Goal: Task Accomplishment & Management: Use online tool/utility

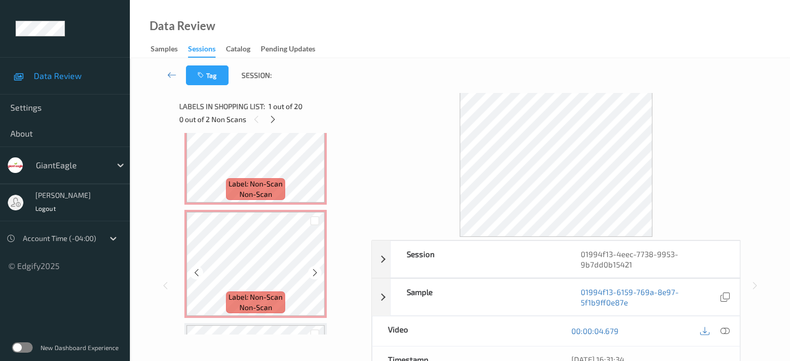
scroll to position [154, 0]
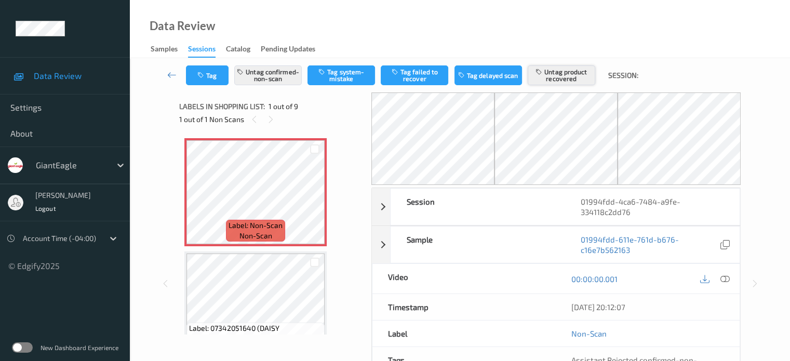
click at [562, 74] on button "Untag product recovered" at bounding box center [562, 75] width 68 height 20
click at [559, 74] on button "Untag product recovered" at bounding box center [562, 75] width 68 height 20
click at [264, 79] on button "Untag confirmed-non-scan" at bounding box center [268, 75] width 68 height 20
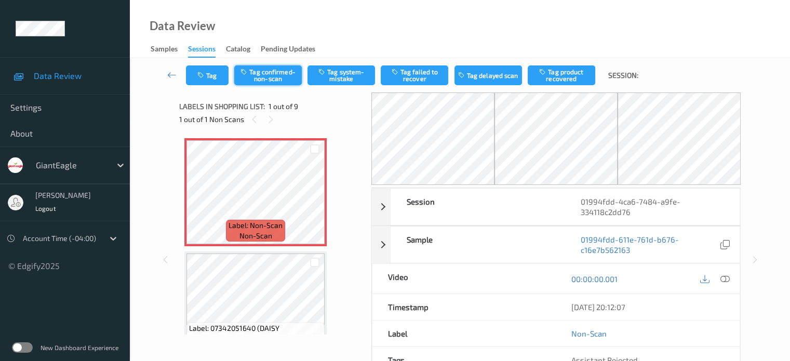
click at [276, 76] on button "Tag confirmed-non-scan" at bounding box center [268, 75] width 68 height 20
click at [559, 76] on button "Tag product recovered" at bounding box center [562, 75] width 68 height 20
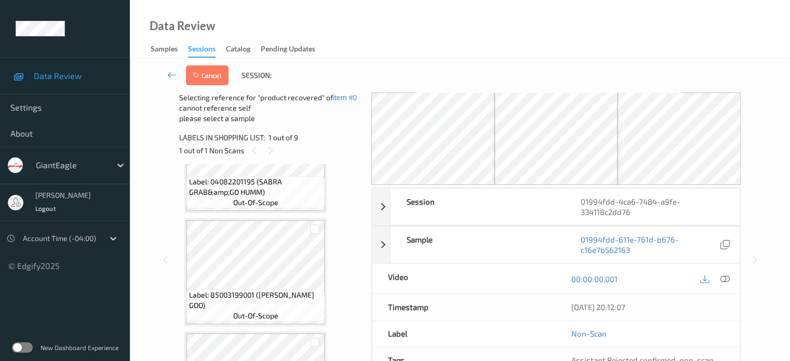
scroll to position [305, 0]
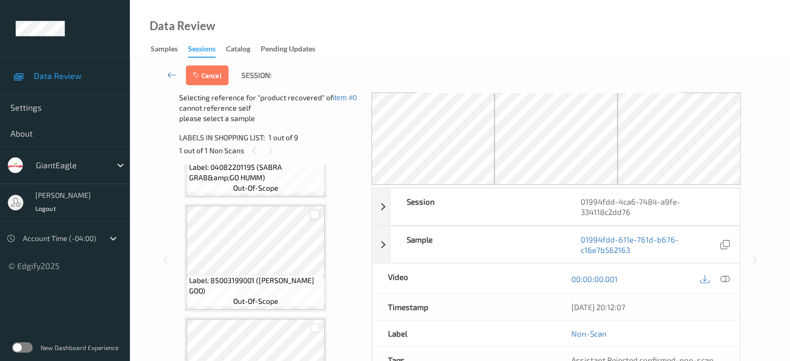
click at [314, 217] on div at bounding box center [315, 215] width 10 height 10
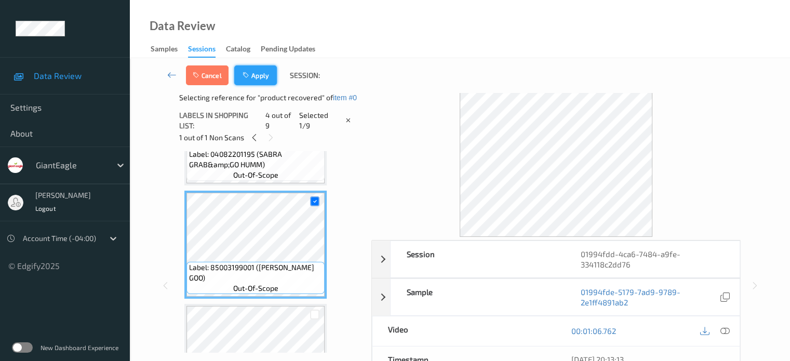
click at [251, 73] on icon "button" at bounding box center [246, 75] width 9 height 7
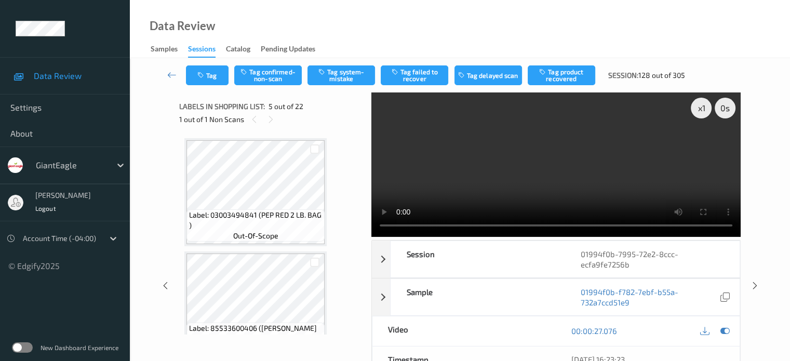
scroll to position [382, 0]
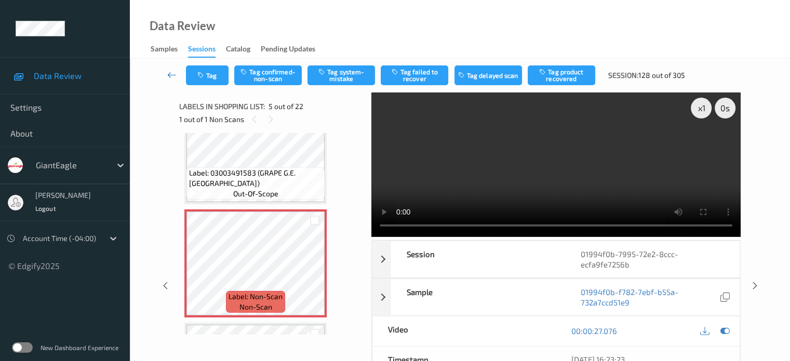
click at [173, 74] on icon at bounding box center [171, 75] width 9 height 10
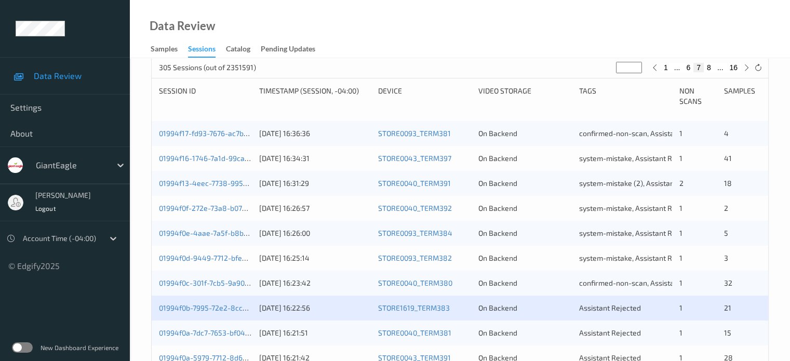
scroll to position [226, 0]
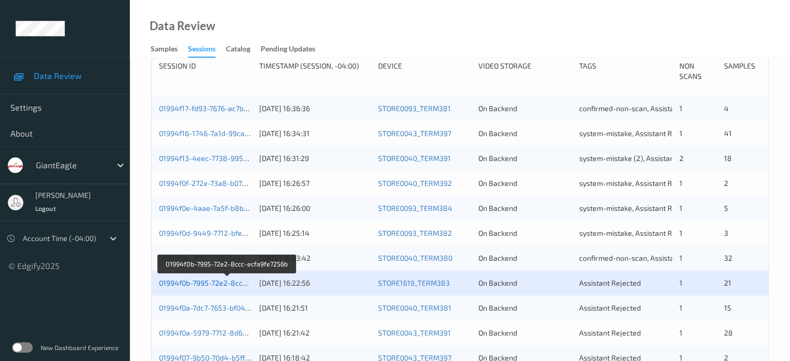
click at [214, 285] on link "01994f0b-7995-72e2-8ccc-ecfa9fe7256b" at bounding box center [227, 282] width 136 height 9
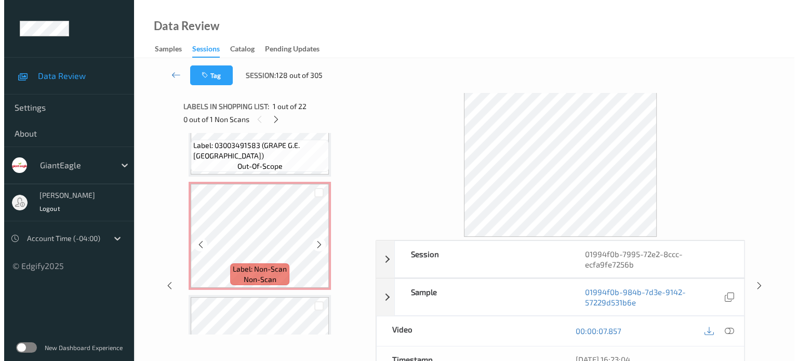
scroll to position [429, 0]
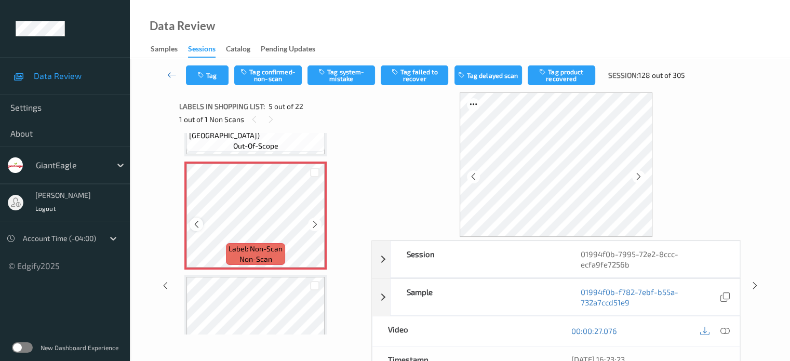
click at [196, 228] on div at bounding box center [196, 224] width 13 height 13
click at [196, 225] on icon at bounding box center [196, 224] width 9 height 9
click at [727, 333] on icon at bounding box center [724, 330] width 9 height 9
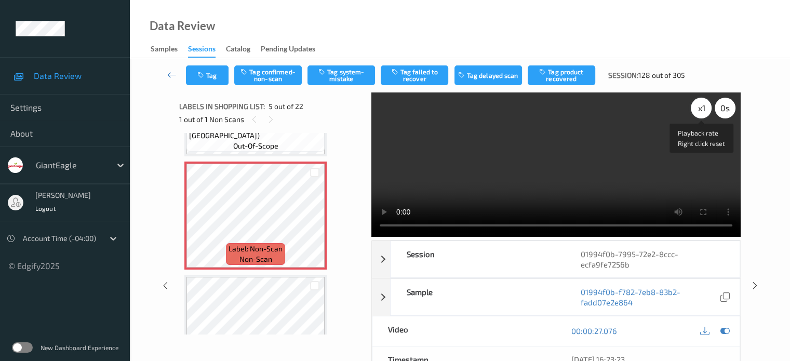
click at [696, 105] on div "x 1" at bounding box center [701, 108] width 21 height 21
click at [343, 74] on button "Tag system-mistake" at bounding box center [341, 75] width 68 height 20
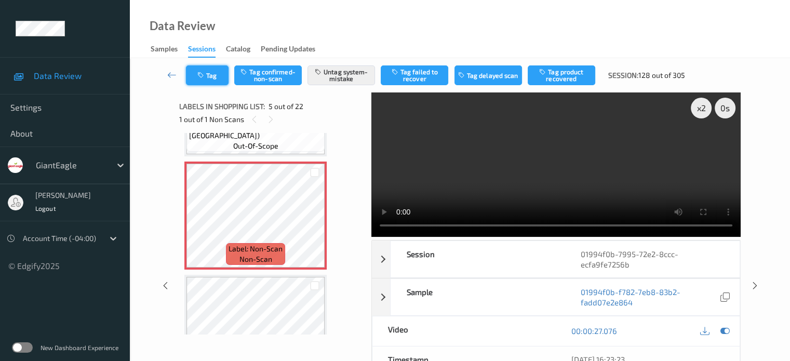
click at [212, 70] on button "Tag" at bounding box center [207, 75] width 43 height 20
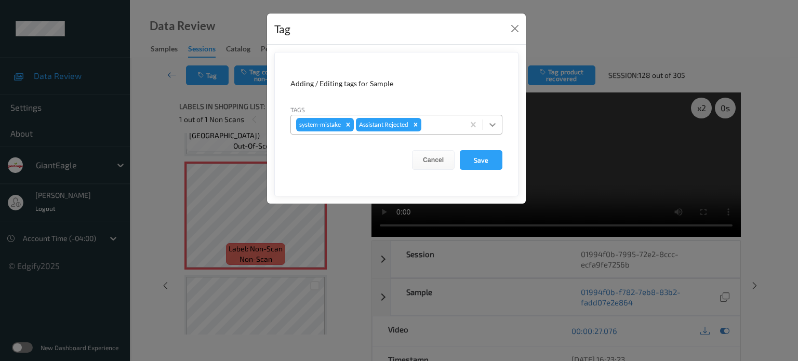
click at [493, 126] on icon at bounding box center [492, 124] width 10 height 10
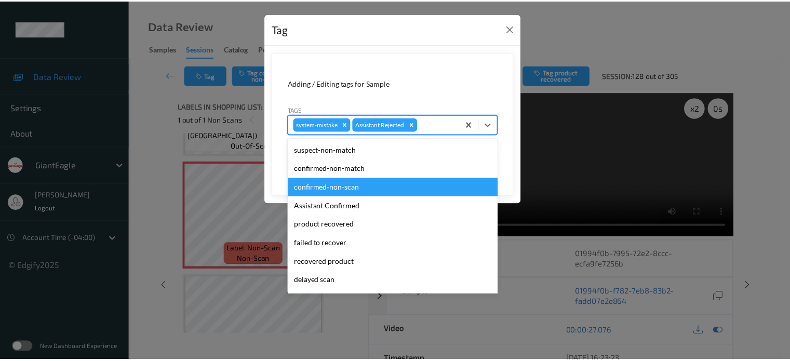
scroll to position [86, 0]
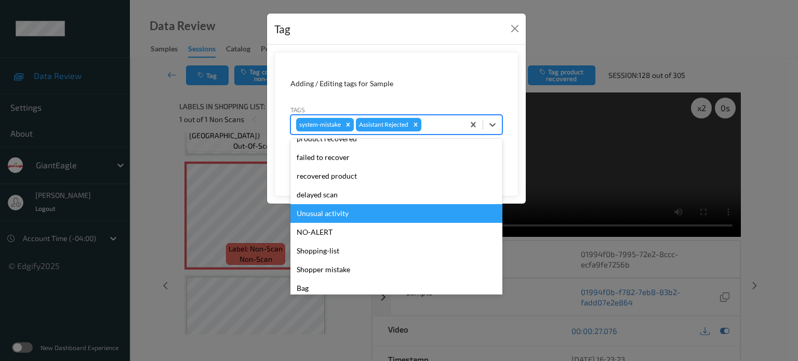
click at [329, 213] on div "Unusual activity" at bounding box center [396, 213] width 212 height 19
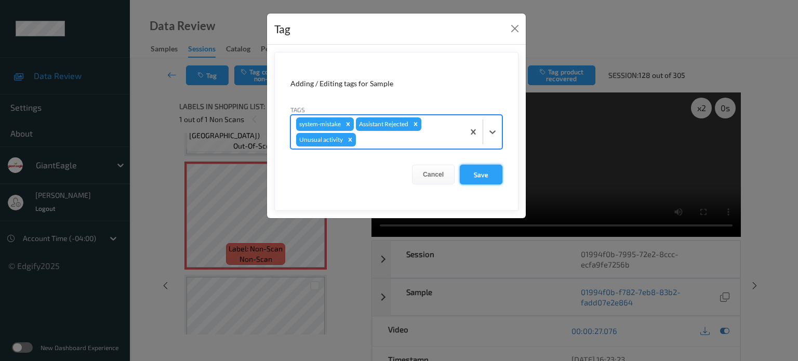
click at [476, 175] on button "Save" at bounding box center [481, 175] width 43 height 20
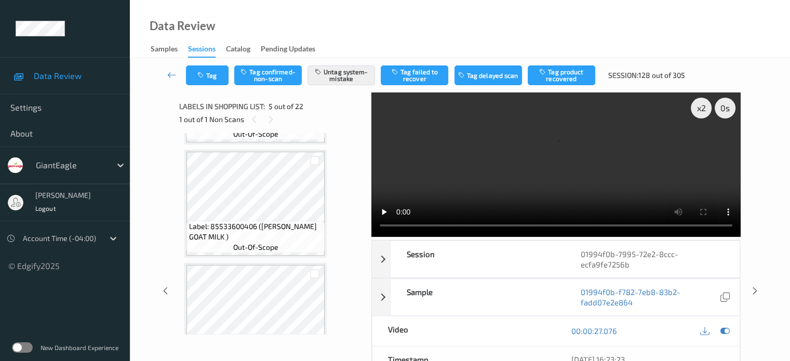
scroll to position [0, 0]
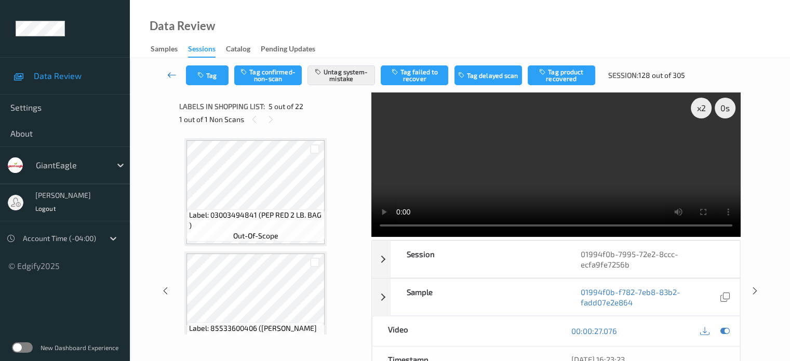
click at [170, 74] on icon at bounding box center [171, 75] width 9 height 10
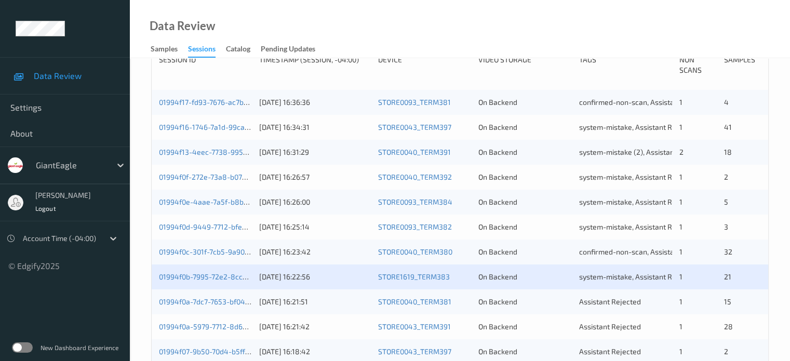
scroll to position [276, 0]
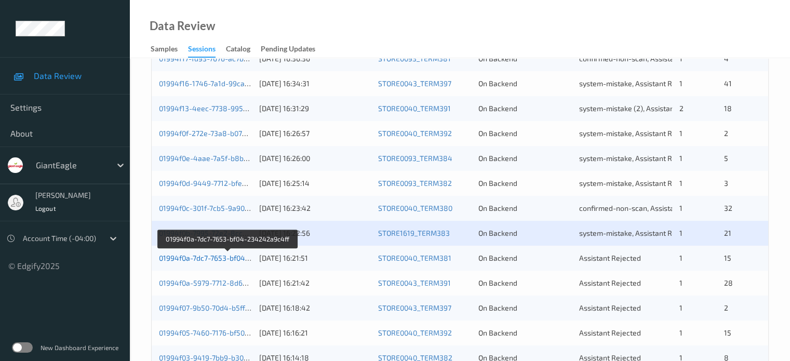
click at [223, 257] on link "01994f0a-7dc7-7653-bf04-234242a9c4ff" at bounding box center [227, 257] width 137 height 9
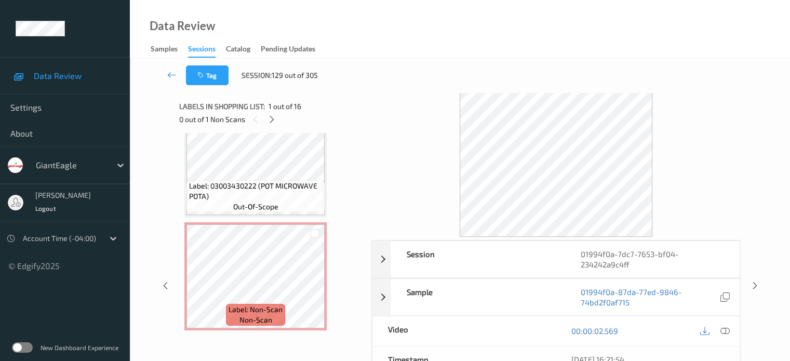
scroll to position [1614, 0]
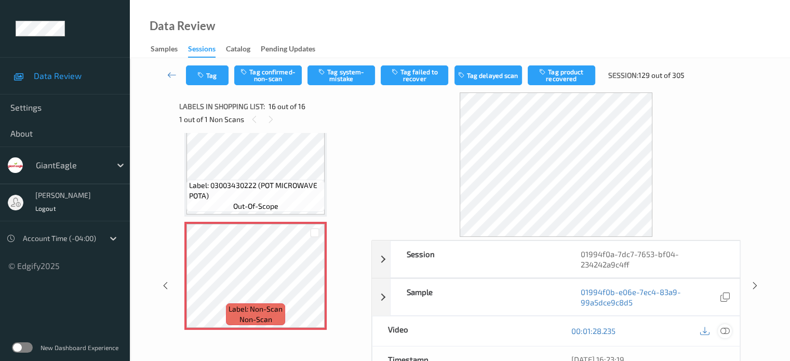
click at [726, 334] on icon at bounding box center [724, 330] width 9 height 9
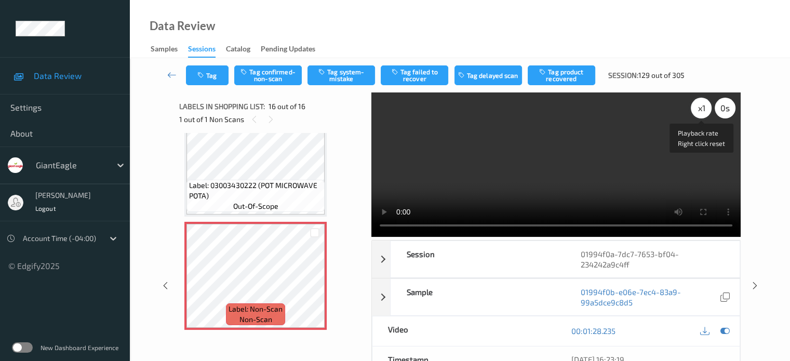
click at [699, 107] on div "x 1" at bounding box center [701, 108] width 21 height 21
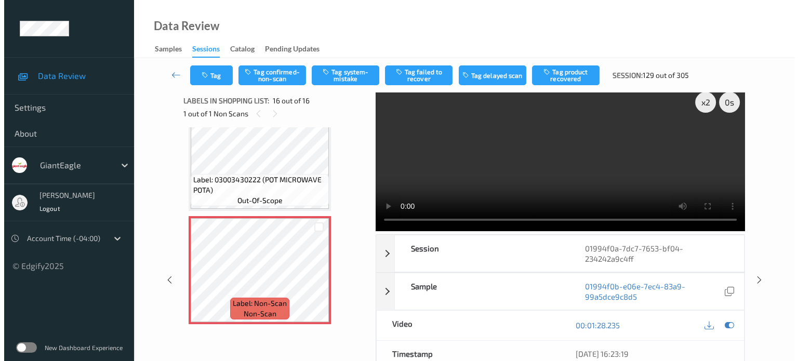
scroll to position [0, 0]
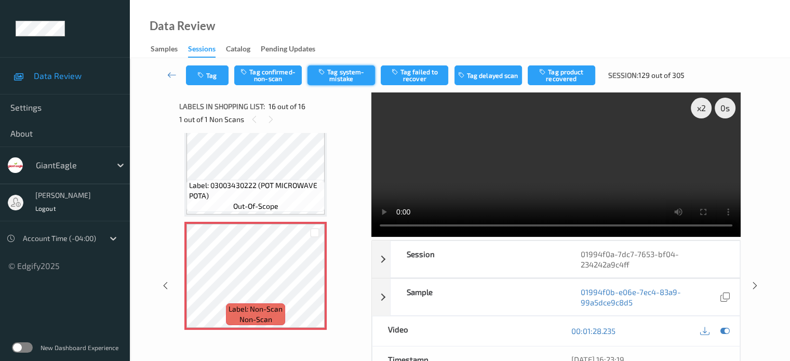
click at [339, 72] on button "Tag system-mistake" at bounding box center [341, 75] width 68 height 20
click at [218, 82] on button "Tag" at bounding box center [207, 75] width 43 height 20
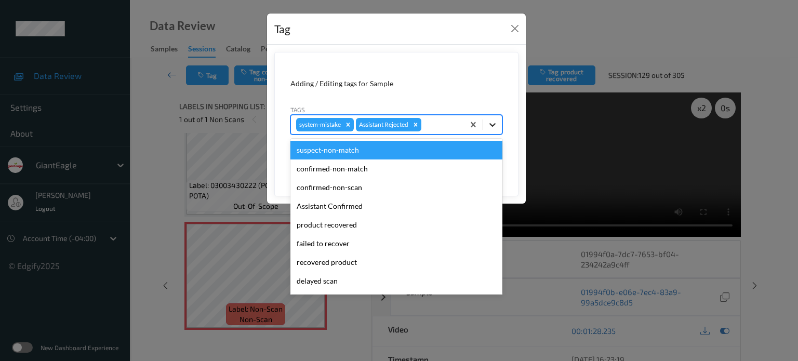
click at [492, 124] on icon at bounding box center [492, 125] width 6 height 4
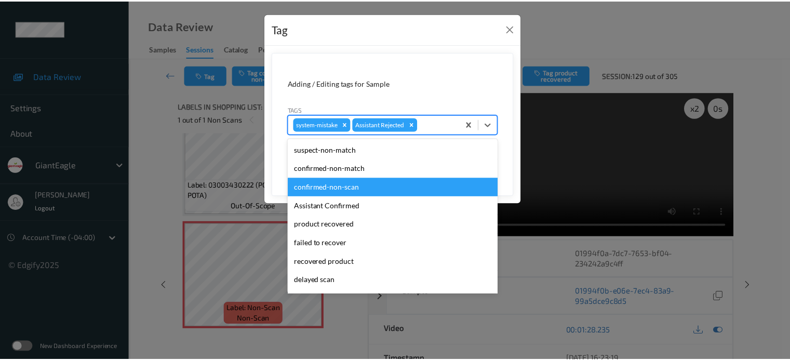
scroll to position [110, 0]
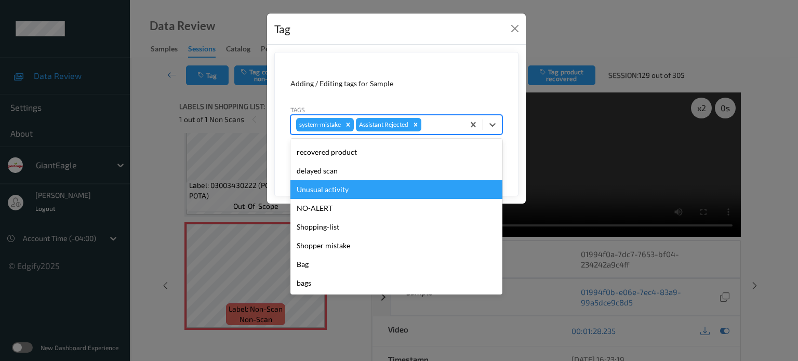
click at [338, 187] on div "Unusual activity" at bounding box center [396, 189] width 212 height 19
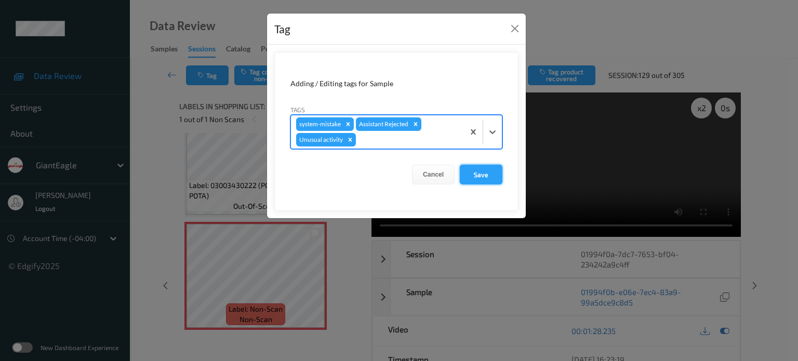
click at [480, 173] on button "Save" at bounding box center [481, 175] width 43 height 20
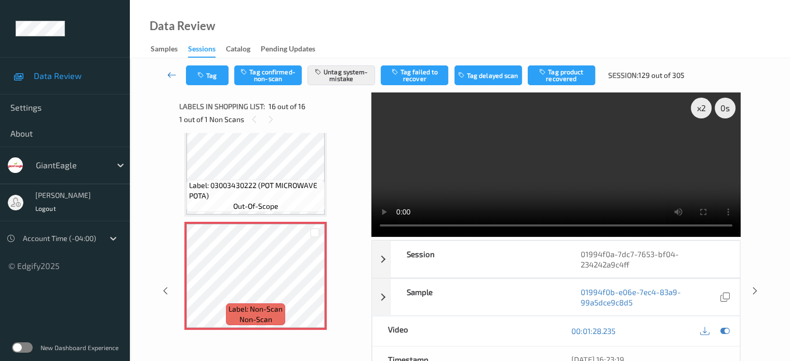
click at [172, 74] on icon at bounding box center [171, 75] width 9 height 10
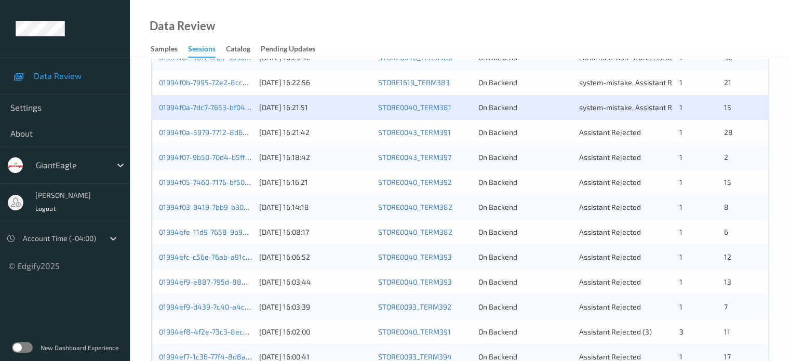
scroll to position [425, 0]
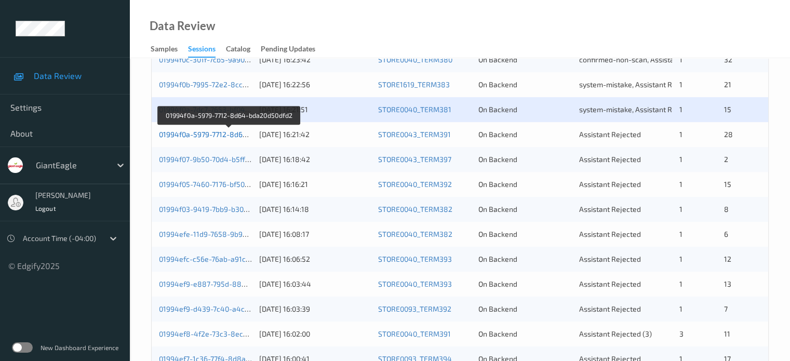
click at [202, 132] on link "01994f0a-5979-7712-8d64-bda20d50dfd2" at bounding box center [229, 134] width 140 height 9
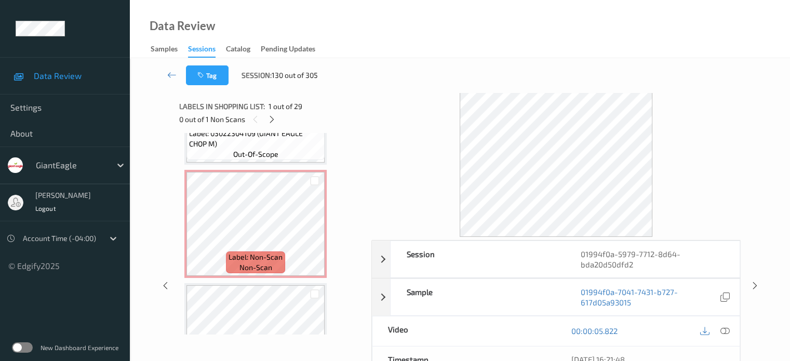
scroll to position [1101, 0]
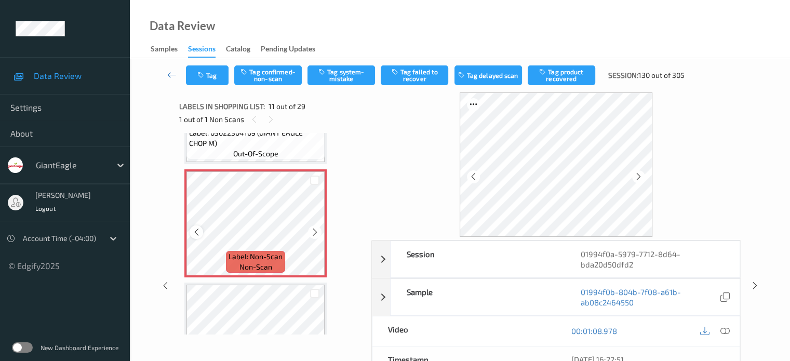
click at [201, 234] on div at bounding box center [196, 231] width 13 height 13
click at [723, 328] on icon at bounding box center [724, 330] width 9 height 9
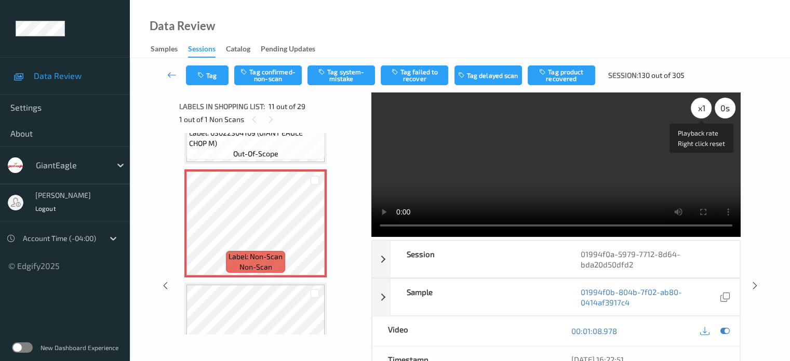
click at [698, 109] on div "x 1" at bounding box center [701, 108] width 21 height 21
click at [273, 72] on button "Tag confirmed-non-scan" at bounding box center [268, 75] width 68 height 20
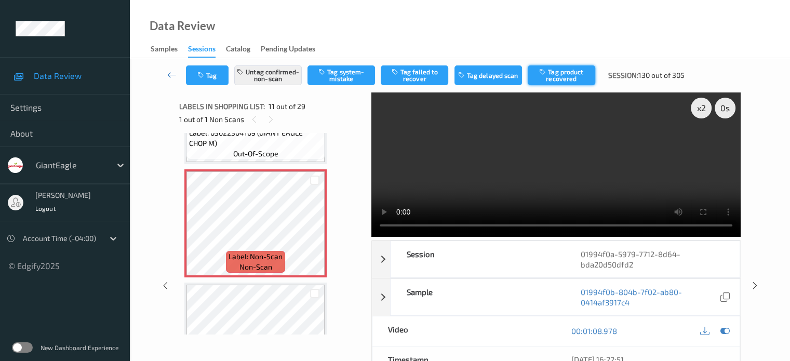
click at [557, 73] on button "Tag product recovered" at bounding box center [562, 75] width 68 height 20
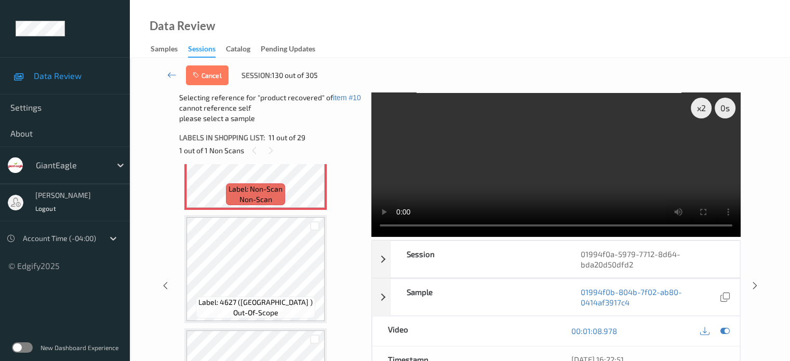
scroll to position [1200, 0]
click at [313, 222] on div at bounding box center [315, 226] width 10 height 10
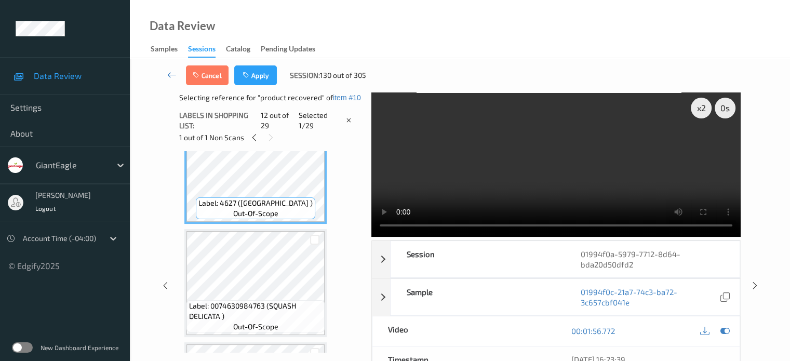
scroll to position [1287, 0]
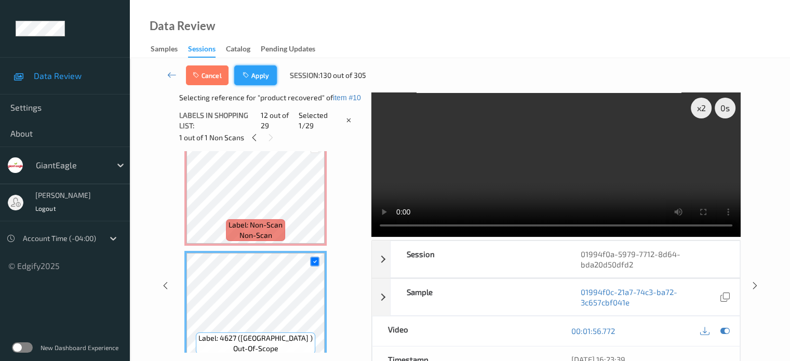
click at [268, 78] on button "Apply" at bounding box center [255, 75] width 43 height 20
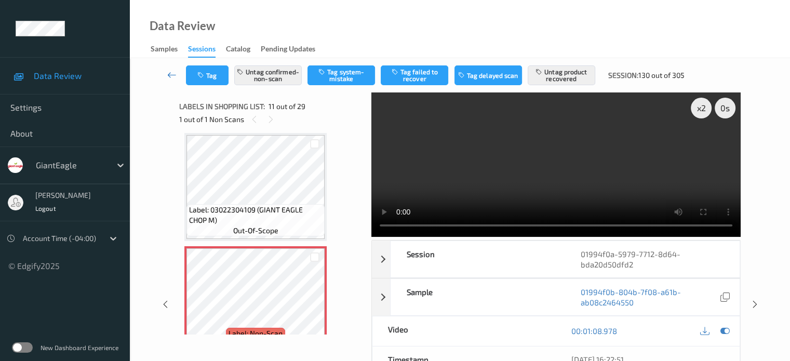
click at [170, 76] on icon at bounding box center [171, 75] width 9 height 10
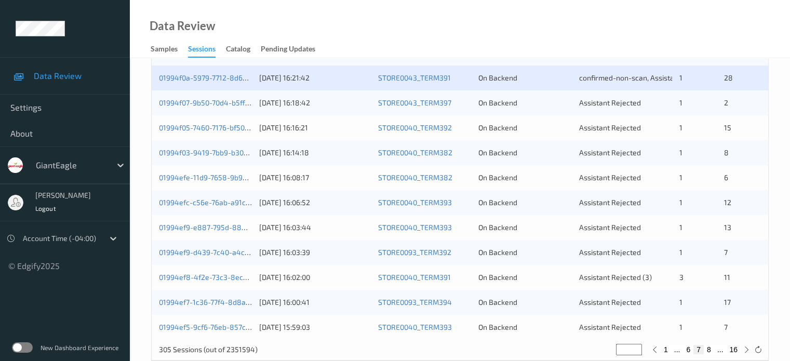
scroll to position [481, 0]
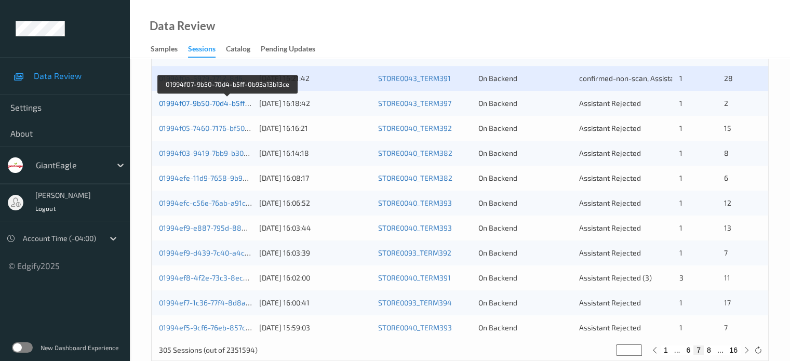
click at [222, 103] on link "01994f07-9b50-70d4-b5ff-0b93a13b13ce" at bounding box center [227, 103] width 137 height 9
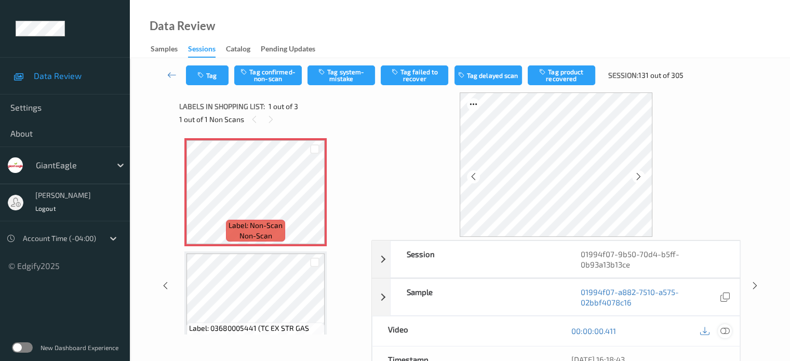
click at [724, 332] on icon at bounding box center [724, 330] width 9 height 9
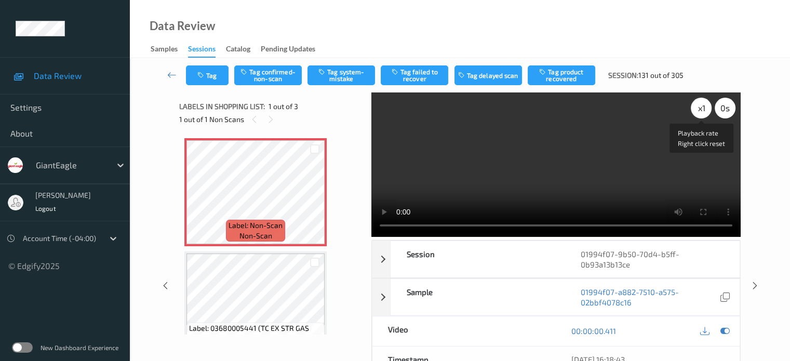
click at [703, 107] on div "x 1" at bounding box center [701, 108] width 21 height 21
click at [276, 77] on button "Tag confirmed-non-scan" at bounding box center [268, 75] width 68 height 20
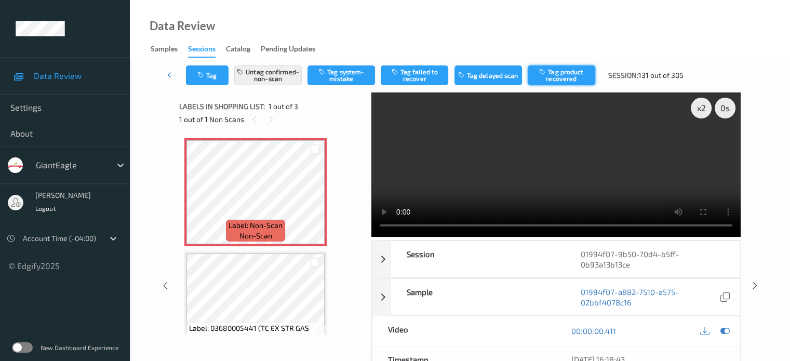
click at [557, 73] on button "Tag product recovered" at bounding box center [562, 75] width 68 height 20
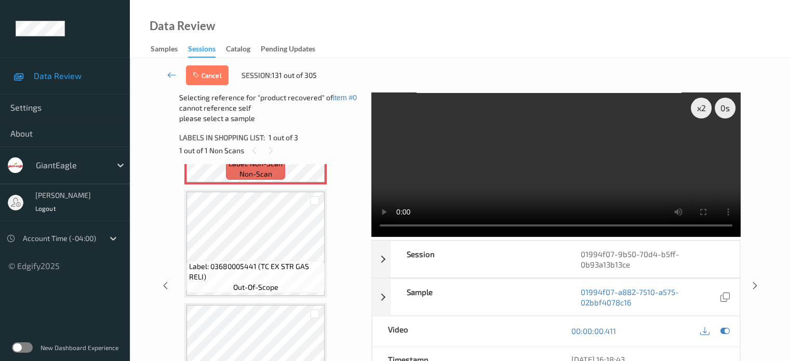
scroll to position [132, 0]
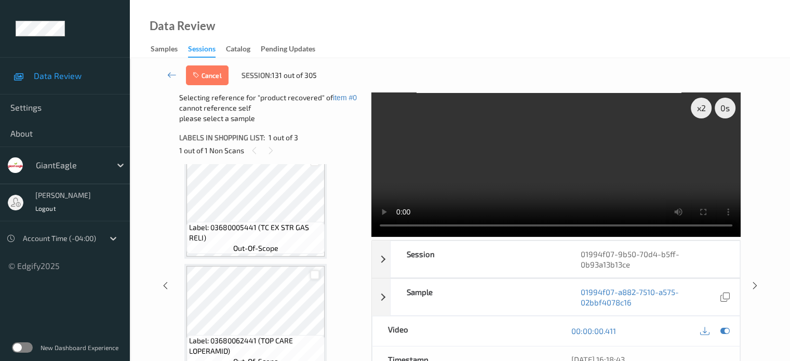
click at [312, 277] on div at bounding box center [315, 275] width 10 height 10
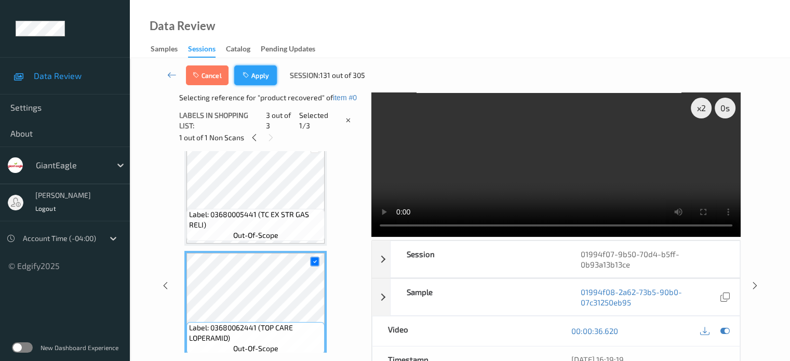
click at [265, 74] on button "Apply" at bounding box center [255, 75] width 43 height 20
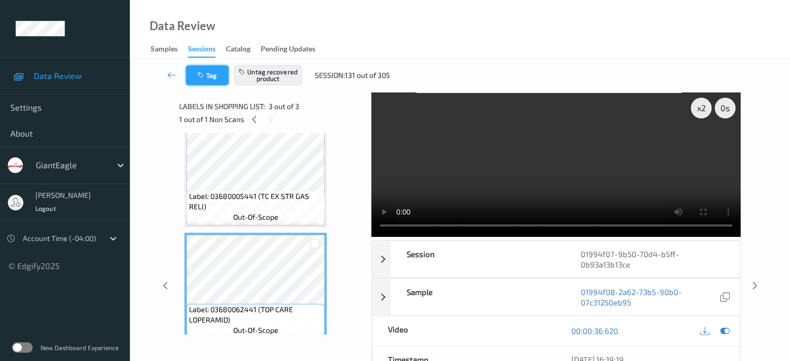
click at [214, 79] on button "Tag" at bounding box center [207, 75] width 43 height 20
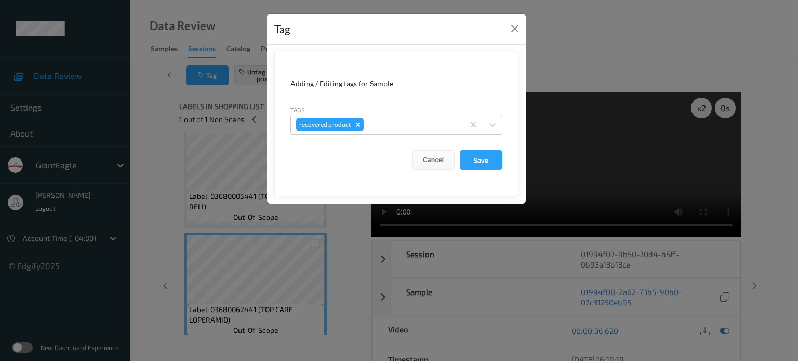
click at [228, 93] on div "Tag Adding / Editing tags for Sample Tags recovered product Cancel Save" at bounding box center [399, 180] width 798 height 361
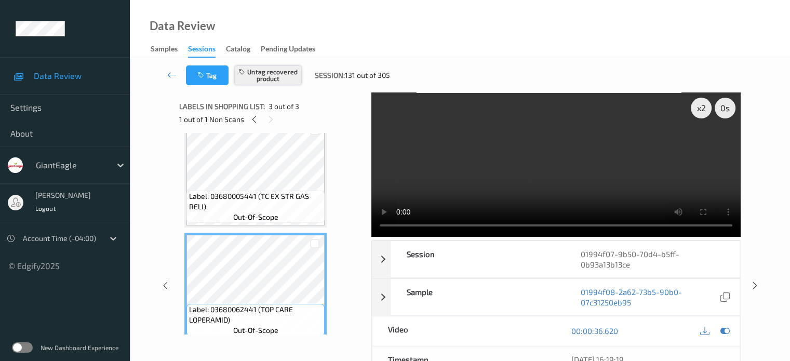
click at [258, 79] on button "Untag recovered product" at bounding box center [268, 75] width 68 height 20
click at [255, 122] on icon at bounding box center [254, 119] width 9 height 9
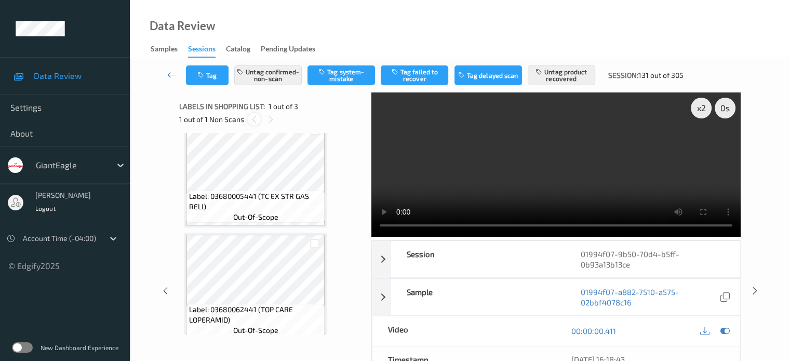
scroll to position [5, 0]
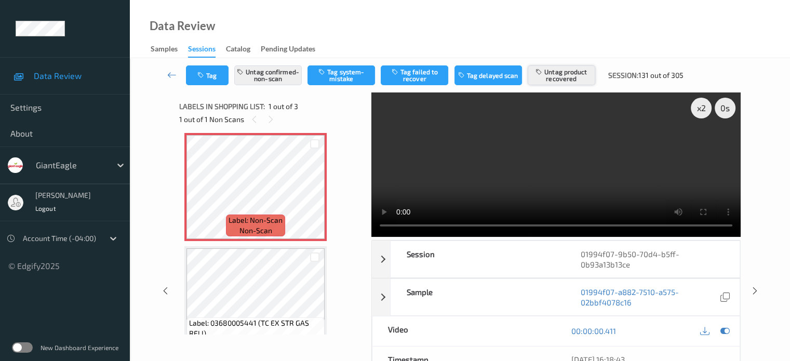
click at [559, 72] on button "Untag product recovered" at bounding box center [562, 75] width 68 height 20
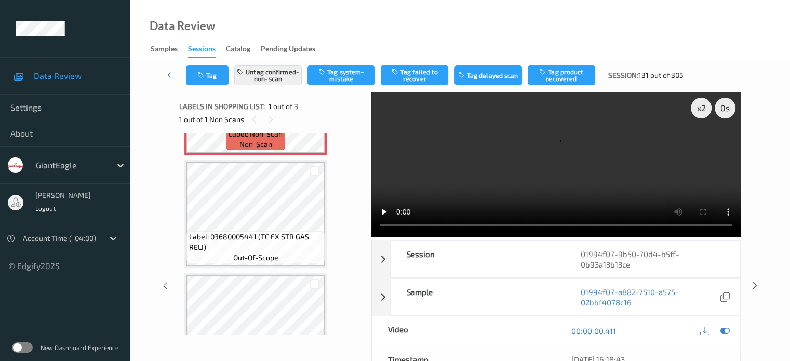
scroll to position [98, 0]
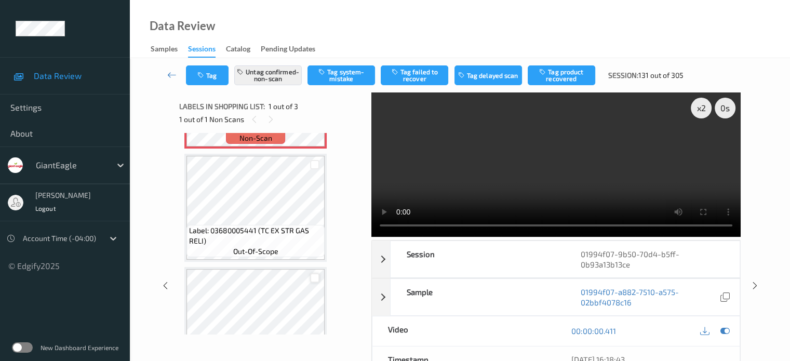
click at [316, 277] on div at bounding box center [315, 278] width 10 height 10
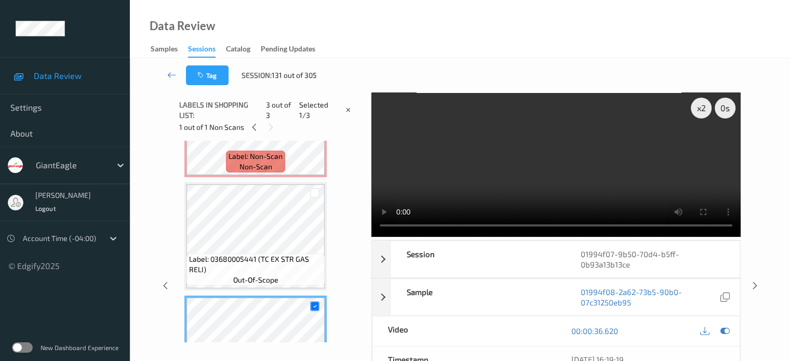
scroll to position [77, 0]
click at [254, 133] on div at bounding box center [254, 126] width 13 height 13
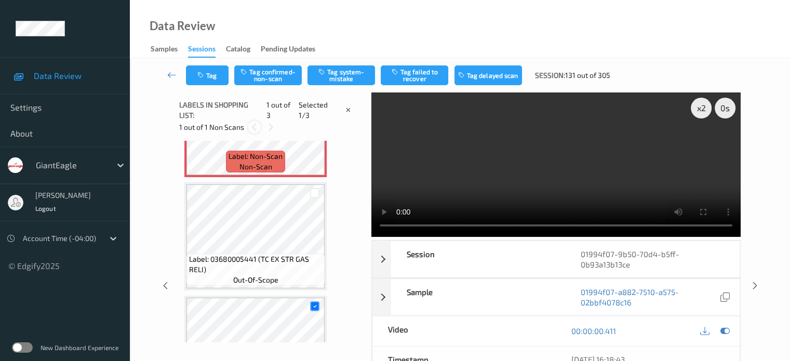
scroll to position [5, 0]
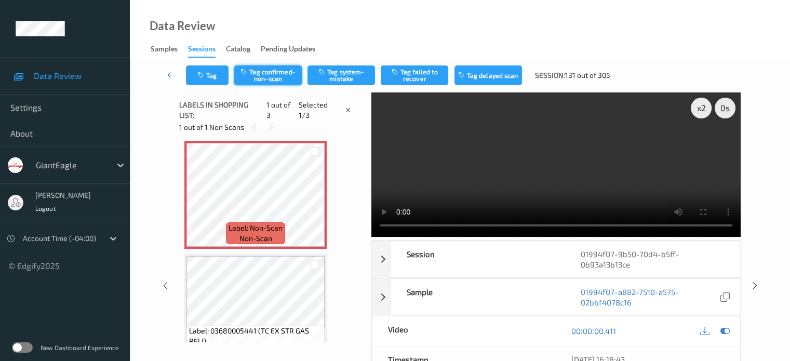
click at [272, 77] on button "Tag confirmed-non-scan" at bounding box center [268, 75] width 68 height 20
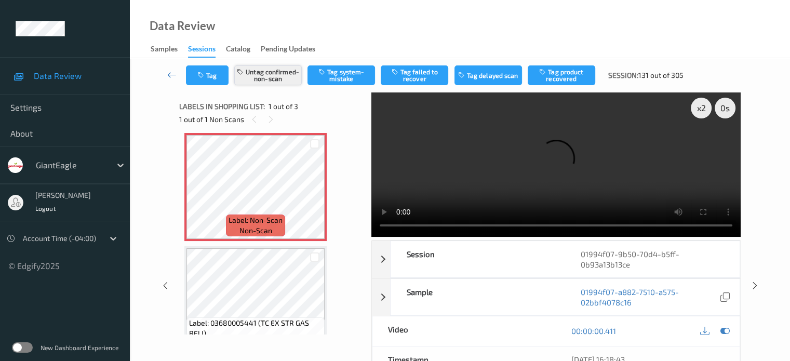
click at [272, 77] on button "Untag confirmed-non-scan" at bounding box center [268, 75] width 68 height 20
click at [213, 77] on button "Tag" at bounding box center [207, 75] width 43 height 20
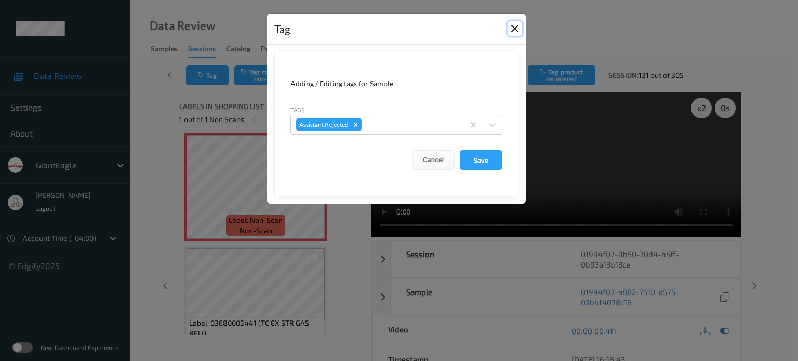
click at [520, 23] on button "Close" at bounding box center [514, 28] width 15 height 15
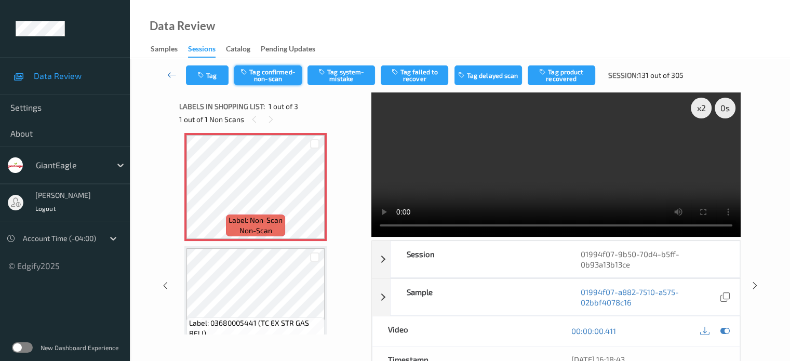
click at [285, 73] on button "Tag confirmed-non-scan" at bounding box center [268, 75] width 68 height 20
click at [564, 80] on button "Tag product recovered" at bounding box center [562, 75] width 68 height 20
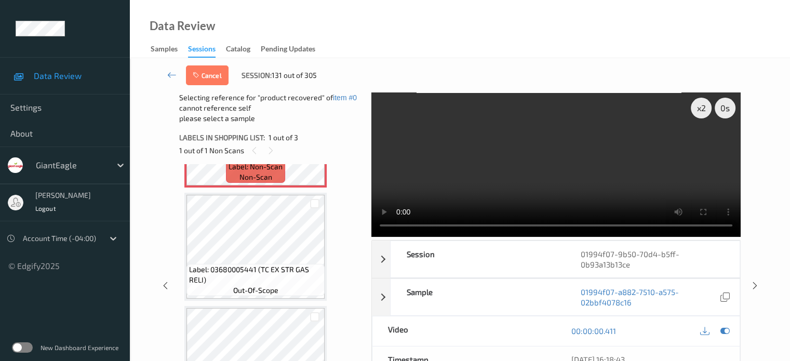
scroll to position [112, 0]
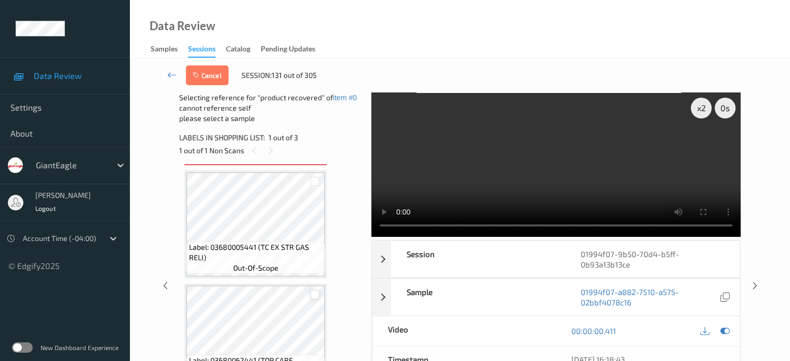
click at [313, 294] on div at bounding box center [315, 295] width 10 height 10
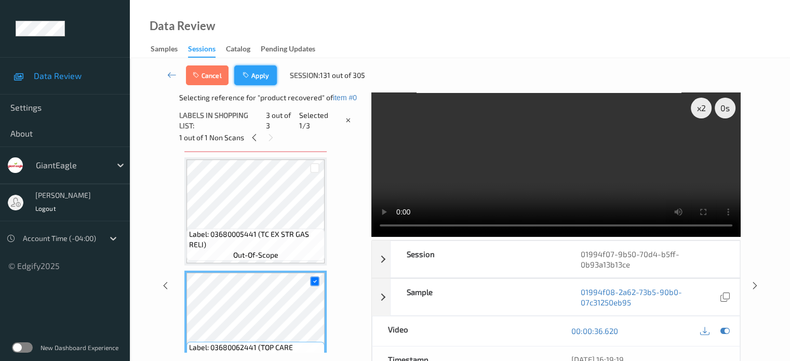
click at [264, 78] on button "Apply" at bounding box center [255, 75] width 43 height 20
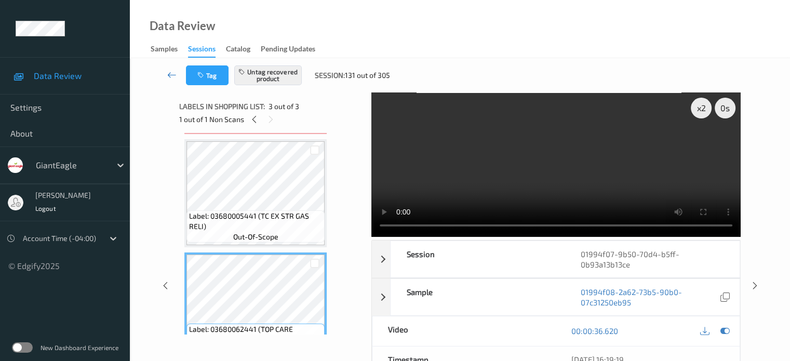
click at [166, 74] on link at bounding box center [172, 75] width 28 height 20
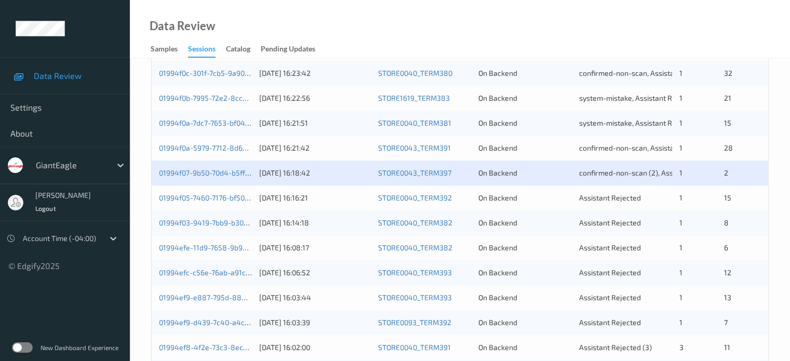
scroll to position [411, 0]
click at [228, 201] on div "01994f05-7460-7176-bf50-28c6f36ff524" at bounding box center [205, 198] width 93 height 10
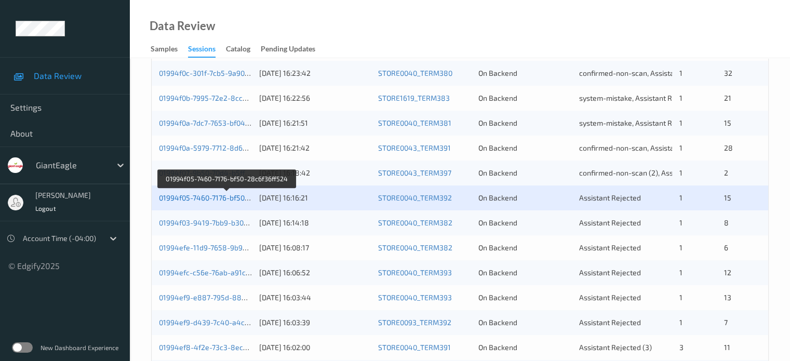
click at [219, 193] on link "01994f05-7460-7176-bf50-28c6f36ff524" at bounding box center [226, 197] width 134 height 9
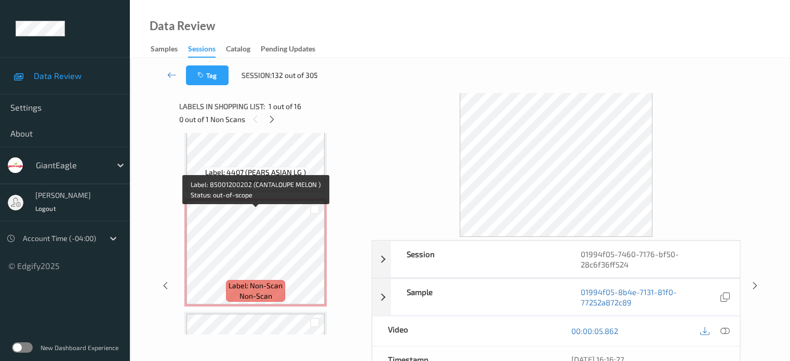
scroll to position [166, 0]
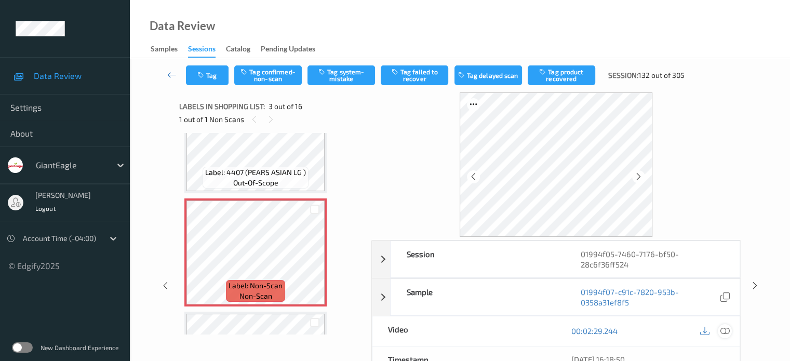
click at [723, 330] on icon at bounding box center [724, 330] width 9 height 9
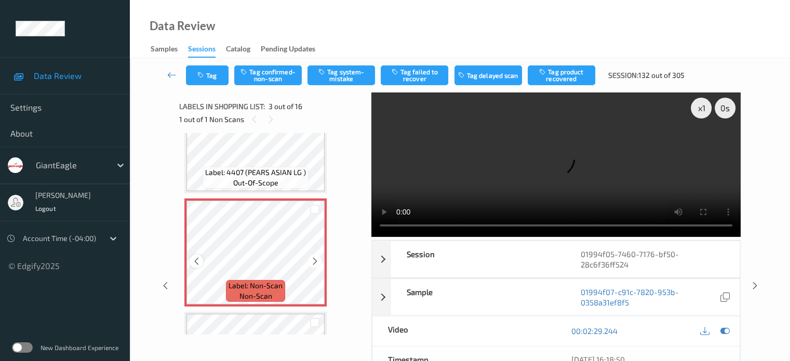
click at [194, 261] on icon at bounding box center [196, 261] width 9 height 9
click at [706, 106] on div "x 1" at bounding box center [701, 108] width 21 height 21
click at [705, 110] on div "x 2" at bounding box center [701, 108] width 21 height 21
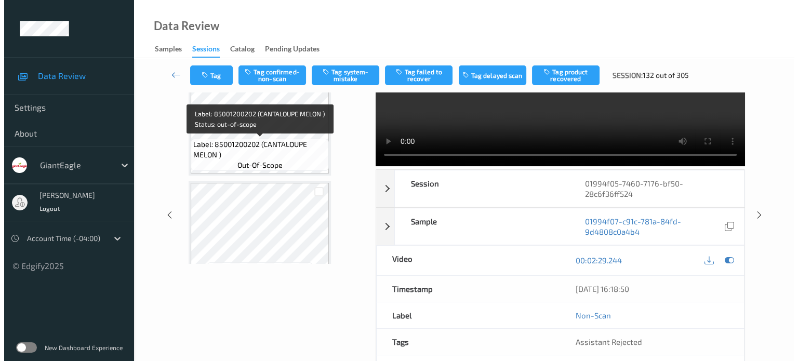
scroll to position [71, 0]
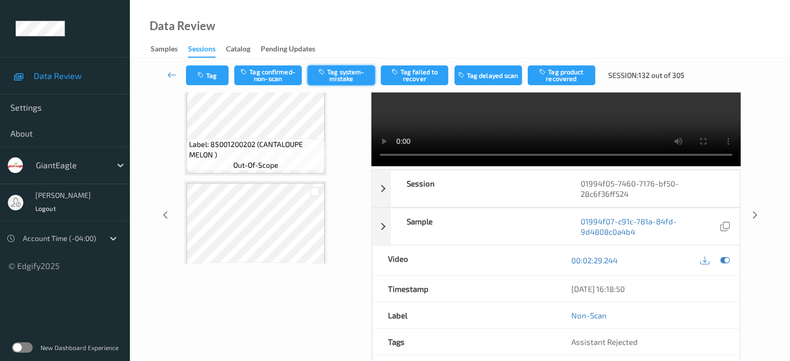
click at [337, 75] on button "Tag system-mistake" at bounding box center [341, 75] width 68 height 20
click at [211, 72] on button "Tag" at bounding box center [207, 75] width 43 height 20
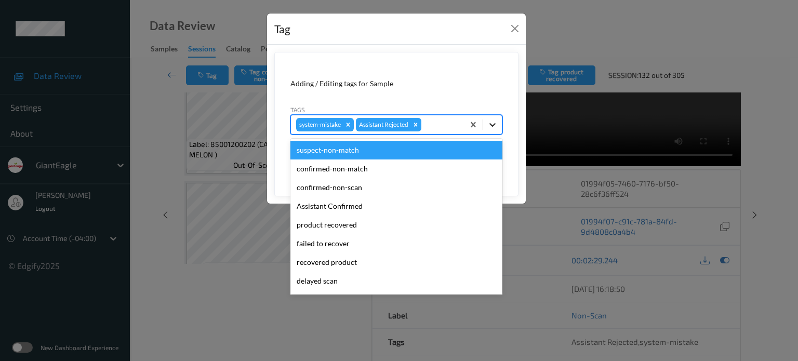
click at [492, 128] on icon at bounding box center [492, 124] width 10 height 10
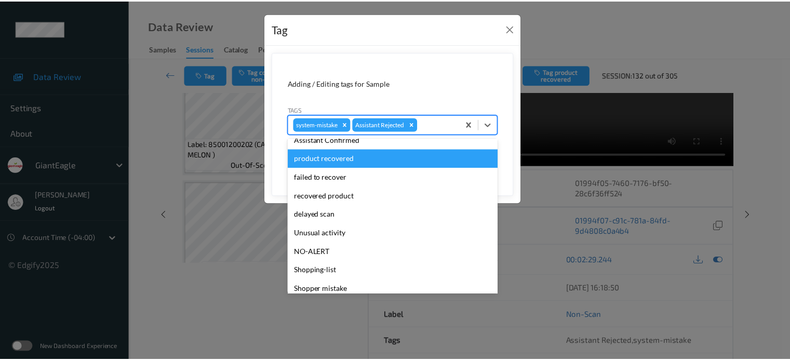
scroll to position [110, 0]
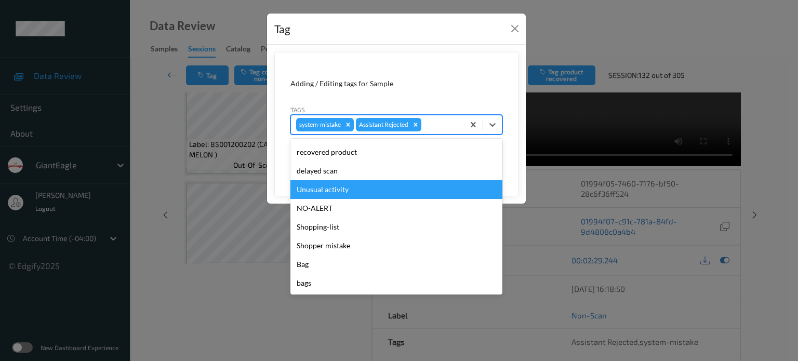
click at [339, 192] on div "Unusual activity" at bounding box center [396, 189] width 212 height 19
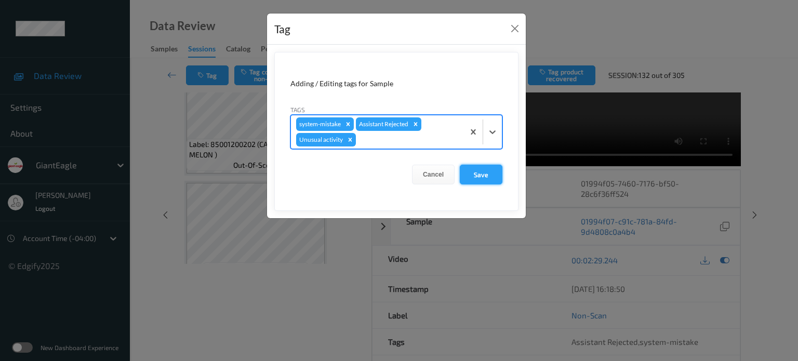
click at [478, 179] on button "Save" at bounding box center [481, 175] width 43 height 20
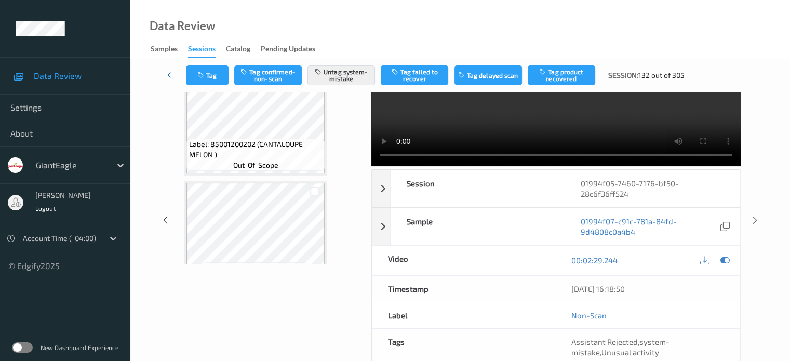
click at [174, 72] on icon at bounding box center [171, 75] width 9 height 10
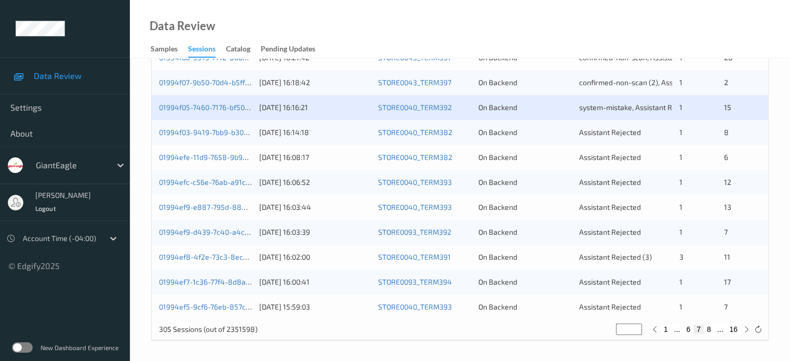
scroll to position [501, 0]
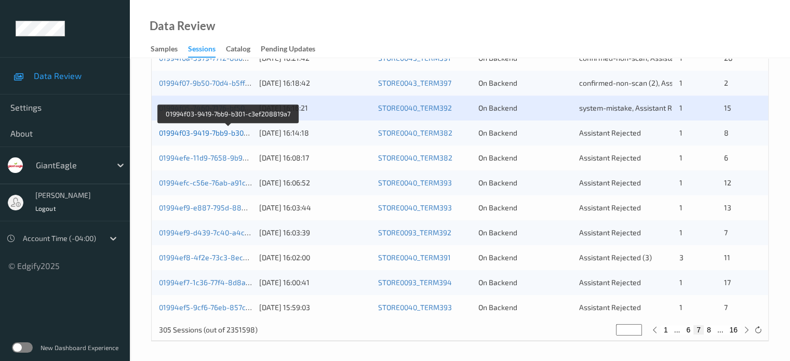
click at [215, 132] on link "01994f03-9419-7bb9-b301-c3ef208819a7" at bounding box center [228, 132] width 138 height 9
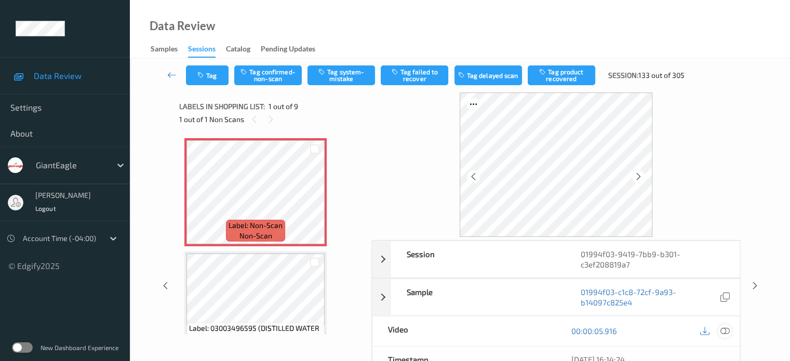
click at [727, 326] on icon at bounding box center [724, 330] width 9 height 9
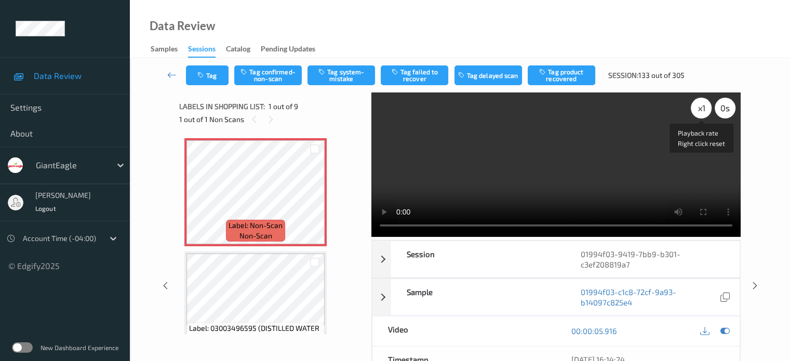
click at [703, 105] on div "x 1" at bounding box center [701, 108] width 21 height 21
click at [336, 82] on button "Tag system-mistake" at bounding box center [341, 75] width 68 height 20
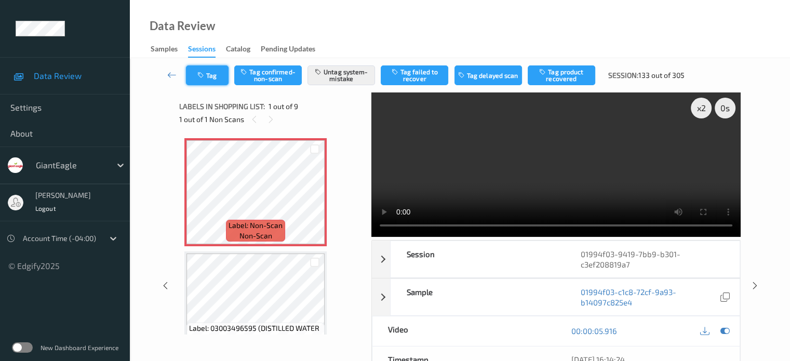
click at [215, 74] on button "Tag" at bounding box center [207, 75] width 43 height 20
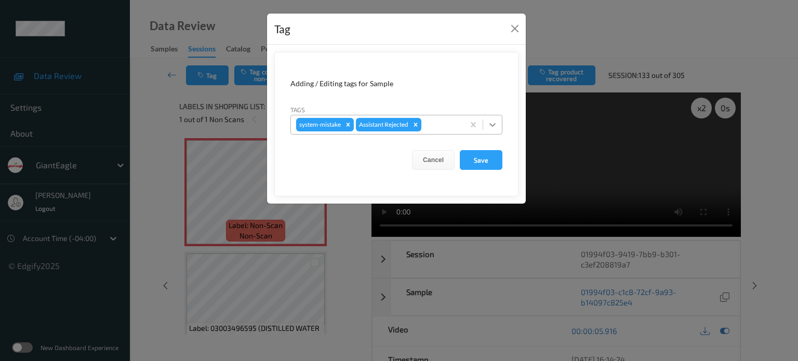
click at [493, 126] on icon at bounding box center [492, 124] width 10 height 10
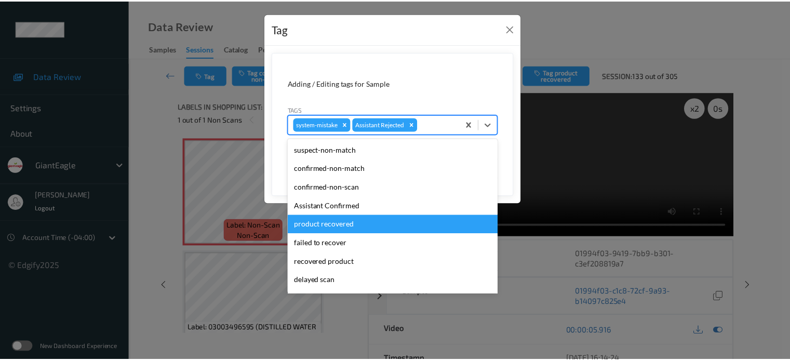
scroll to position [110, 0]
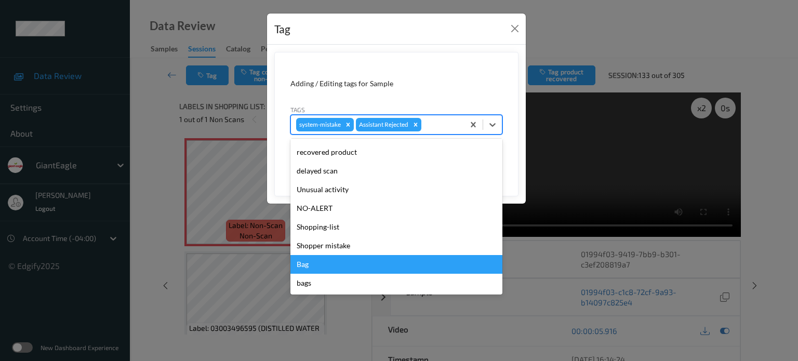
click at [301, 265] on div "Bag" at bounding box center [396, 264] width 212 height 19
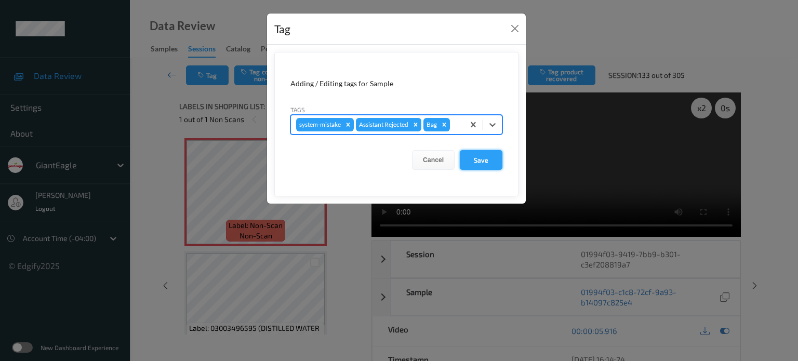
click at [481, 161] on button "Save" at bounding box center [481, 160] width 43 height 20
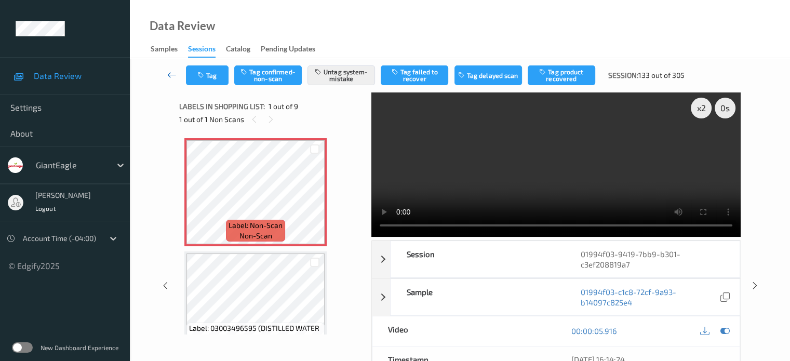
click at [169, 76] on icon at bounding box center [171, 75] width 9 height 10
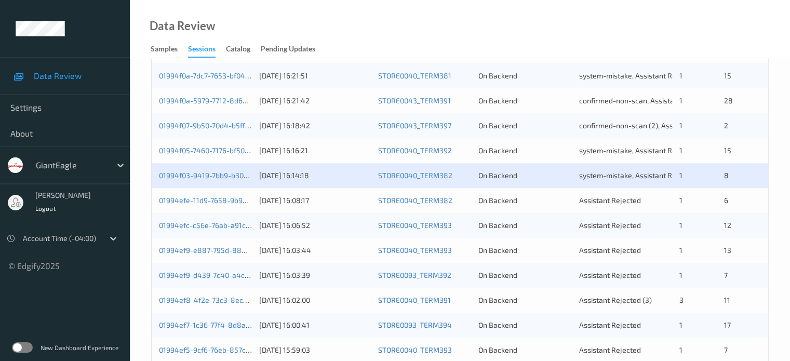
scroll to position [502, 0]
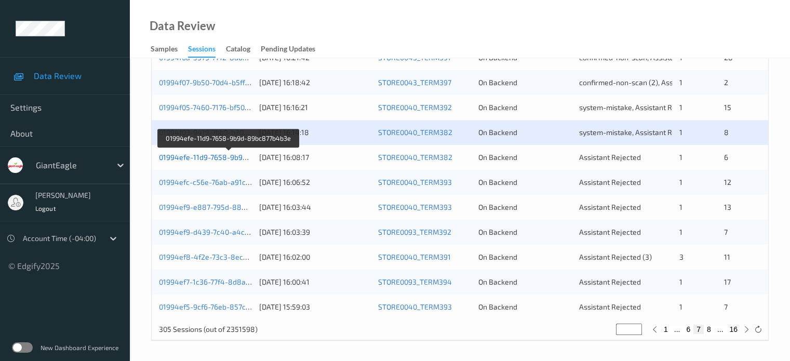
click at [207, 159] on link "01994efe-11d9-7658-9b9d-89bc877b4b3e" at bounding box center [229, 157] width 141 height 9
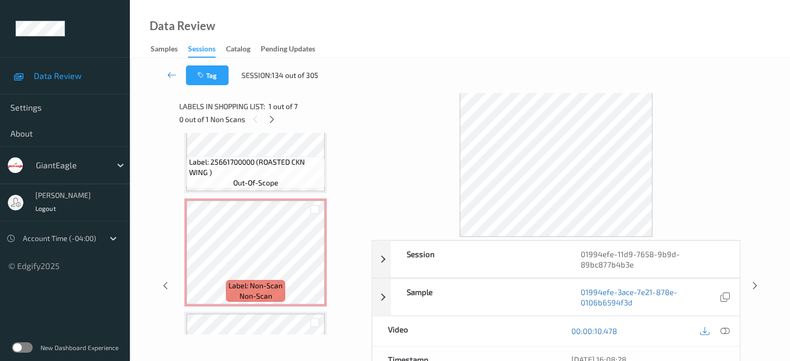
scroll to position [510, 0]
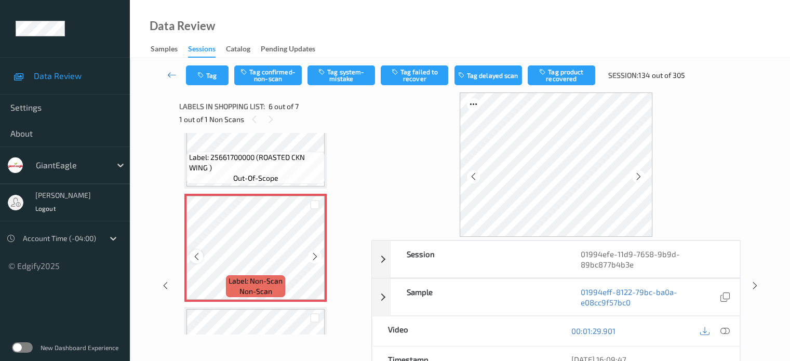
click at [198, 261] on div at bounding box center [196, 256] width 13 height 13
click at [725, 329] on icon at bounding box center [724, 330] width 9 height 9
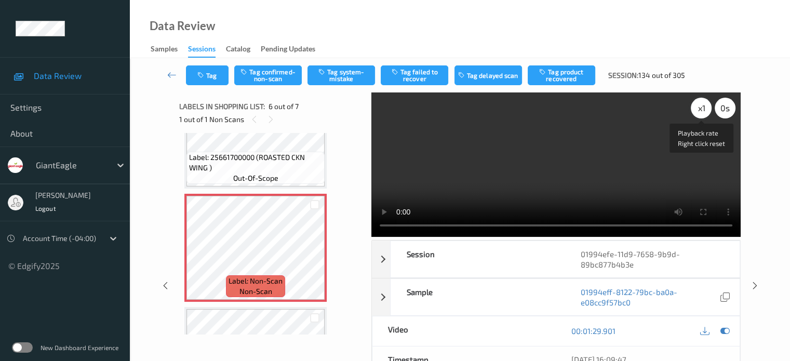
click at [704, 107] on div "x 1" at bounding box center [701, 108] width 21 height 21
click at [268, 78] on button "Tag confirmed-non-scan" at bounding box center [268, 75] width 68 height 20
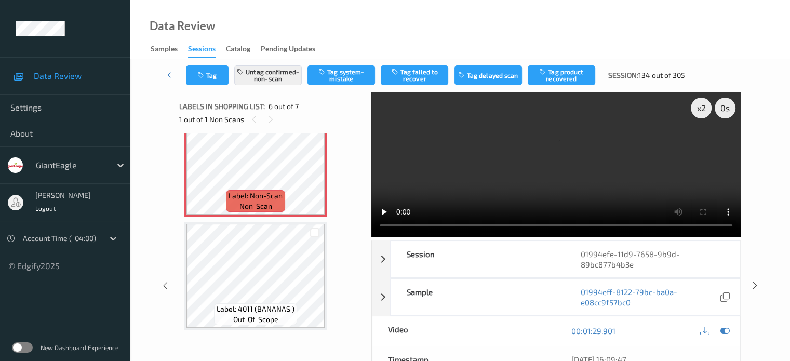
scroll to position [596, 0]
click at [577, 75] on button "Tag product recovered" at bounding box center [562, 75] width 68 height 20
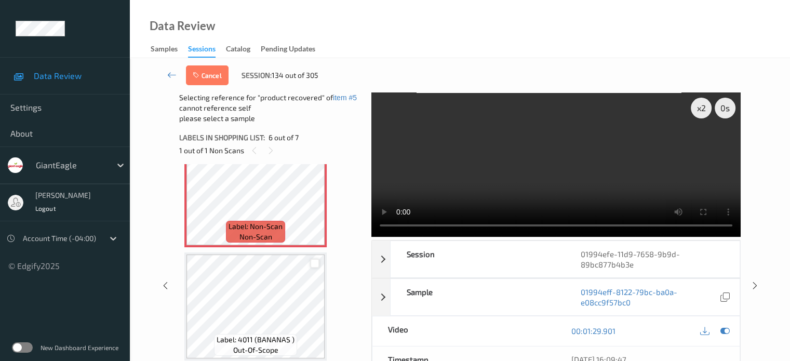
click at [311, 261] on div at bounding box center [315, 264] width 10 height 10
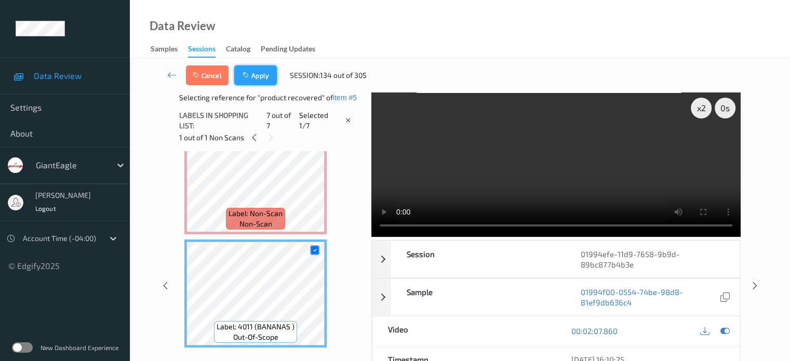
click at [259, 74] on button "Apply" at bounding box center [255, 75] width 43 height 20
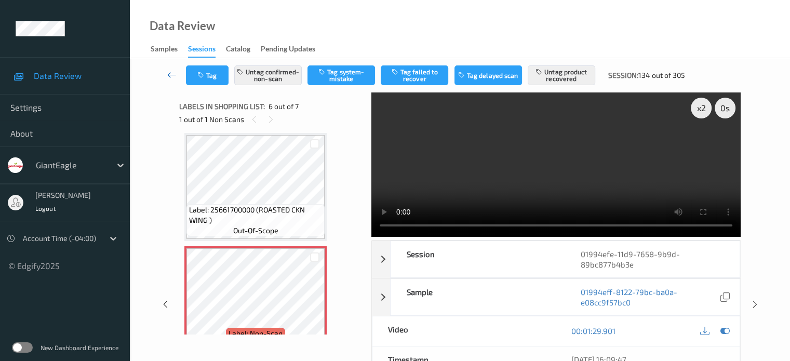
click at [172, 75] on icon at bounding box center [171, 75] width 9 height 10
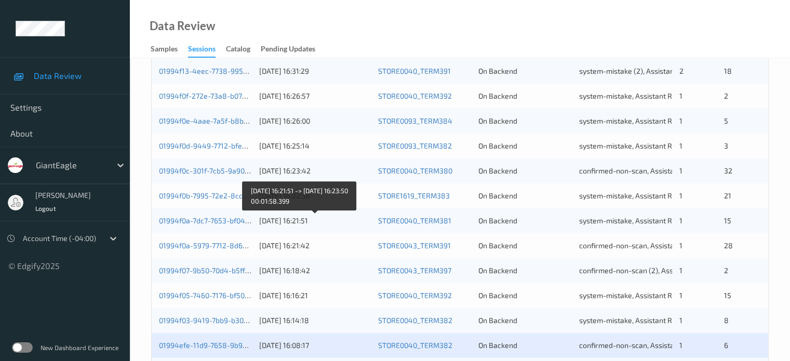
scroll to position [502, 0]
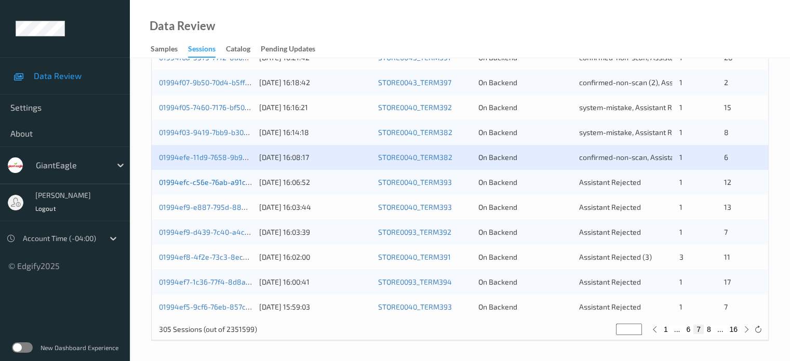
click at [211, 182] on link "01994efc-c56e-76ab-a91c-6dc977e0a9c6" at bounding box center [228, 182] width 138 height 9
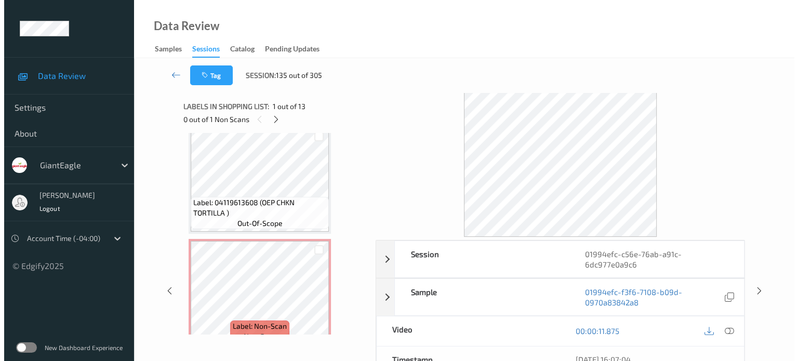
scroll to position [328, 0]
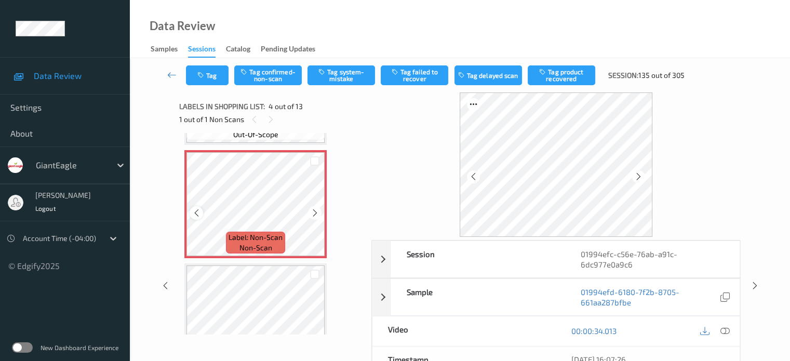
click at [194, 213] on icon at bounding box center [196, 212] width 9 height 9
click at [729, 328] on icon at bounding box center [724, 330] width 9 height 9
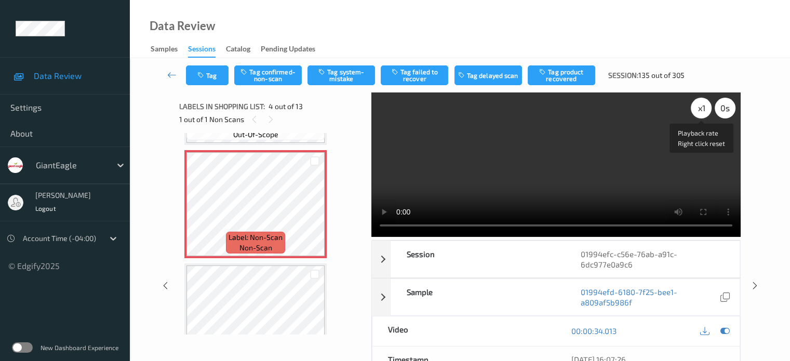
click at [703, 107] on div "x 1" at bounding box center [701, 108] width 21 height 21
click at [334, 73] on button "Tag system-mistake" at bounding box center [341, 75] width 68 height 20
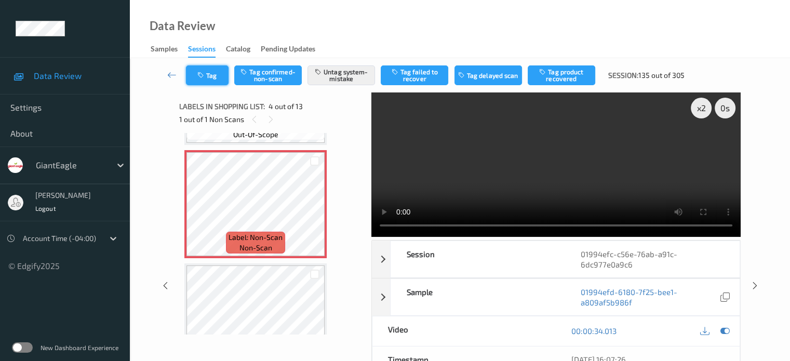
click at [209, 78] on button "Tag" at bounding box center [207, 75] width 43 height 20
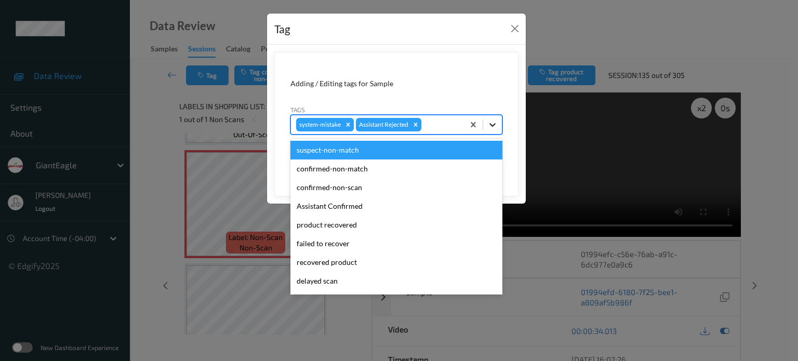
click at [495, 124] on icon at bounding box center [492, 124] width 10 height 10
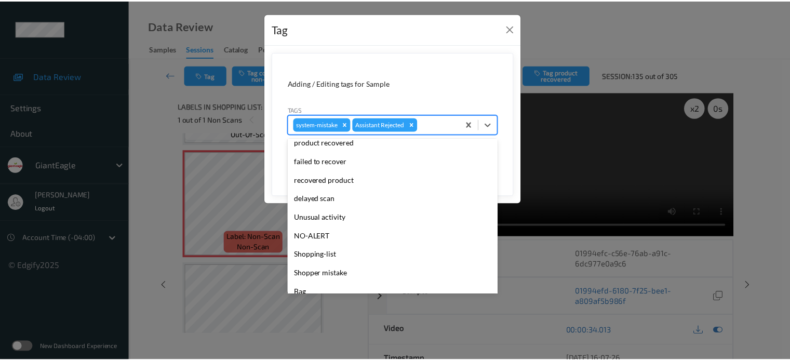
scroll to position [110, 0]
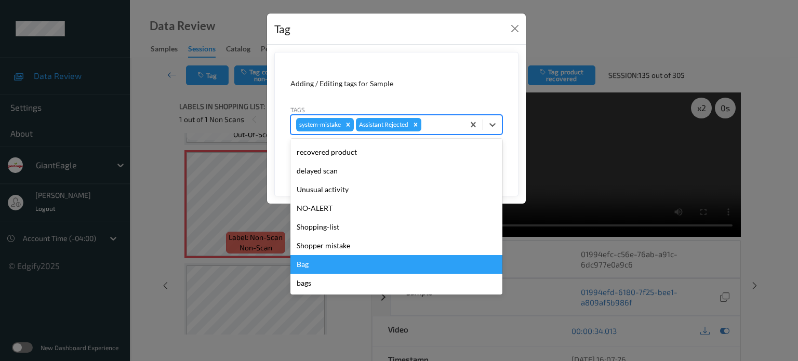
click at [300, 264] on div "Bag" at bounding box center [396, 264] width 212 height 19
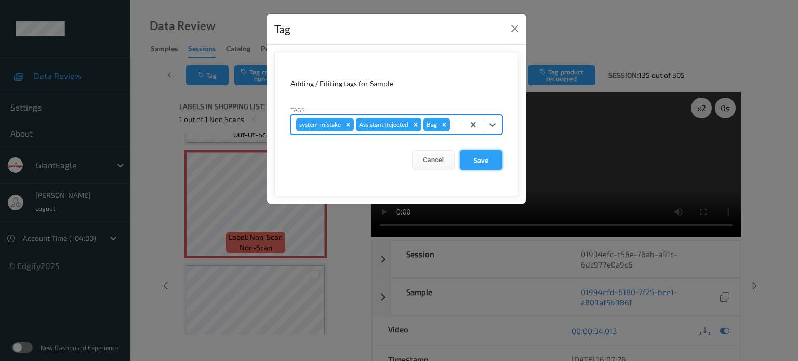
click at [482, 159] on button "Save" at bounding box center [481, 160] width 43 height 20
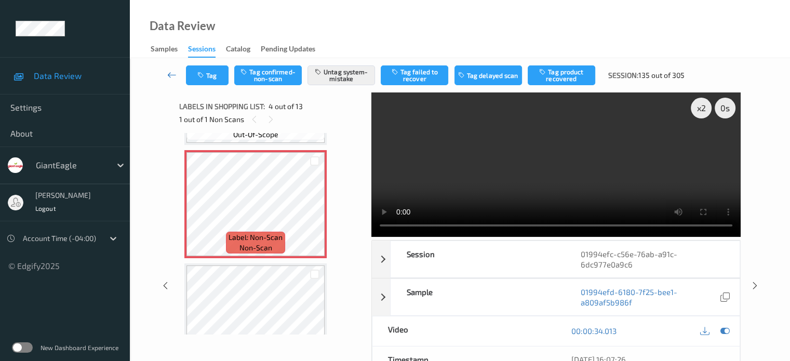
click at [171, 76] on icon at bounding box center [171, 75] width 9 height 10
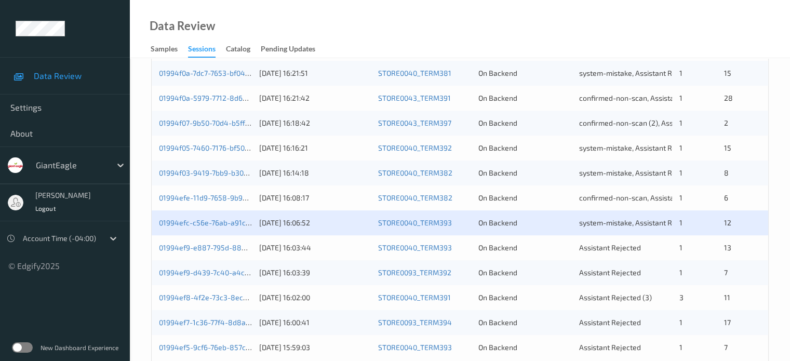
scroll to position [502, 0]
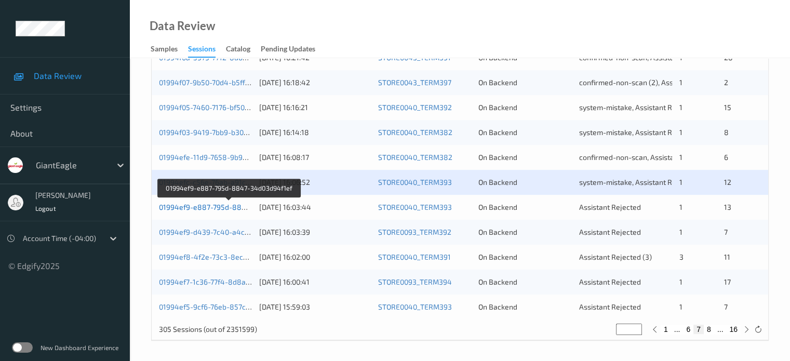
click at [225, 207] on link "01994ef9-e887-795d-8847-34d03d94f1ef" at bounding box center [229, 207] width 141 height 9
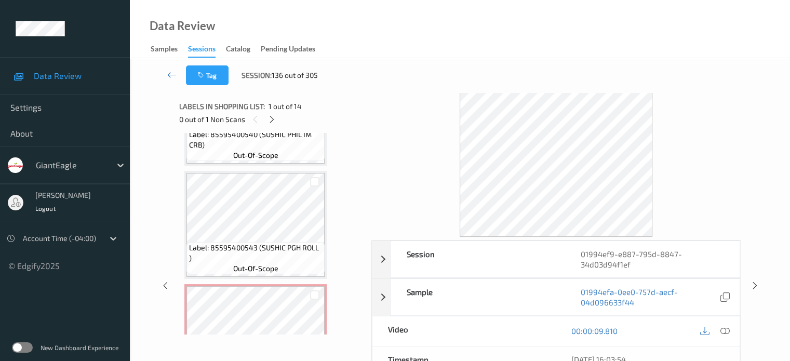
scroll to position [1304, 0]
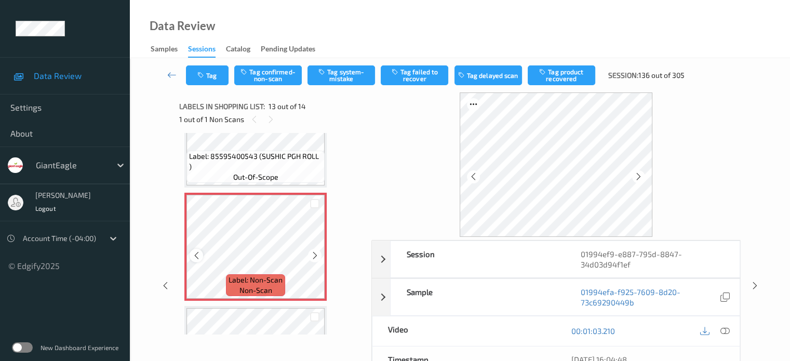
click at [196, 259] on icon at bounding box center [196, 255] width 9 height 9
click at [196, 253] on icon at bounding box center [196, 255] width 9 height 9
click at [726, 327] on icon at bounding box center [724, 330] width 9 height 9
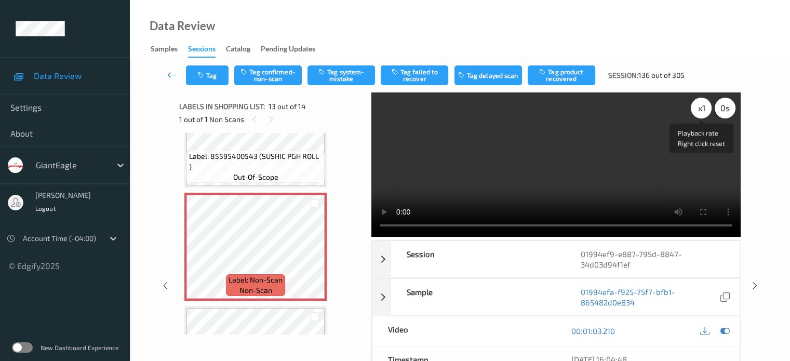
click at [698, 107] on div "x 1" at bounding box center [701, 108] width 21 height 21
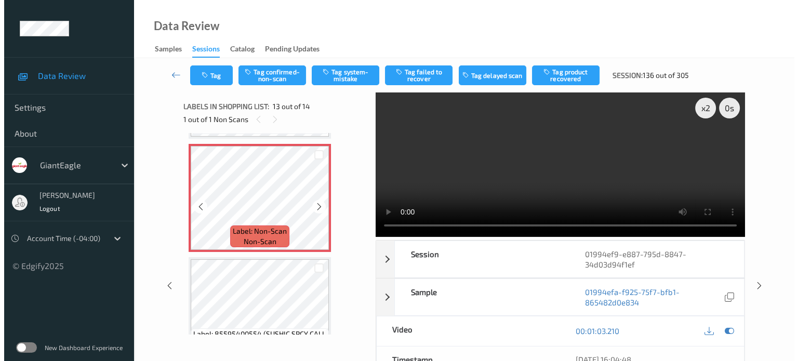
scroll to position [1388, 0]
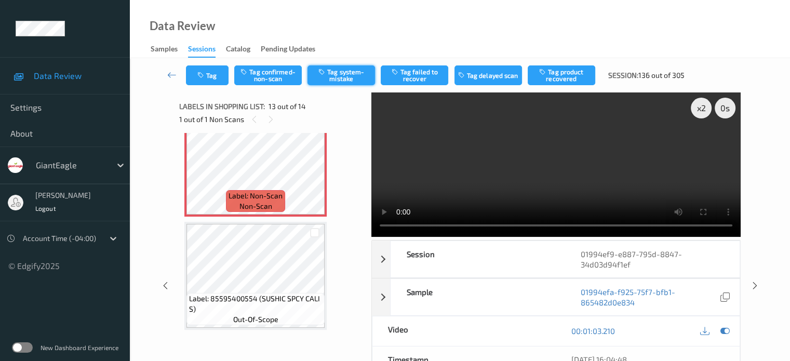
click at [346, 78] on button "Tag system-mistake" at bounding box center [341, 75] width 68 height 20
click at [212, 78] on button "Tag" at bounding box center [207, 75] width 43 height 20
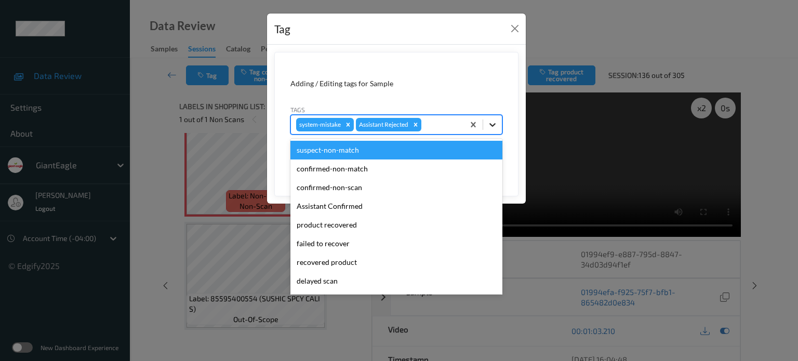
click at [490, 127] on icon at bounding box center [492, 124] width 10 height 10
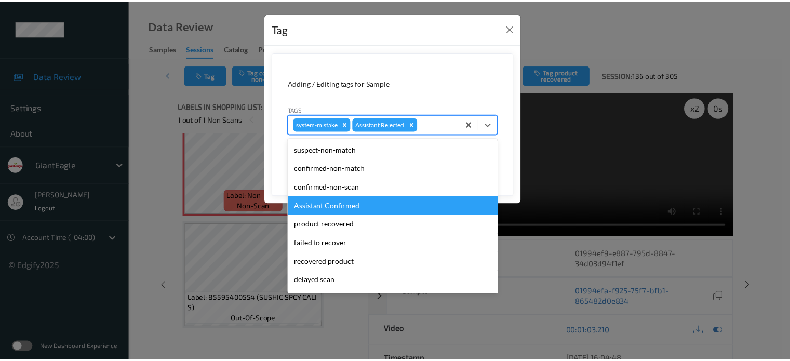
scroll to position [110, 0]
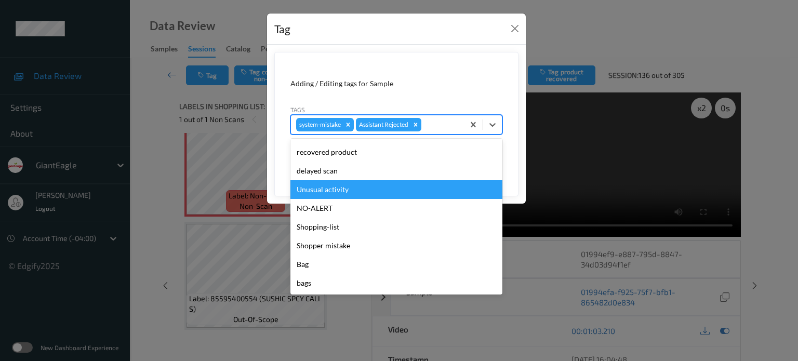
click at [321, 191] on div "Unusual activity" at bounding box center [396, 189] width 212 height 19
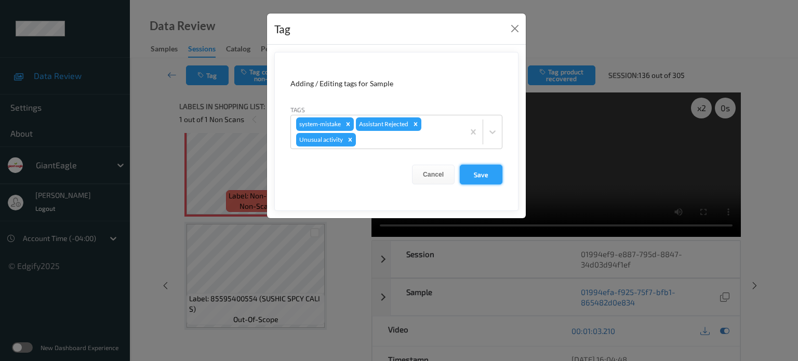
click at [483, 177] on button "Save" at bounding box center [481, 175] width 43 height 20
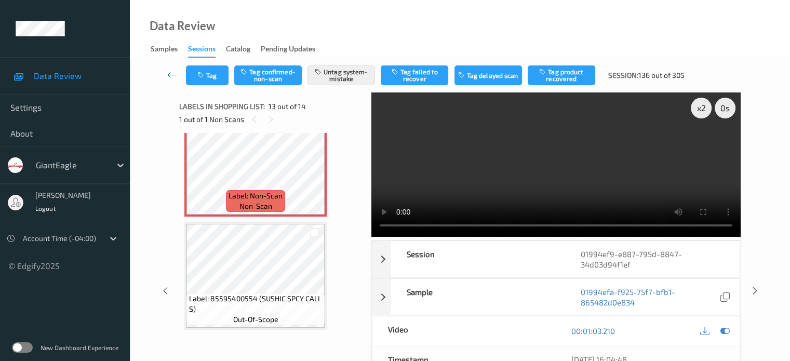
click at [170, 71] on icon at bounding box center [171, 75] width 9 height 10
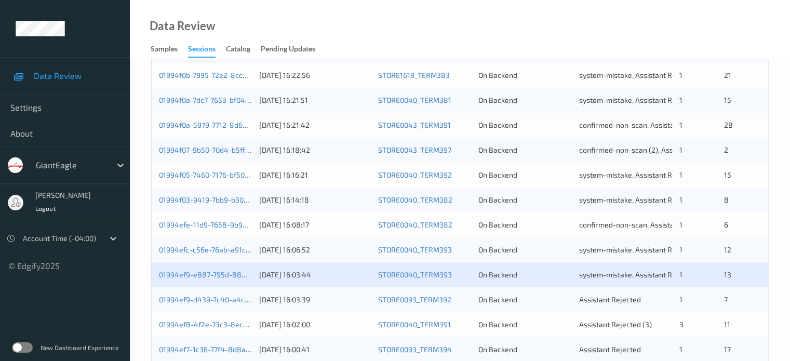
scroll to position [502, 0]
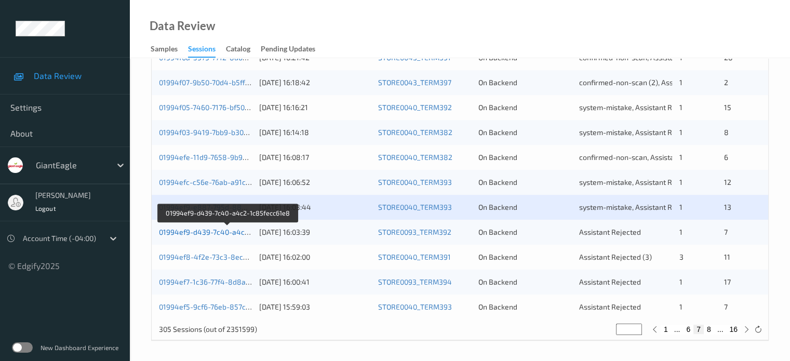
click at [222, 232] on link "01994ef9-d439-7c40-a4c2-1c85fecc61e8" at bounding box center [228, 231] width 139 height 9
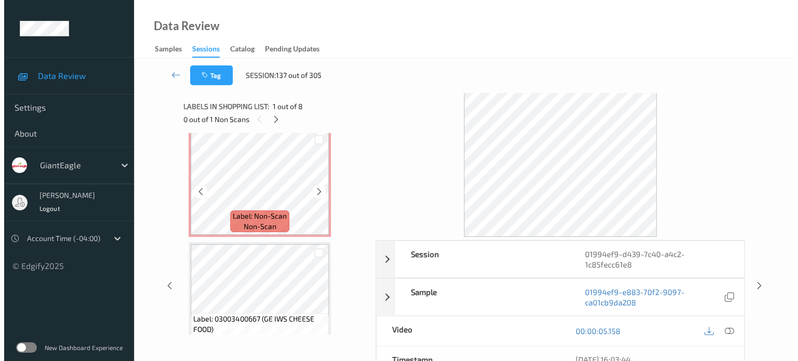
scroll to position [142, 0]
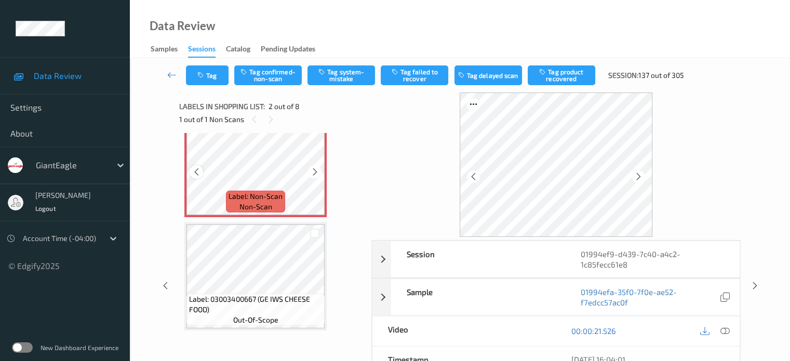
click at [198, 172] on icon at bounding box center [196, 171] width 9 height 9
click at [723, 330] on icon at bounding box center [724, 330] width 9 height 9
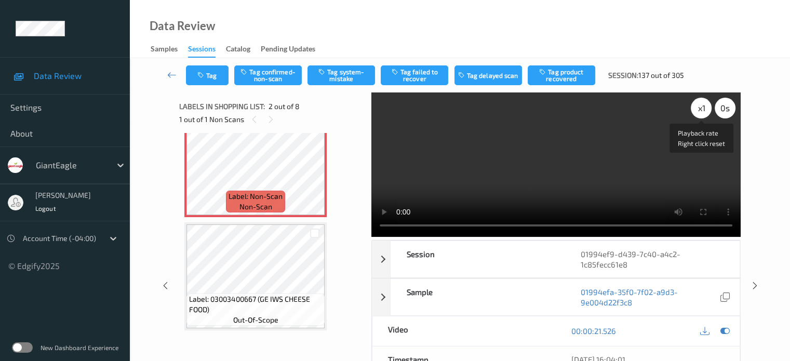
click at [697, 105] on div "x 1" at bounding box center [701, 108] width 21 height 21
click at [197, 170] on icon at bounding box center [196, 171] width 9 height 9
click at [349, 76] on button "Tag system-mistake" at bounding box center [341, 75] width 68 height 20
click at [216, 76] on button "Tag" at bounding box center [207, 75] width 43 height 20
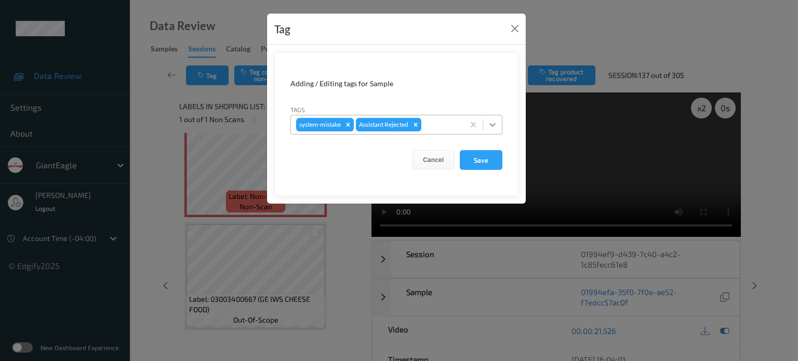
click at [493, 126] on icon at bounding box center [492, 124] width 10 height 10
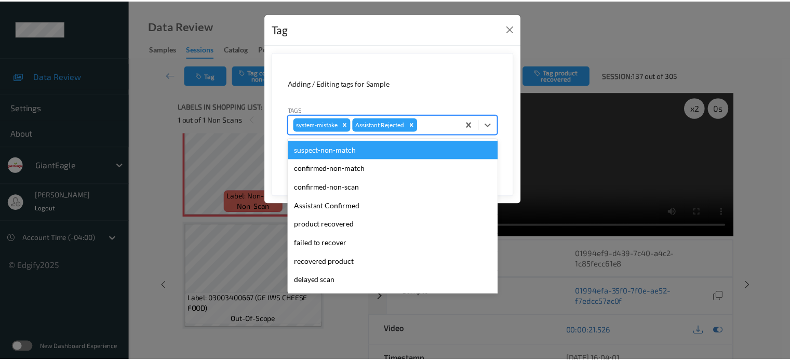
scroll to position [110, 0]
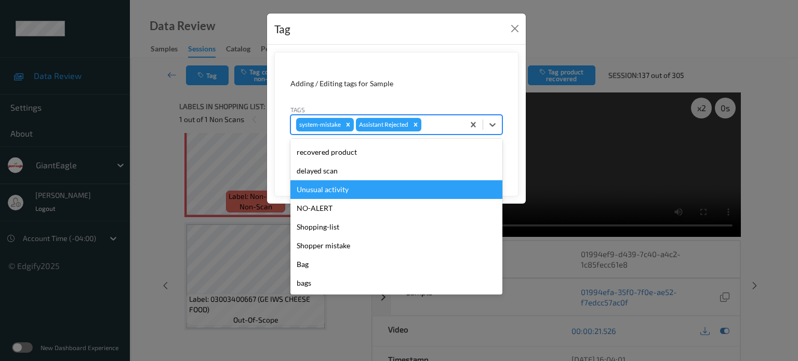
click at [324, 184] on div "Unusual activity" at bounding box center [396, 189] width 212 height 19
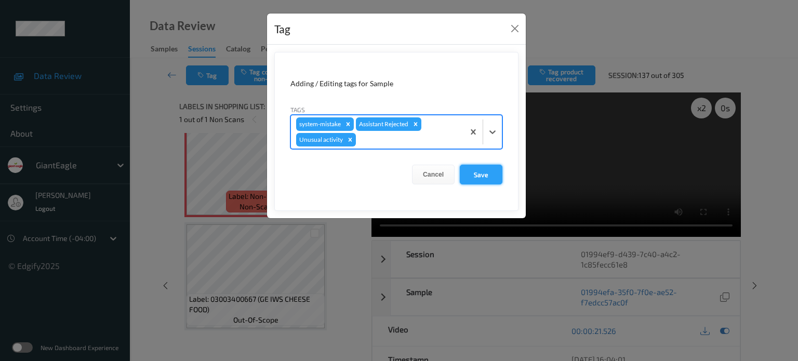
click at [471, 174] on button "Save" at bounding box center [481, 175] width 43 height 20
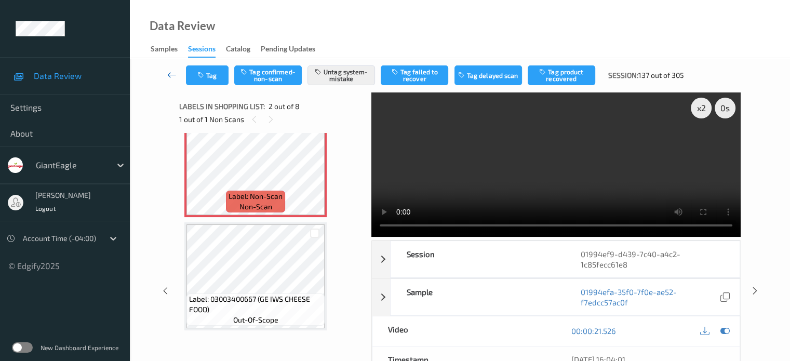
click at [173, 78] on icon at bounding box center [171, 75] width 9 height 10
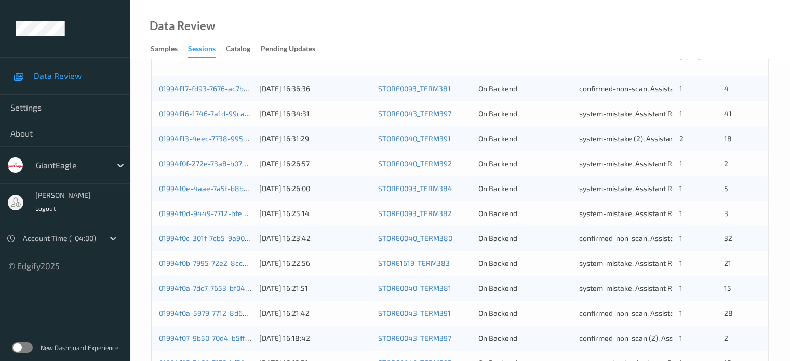
scroll to position [502, 0]
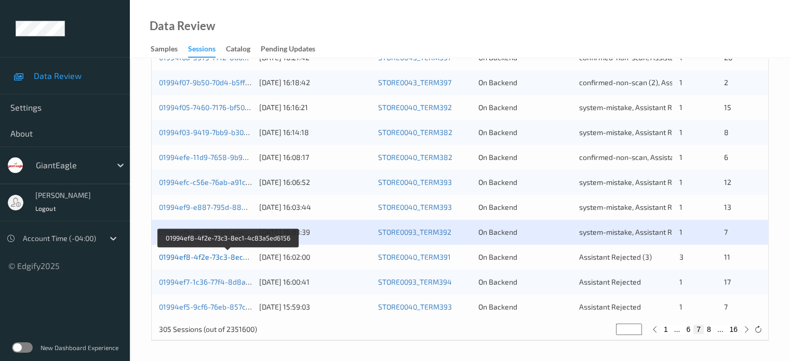
click at [209, 258] on link "01994ef8-4f2e-73c3-8ec1-4c83a5ed6156" at bounding box center [229, 256] width 140 height 9
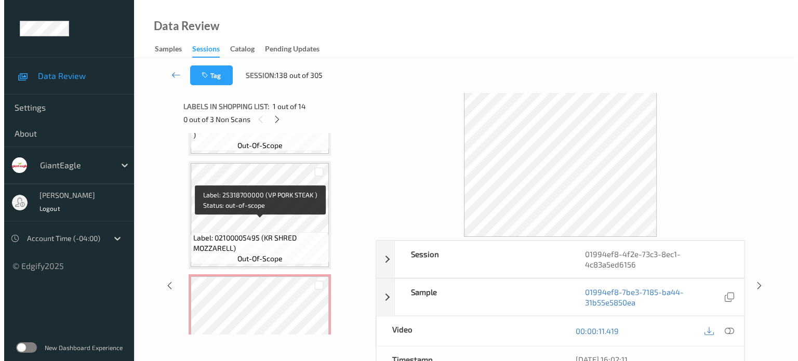
scroll to position [1177, 0]
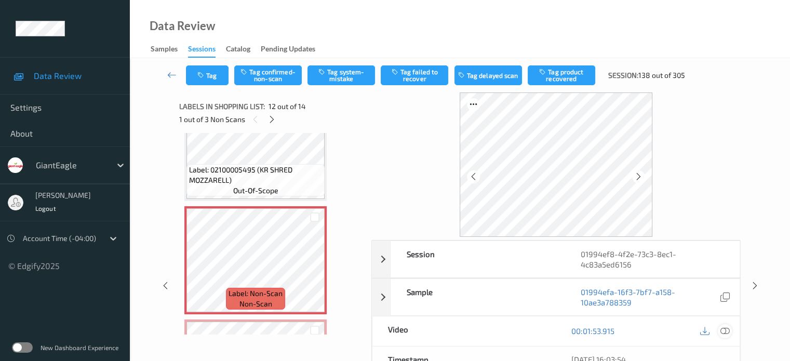
click at [724, 328] on icon at bounding box center [724, 330] width 9 height 9
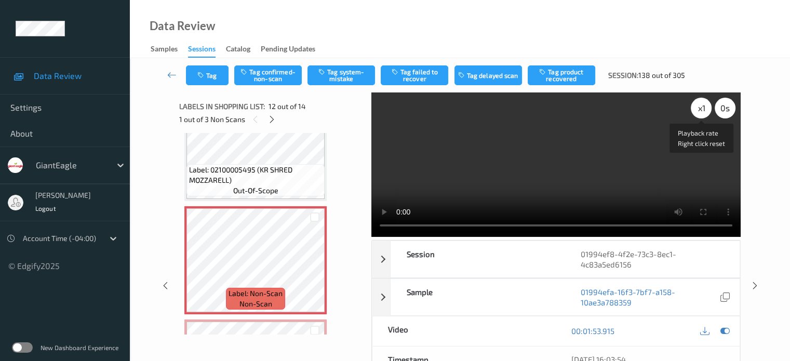
click at [702, 104] on div "x 1" at bounding box center [701, 108] width 21 height 21
click at [341, 64] on div "Tag Tag confirmed-non-scan Tag system-mistake Tag failed to recover Tag delayed…" at bounding box center [459, 75] width 617 height 34
click at [343, 79] on button "Tag system-mistake" at bounding box center [341, 75] width 68 height 20
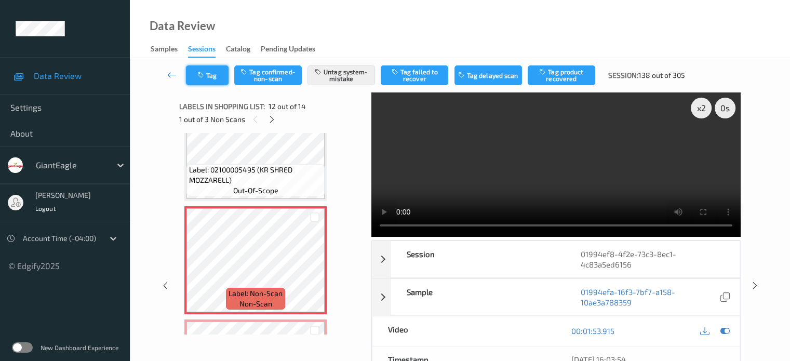
click at [212, 72] on button "Tag" at bounding box center [207, 75] width 43 height 20
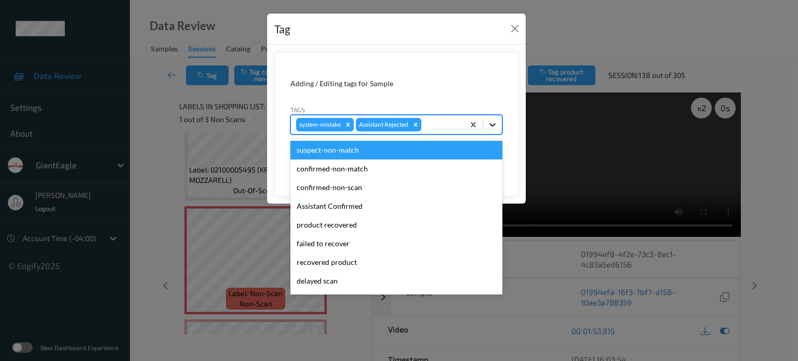
click at [494, 121] on icon at bounding box center [492, 124] width 10 height 10
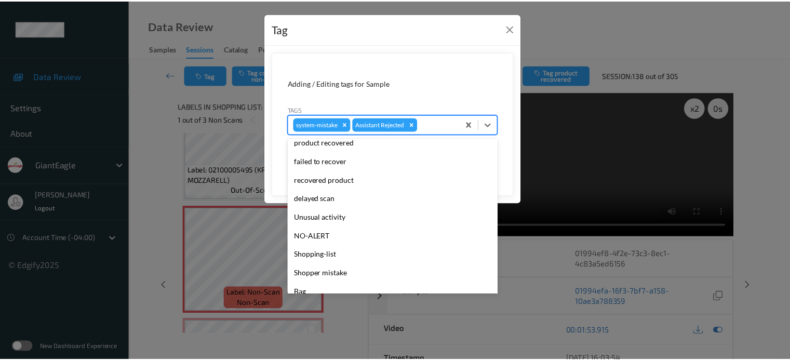
scroll to position [110, 0]
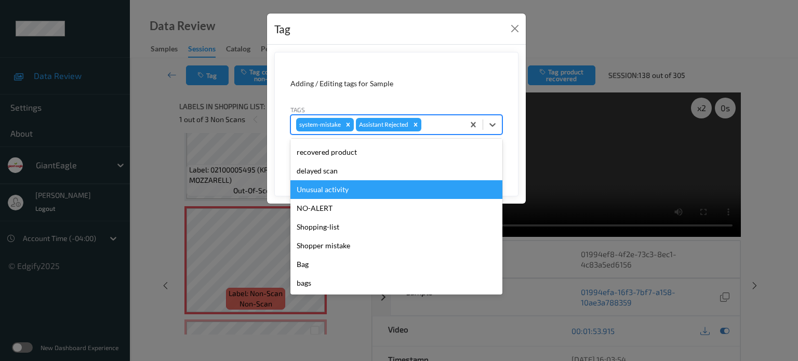
click at [326, 190] on div "Unusual activity" at bounding box center [396, 189] width 212 height 19
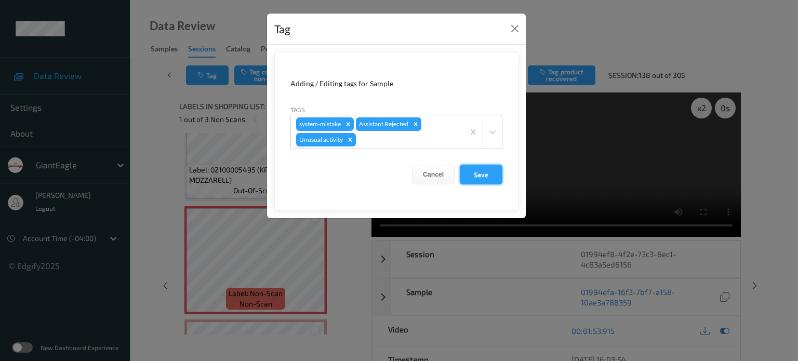
click at [474, 173] on button "Save" at bounding box center [481, 175] width 43 height 20
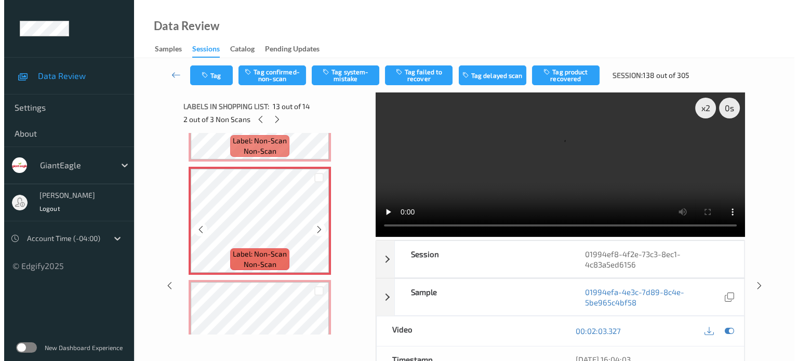
scroll to position [1323, 0]
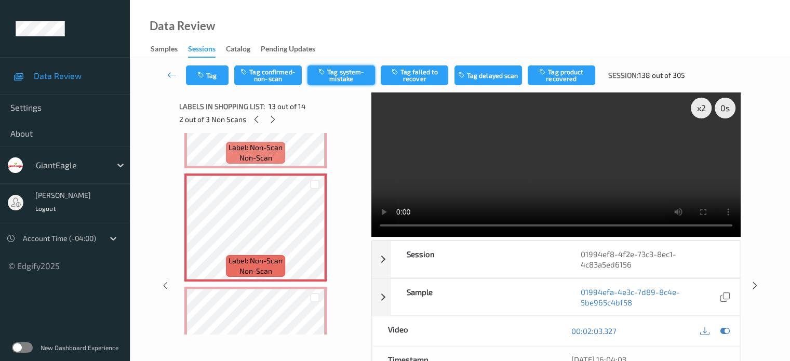
click at [339, 78] on button "Tag system-mistake" at bounding box center [341, 75] width 68 height 20
click at [207, 70] on button "Tag" at bounding box center [207, 75] width 43 height 20
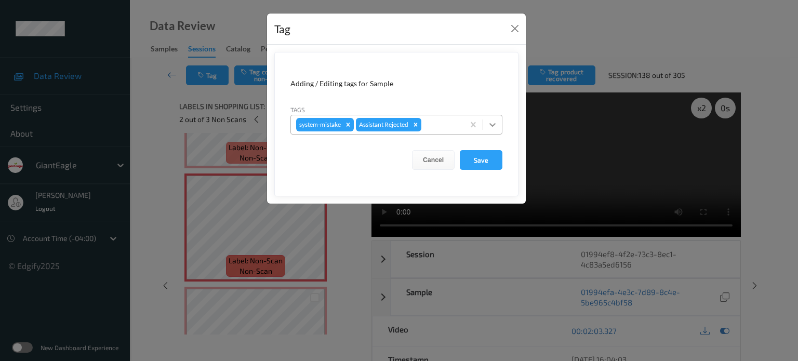
click at [493, 124] on icon at bounding box center [492, 125] width 6 height 4
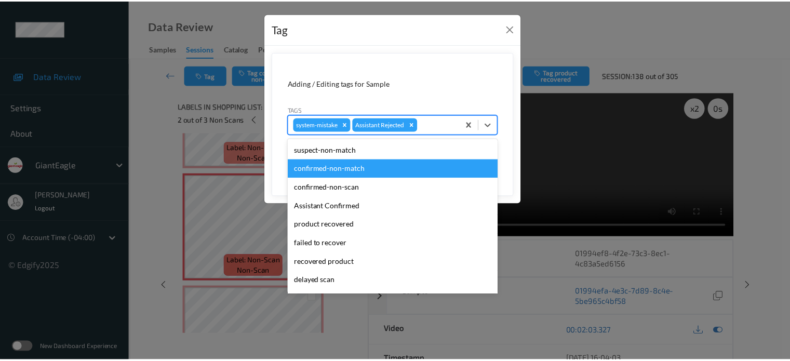
scroll to position [110, 0]
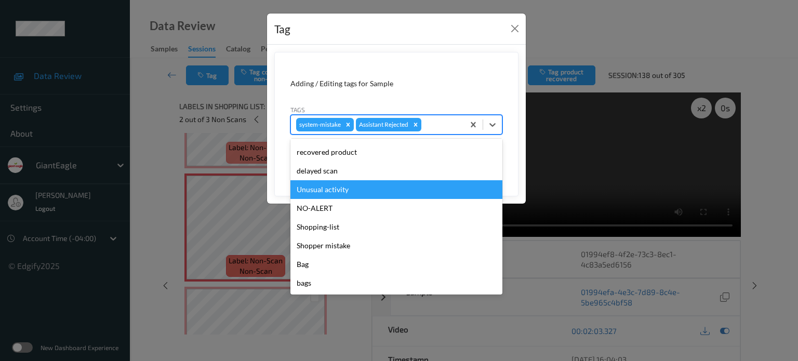
click at [308, 190] on div "Unusual activity" at bounding box center [396, 189] width 212 height 19
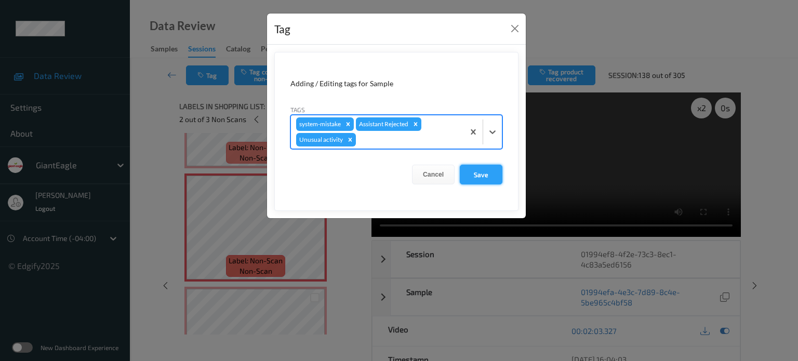
click at [487, 169] on button "Save" at bounding box center [481, 175] width 43 height 20
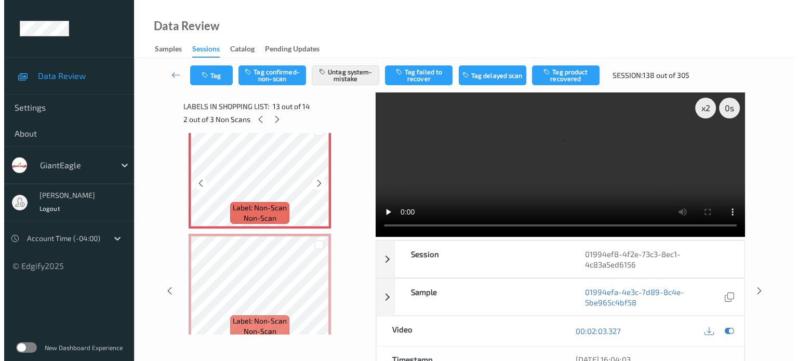
scroll to position [1388, 0]
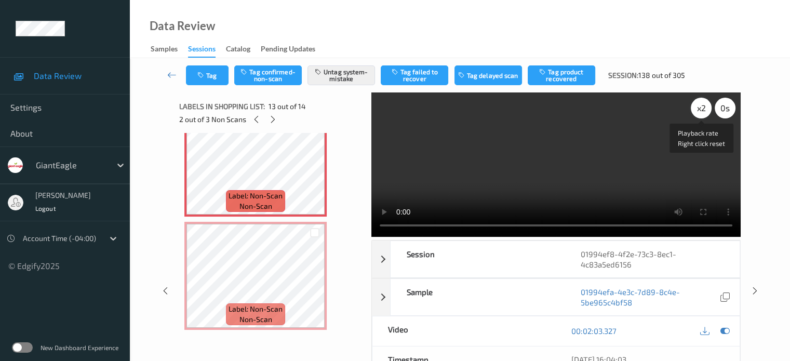
click at [697, 106] on div "x 2" at bounding box center [701, 108] width 21 height 21
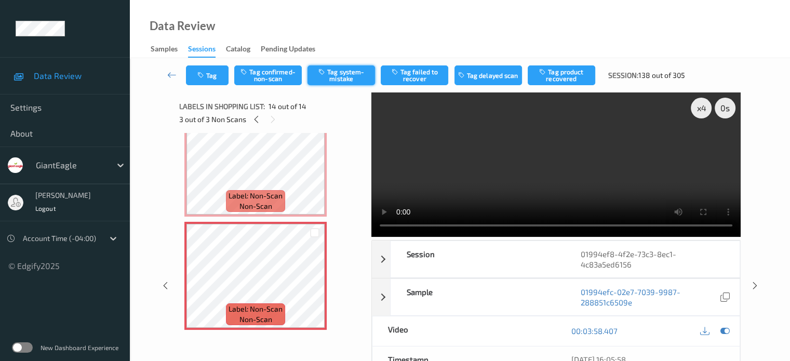
click at [348, 78] on button "Tag system-mistake" at bounding box center [341, 75] width 68 height 20
click at [215, 76] on button "Tag" at bounding box center [207, 75] width 43 height 20
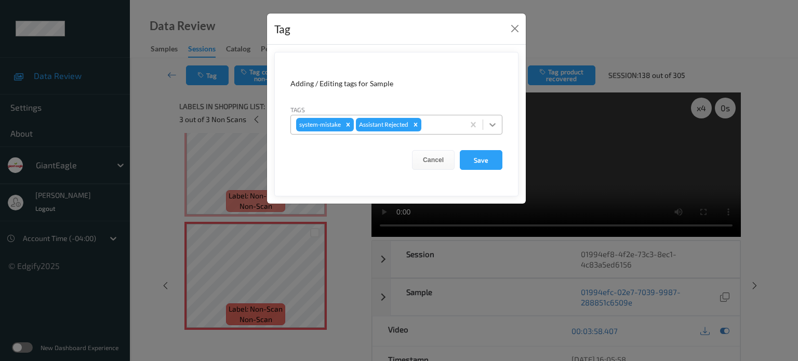
click at [498, 122] on div at bounding box center [492, 124] width 19 height 19
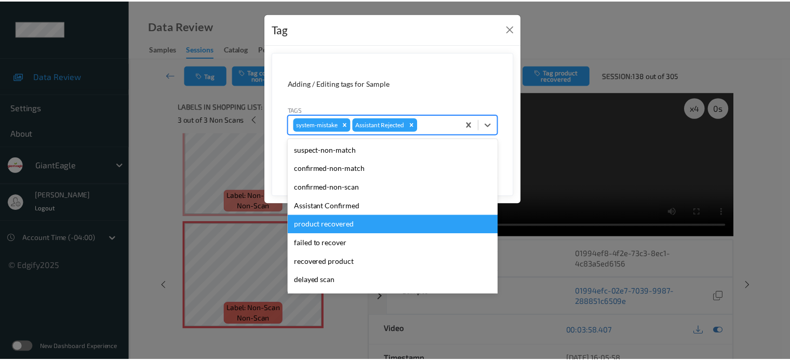
scroll to position [110, 0]
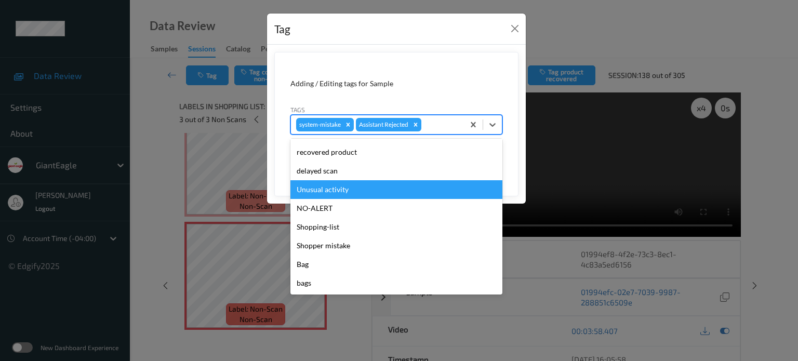
click at [322, 192] on div "Unusual activity" at bounding box center [396, 189] width 212 height 19
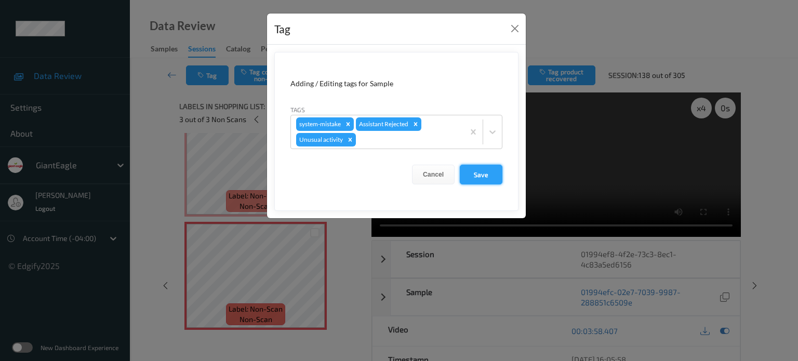
click at [480, 175] on button "Save" at bounding box center [481, 175] width 43 height 20
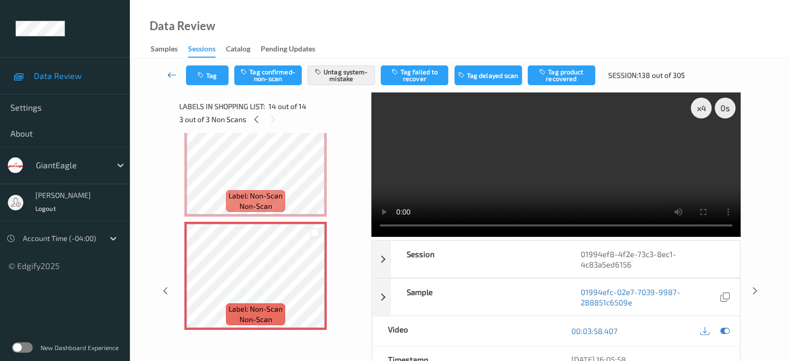
click at [171, 72] on icon at bounding box center [171, 75] width 9 height 10
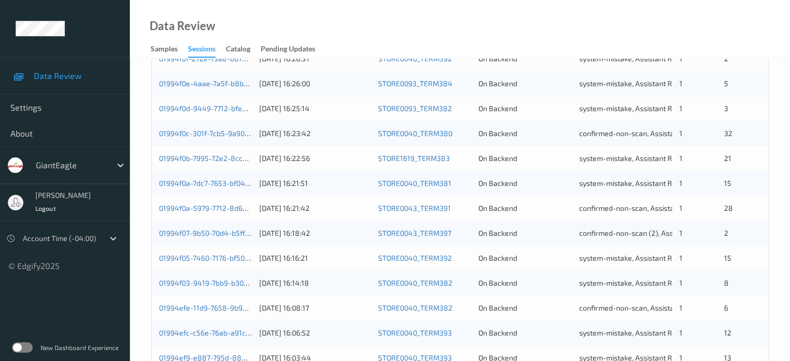
scroll to position [502, 0]
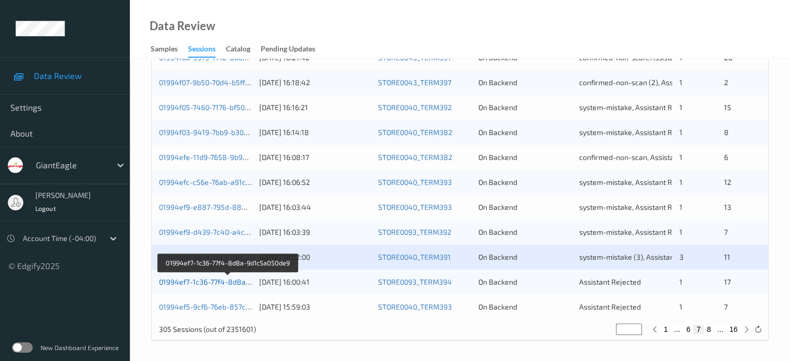
click at [220, 283] on link "01994ef7-1c36-77f4-8d8a-9d1c5a050de9" at bounding box center [228, 281] width 138 height 9
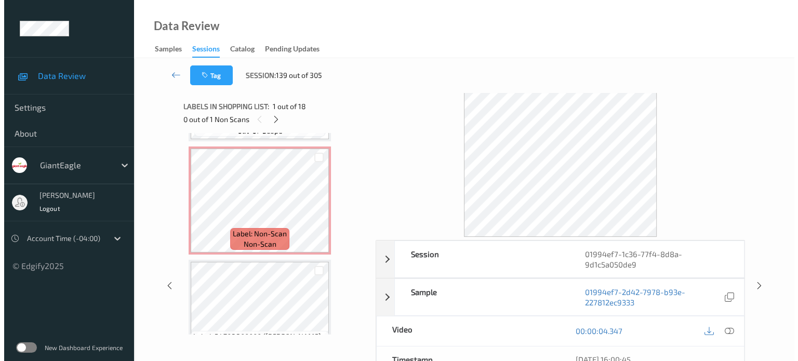
scroll to position [1367, 0]
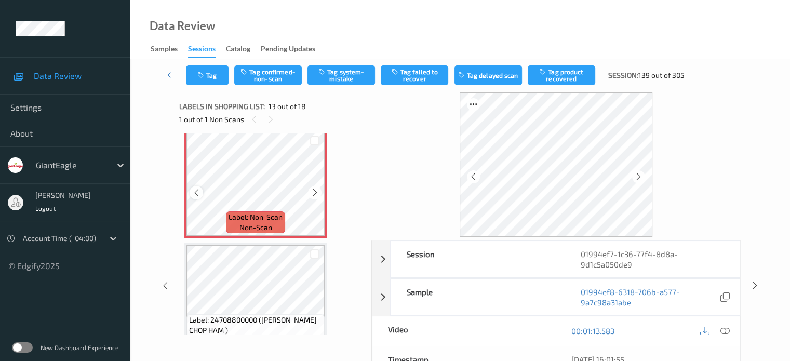
click at [199, 194] on icon at bounding box center [196, 192] width 9 height 9
click at [729, 331] on icon at bounding box center [724, 330] width 9 height 9
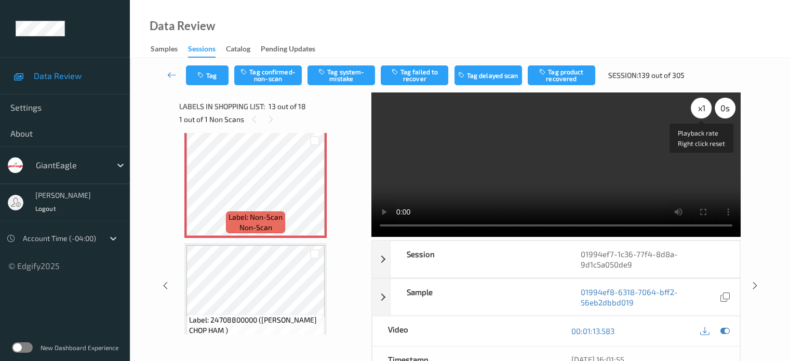
click at [702, 109] on div "x 1" at bounding box center [701, 108] width 21 height 21
click at [342, 77] on button "Tag system-mistake" at bounding box center [341, 75] width 68 height 20
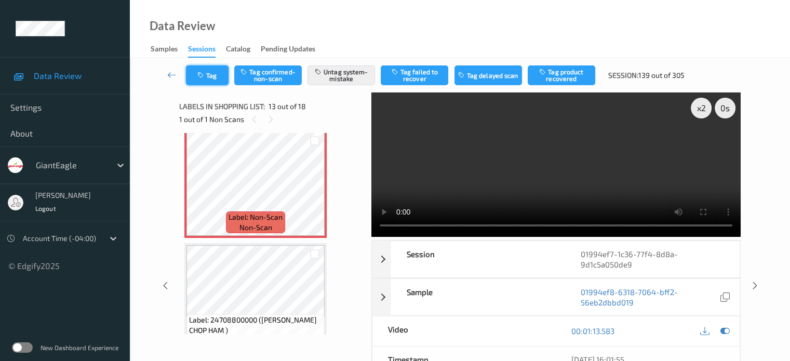
click at [215, 76] on button "Tag" at bounding box center [207, 75] width 43 height 20
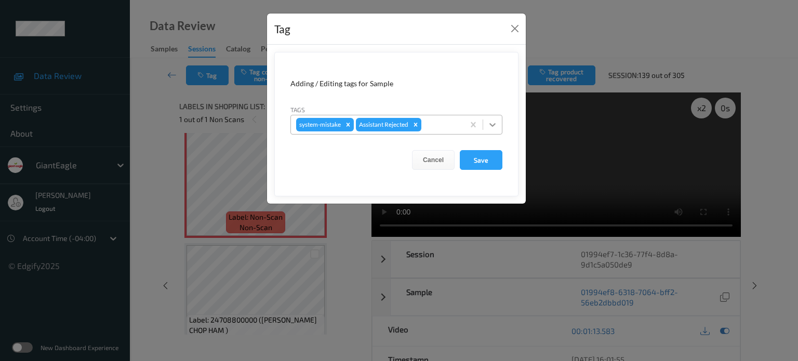
click at [490, 122] on icon at bounding box center [492, 124] width 10 height 10
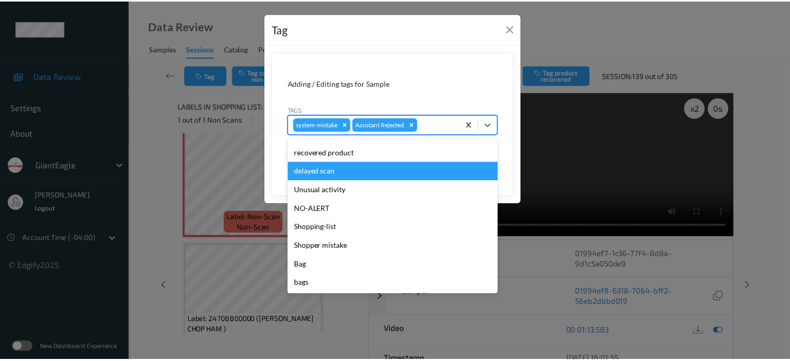
scroll to position [110, 0]
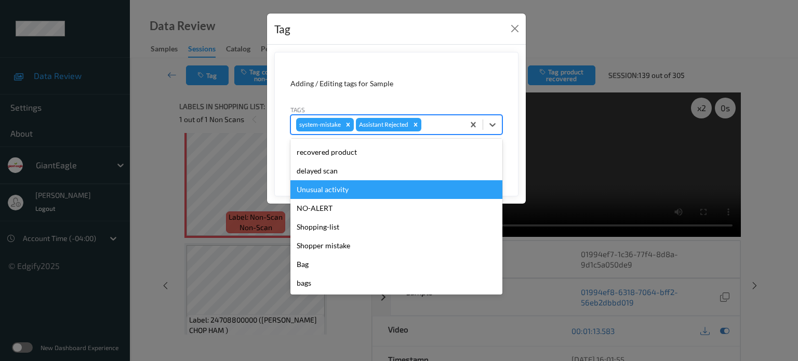
click at [334, 188] on div "Unusual activity" at bounding box center [396, 189] width 212 height 19
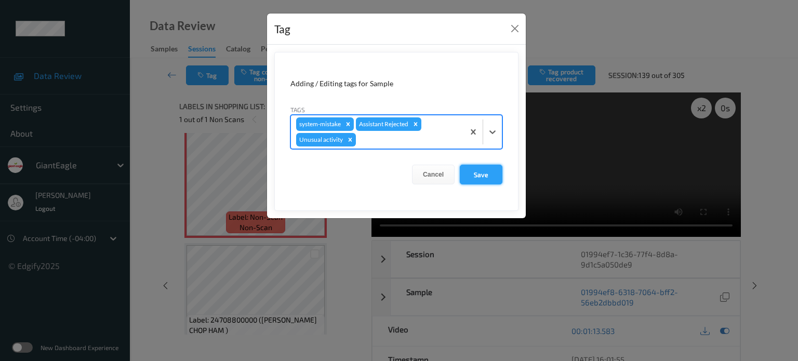
click at [476, 179] on button "Save" at bounding box center [481, 175] width 43 height 20
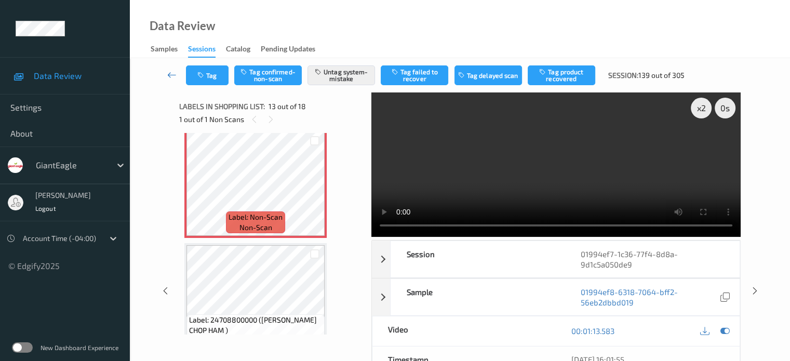
click at [172, 75] on icon at bounding box center [171, 75] width 9 height 10
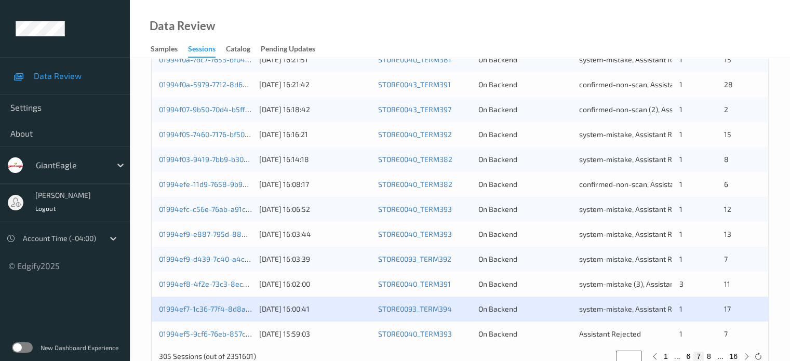
scroll to position [502, 0]
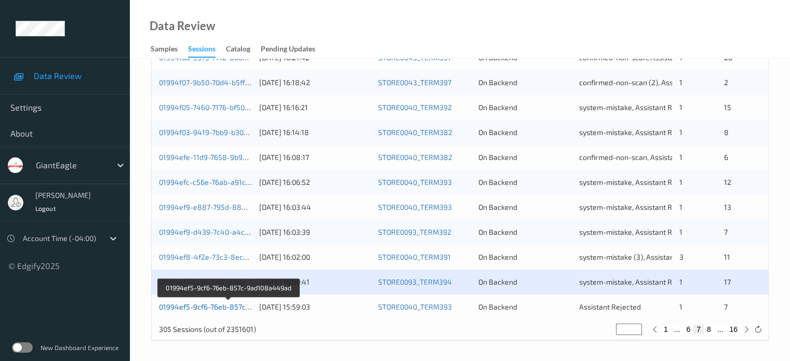
click at [194, 307] on link "01994ef5-9cf6-76eb-857c-9ad108a449ad" at bounding box center [229, 306] width 140 height 9
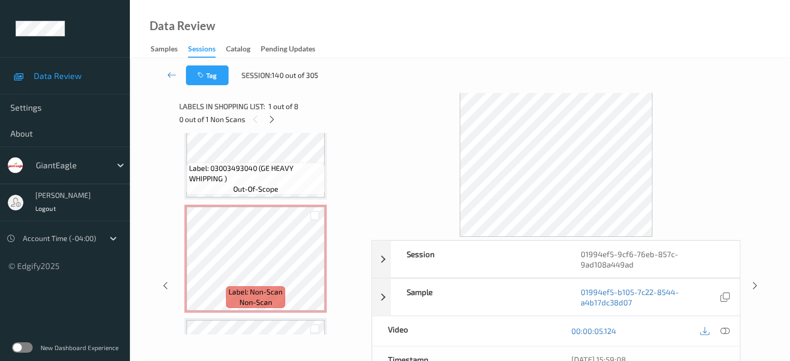
scroll to position [386, 0]
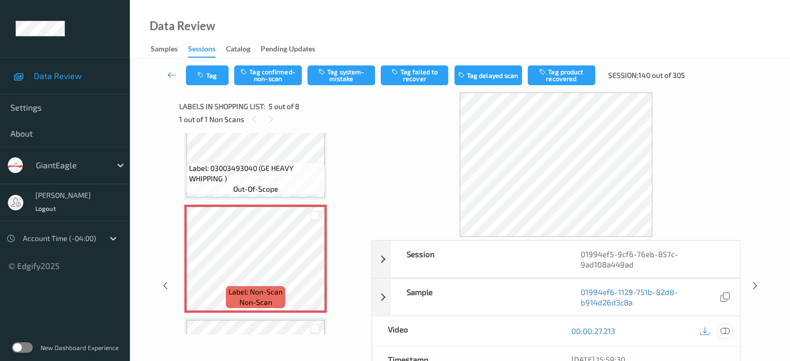
click at [729, 332] on div at bounding box center [725, 331] width 14 height 14
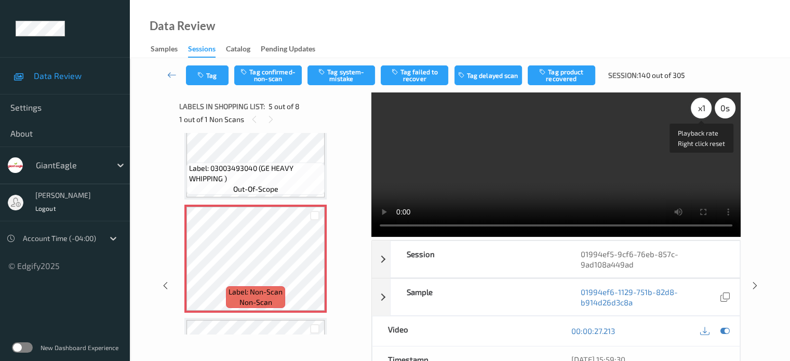
click at [695, 107] on div "x 1" at bounding box center [701, 108] width 21 height 21
click at [260, 76] on button "Tag confirmed-non-scan" at bounding box center [268, 75] width 68 height 20
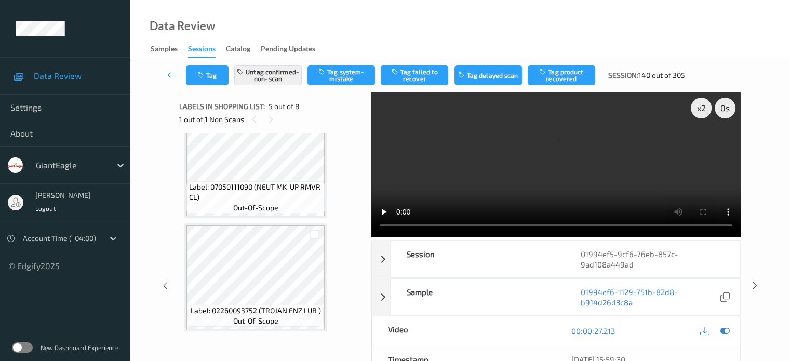
scroll to position [595, 0]
click at [571, 75] on button "Tag product recovered" at bounding box center [562, 75] width 68 height 20
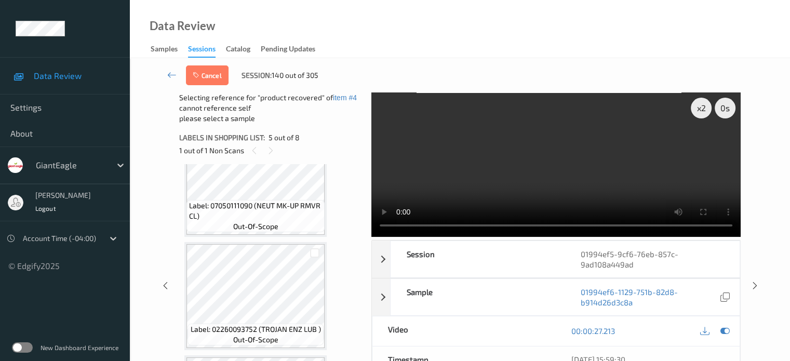
scroll to position [608, 0]
click at [316, 251] on div at bounding box center [315, 252] width 10 height 10
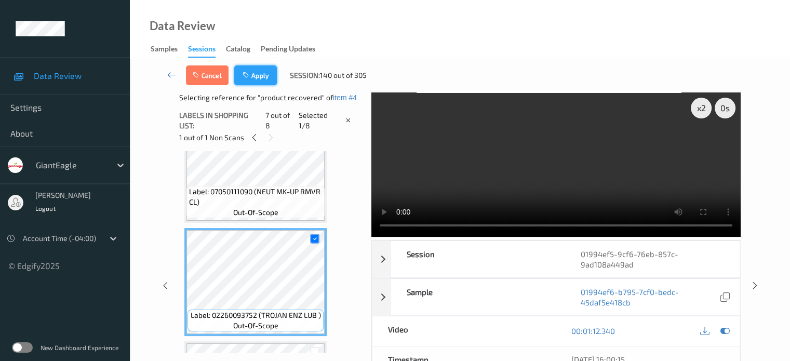
click at [250, 75] on icon "button" at bounding box center [246, 75] width 9 height 7
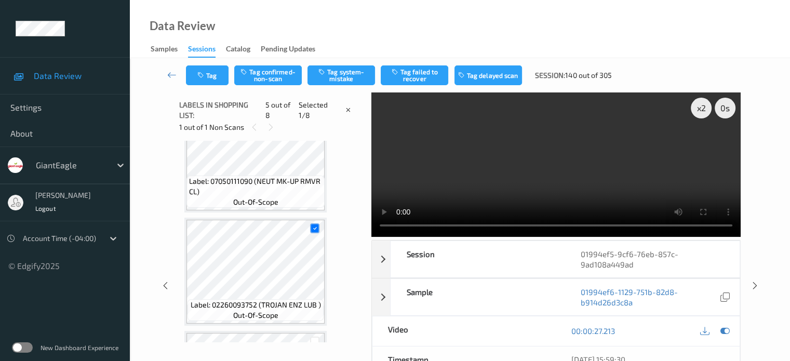
scroll to position [345, 0]
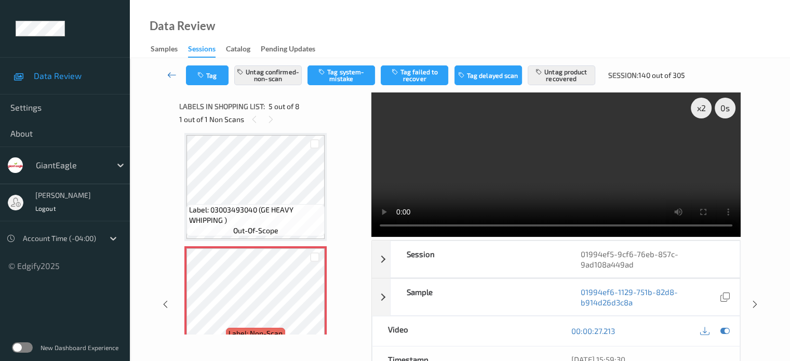
click at [170, 74] on icon at bounding box center [171, 75] width 9 height 10
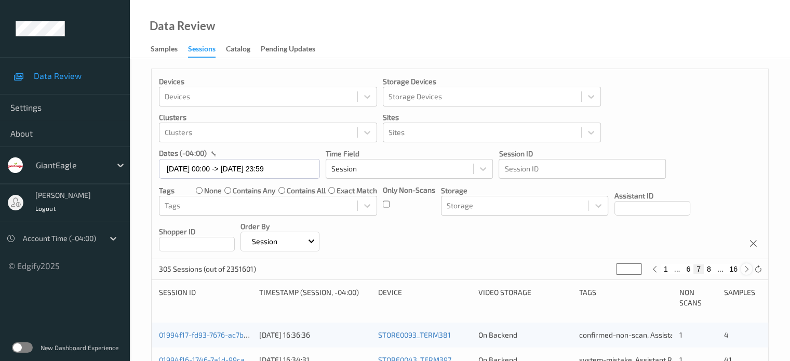
click at [747, 268] on icon at bounding box center [747, 269] width 8 height 8
type input "*"
click at [747, 268] on icon at bounding box center [747, 269] width 8 height 8
type input "*"
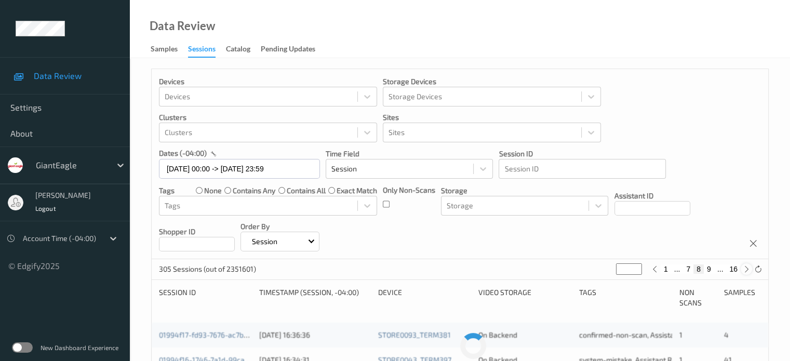
type input "*"
click at [747, 268] on icon at bounding box center [747, 269] width 8 height 8
type input "**"
click at [747, 268] on icon at bounding box center [747, 269] width 8 height 8
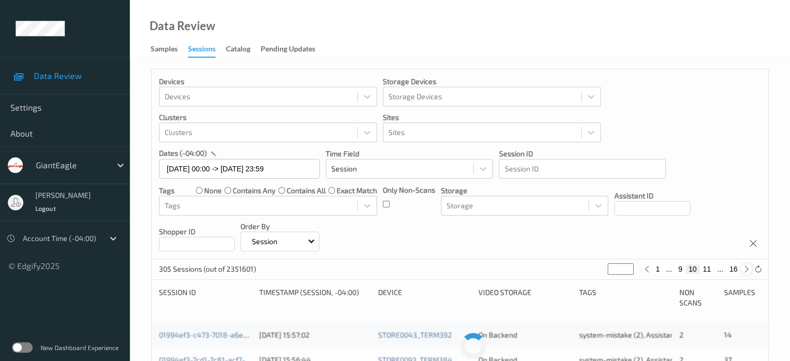
type input "**"
click at [747, 268] on icon at bounding box center [747, 269] width 8 height 8
type input "**"
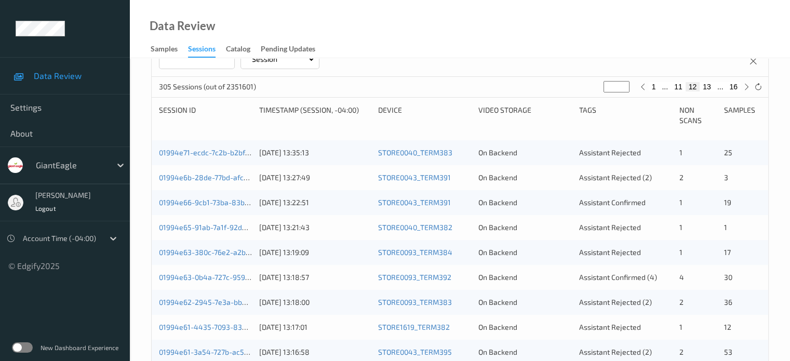
scroll to position [185, 0]
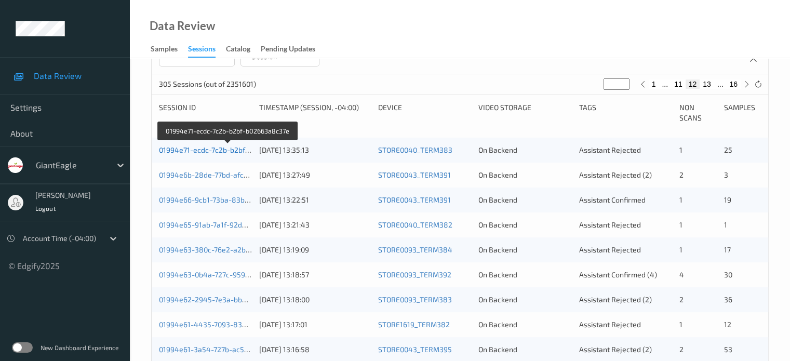
click at [211, 153] on link "01994e71-ecdc-7c2b-b2bf-b02663a8c37e" at bounding box center [228, 149] width 139 height 9
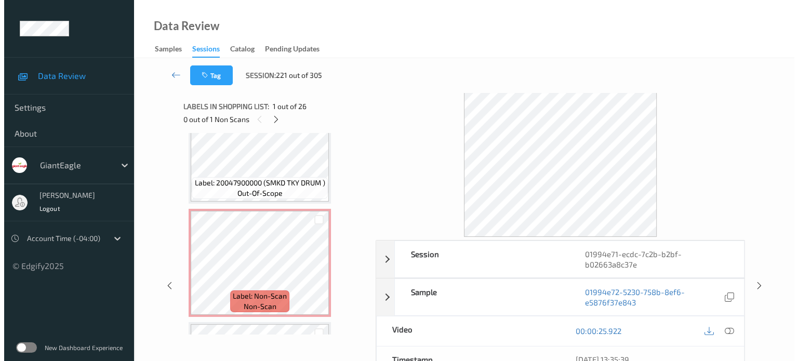
scroll to position [1854, 0]
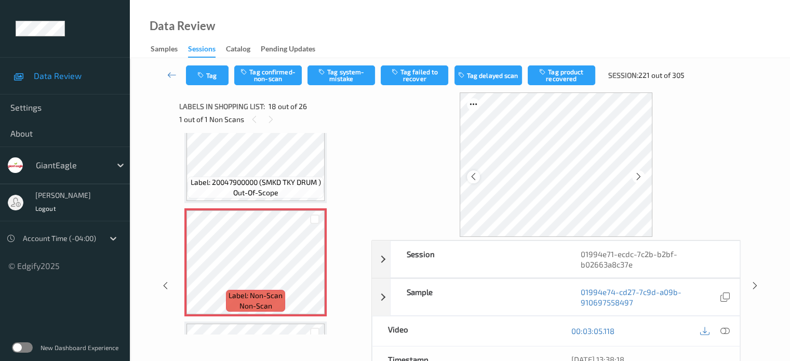
click at [474, 180] on icon at bounding box center [473, 176] width 9 height 9
click at [724, 328] on icon at bounding box center [724, 330] width 9 height 9
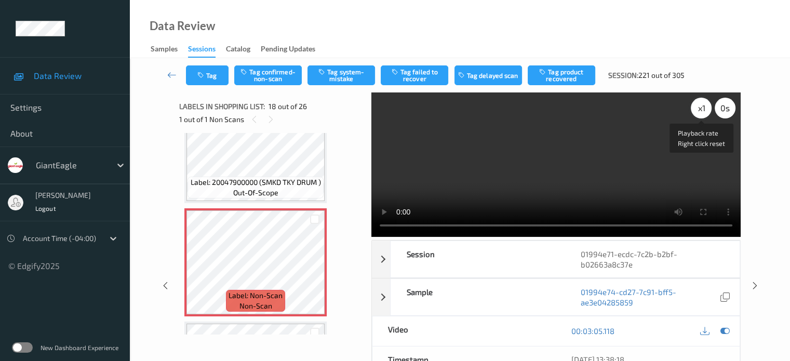
click at [698, 102] on div "x 1" at bounding box center [701, 108] width 21 height 21
click at [348, 78] on button "Tag system-mistake" at bounding box center [341, 75] width 68 height 20
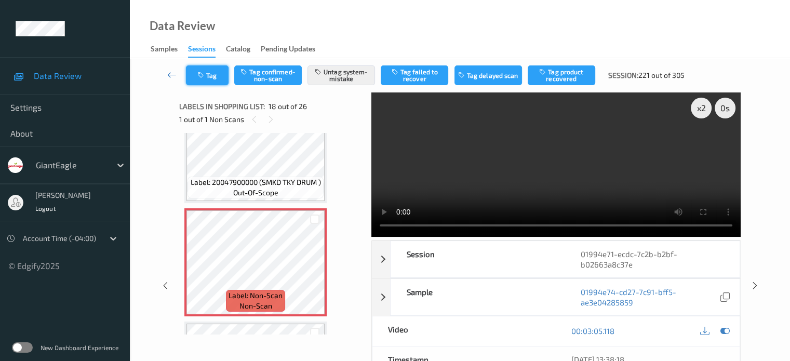
click at [215, 76] on button "Tag" at bounding box center [207, 75] width 43 height 20
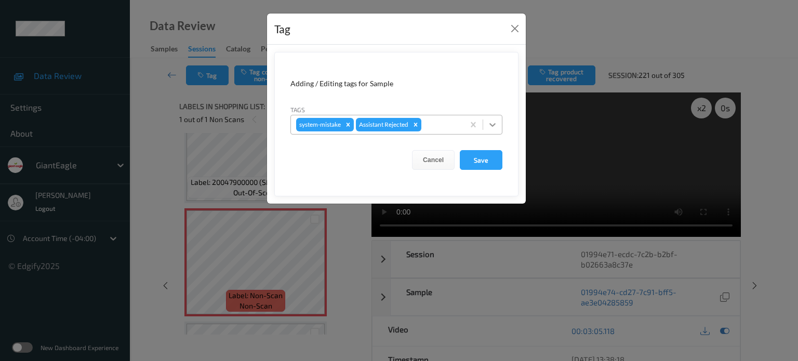
click at [490, 125] on icon at bounding box center [492, 124] width 10 height 10
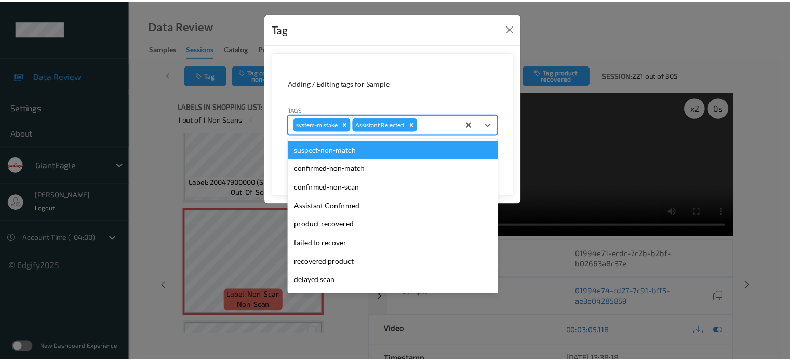
scroll to position [86, 0]
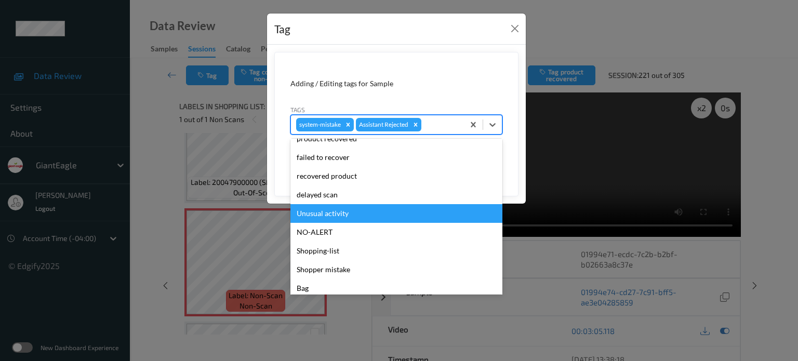
click at [319, 215] on div "Unusual activity" at bounding box center [396, 213] width 212 height 19
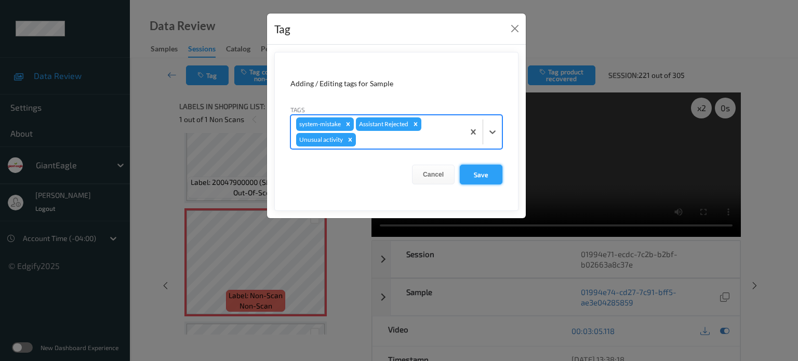
click at [482, 173] on button "Save" at bounding box center [481, 175] width 43 height 20
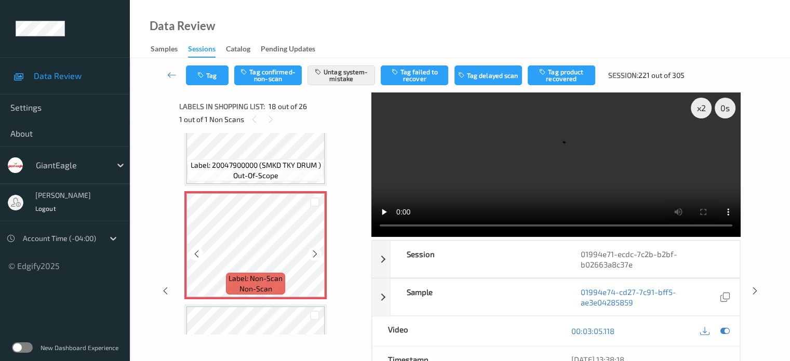
scroll to position [1870, 0]
click at [171, 74] on icon at bounding box center [171, 75] width 9 height 10
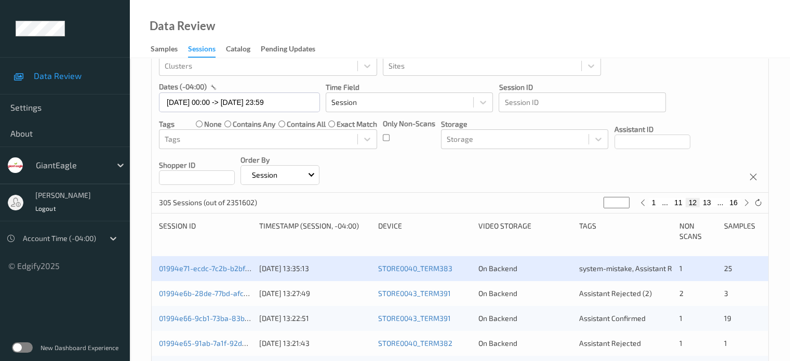
scroll to position [86, 0]
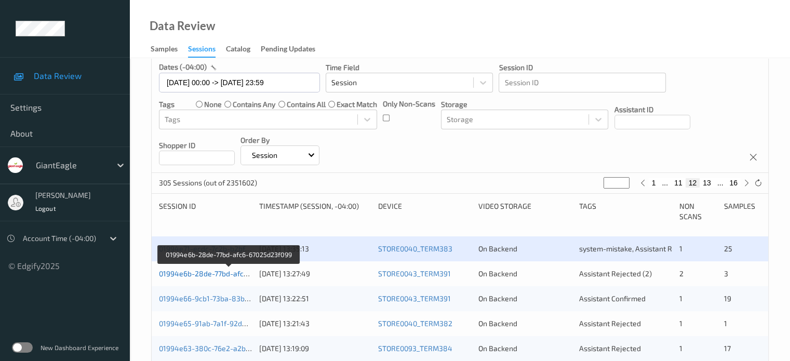
click at [212, 273] on link "01994e6b-28de-77bd-afc6-67025d23f099" at bounding box center [229, 273] width 140 height 9
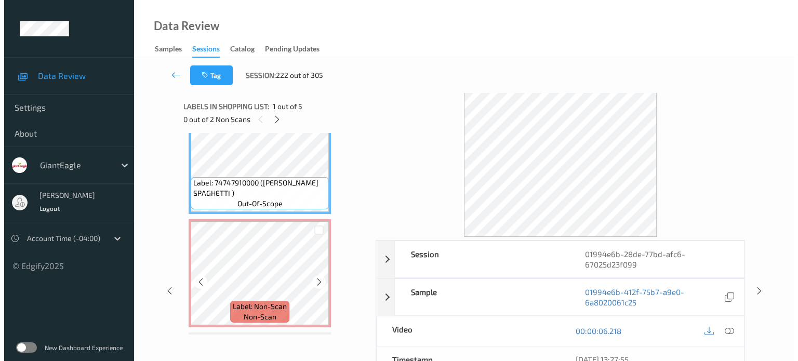
scroll to position [29, 0]
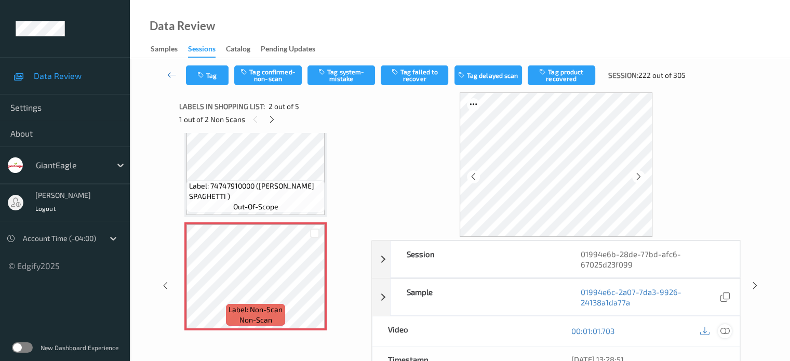
click at [725, 329] on icon at bounding box center [724, 330] width 9 height 9
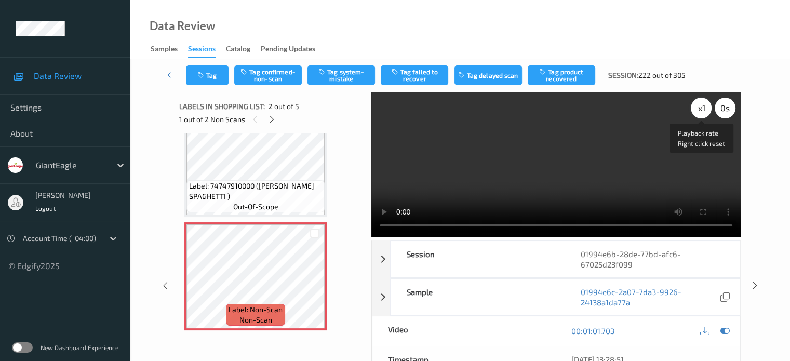
click at [704, 106] on div "x 1" at bounding box center [701, 108] width 21 height 21
click at [339, 76] on button "Tag system-mistake" at bounding box center [341, 75] width 68 height 20
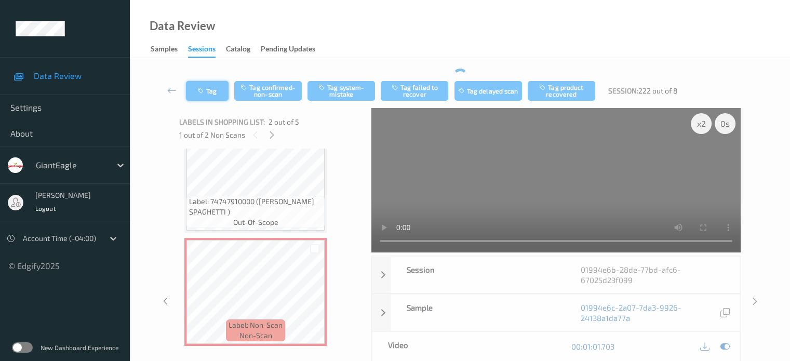
click at [213, 74] on div "Tag Tag confirmed-non-scan Tag system-mistake Tag failed to recover Tag delayed…" at bounding box center [459, 91] width 617 height 34
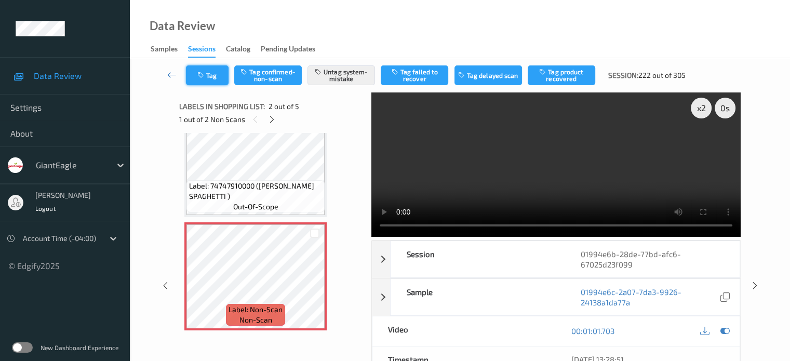
click at [211, 82] on button "Tag" at bounding box center [207, 75] width 43 height 20
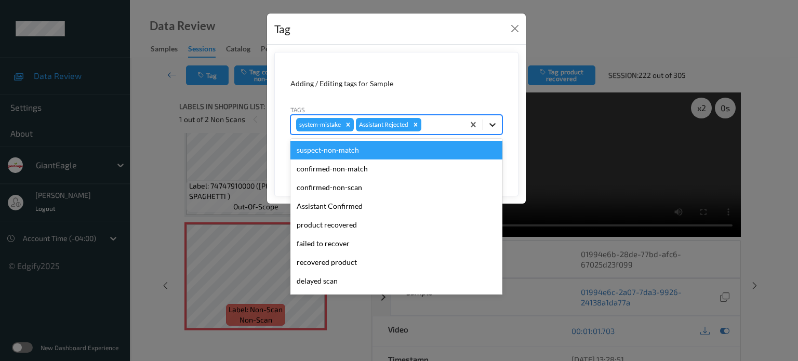
click at [490, 124] on icon at bounding box center [492, 124] width 10 height 10
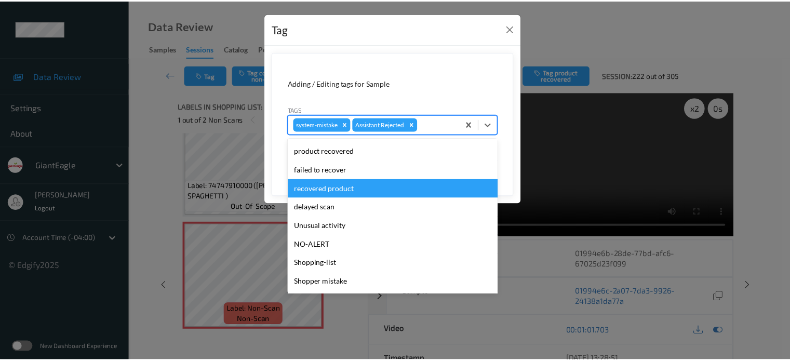
scroll to position [86, 0]
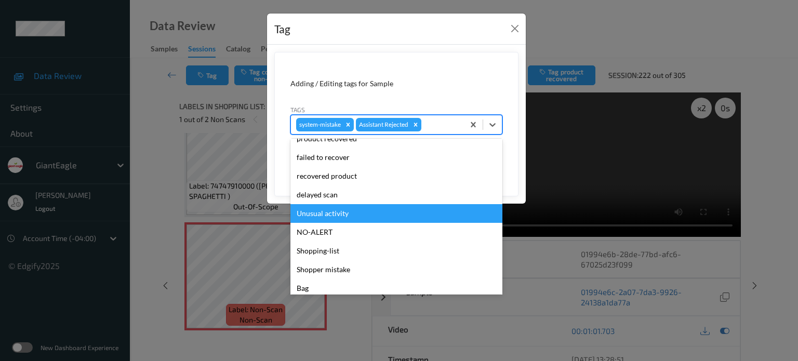
click at [315, 215] on div "Unusual activity" at bounding box center [396, 213] width 212 height 19
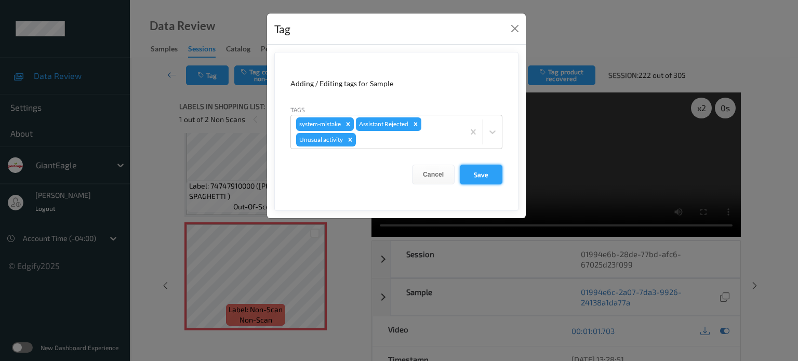
click at [483, 171] on button "Save" at bounding box center [481, 175] width 43 height 20
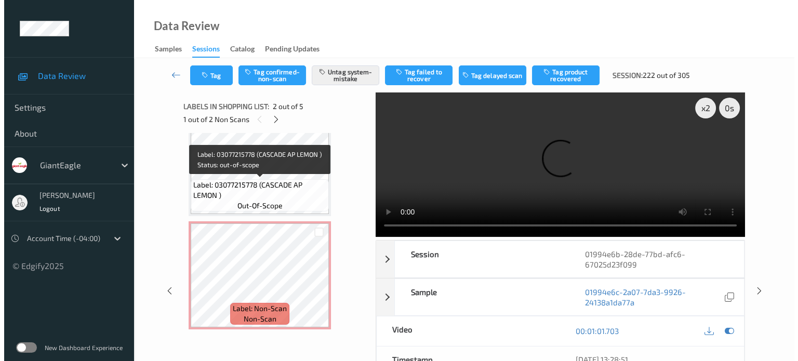
scroll to position [33, 0]
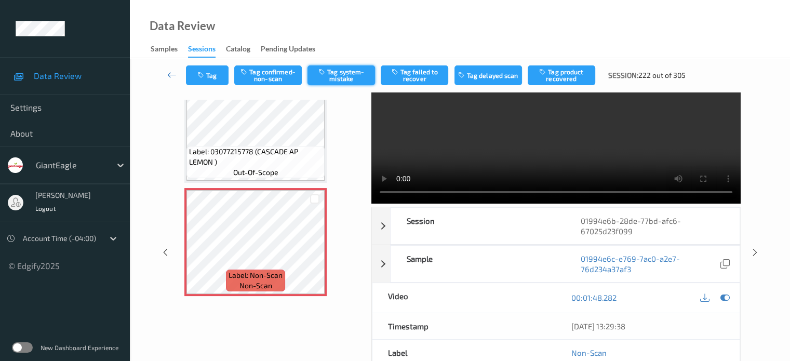
click at [341, 76] on button "Tag system-mistake" at bounding box center [341, 75] width 68 height 20
click at [212, 77] on button "Tag" at bounding box center [207, 75] width 43 height 20
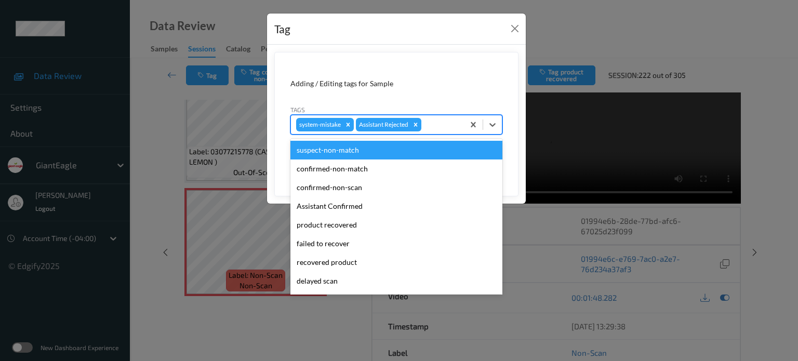
drag, startPoint x: 490, startPoint y: 127, endPoint x: 435, endPoint y: 137, distance: 56.3
click at [481, 129] on div at bounding box center [483, 124] width 38 height 19
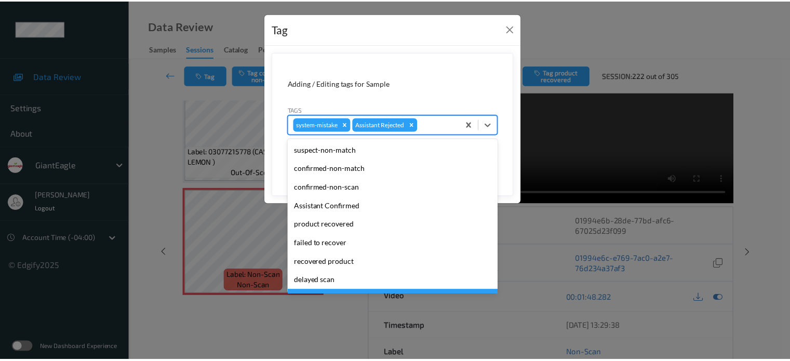
scroll to position [86, 0]
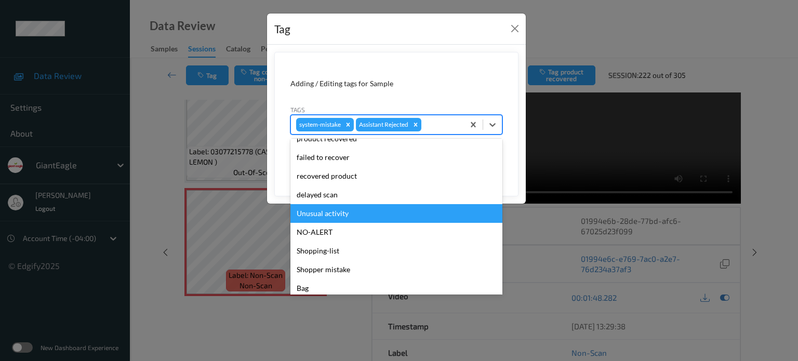
click at [340, 215] on div "Unusual activity" at bounding box center [396, 213] width 212 height 19
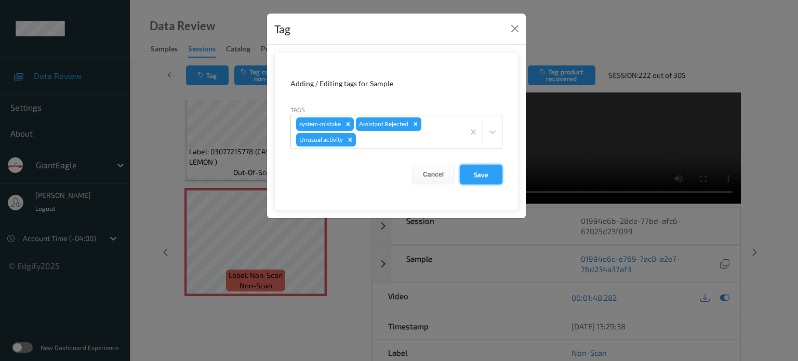
click at [478, 178] on button "Save" at bounding box center [481, 175] width 43 height 20
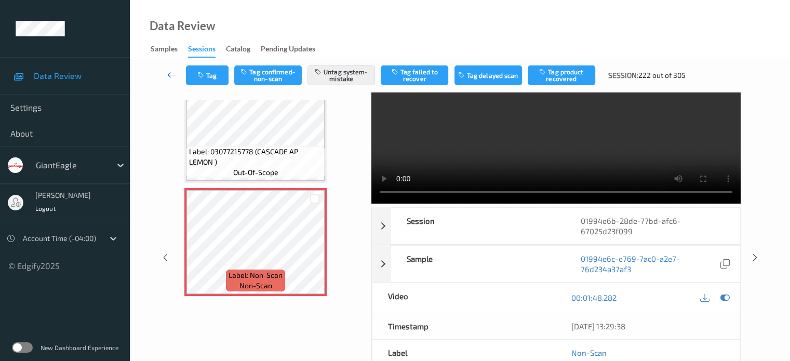
click at [173, 74] on icon at bounding box center [171, 75] width 9 height 10
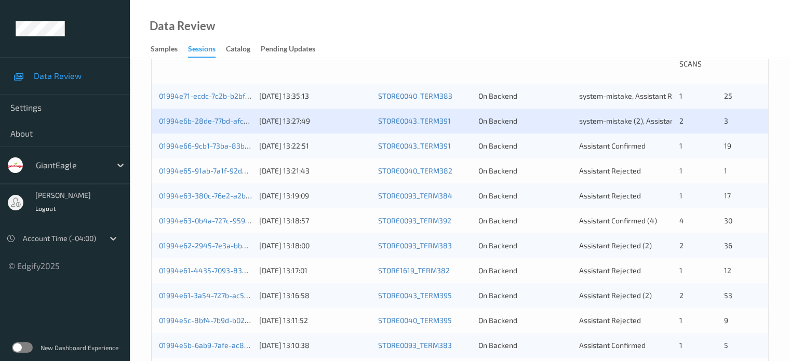
scroll to position [260, 0]
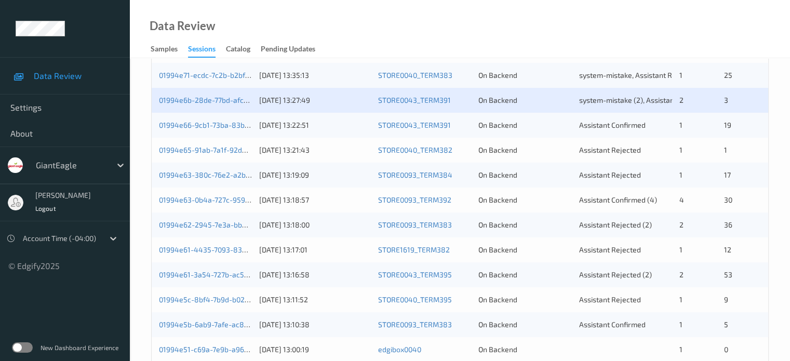
click at [212, 129] on div "01994e66-9cb1-73ba-83bb-6d7622f35746" at bounding box center [205, 125] width 93 height 10
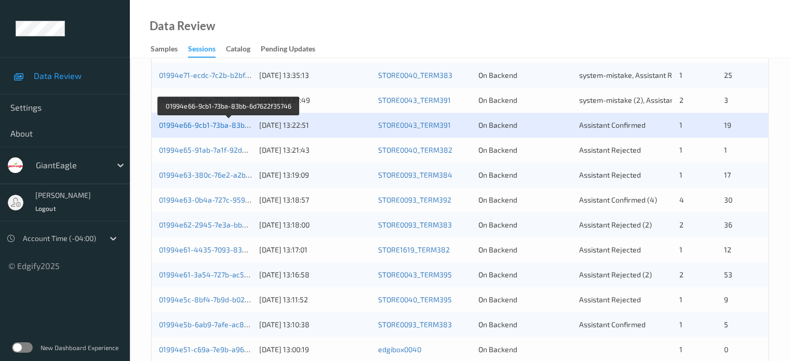
click at [211, 124] on link "01994e66-9cb1-73ba-83bb-6d7622f35746" at bounding box center [229, 124] width 141 height 9
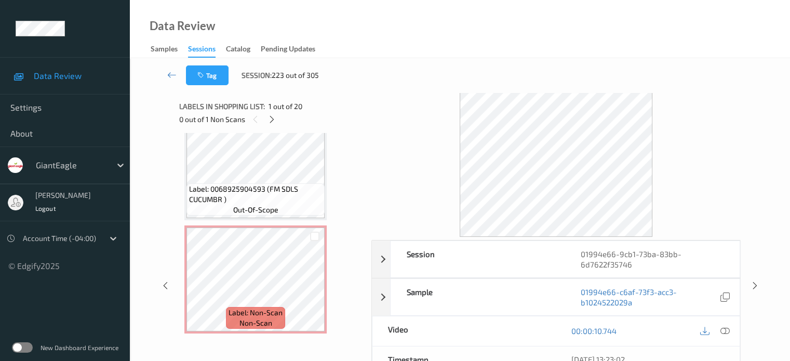
scroll to position [1161, 0]
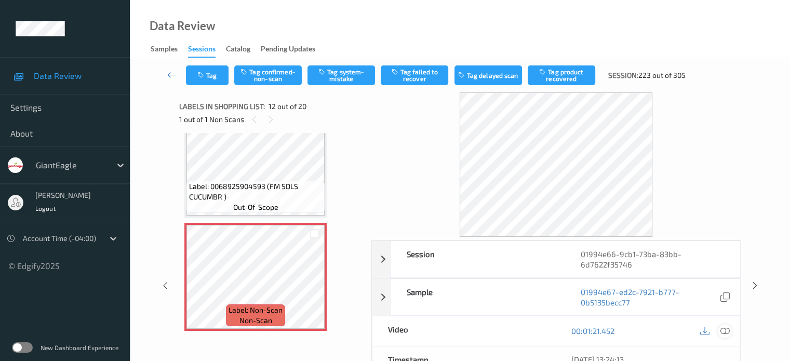
click at [724, 328] on icon at bounding box center [724, 330] width 9 height 9
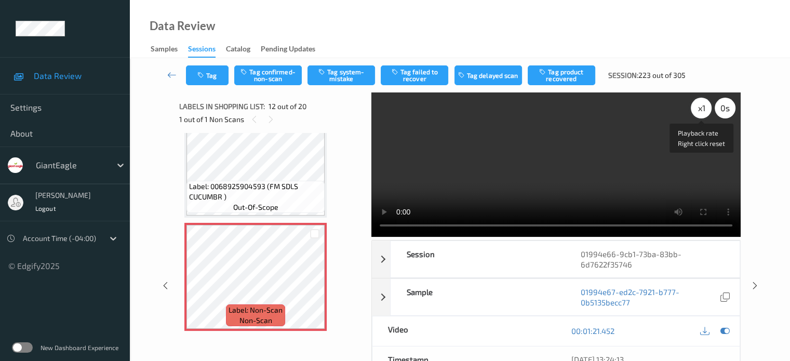
click at [706, 107] on div "x 1" at bounding box center [701, 108] width 21 height 21
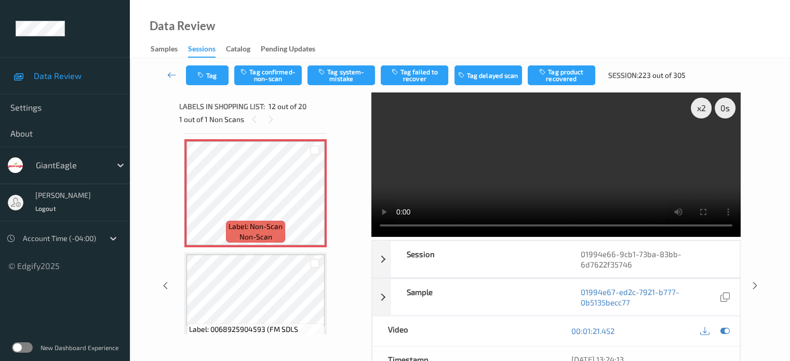
scroll to position [1244, 0]
click at [264, 74] on button "Tag confirmed-non-scan" at bounding box center [268, 75] width 68 height 20
click at [570, 78] on button "Tag product recovered" at bounding box center [562, 75] width 68 height 20
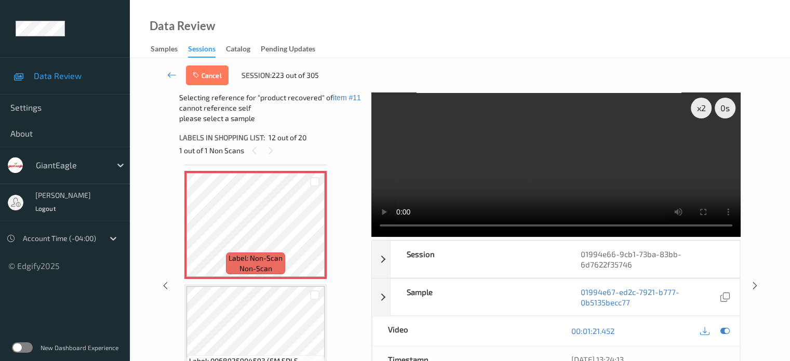
scroll to position [1349, 0]
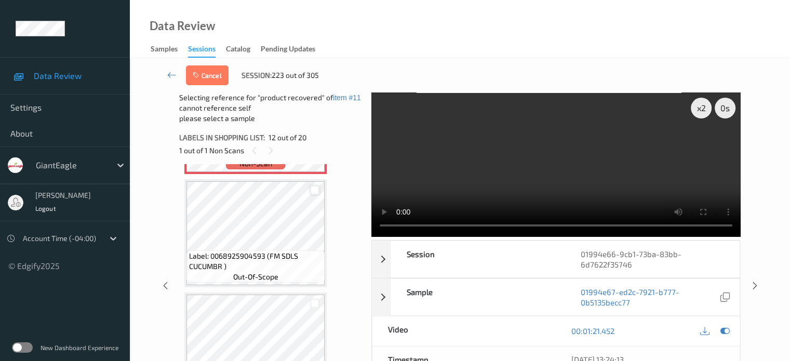
click at [317, 191] on div at bounding box center [315, 190] width 10 height 10
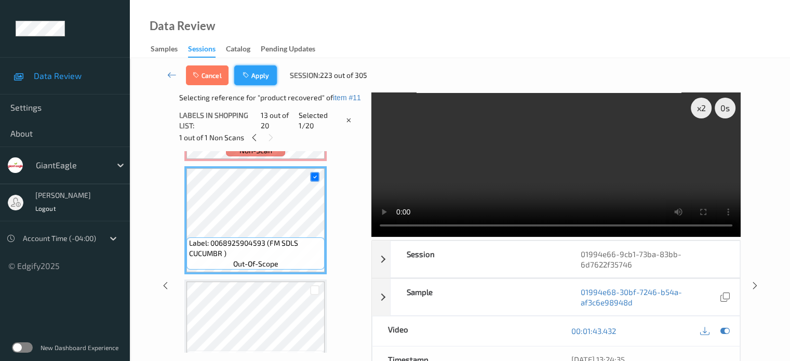
click at [262, 75] on button "Apply" at bounding box center [255, 75] width 43 height 20
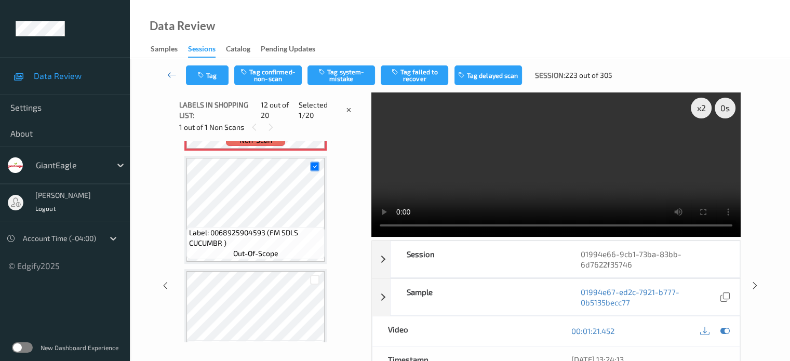
scroll to position [1137, 0]
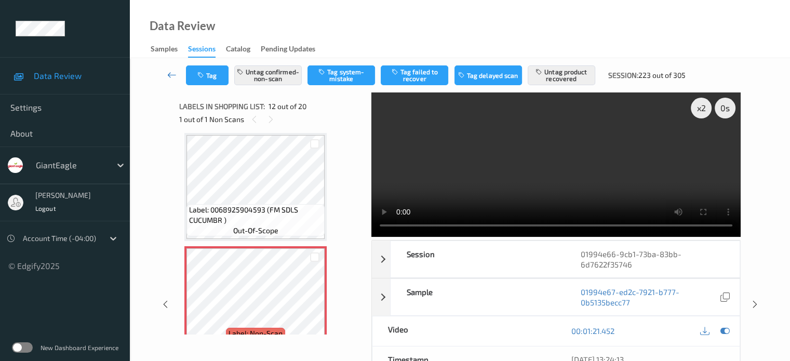
click at [174, 73] on icon at bounding box center [171, 75] width 9 height 10
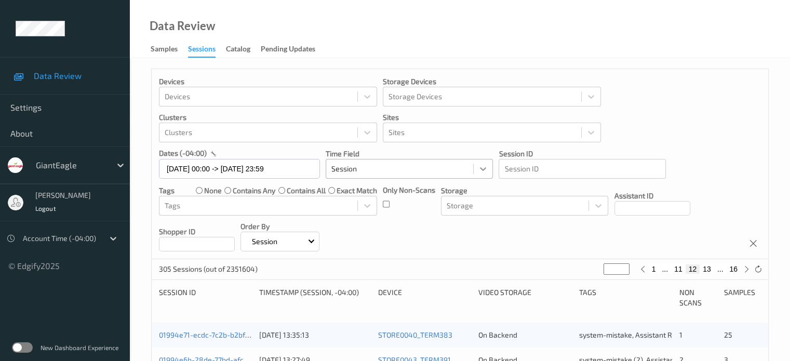
scroll to position [139, 0]
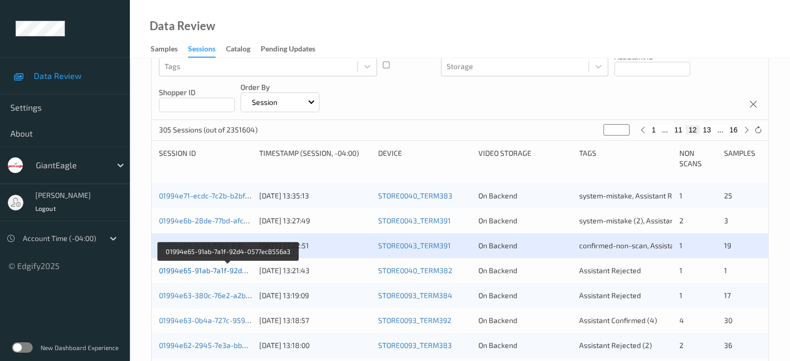
click at [229, 271] on link "01994e65-91ab-7a1f-92d4-0577ec8556a3" at bounding box center [229, 270] width 140 height 9
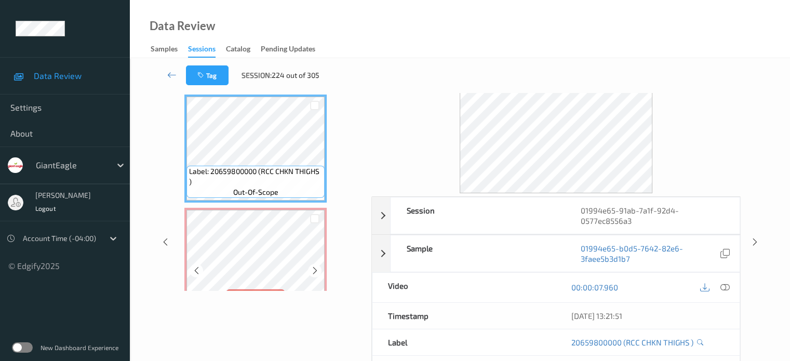
scroll to position [30, 0]
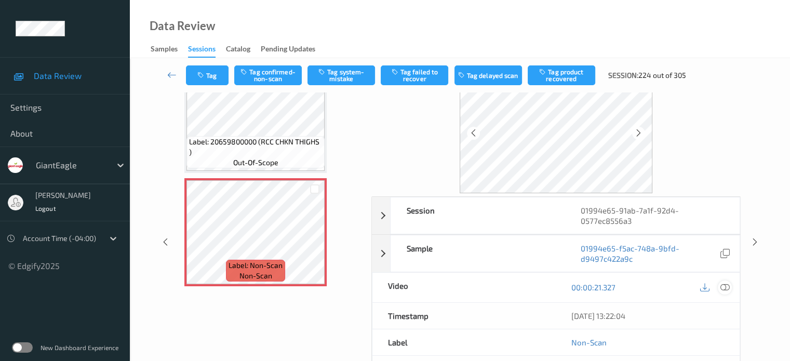
click at [728, 286] on icon at bounding box center [724, 286] width 9 height 9
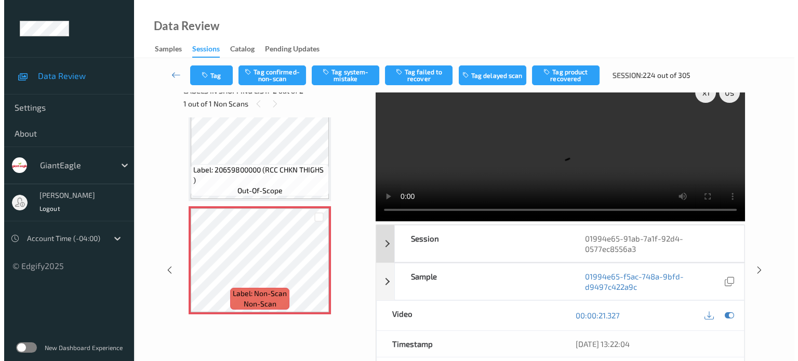
scroll to position [0, 0]
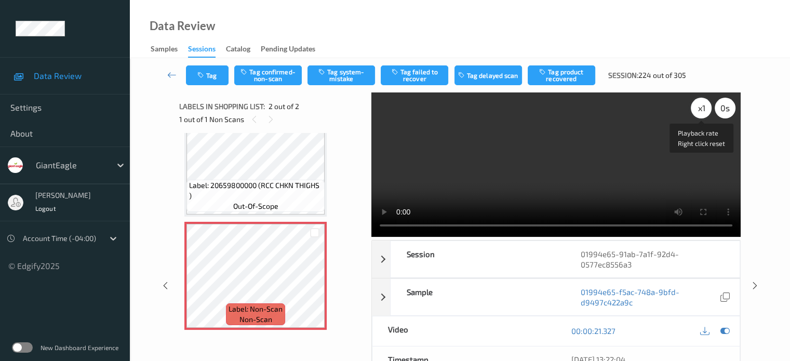
click at [698, 114] on div "x 1" at bounding box center [701, 108] width 21 height 21
click at [335, 79] on button "Tag system-mistake" at bounding box center [341, 75] width 68 height 20
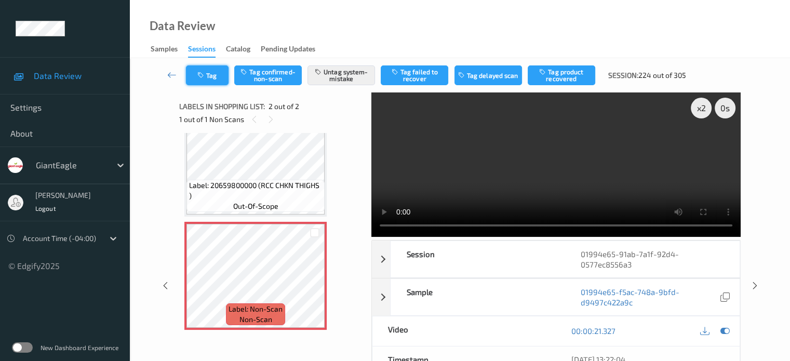
click at [214, 79] on button "Tag" at bounding box center [207, 75] width 43 height 20
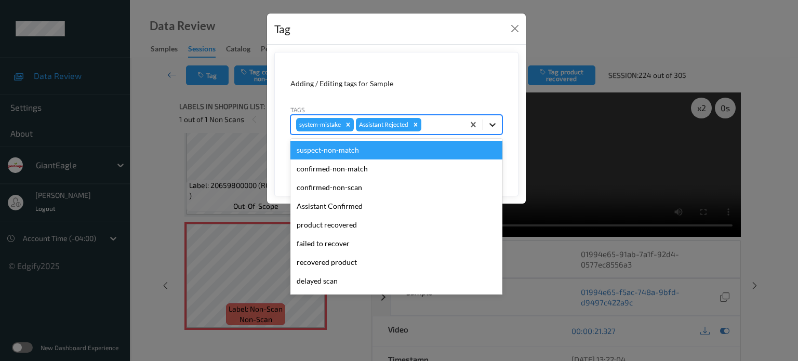
click at [491, 127] on icon at bounding box center [492, 124] width 10 height 10
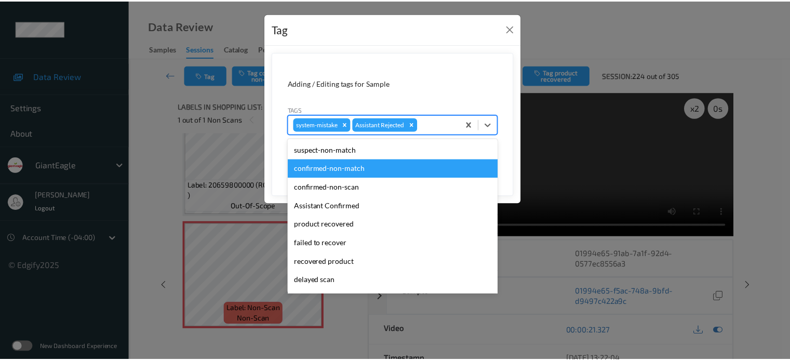
scroll to position [110, 0]
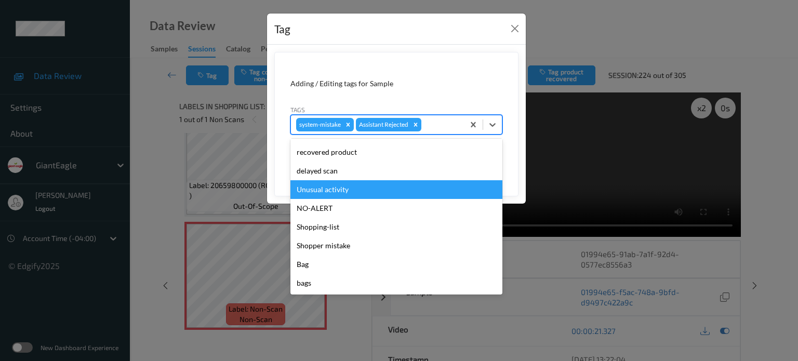
click at [348, 187] on div "Unusual activity" at bounding box center [396, 189] width 212 height 19
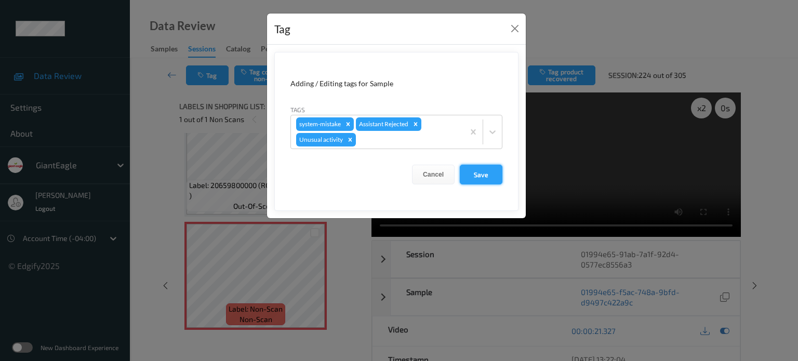
click at [484, 178] on button "Save" at bounding box center [481, 175] width 43 height 20
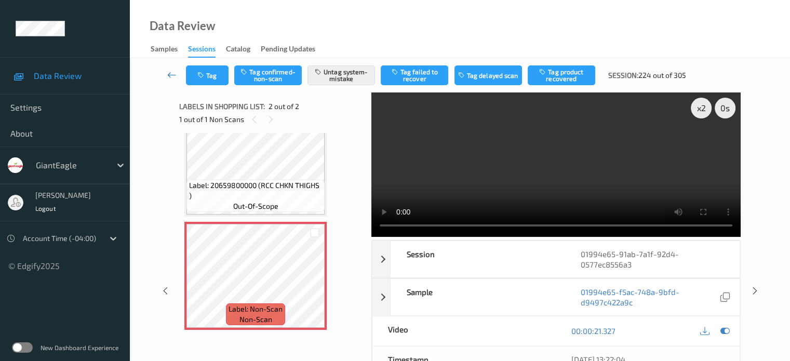
click at [171, 75] on icon at bounding box center [171, 75] width 9 height 10
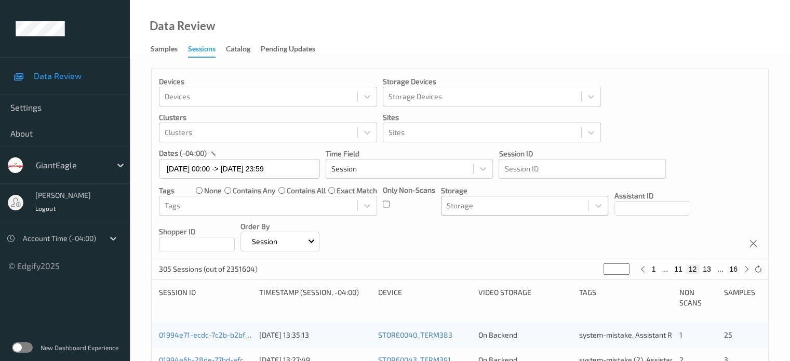
scroll to position [173, 0]
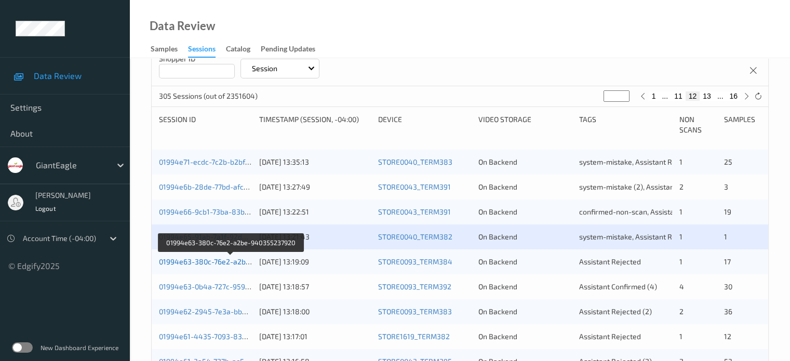
click at [205, 261] on link "01994e63-380c-76e2-a2be-940355237920" at bounding box center [231, 261] width 144 height 9
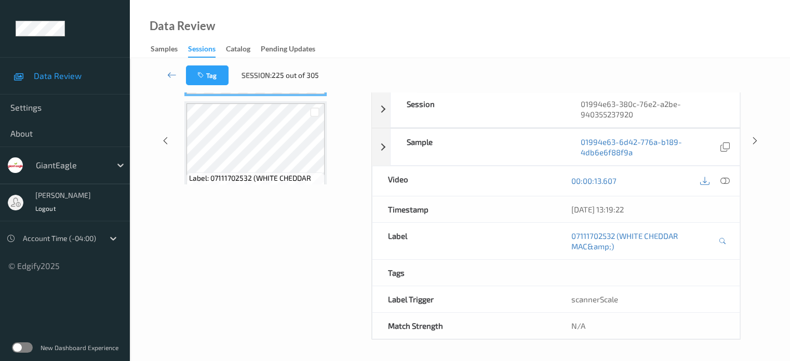
scroll to position [148, 0]
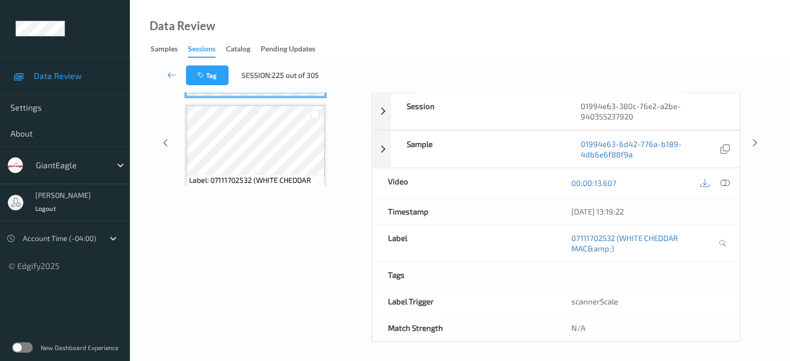
drag, startPoint x: 255, startPoint y: 1, endPoint x: 252, endPoint y: 36, distance: 35.5
click at [252, 36] on div "Data Review Samples Sessions Catalog Pending Updates" at bounding box center [460, 29] width 660 height 58
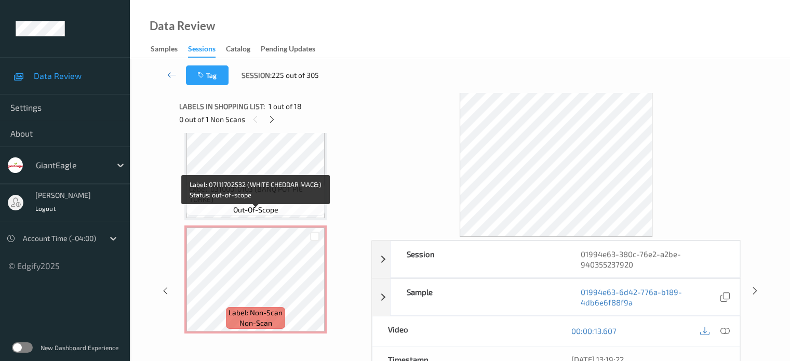
scroll to position [1471, 0]
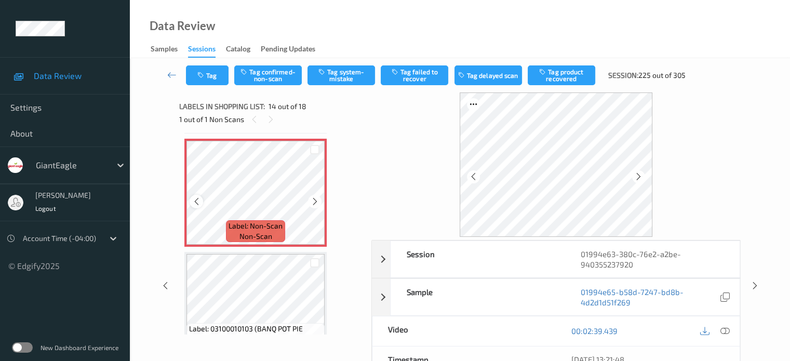
click at [194, 201] on icon at bounding box center [196, 201] width 9 height 9
click at [723, 332] on icon at bounding box center [724, 330] width 9 height 9
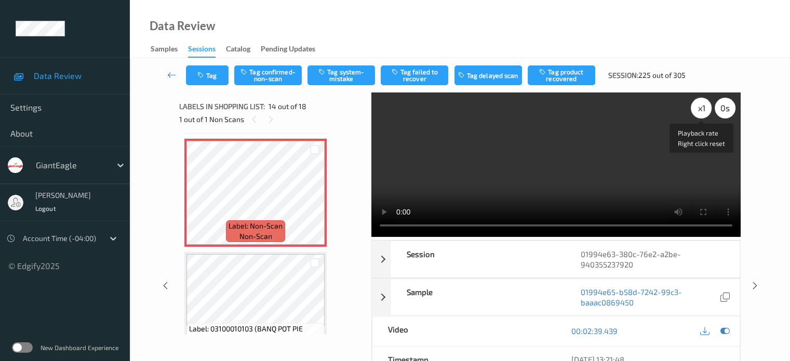
click at [700, 110] on div "x 1" at bounding box center [701, 108] width 21 height 21
click at [273, 75] on button "Tag confirmed-non-scan" at bounding box center [268, 75] width 68 height 20
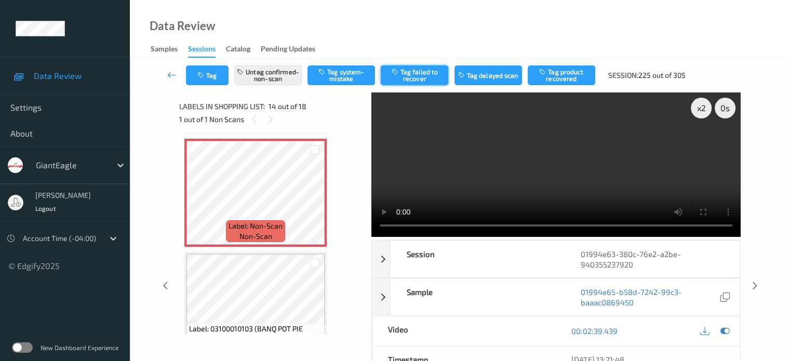
click at [412, 74] on button "Tag failed to recover" at bounding box center [415, 75] width 68 height 20
click at [171, 72] on icon at bounding box center [171, 75] width 9 height 10
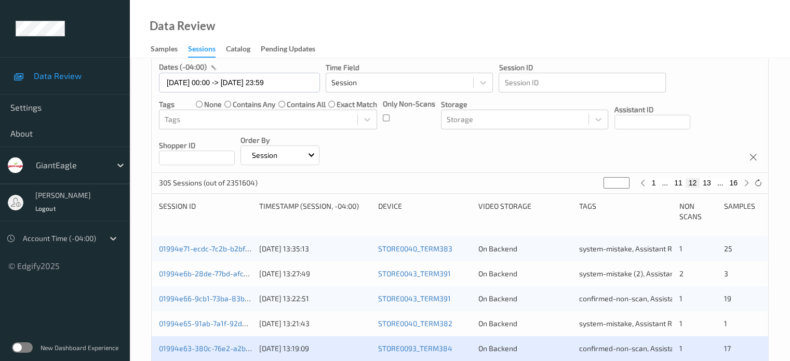
scroll to position [260, 0]
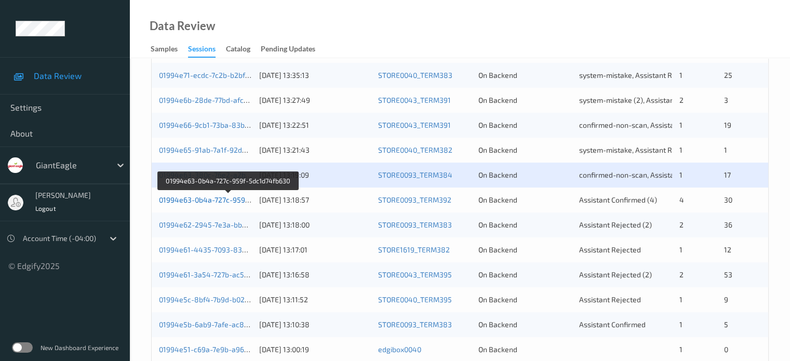
click at [214, 199] on link "01994e63-0b4a-727c-959f-5dc1d74fb630" at bounding box center [228, 199] width 139 height 9
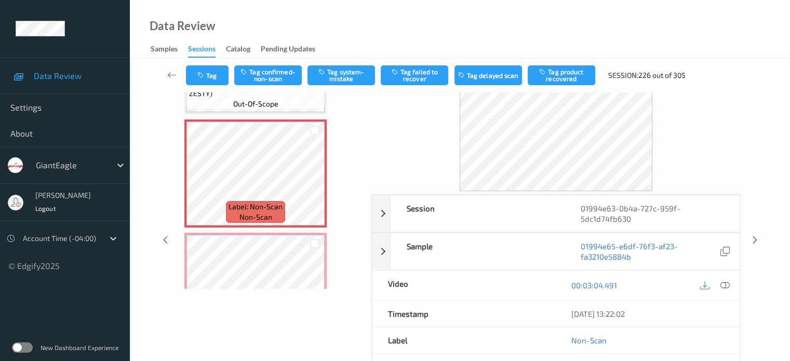
scroll to position [1777, 0]
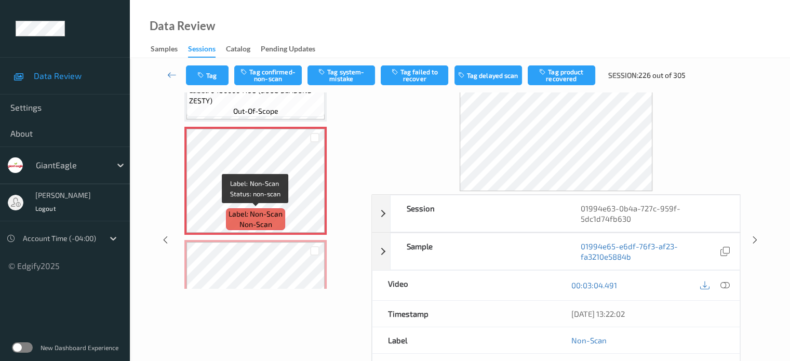
click at [236, 213] on span "Label: Non-Scan" at bounding box center [255, 214] width 54 height 10
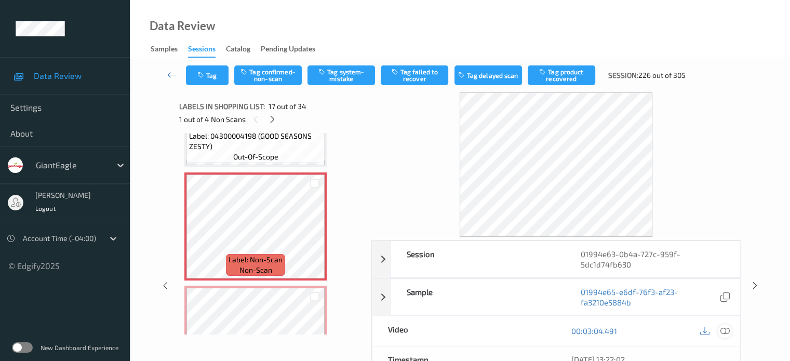
click at [726, 328] on icon at bounding box center [724, 330] width 9 height 9
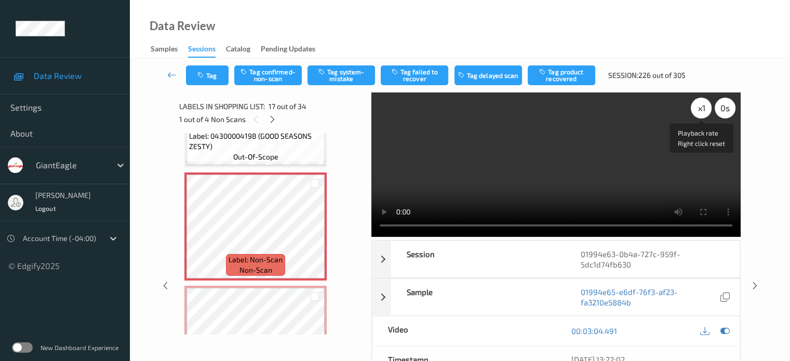
click at [703, 110] on div "x 1" at bounding box center [701, 108] width 21 height 21
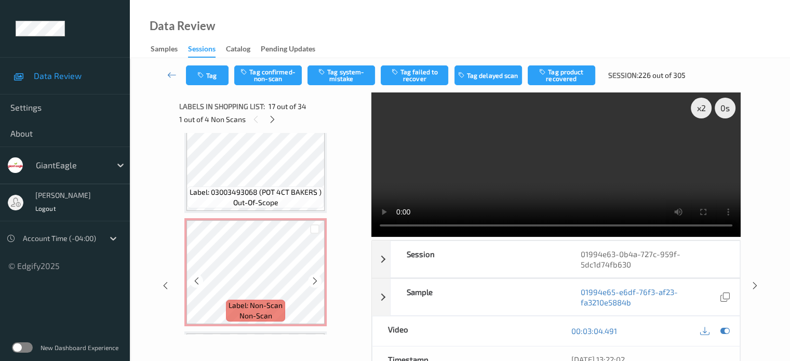
scroll to position [2199, 0]
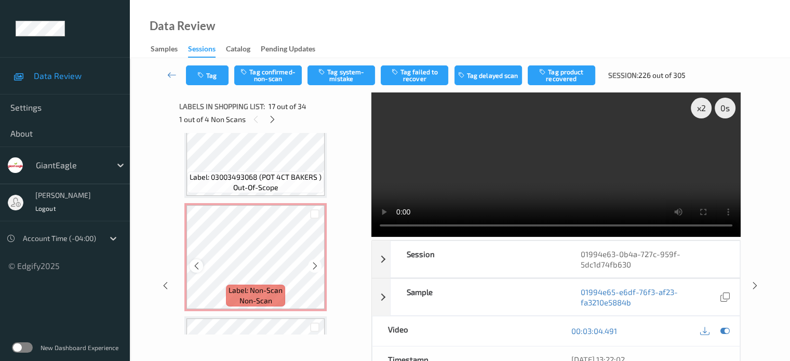
click at [201, 267] on div at bounding box center [196, 265] width 13 height 13
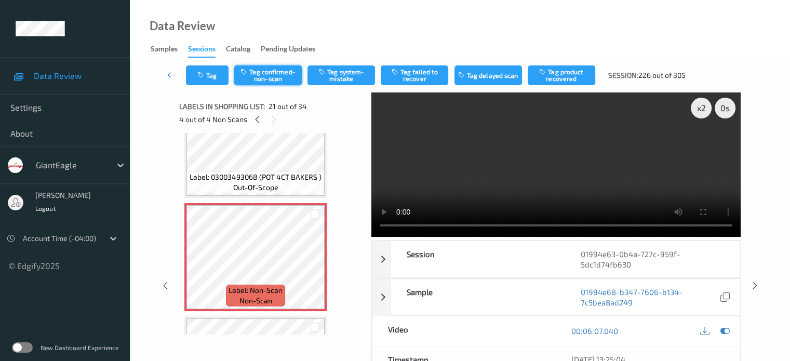
click at [274, 71] on button "Tag confirmed-non-scan" at bounding box center [268, 75] width 68 height 20
click at [561, 74] on button "Tag product recovered" at bounding box center [562, 75] width 68 height 20
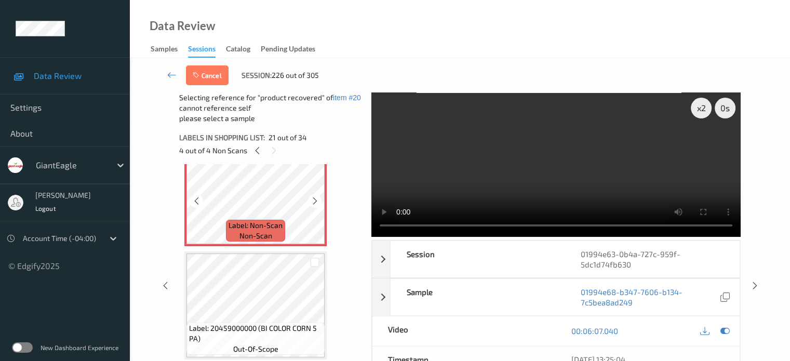
scroll to position [2297, 0]
click at [316, 265] on div at bounding box center [315, 261] width 10 height 10
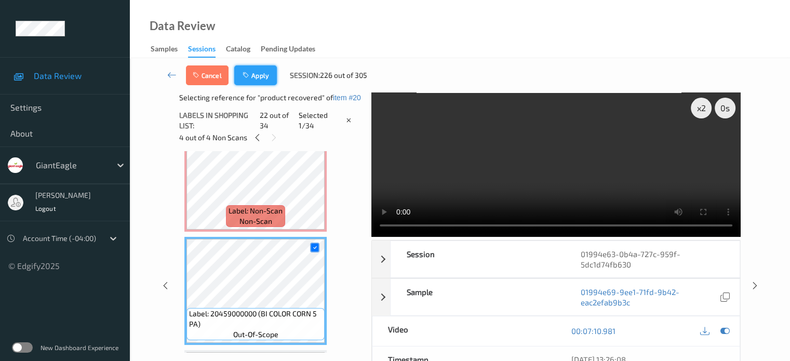
click at [262, 68] on button "Apply" at bounding box center [255, 75] width 43 height 20
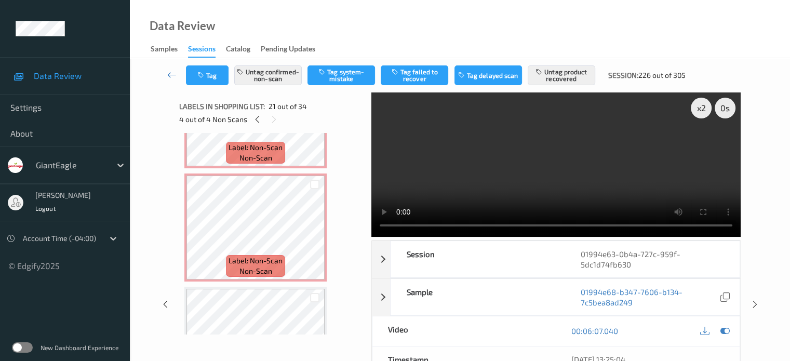
scroll to position [2000, 0]
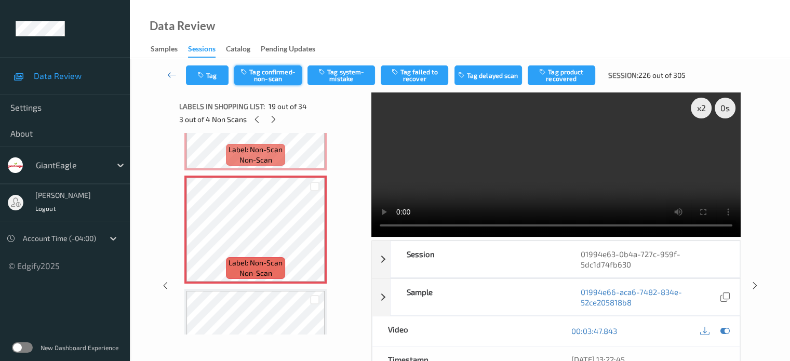
click at [274, 75] on button "Tag confirmed-non-scan" at bounding box center [268, 75] width 68 height 20
click at [430, 73] on button "Tag failed to recover" at bounding box center [415, 75] width 68 height 20
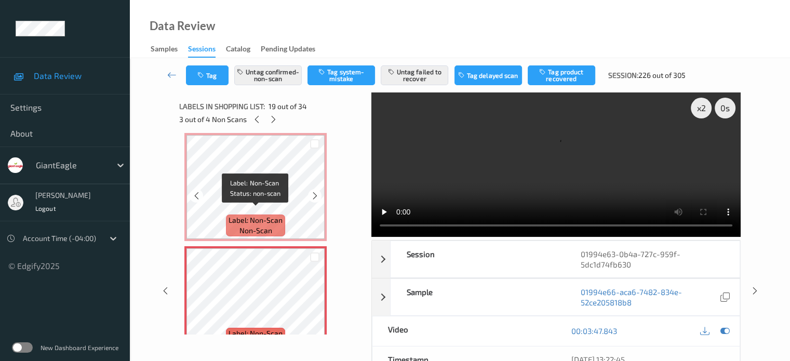
scroll to position [1929, 0]
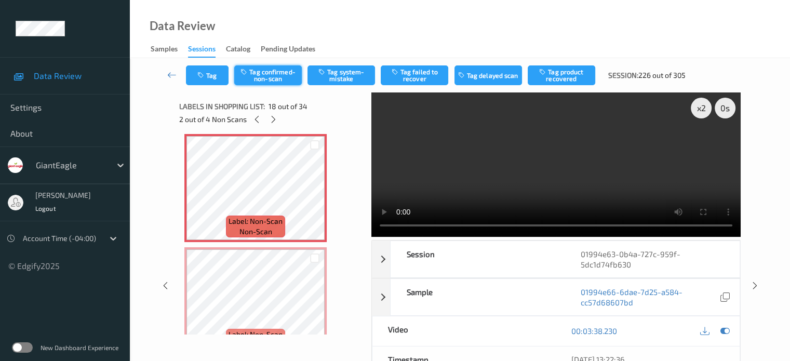
click at [276, 77] on button "Tag confirmed-non-scan" at bounding box center [268, 75] width 68 height 20
click at [412, 75] on button "Tag failed to recover" at bounding box center [415, 75] width 68 height 20
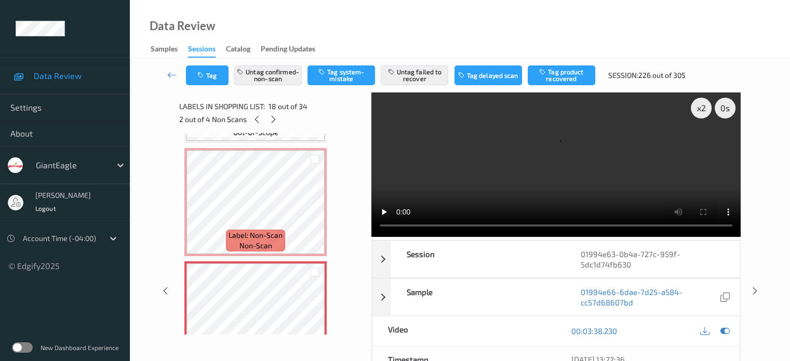
scroll to position [1800, 0]
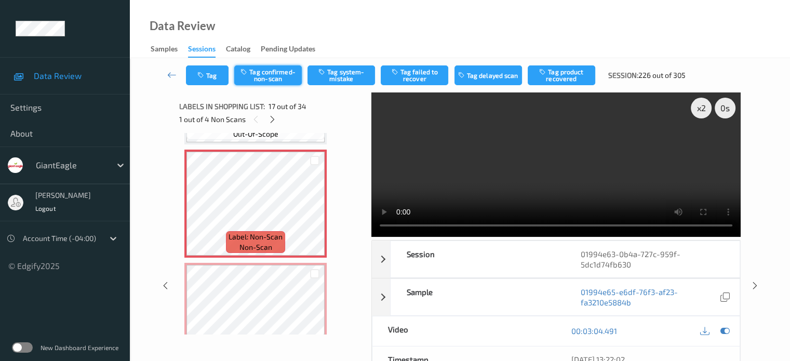
click at [272, 80] on button "Tag confirmed-non-scan" at bounding box center [268, 75] width 68 height 20
click at [412, 78] on button "Tag failed to recover" at bounding box center [415, 75] width 68 height 20
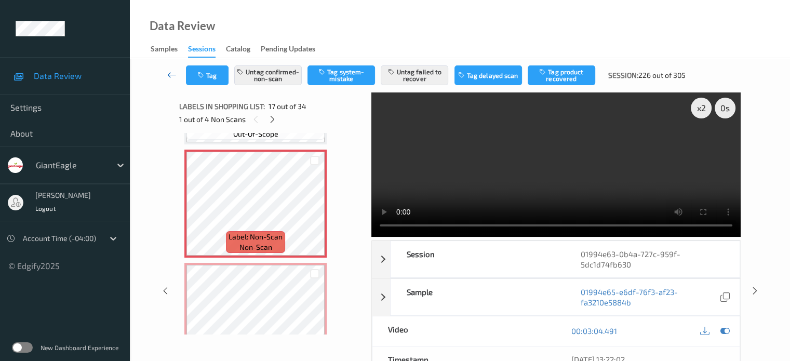
click at [168, 72] on icon at bounding box center [171, 75] width 9 height 10
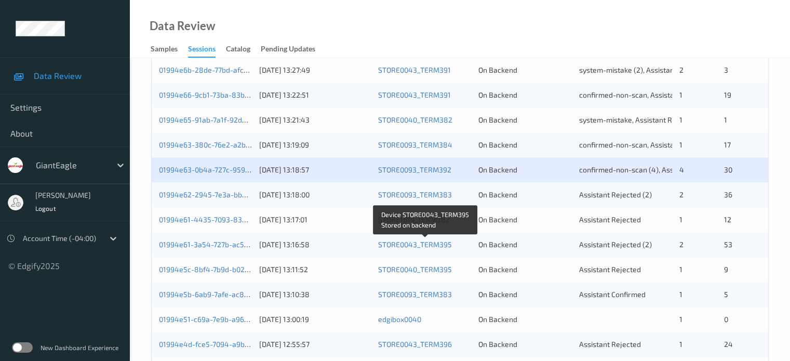
scroll to position [278, 0]
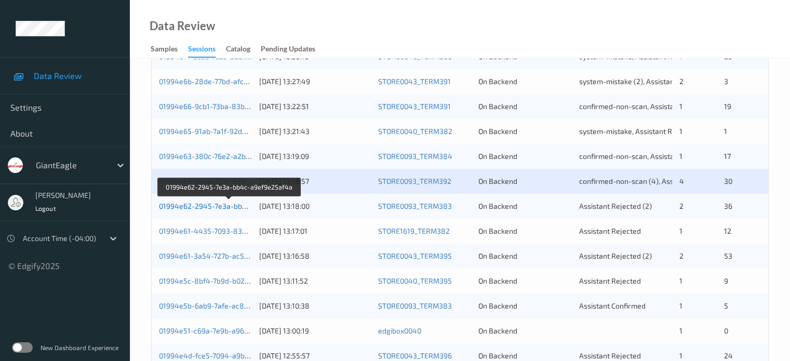
click at [225, 207] on link "01994e62-2945-7e3a-bb4c-a9ef9e25af4a" at bounding box center [230, 205] width 142 height 9
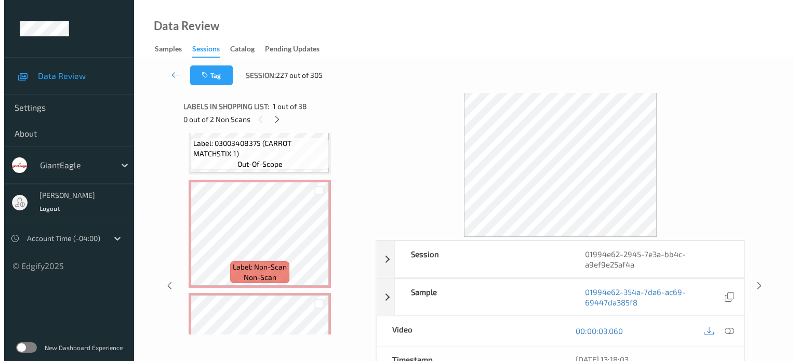
scroll to position [4032, 0]
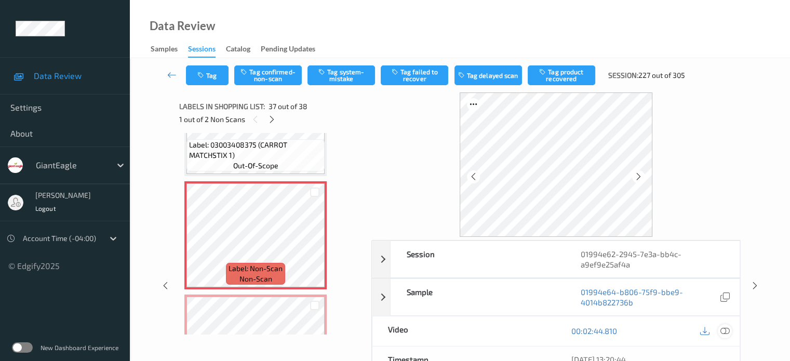
click at [729, 332] on icon at bounding box center [724, 330] width 9 height 9
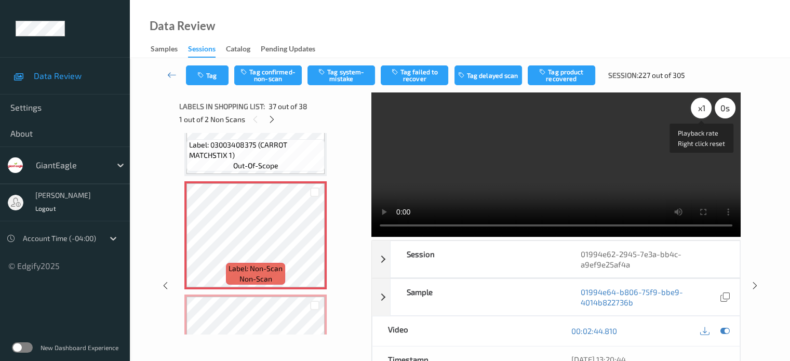
click at [695, 110] on div "x 1" at bounding box center [701, 108] width 21 height 21
click at [339, 76] on button "Tag system-mistake" at bounding box center [341, 75] width 68 height 20
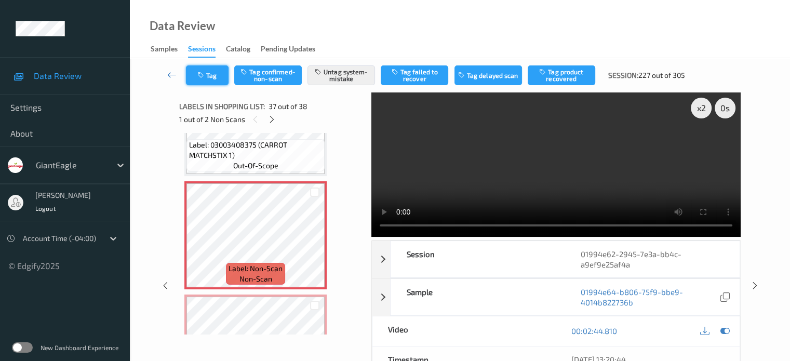
click at [218, 80] on button "Tag" at bounding box center [207, 75] width 43 height 20
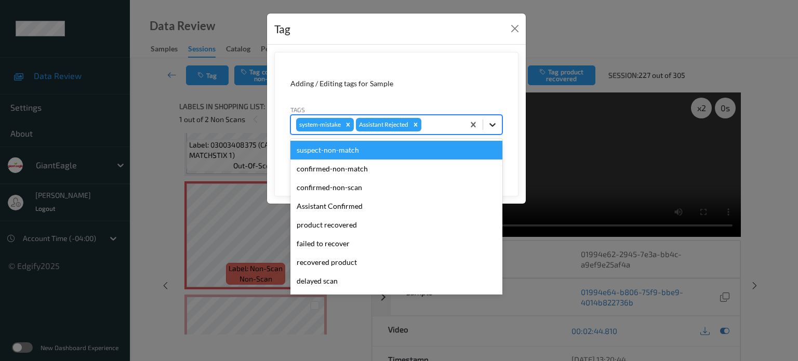
click at [489, 126] on icon at bounding box center [492, 124] width 10 height 10
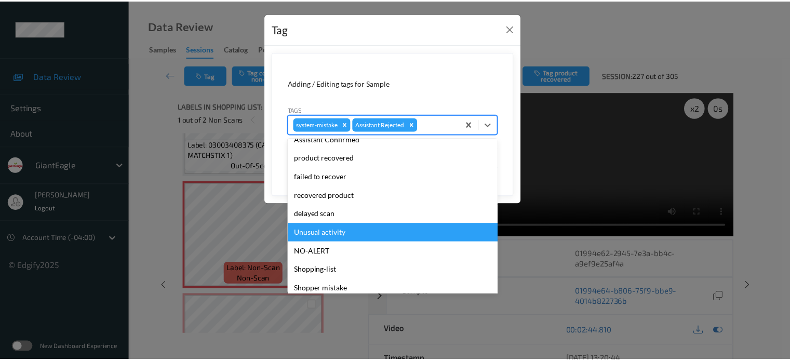
scroll to position [110, 0]
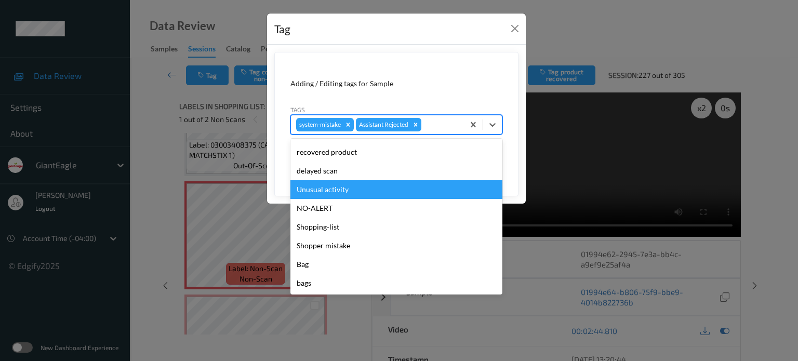
click at [336, 185] on div "Unusual activity" at bounding box center [396, 189] width 212 height 19
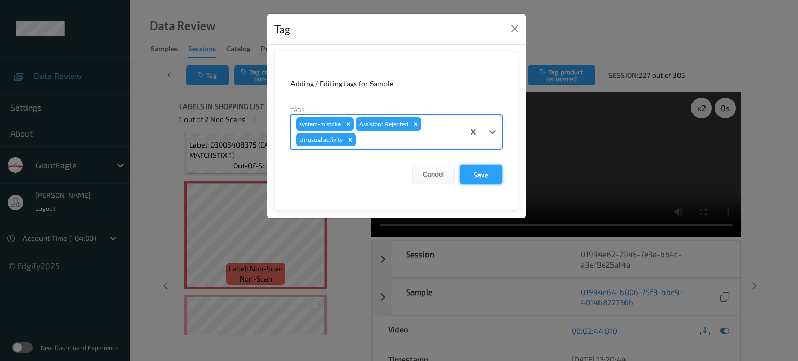
click at [488, 179] on button "Save" at bounding box center [481, 175] width 43 height 20
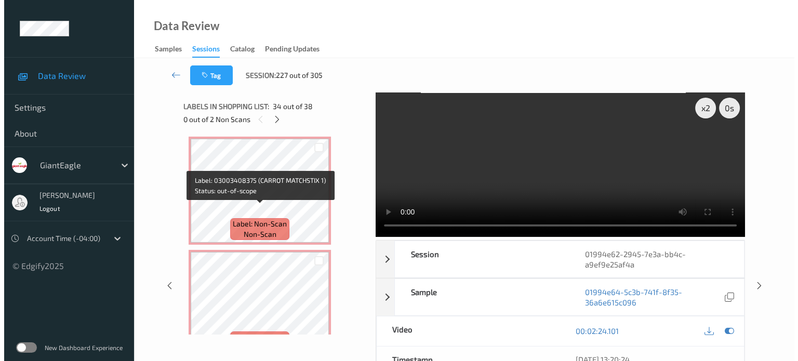
scroll to position [4105, 0]
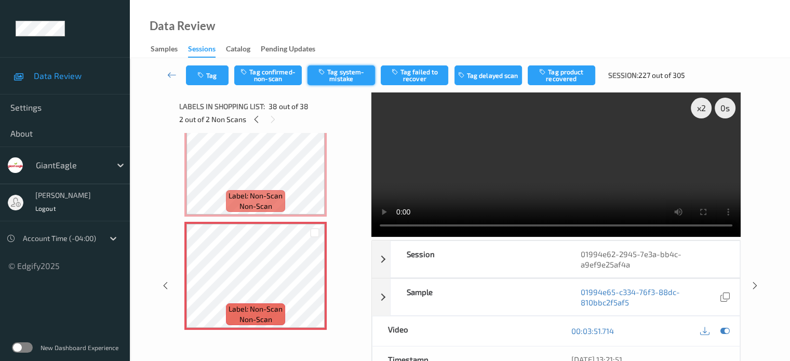
click at [344, 76] on button "Tag system-mistake" at bounding box center [341, 75] width 68 height 20
click at [215, 75] on button "Tag" at bounding box center [207, 75] width 43 height 20
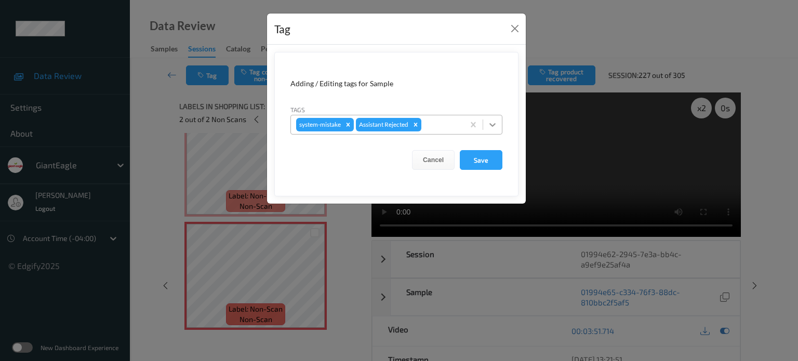
click at [496, 123] on icon at bounding box center [492, 124] width 10 height 10
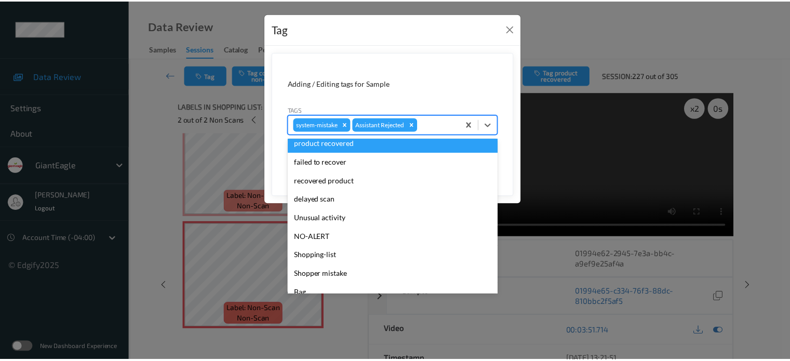
scroll to position [110, 0]
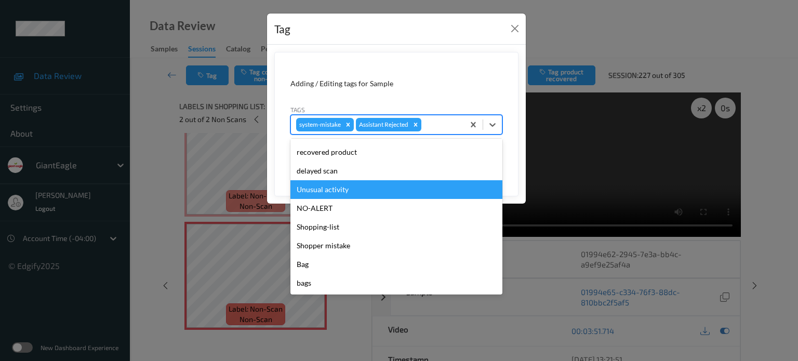
click at [329, 188] on div "Unusual activity" at bounding box center [396, 189] width 212 height 19
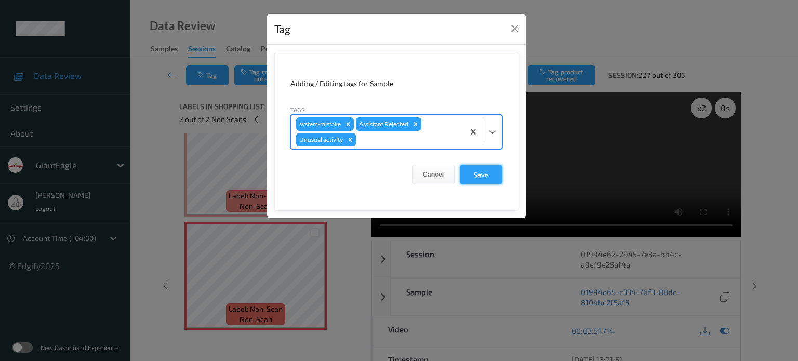
click at [488, 170] on button "Save" at bounding box center [481, 175] width 43 height 20
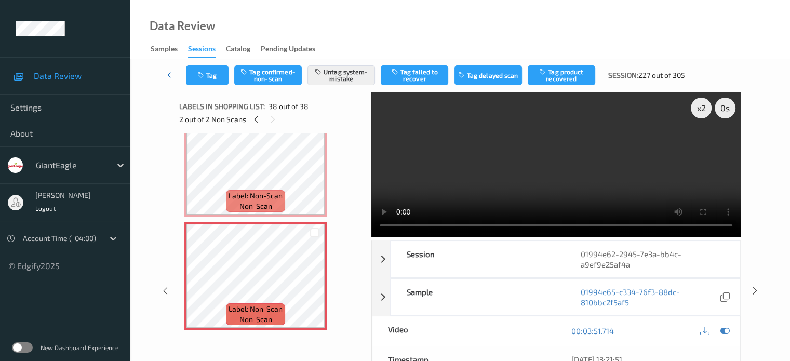
click at [174, 78] on icon at bounding box center [171, 75] width 9 height 10
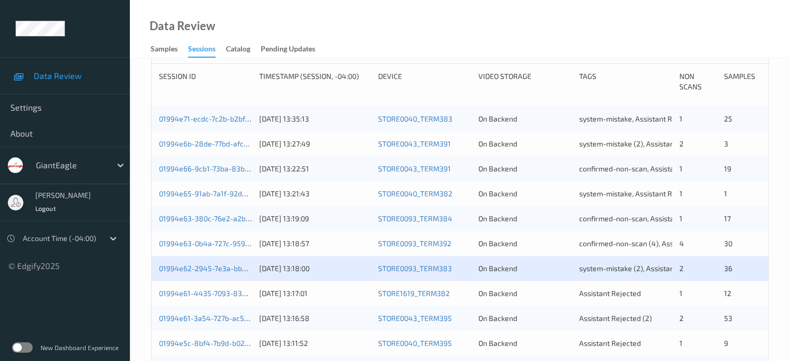
scroll to position [260, 0]
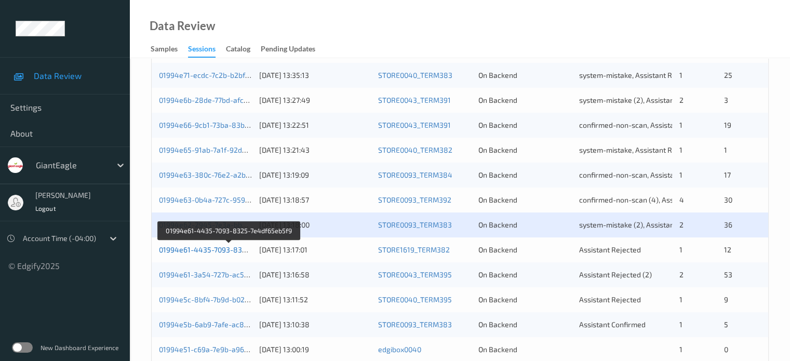
click at [209, 251] on link "01994e61-4435-7093-8325-7e4df65eb5f9" at bounding box center [229, 249] width 141 height 9
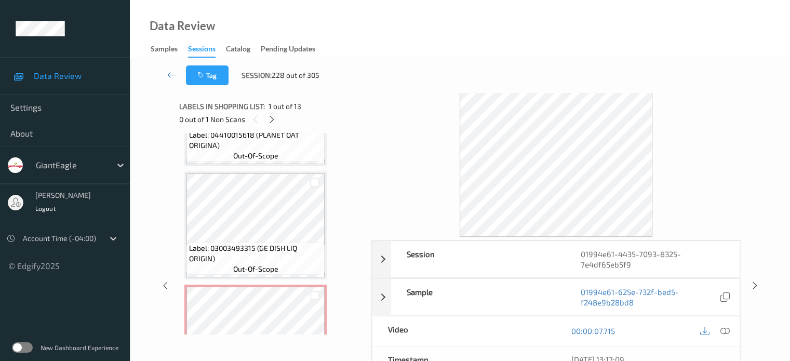
scroll to position [401, 0]
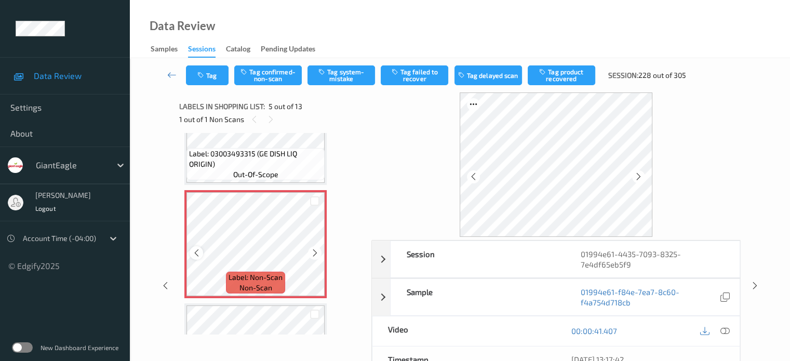
click at [196, 254] on icon at bounding box center [196, 252] width 9 height 9
click at [721, 330] on icon at bounding box center [724, 330] width 9 height 9
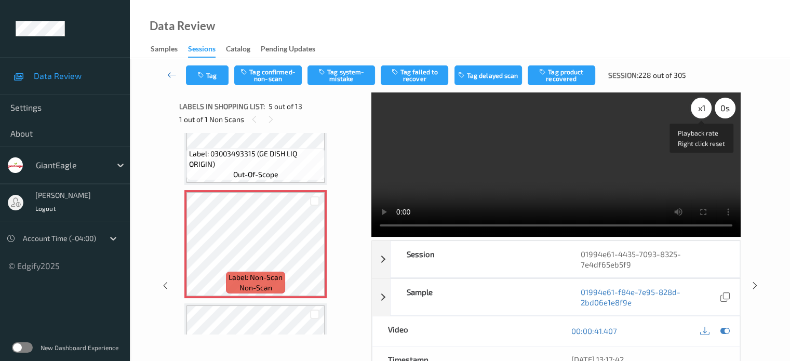
click at [705, 106] on div "x 1" at bounding box center [701, 108] width 21 height 21
click at [261, 73] on button "Tag confirmed-non-scan" at bounding box center [268, 75] width 68 height 20
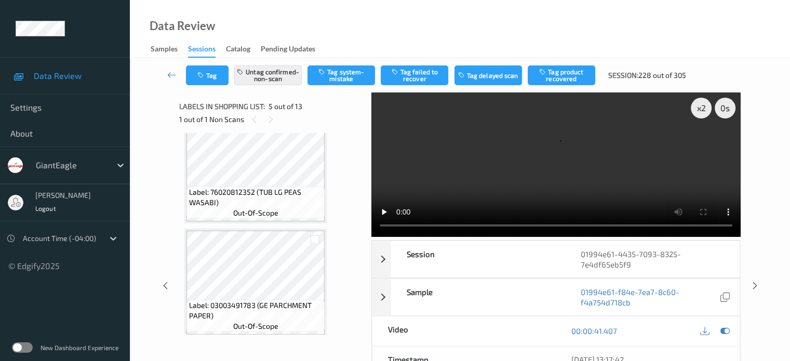
scroll to position [593, 0]
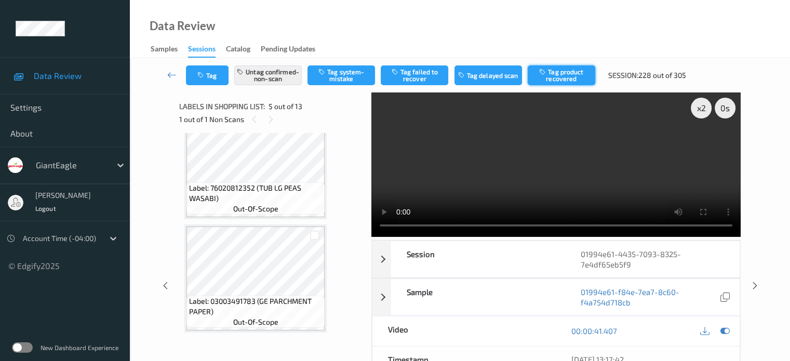
click at [569, 73] on button "Tag product recovered" at bounding box center [562, 75] width 68 height 20
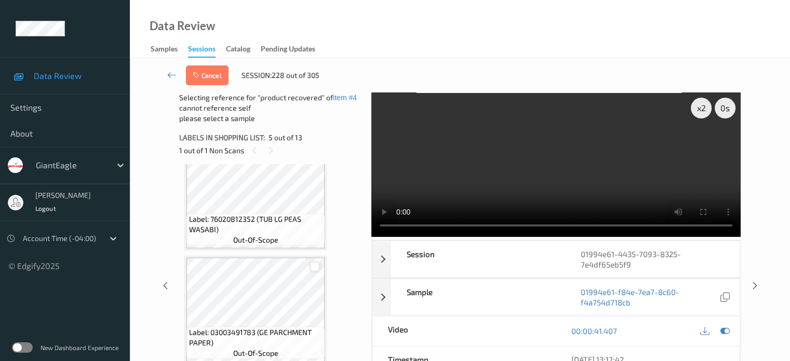
click at [317, 264] on div at bounding box center [315, 267] width 10 height 10
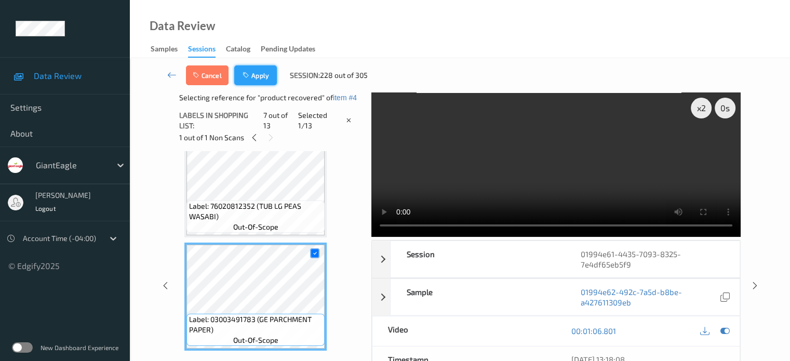
click at [259, 72] on button "Apply" at bounding box center [255, 75] width 43 height 20
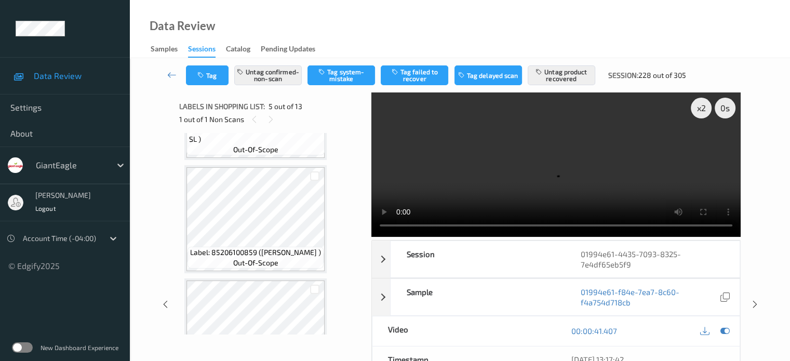
scroll to position [878, 0]
click at [168, 76] on icon at bounding box center [171, 75] width 9 height 10
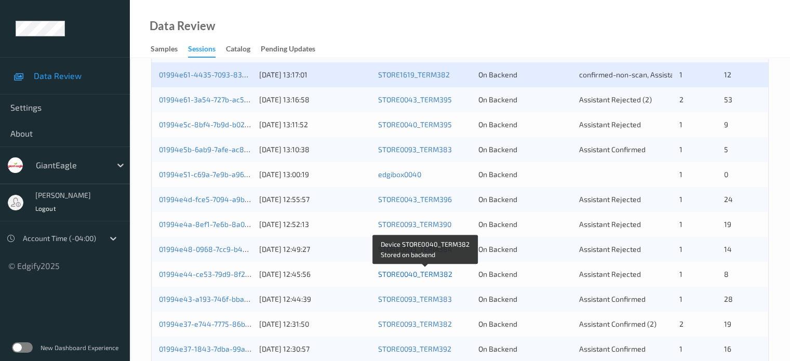
scroll to position [435, 0]
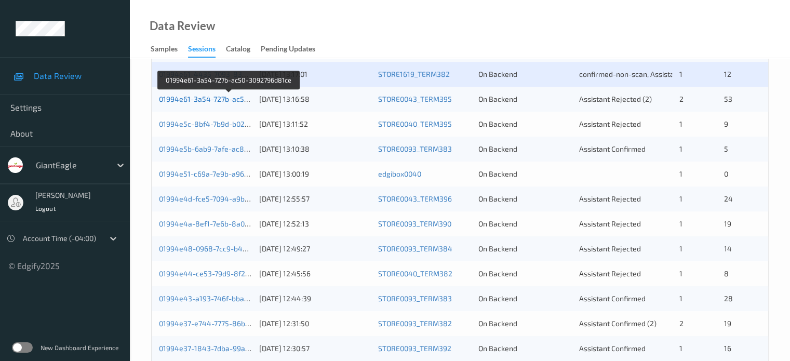
click at [204, 100] on link "01994e61-3a54-727b-ac50-3092796d81ce" at bounding box center [229, 99] width 141 height 9
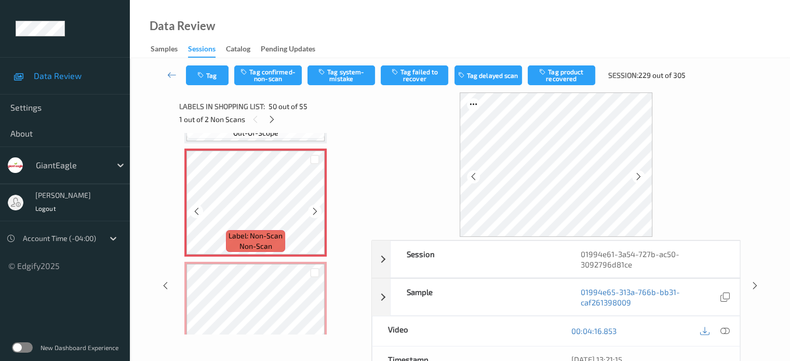
scroll to position [5535, 0]
click at [193, 212] on icon at bounding box center [196, 212] width 9 height 9
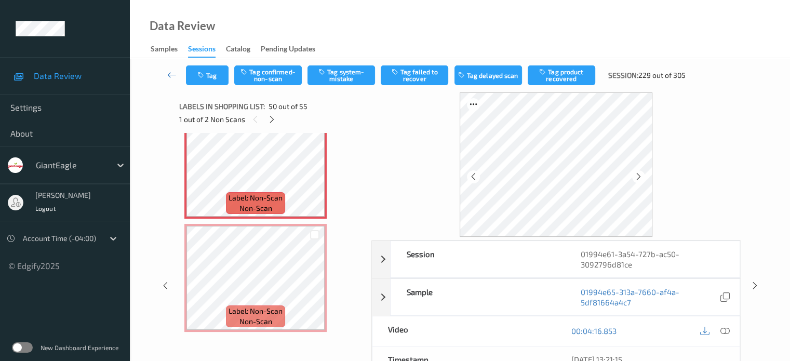
scroll to position [5582, 0]
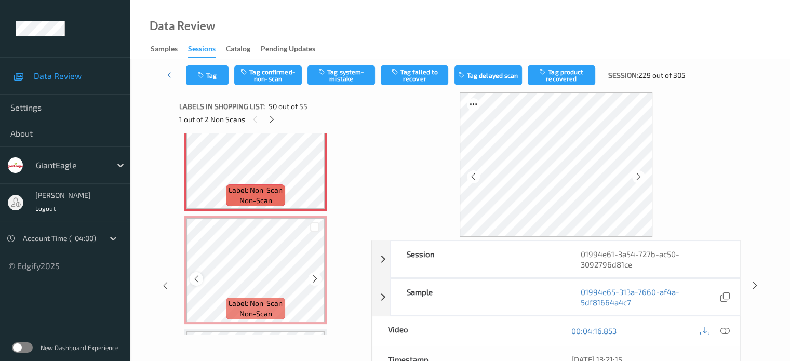
click at [194, 280] on icon at bounding box center [196, 278] width 9 height 9
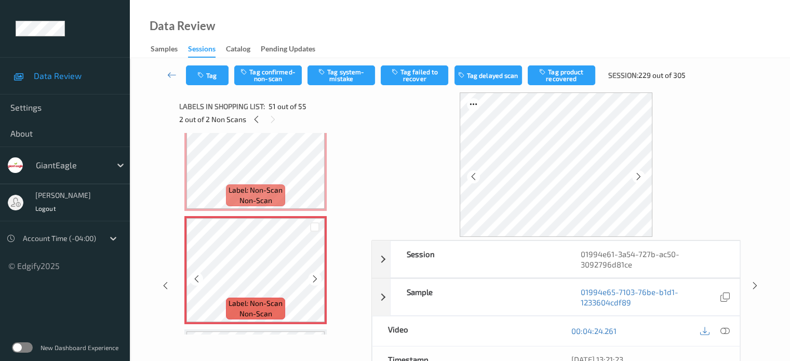
click at [194, 280] on icon at bounding box center [196, 278] width 9 height 9
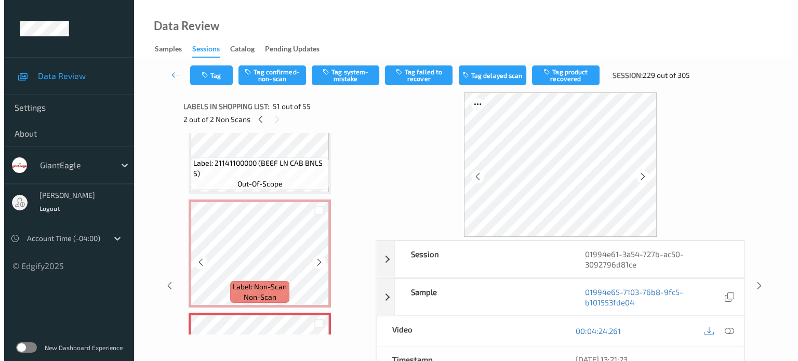
scroll to position [5484, 0]
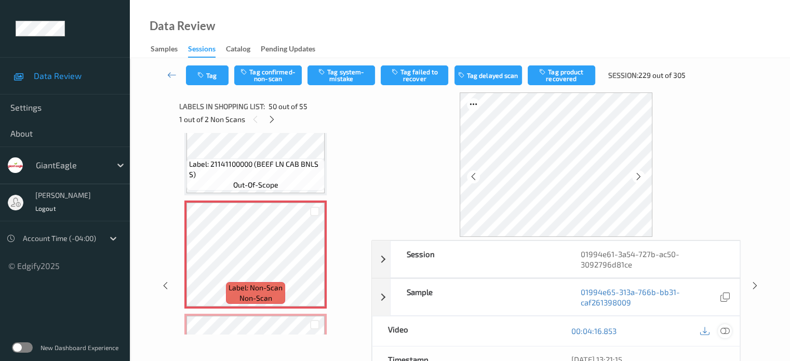
click at [722, 330] on icon at bounding box center [724, 330] width 9 height 9
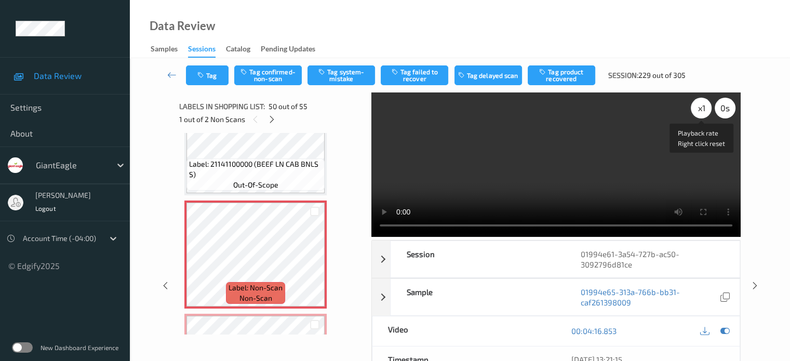
click at [705, 110] on div "x 1" at bounding box center [701, 108] width 21 height 21
click at [342, 73] on button "Tag system-mistake" at bounding box center [341, 75] width 68 height 20
click at [215, 77] on button "Tag" at bounding box center [207, 75] width 43 height 20
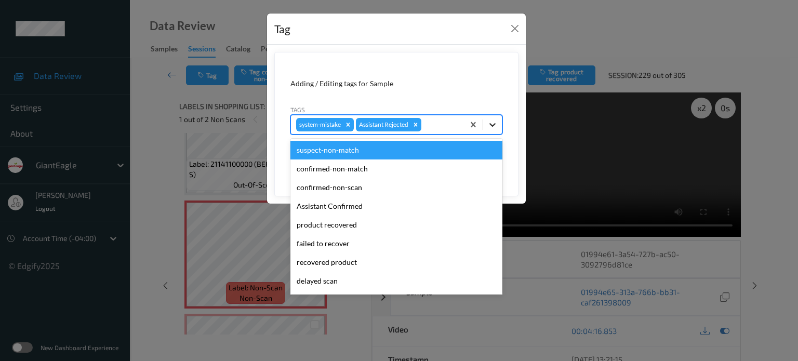
click at [492, 123] on icon at bounding box center [492, 124] width 10 height 10
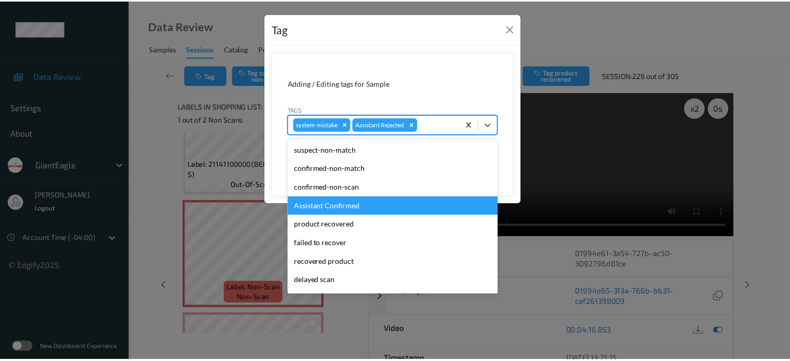
scroll to position [110, 0]
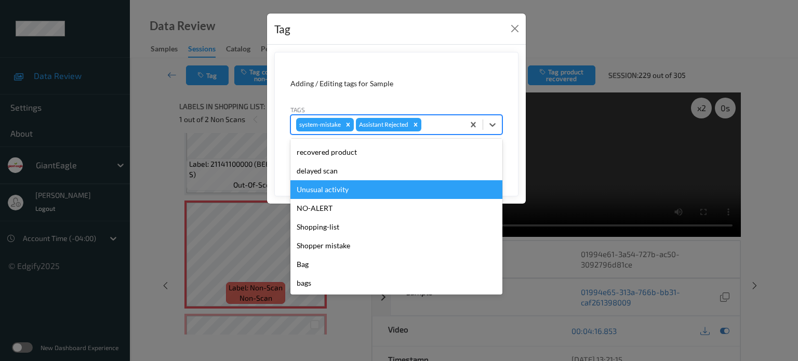
click at [334, 191] on div "Unusual activity" at bounding box center [396, 189] width 212 height 19
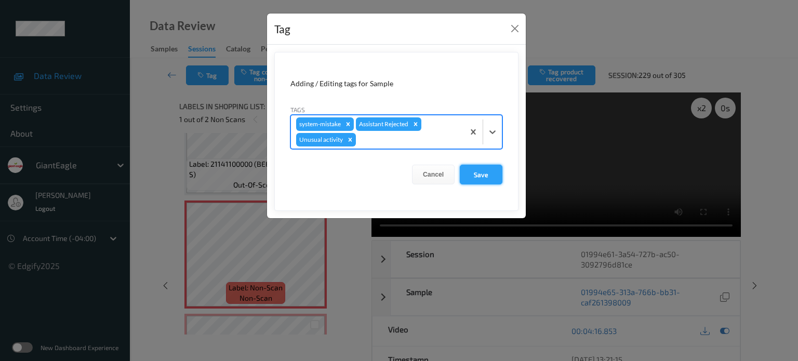
click at [477, 170] on button "Save" at bounding box center [481, 175] width 43 height 20
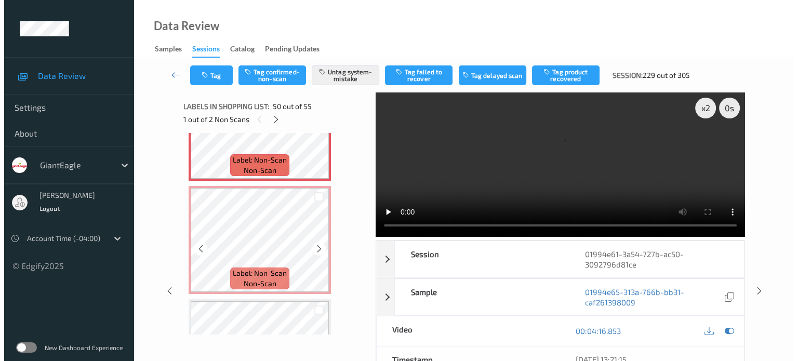
scroll to position [5630, 0]
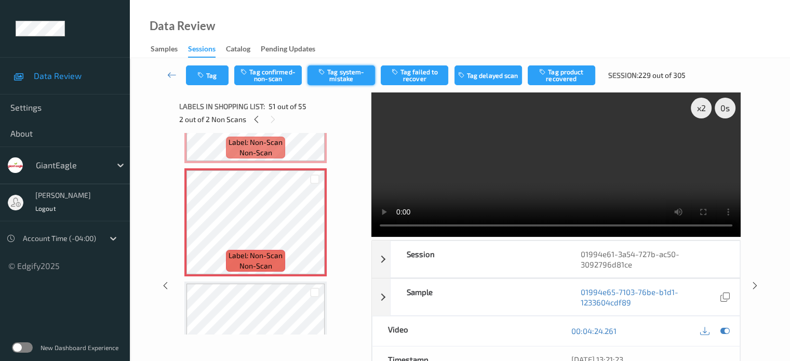
click at [341, 74] on button "Tag system-mistake" at bounding box center [341, 75] width 68 height 20
click at [224, 76] on button "Tag" at bounding box center [207, 75] width 43 height 20
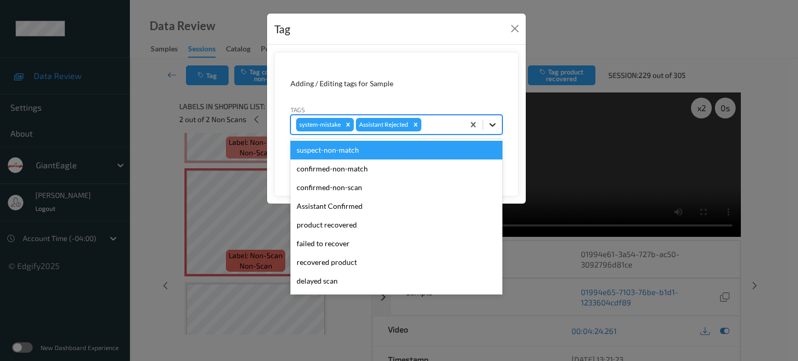
click at [492, 122] on icon at bounding box center [492, 124] width 10 height 10
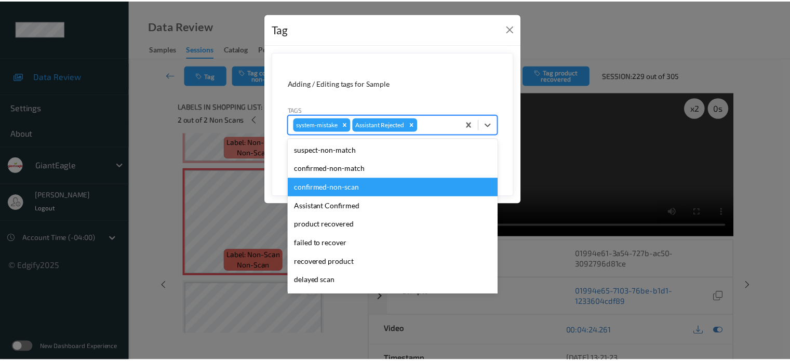
scroll to position [110, 0]
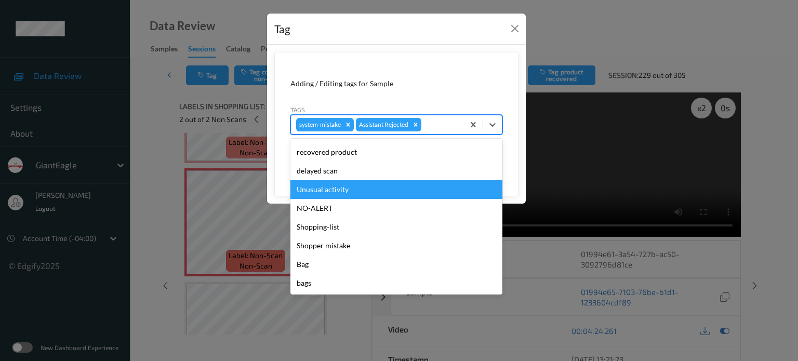
click at [314, 193] on div "Unusual activity" at bounding box center [396, 189] width 212 height 19
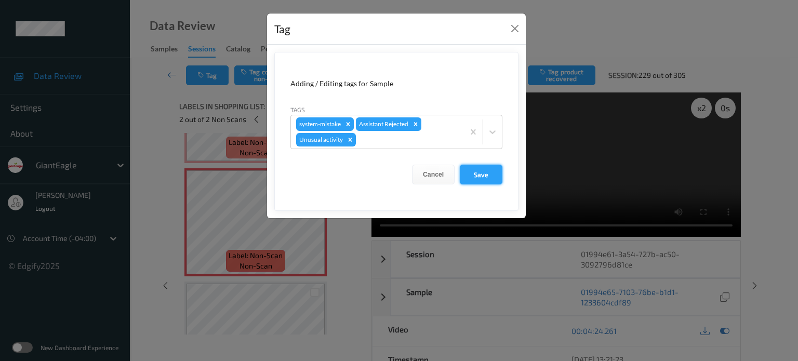
click at [478, 177] on button "Save" at bounding box center [481, 175] width 43 height 20
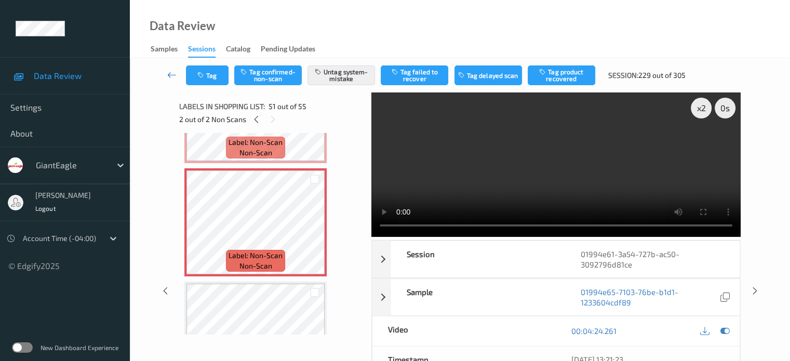
click at [171, 77] on icon at bounding box center [171, 75] width 9 height 10
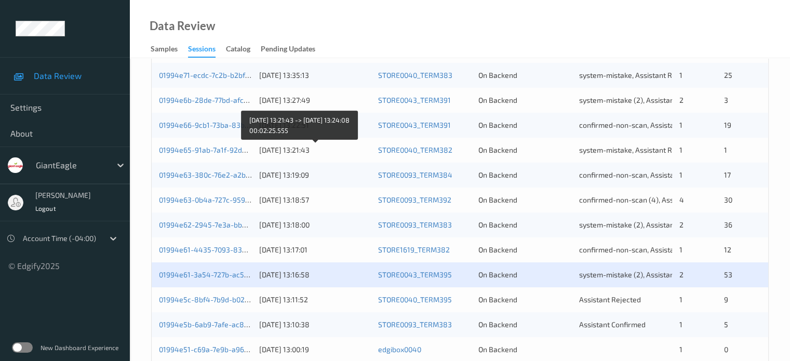
scroll to position [433, 0]
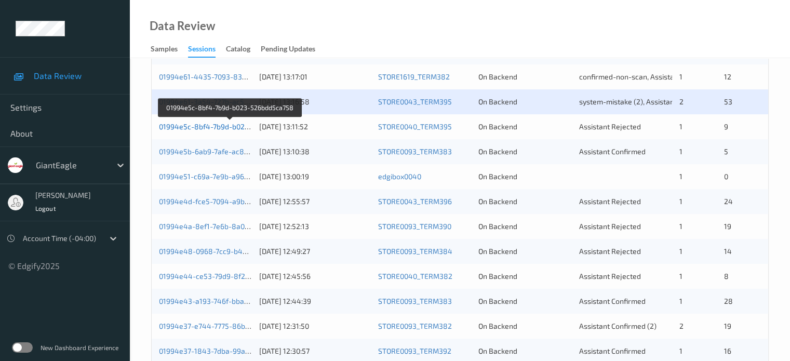
click at [197, 128] on link "01994e5c-8bf4-7b9d-b023-526bdd5ca758" at bounding box center [230, 126] width 142 height 9
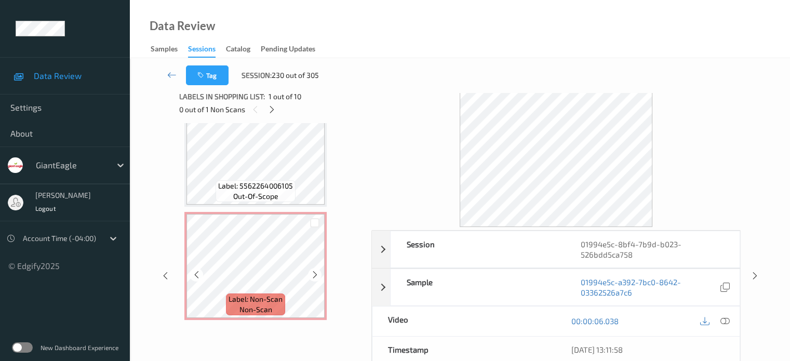
scroll to position [12, 0]
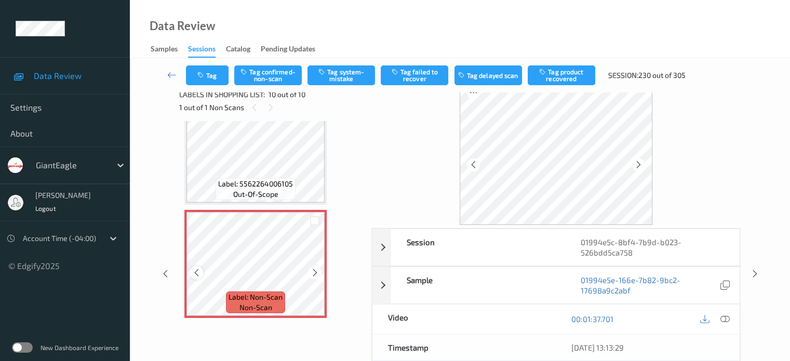
click at [198, 272] on icon at bounding box center [196, 272] width 9 height 9
click at [723, 319] on icon at bounding box center [724, 318] width 9 height 9
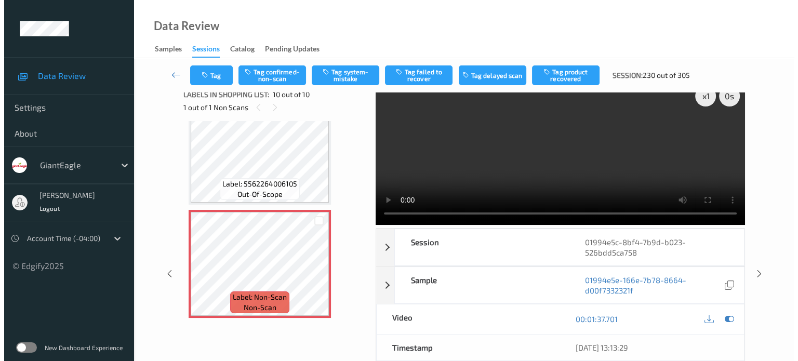
scroll to position [0, 0]
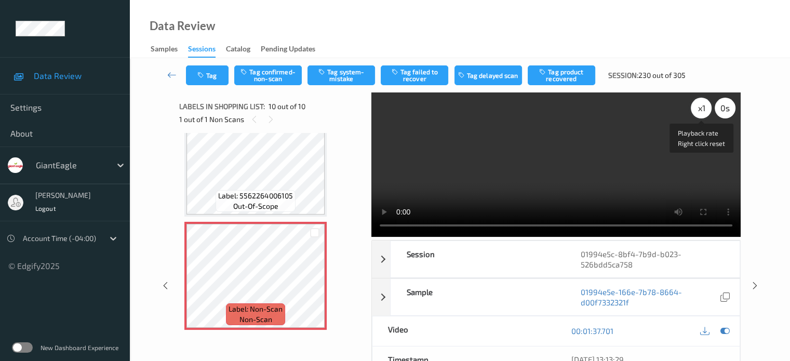
click at [702, 109] on div "x 1" at bounding box center [701, 108] width 21 height 21
click at [346, 72] on button "Tag system-mistake" at bounding box center [341, 75] width 68 height 20
click at [204, 72] on icon "button" at bounding box center [201, 75] width 9 height 7
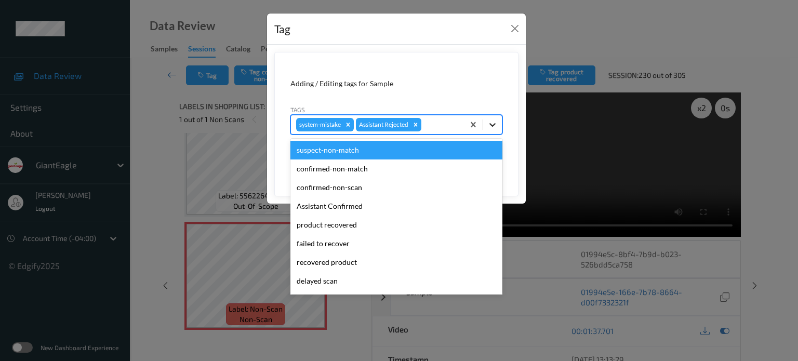
click at [490, 126] on icon at bounding box center [492, 124] width 10 height 10
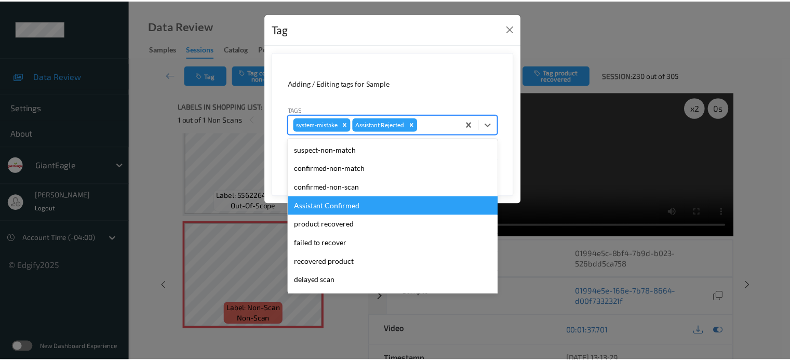
scroll to position [110, 0]
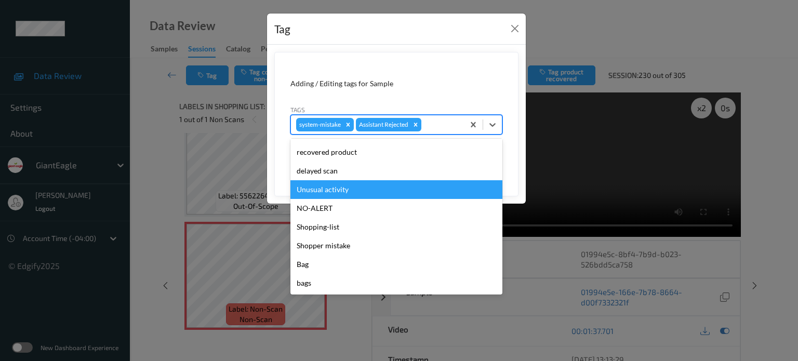
click at [340, 189] on div "Unusual activity" at bounding box center [396, 189] width 212 height 19
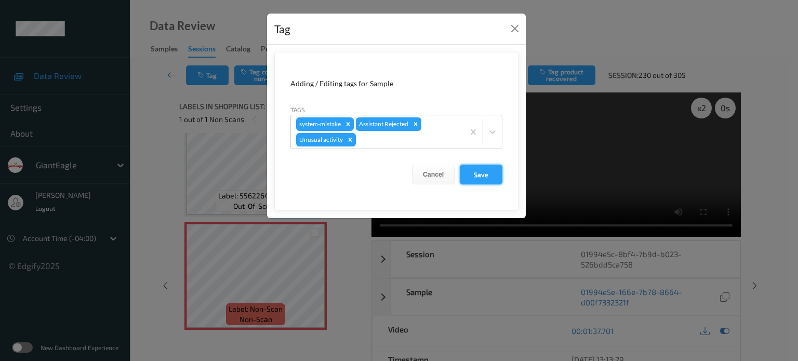
click at [480, 172] on button "Save" at bounding box center [481, 175] width 43 height 20
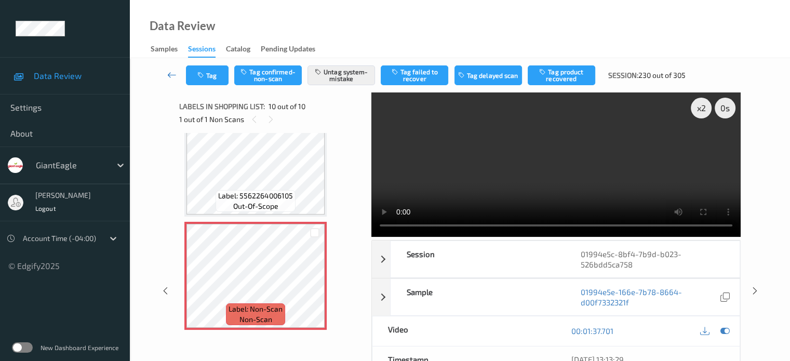
click at [173, 75] on icon at bounding box center [171, 75] width 9 height 10
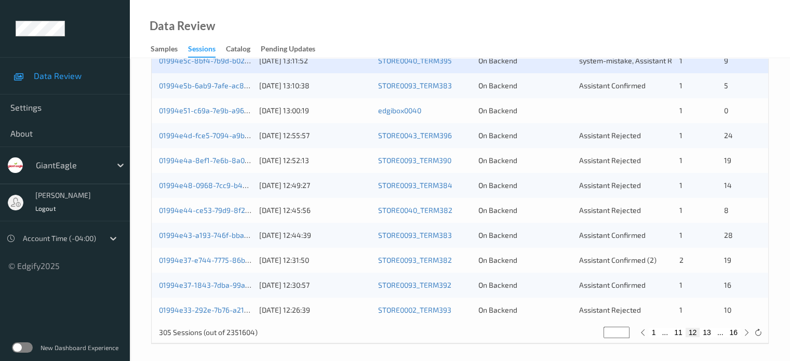
scroll to position [502, 0]
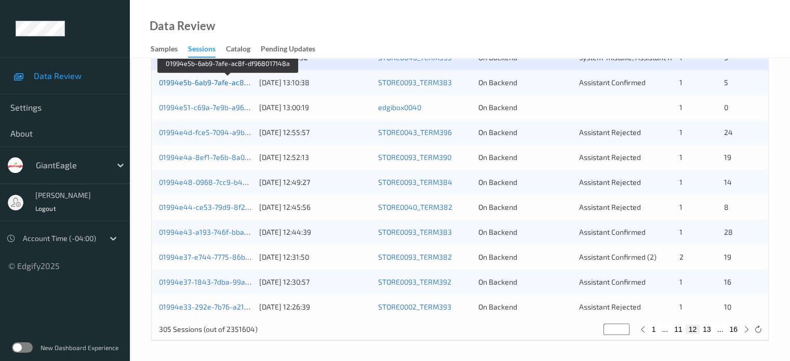
click at [220, 79] on link "01994e5b-6ab9-7afe-ac8f-df968017148a" at bounding box center [228, 82] width 138 height 9
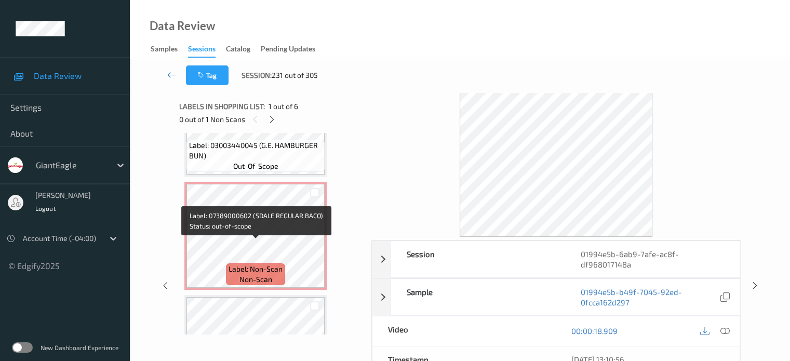
scroll to position [409, 0]
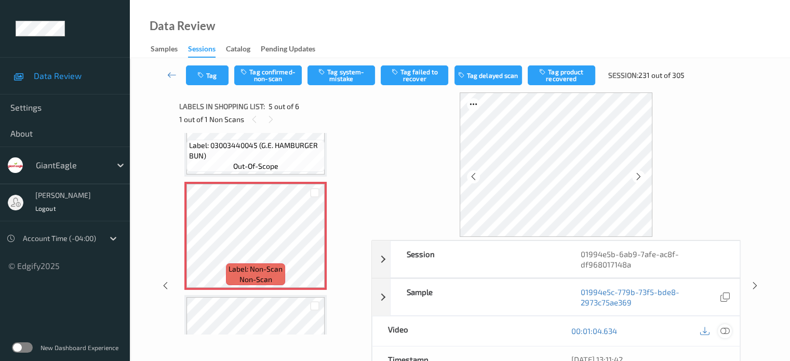
click at [724, 331] on icon at bounding box center [724, 330] width 9 height 9
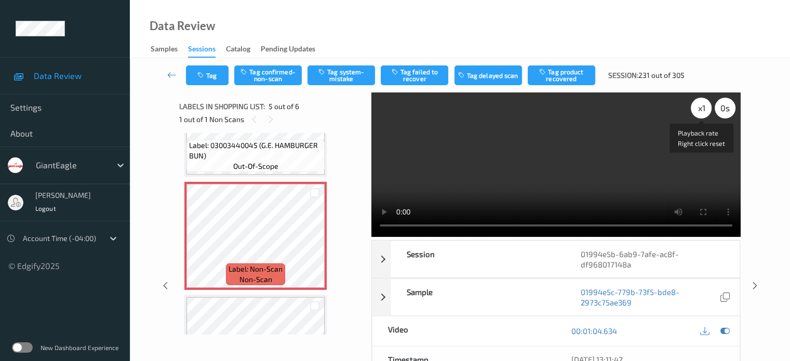
click at [700, 112] on div "x 1" at bounding box center [701, 108] width 21 height 21
click at [258, 71] on button "Tag confirmed-non-scan" at bounding box center [268, 75] width 68 height 20
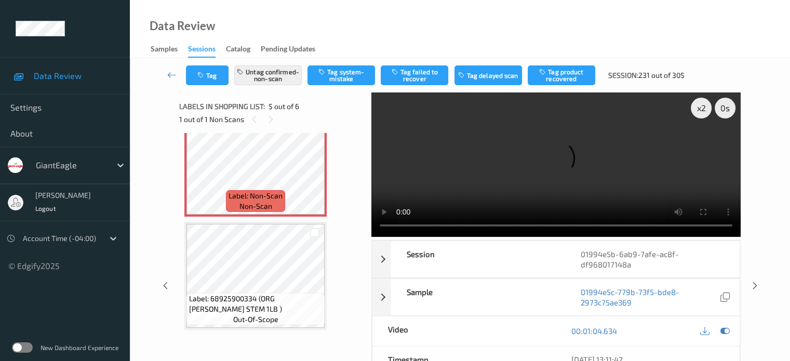
scroll to position [482, 0]
click at [567, 74] on button "Tag product recovered" at bounding box center [562, 75] width 68 height 20
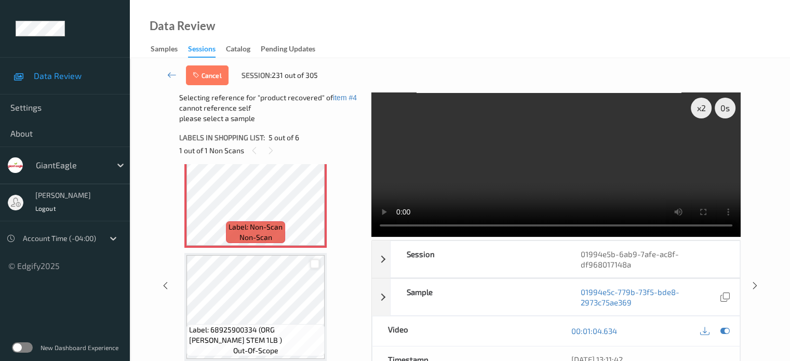
click at [314, 266] on div at bounding box center [315, 264] width 10 height 10
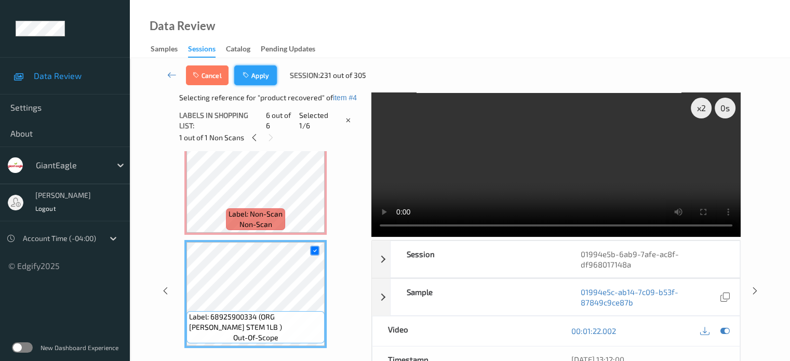
click at [262, 75] on button "Apply" at bounding box center [255, 75] width 43 height 20
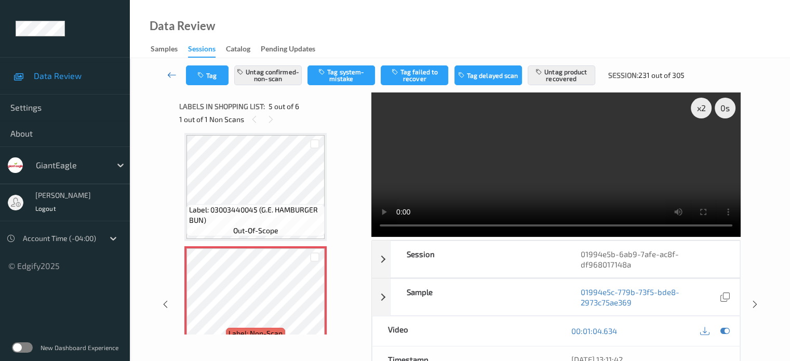
click at [169, 73] on icon at bounding box center [171, 75] width 9 height 10
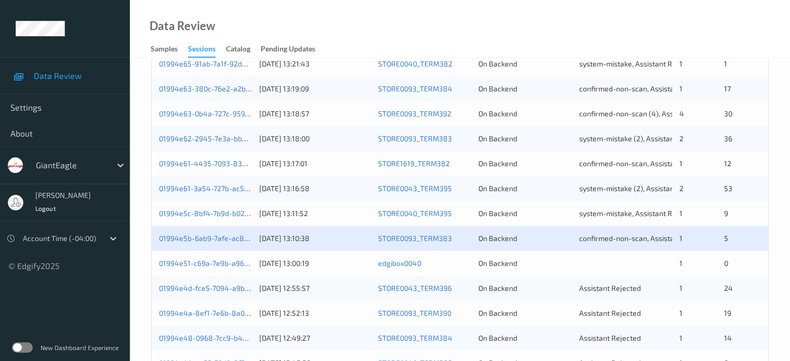
scroll to position [502, 0]
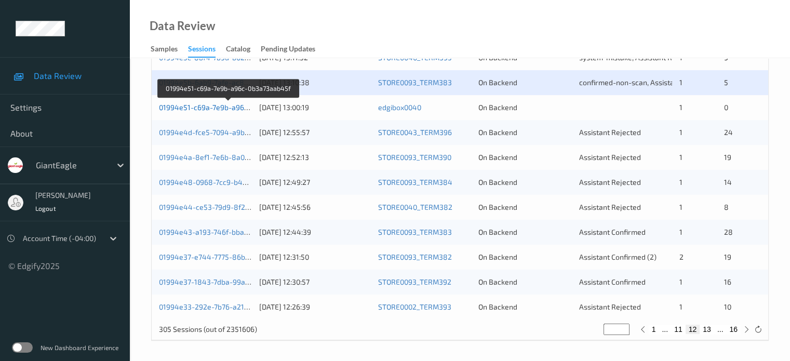
click at [197, 105] on link "01994e51-c69a-7e9b-a96c-0b3a73aab45f" at bounding box center [229, 107] width 140 height 9
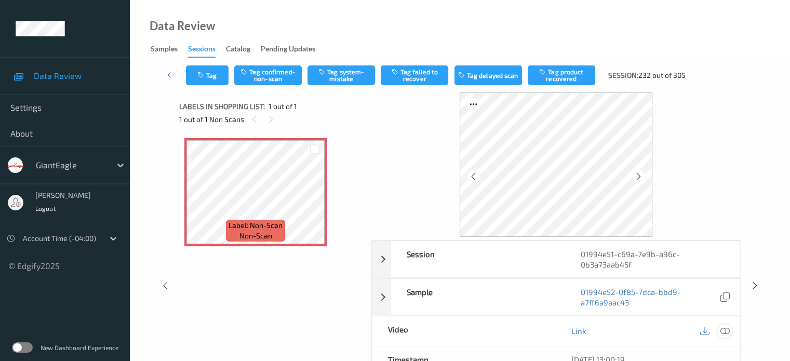
click at [722, 328] on icon at bounding box center [724, 330] width 9 height 9
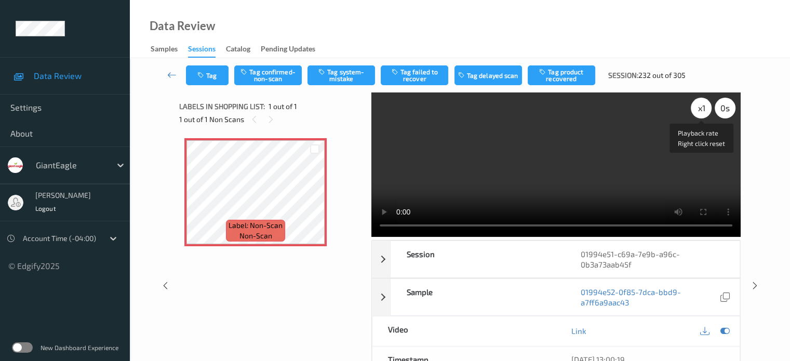
click at [702, 106] on div "x 1" at bounding box center [701, 108] width 21 height 21
click at [195, 201] on icon at bounding box center [196, 200] width 9 height 9
click at [337, 78] on button "Tag system-mistake" at bounding box center [341, 75] width 68 height 20
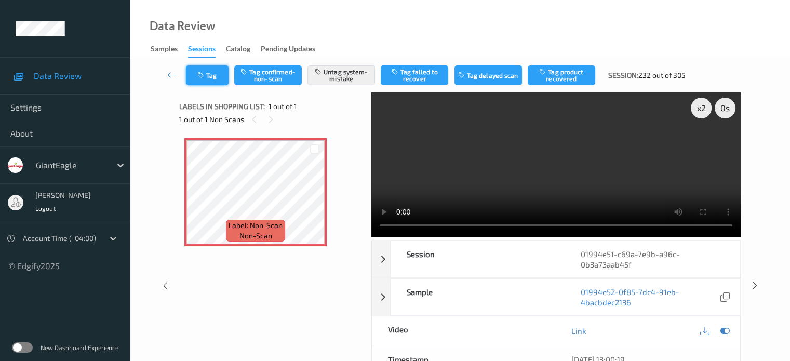
click at [212, 76] on button "Tag" at bounding box center [207, 75] width 43 height 20
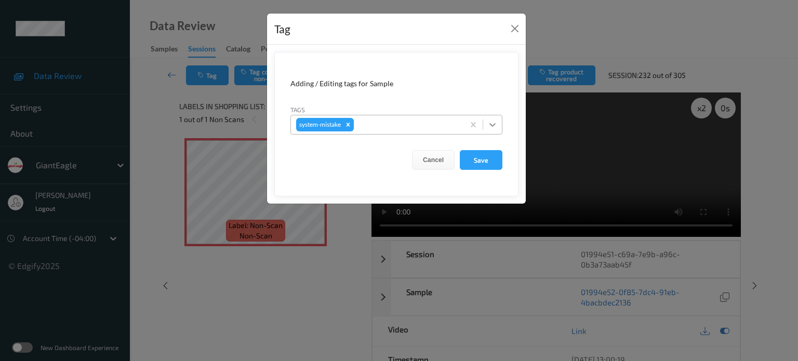
click at [493, 122] on icon at bounding box center [492, 124] width 10 height 10
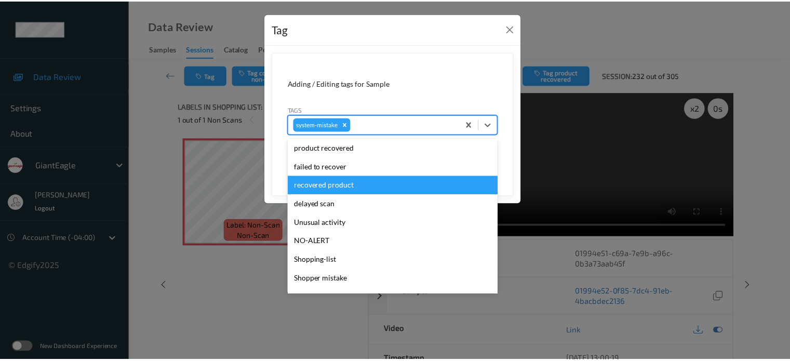
scroll to position [129, 0]
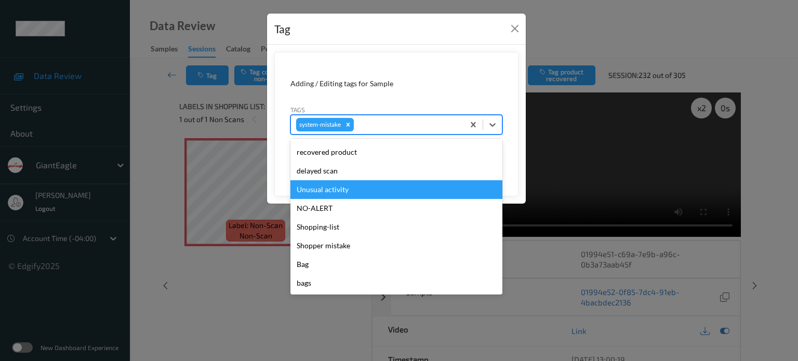
click at [312, 186] on div "Unusual activity" at bounding box center [396, 189] width 212 height 19
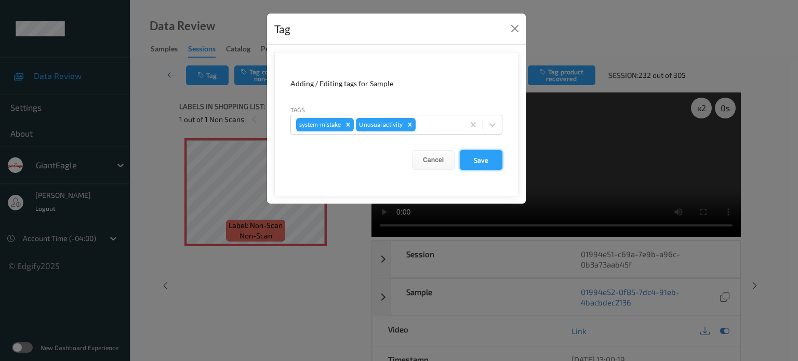
click at [484, 161] on button "Save" at bounding box center [481, 160] width 43 height 20
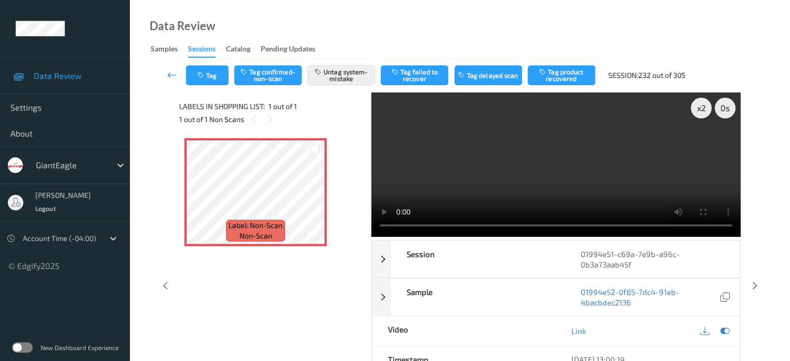
click at [169, 77] on icon at bounding box center [171, 75] width 9 height 10
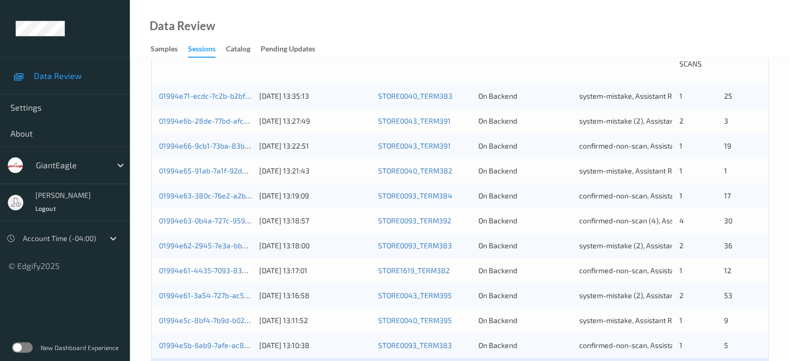
scroll to position [502, 0]
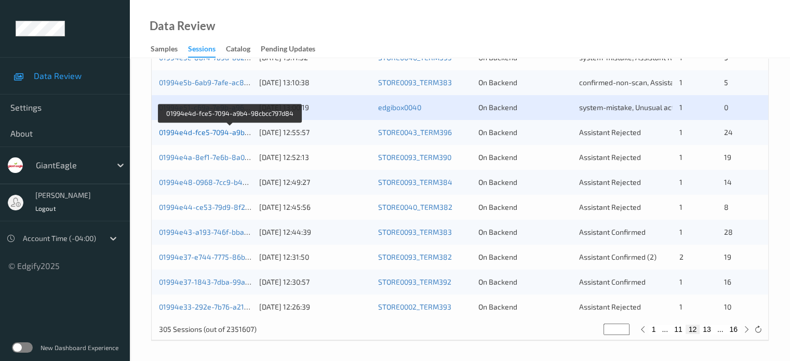
click at [209, 136] on link "01994e4d-fce5-7094-a9b4-98cbcc797d84" at bounding box center [230, 132] width 142 height 9
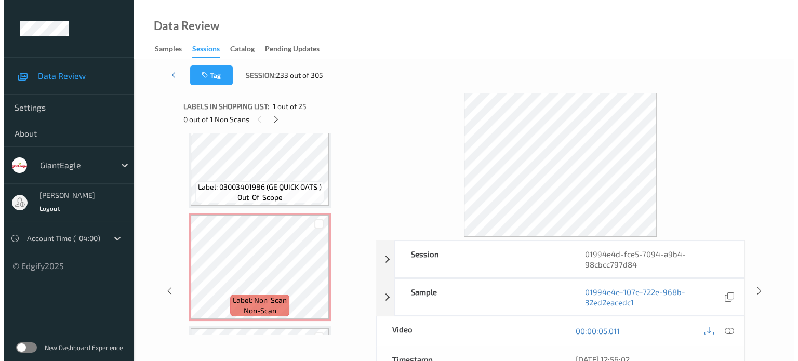
scroll to position [2415, 0]
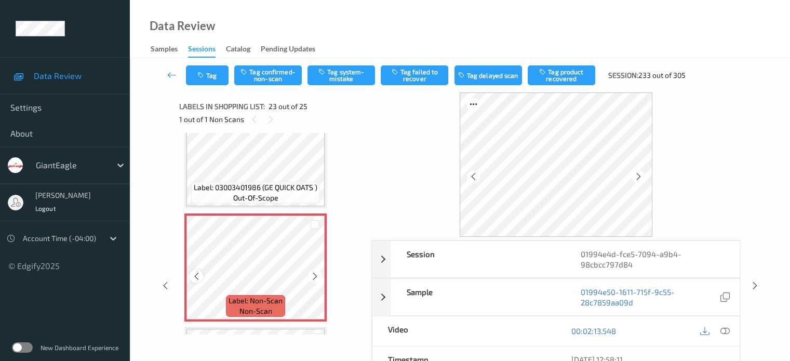
click at [193, 275] on icon at bounding box center [196, 276] width 9 height 9
click at [725, 330] on icon at bounding box center [724, 330] width 9 height 9
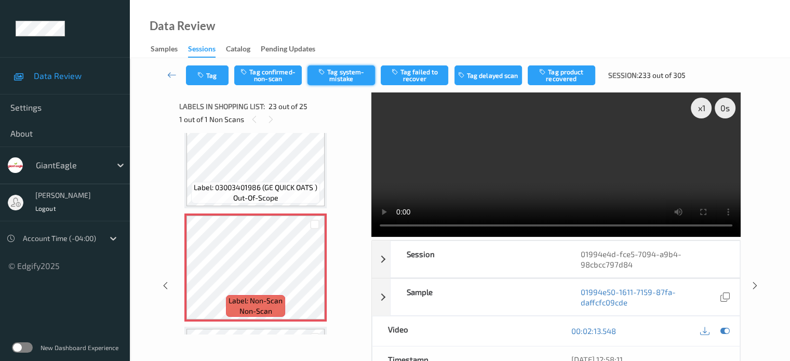
click at [332, 73] on button "Tag system-mistake" at bounding box center [341, 75] width 68 height 20
click at [230, 76] on div "Tag Tag confirmed-non-scan Untag system-mistake Tag failed to recover Tag delay…" at bounding box center [439, 75] width 507 height 20
click at [204, 75] on icon "button" at bounding box center [201, 75] width 9 height 7
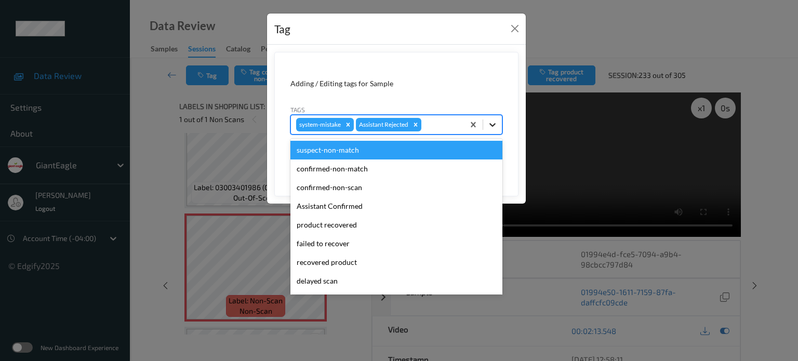
click at [488, 123] on icon at bounding box center [492, 124] width 10 height 10
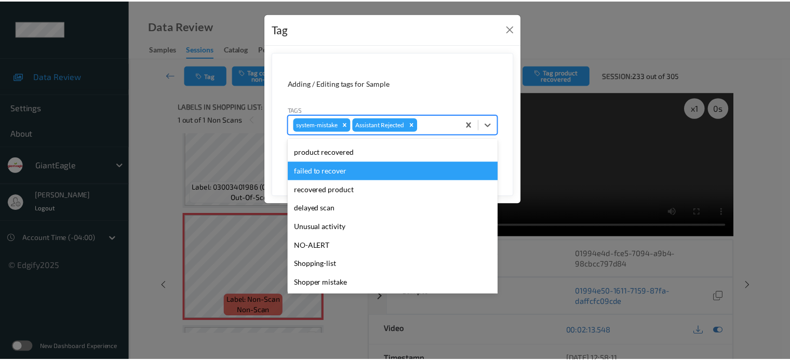
scroll to position [86, 0]
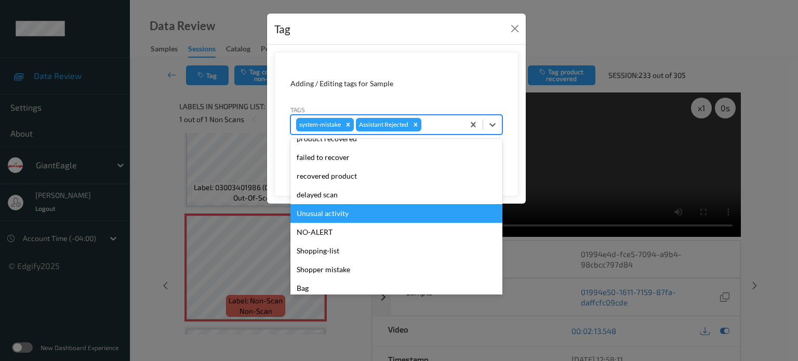
click at [334, 213] on div "Unusual activity" at bounding box center [396, 213] width 212 height 19
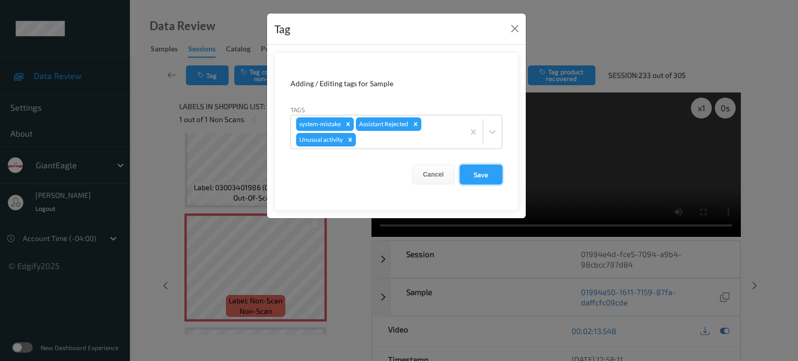
click at [486, 176] on button "Save" at bounding box center [481, 175] width 43 height 20
click at [478, 172] on button "Save" at bounding box center [481, 175] width 43 height 20
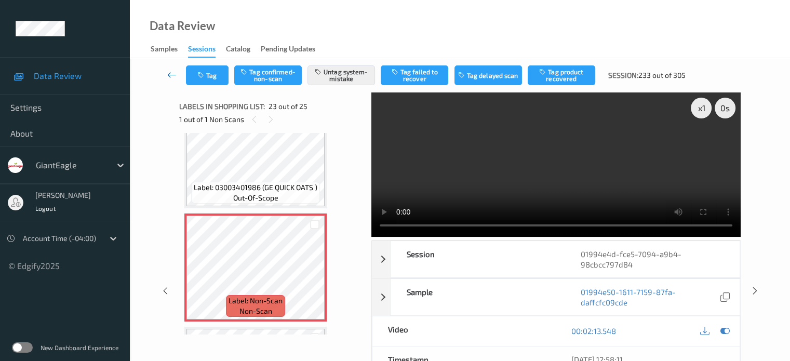
click at [171, 77] on icon at bounding box center [171, 75] width 9 height 10
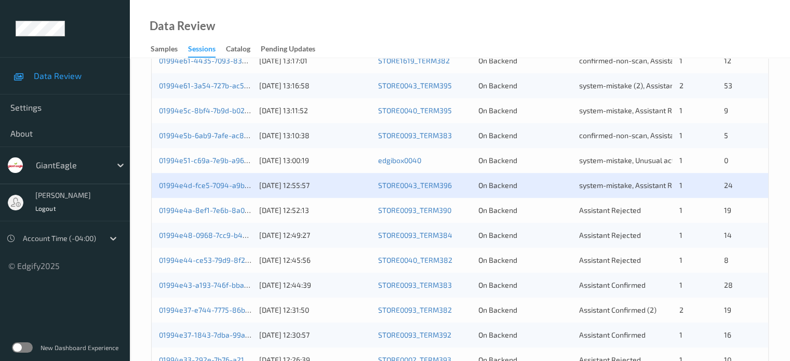
scroll to position [502, 0]
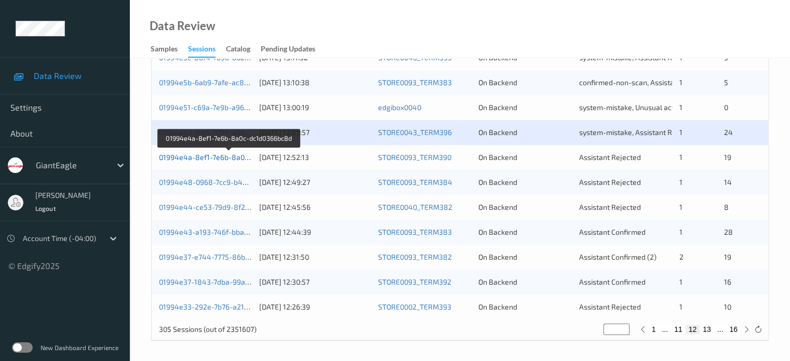
click at [218, 159] on link "01994e4a-8ef1-7e6b-8a0c-dc1d0366bc8d" at bounding box center [229, 157] width 141 height 9
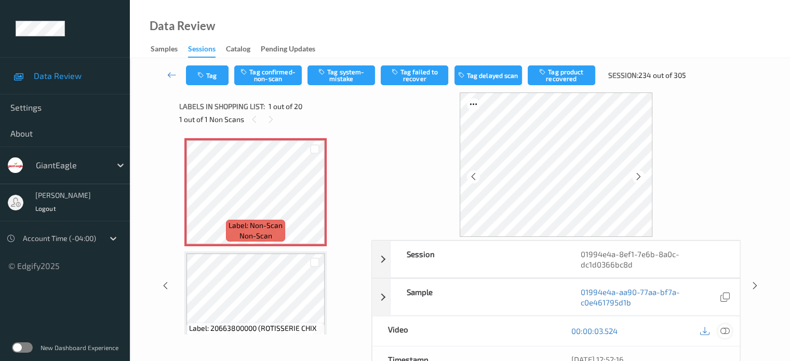
click at [723, 332] on icon at bounding box center [724, 330] width 9 height 9
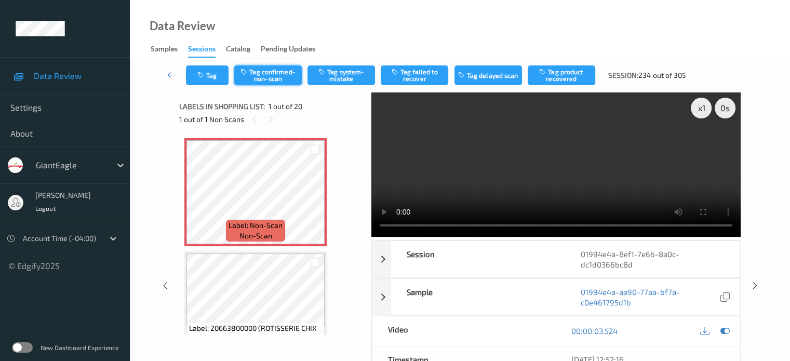
click at [268, 74] on button "Tag confirmed-non-scan" at bounding box center [268, 75] width 68 height 20
drag, startPoint x: 571, startPoint y: 70, endPoint x: 438, endPoint y: 107, distance: 137.9
click at [559, 71] on button "Tag product recovered" at bounding box center [562, 75] width 68 height 20
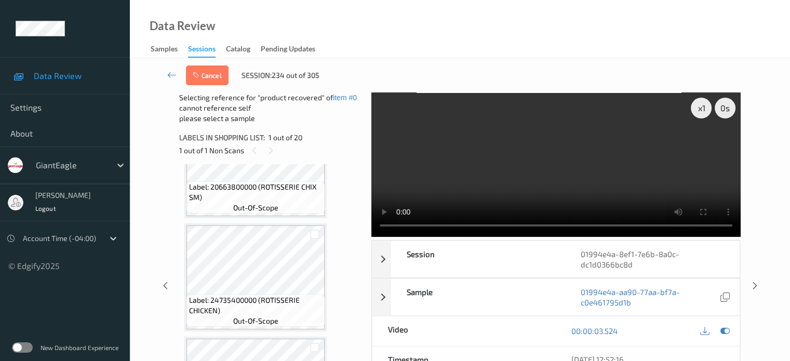
scroll to position [172, 0]
click at [317, 234] on div at bounding box center [315, 235] width 10 height 10
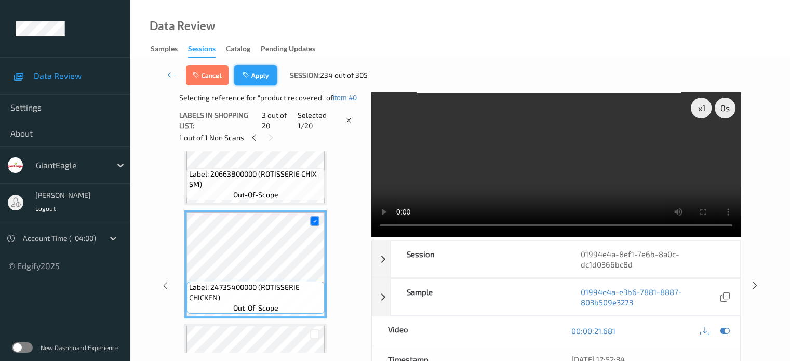
click at [250, 73] on icon "button" at bounding box center [246, 75] width 9 height 7
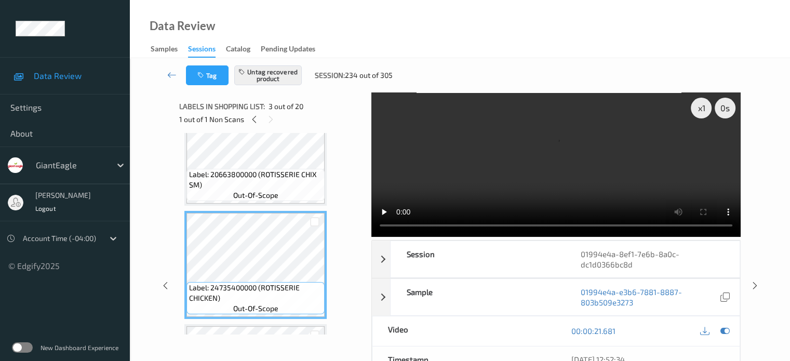
scroll to position [134, 0]
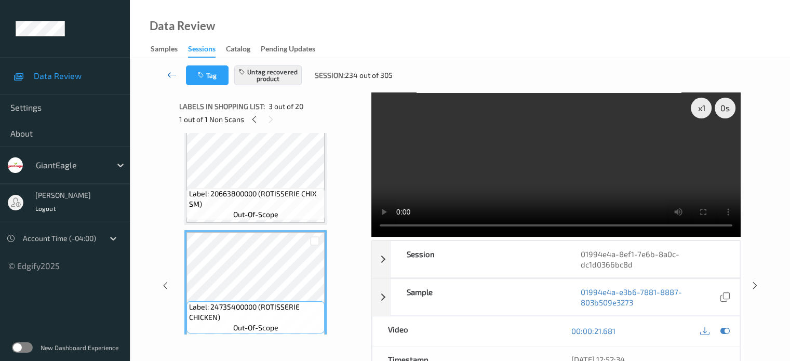
click at [170, 70] on icon at bounding box center [171, 75] width 9 height 10
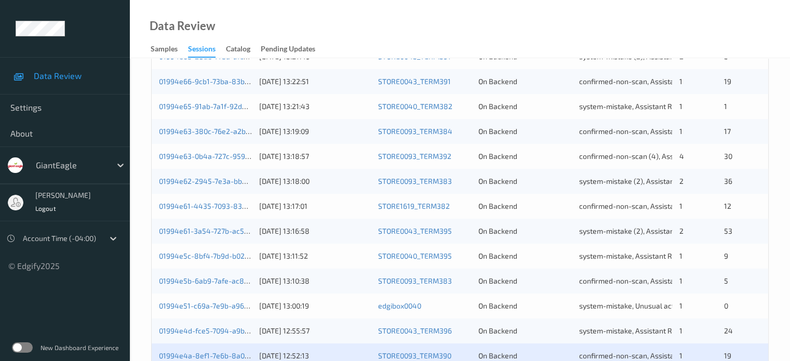
scroll to position [502, 0]
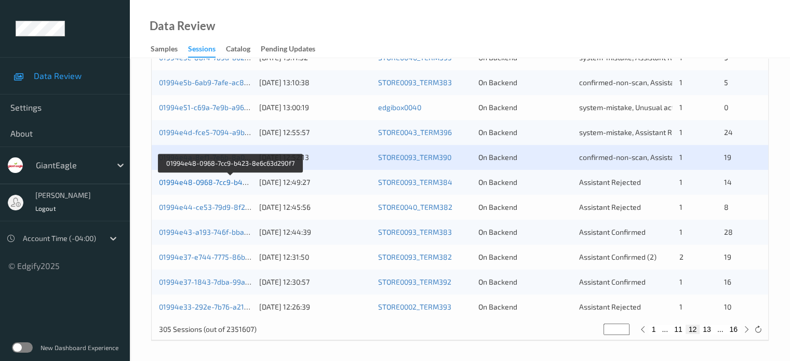
click at [210, 181] on link "01994e48-0968-7cc9-b423-8e6c63d290f7" at bounding box center [230, 182] width 143 height 9
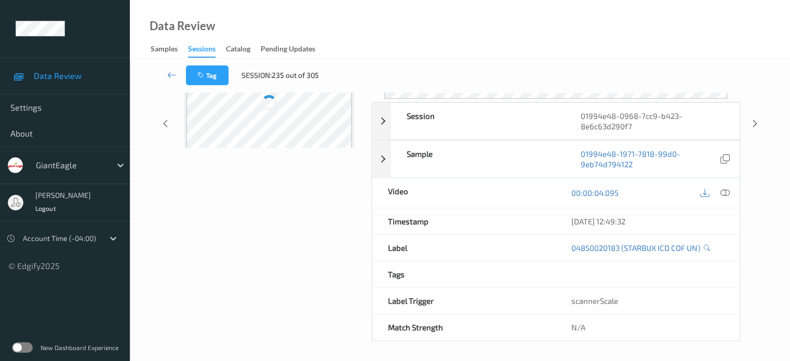
scroll to position [138, 0]
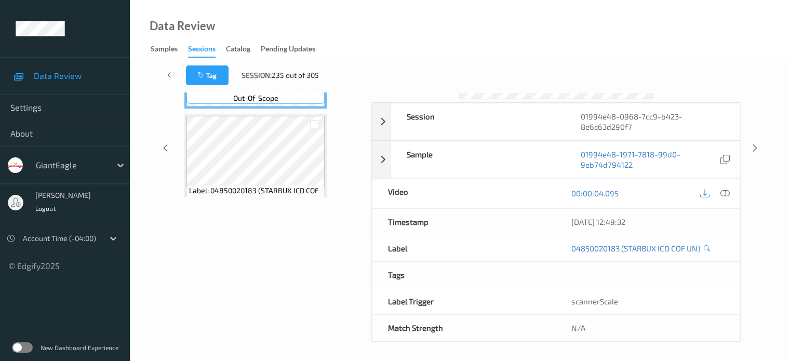
drag, startPoint x: 282, startPoint y: 1, endPoint x: 252, endPoint y: 29, distance: 40.4
click at [244, 38] on div "Data Review Samples Sessions Catalog Pending Updates" at bounding box center [460, 29] width 660 height 58
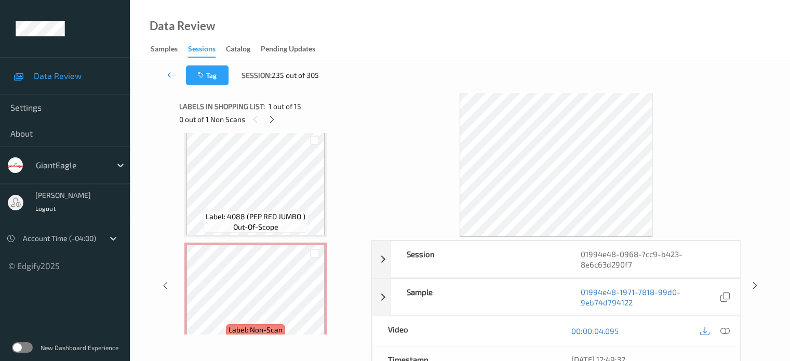
scroll to position [1502, 0]
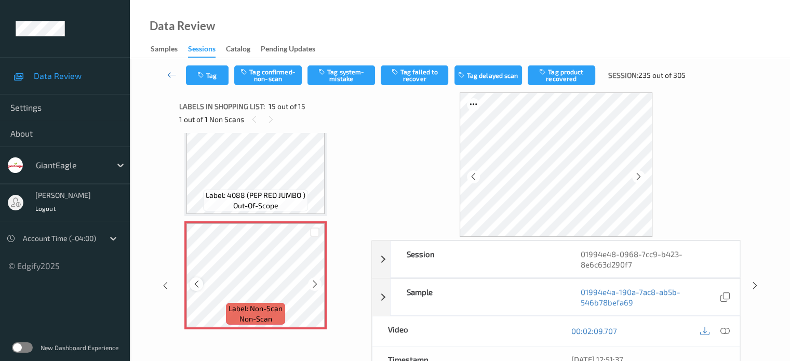
click at [200, 285] on icon at bounding box center [196, 283] width 9 height 9
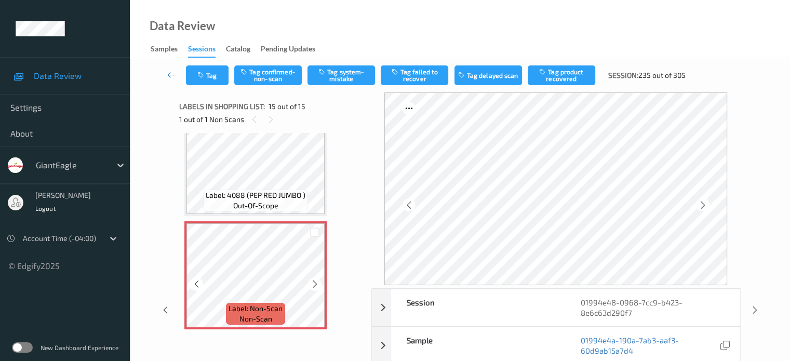
click at [200, 285] on icon at bounding box center [196, 283] width 9 height 9
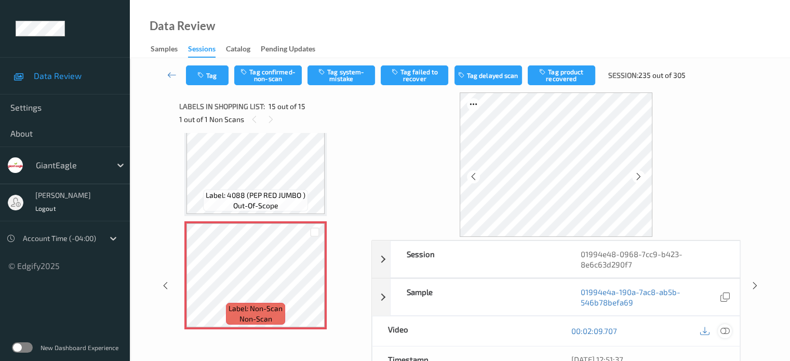
click at [723, 332] on icon at bounding box center [724, 330] width 9 height 9
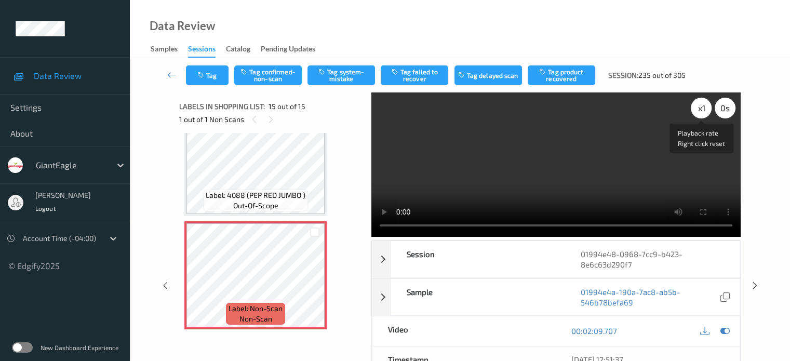
click at [704, 105] on div "x 1" at bounding box center [701, 108] width 21 height 21
click at [341, 77] on button "Tag system-mistake" at bounding box center [341, 75] width 68 height 20
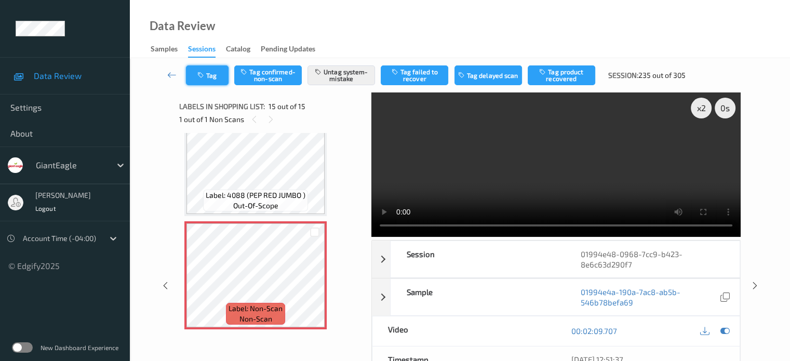
click at [210, 78] on button "Tag" at bounding box center [207, 75] width 43 height 20
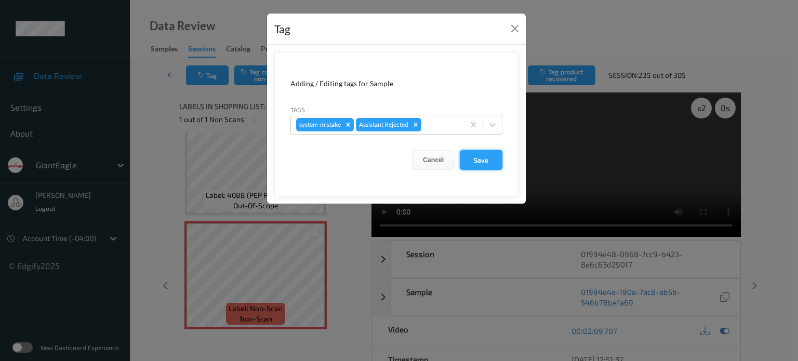
click at [479, 161] on button "Save" at bounding box center [481, 160] width 43 height 20
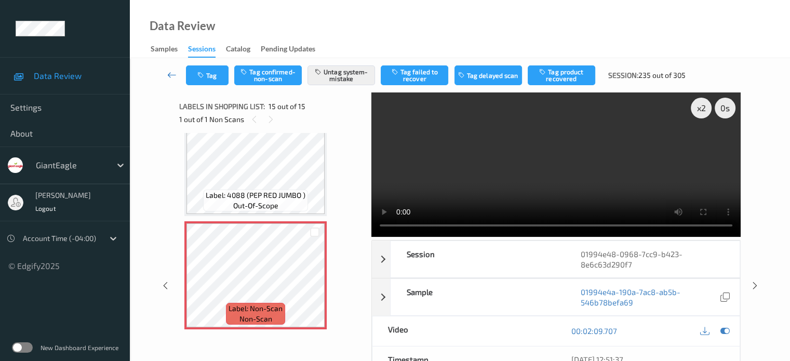
click at [171, 77] on icon at bounding box center [171, 75] width 9 height 10
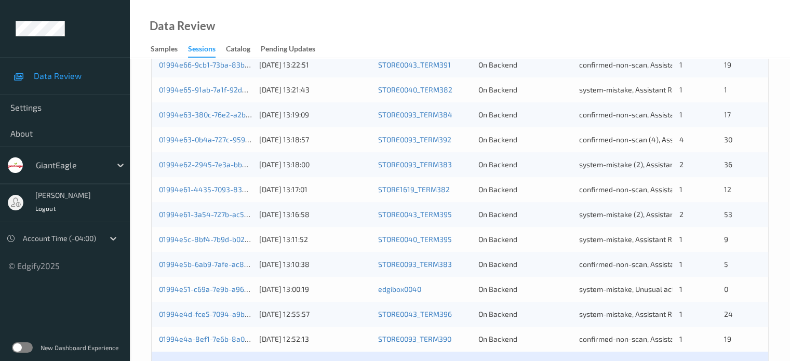
scroll to position [502, 0]
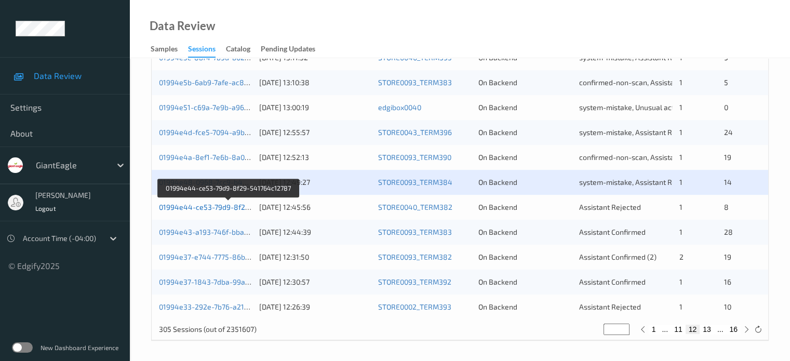
click at [202, 207] on link "01994e44-ce53-79d9-8f29-541764c12787" at bounding box center [229, 207] width 141 height 9
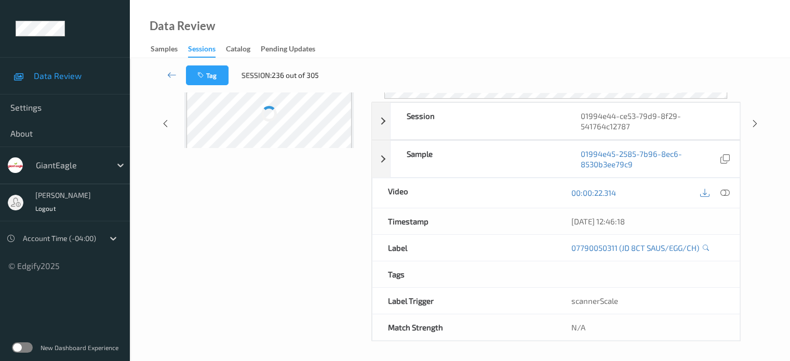
scroll to position [138, 0]
drag, startPoint x: 212, startPoint y: 4, endPoint x: 237, endPoint y: 26, distance: 33.8
click at [237, 26] on div "Data Review Samples Sessions Catalog Pending Updates" at bounding box center [460, 29] width 660 height 58
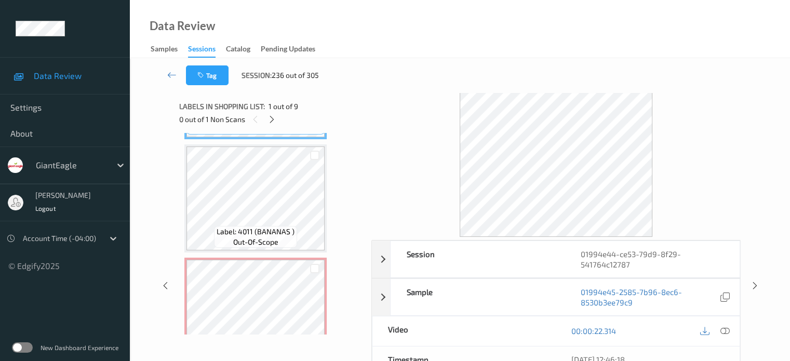
scroll to position [174, 0]
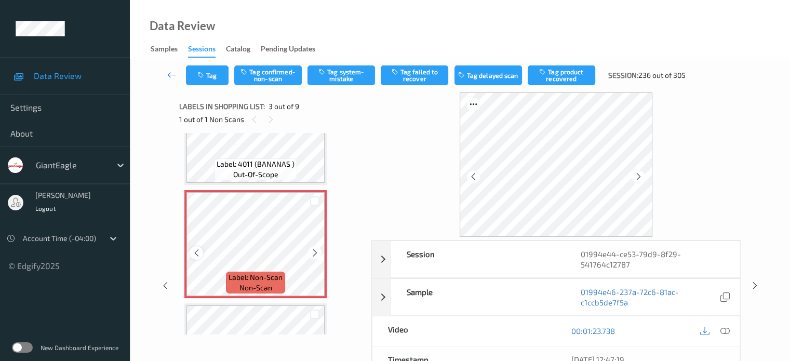
click at [199, 255] on icon at bounding box center [196, 252] width 9 height 9
click at [198, 255] on icon at bounding box center [196, 252] width 9 height 9
click at [729, 329] on icon at bounding box center [724, 330] width 9 height 9
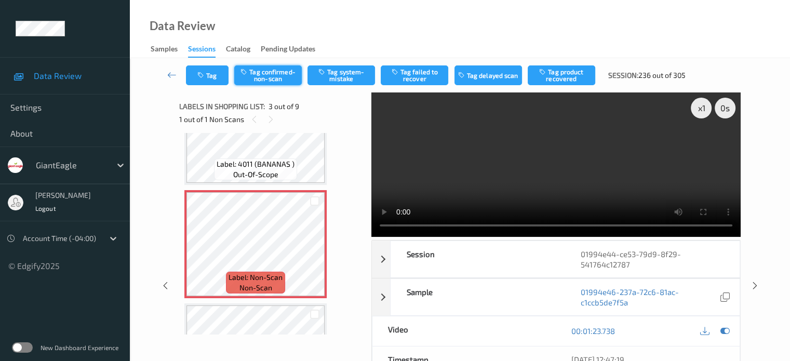
click at [272, 74] on button "Tag confirmed-non-scan" at bounding box center [268, 75] width 68 height 20
click at [562, 76] on button "Tag product recovered" at bounding box center [562, 75] width 68 height 20
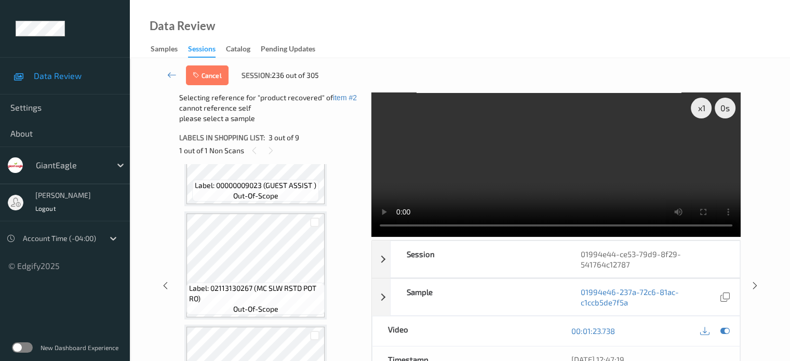
scroll to position [409, 0]
click at [315, 226] on div at bounding box center [315, 224] width 10 height 10
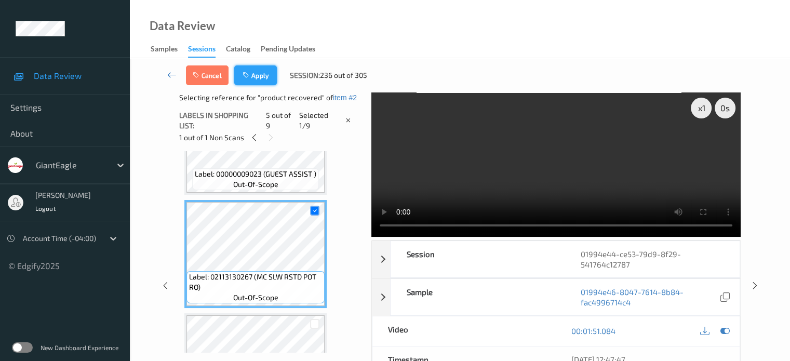
click at [260, 78] on button "Apply" at bounding box center [255, 75] width 43 height 20
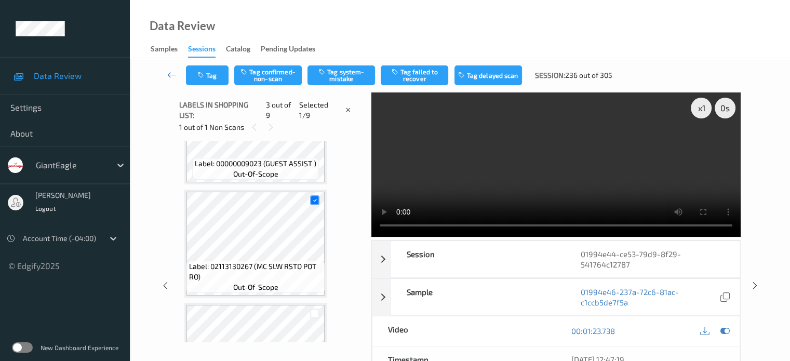
scroll to position [118, 0]
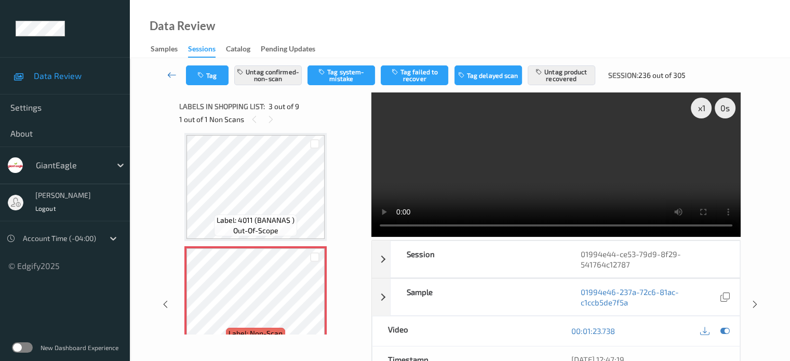
click at [169, 78] on icon at bounding box center [171, 75] width 9 height 10
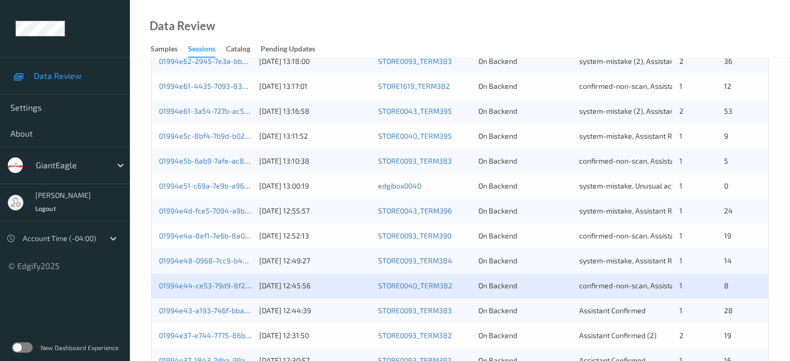
scroll to position [502, 0]
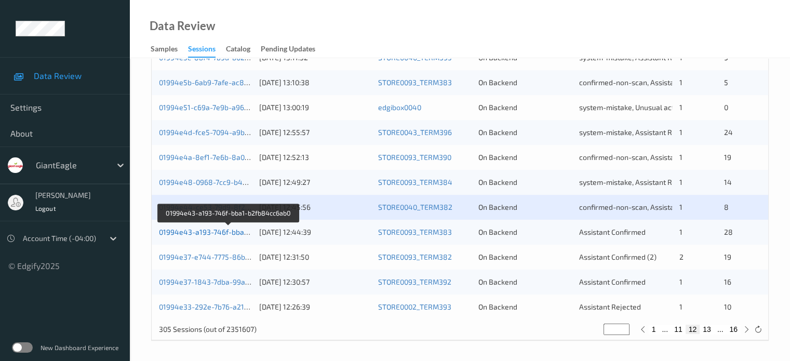
click at [207, 231] on link "01994e43-a193-746f-bba1-b2fb84cc6ab0" at bounding box center [229, 231] width 140 height 9
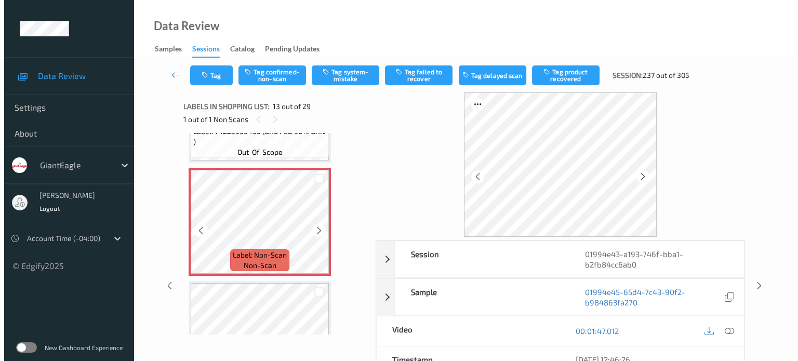
scroll to position [1348, 0]
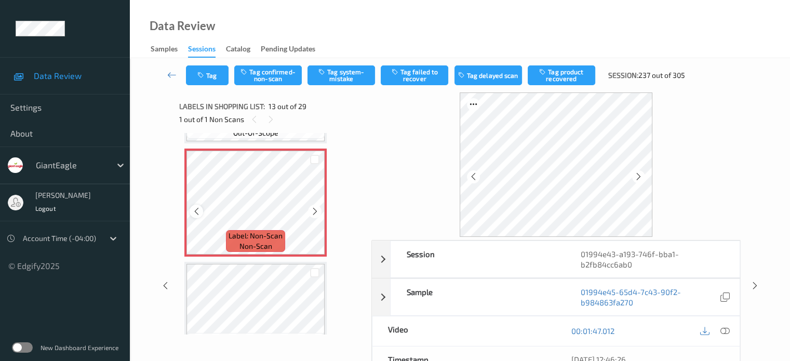
click at [195, 208] on icon at bounding box center [196, 211] width 9 height 9
click at [728, 328] on icon at bounding box center [724, 330] width 9 height 9
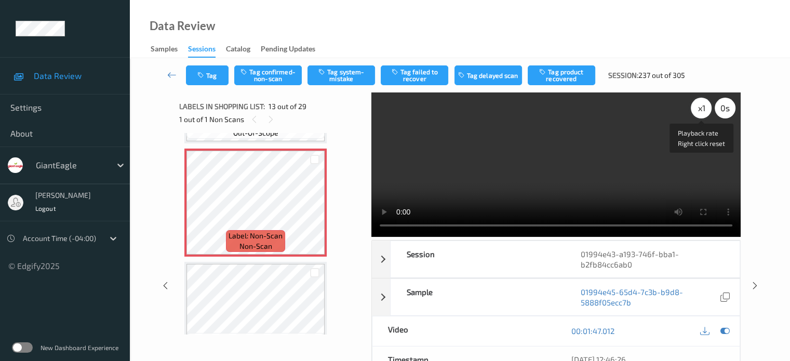
click at [701, 103] on div "x 1" at bounding box center [701, 108] width 21 height 21
click at [343, 76] on button "Tag system-mistake" at bounding box center [341, 75] width 68 height 20
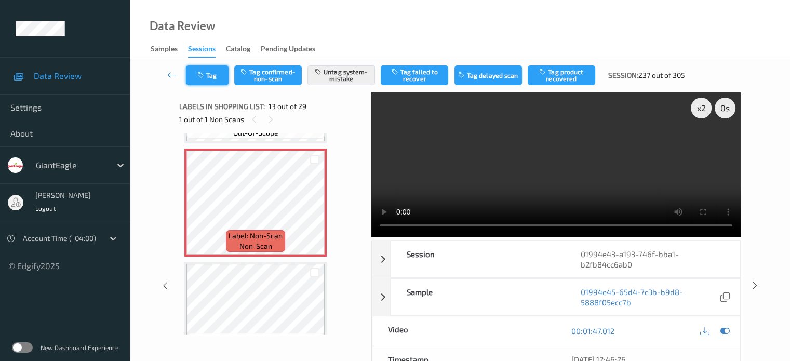
click at [214, 74] on button "Tag" at bounding box center [207, 75] width 43 height 20
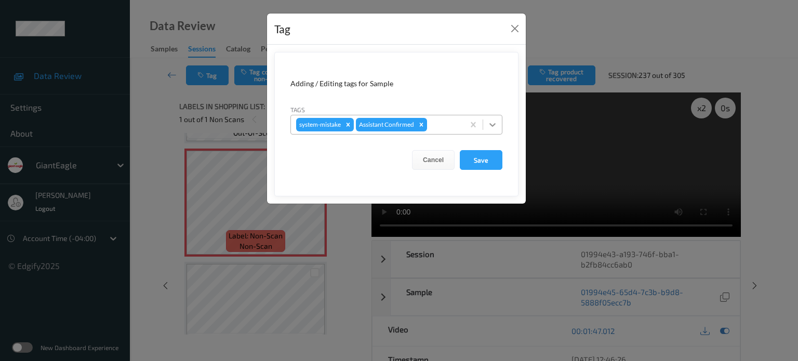
click at [490, 123] on icon at bounding box center [492, 125] width 6 height 4
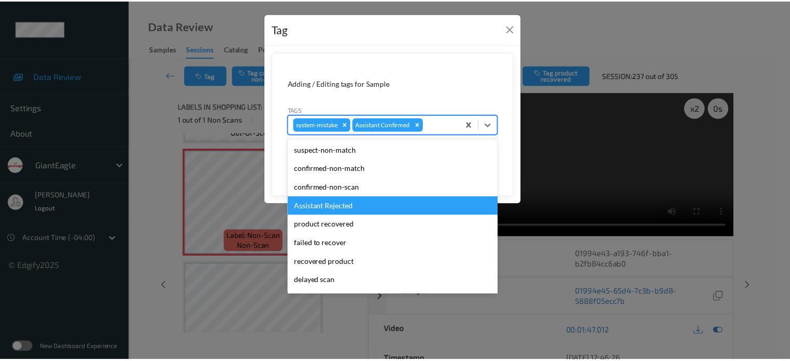
scroll to position [110, 0]
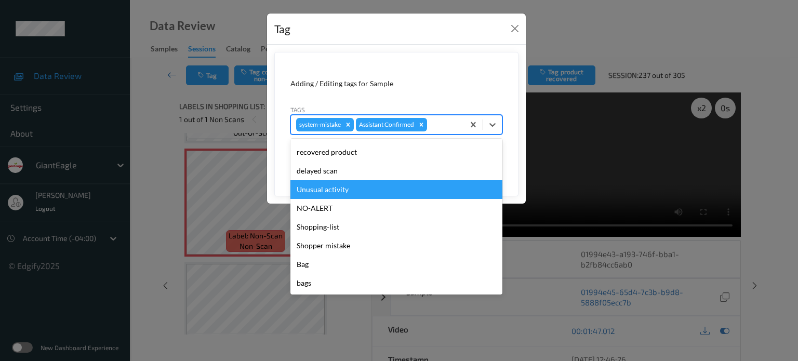
click at [326, 187] on div "Unusual activity" at bounding box center [396, 189] width 212 height 19
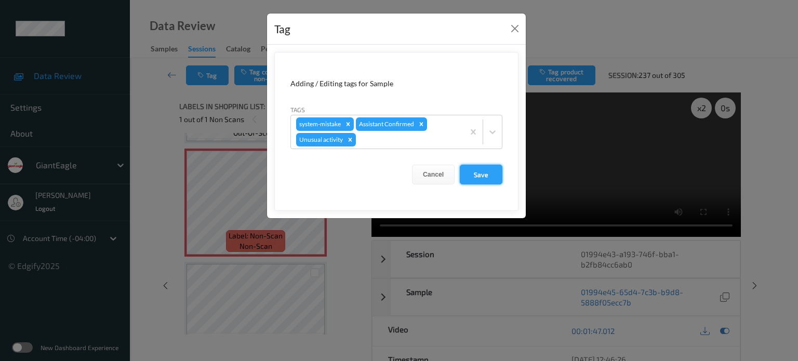
click at [488, 174] on button "Save" at bounding box center [481, 175] width 43 height 20
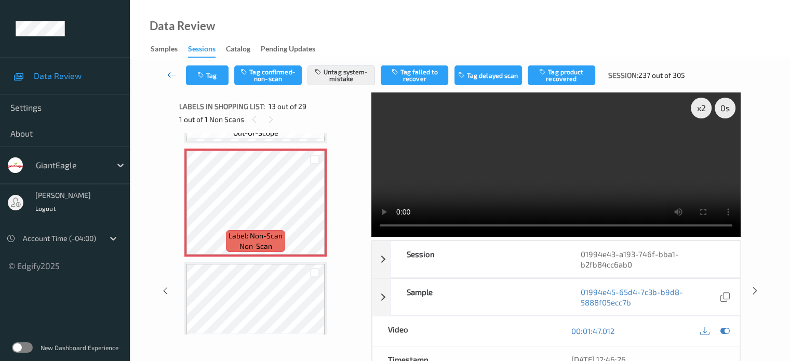
click at [176, 72] on icon at bounding box center [171, 75] width 9 height 10
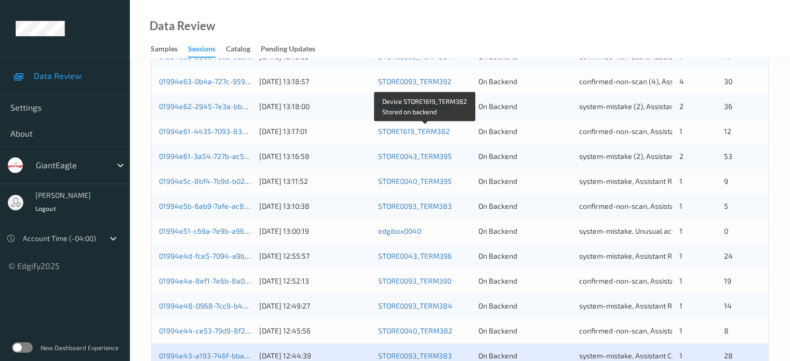
scroll to position [502, 0]
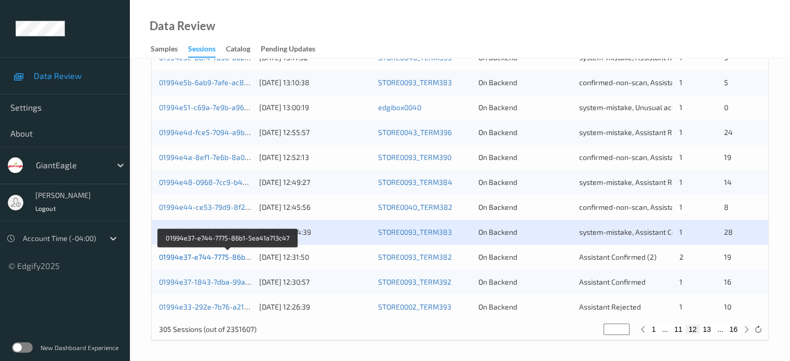
click at [198, 257] on link "01994e37-e744-7775-86b1-5ea41a713c47" at bounding box center [229, 256] width 140 height 9
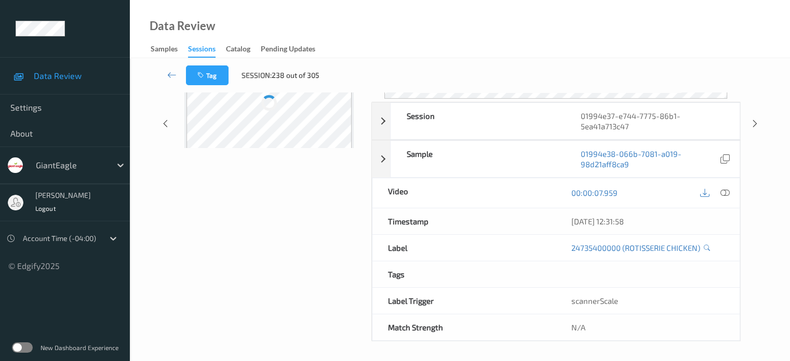
scroll to position [138, 0]
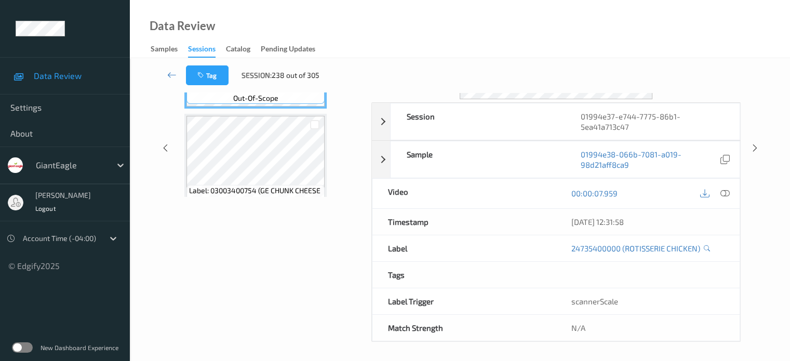
drag, startPoint x: 499, startPoint y: 1, endPoint x: 245, endPoint y: 14, distance: 254.2
click at [245, 14] on div "Data Review Samples Sessions Catalog Pending Updates" at bounding box center [460, 29] width 660 height 58
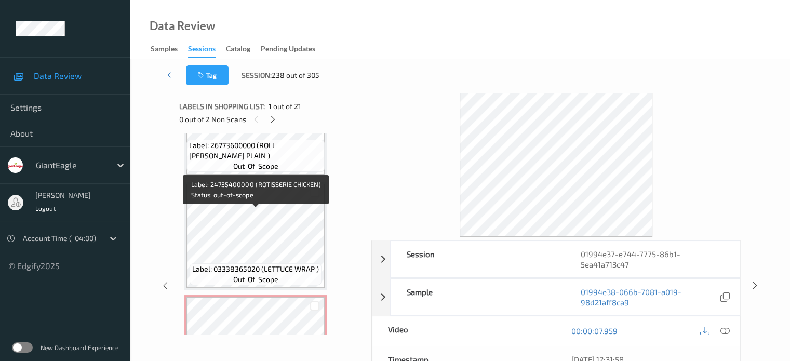
scroll to position [1745, 0]
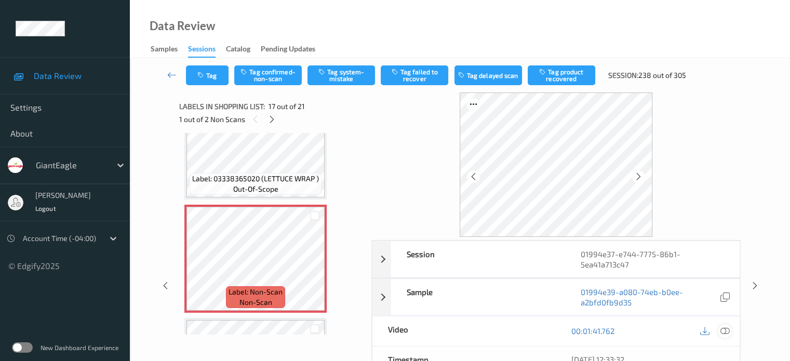
click at [725, 330] on icon at bounding box center [724, 330] width 9 height 9
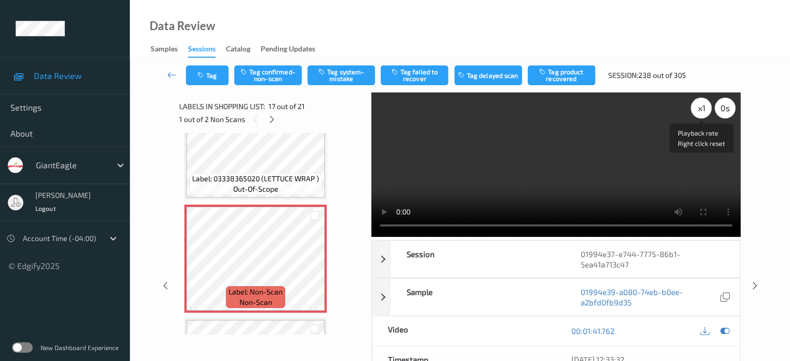
click at [703, 111] on div "x 1" at bounding box center [701, 108] width 21 height 21
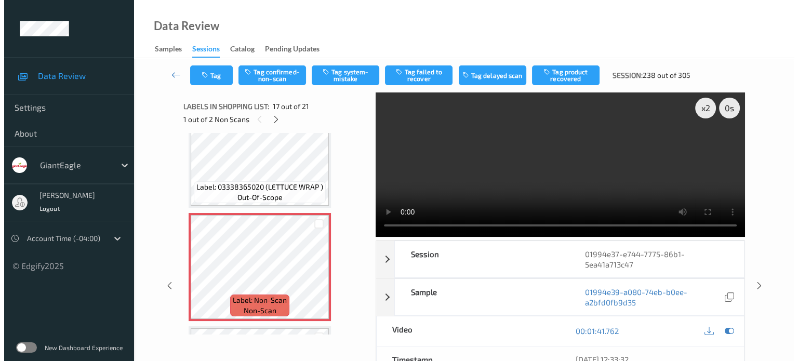
scroll to position [1726, 0]
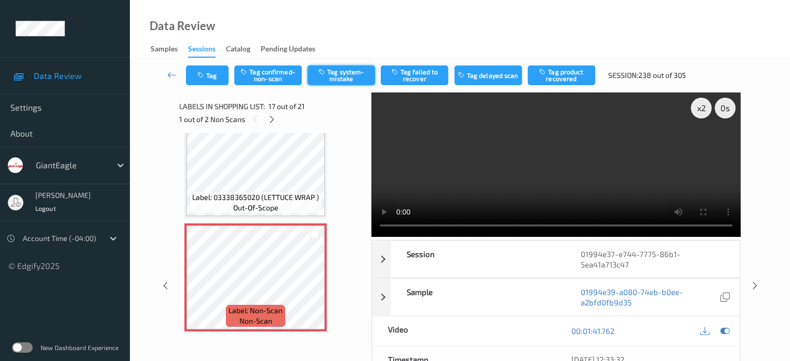
click at [347, 81] on button "Tag system-mistake" at bounding box center [341, 75] width 68 height 20
click at [220, 80] on button "Tag" at bounding box center [207, 75] width 43 height 20
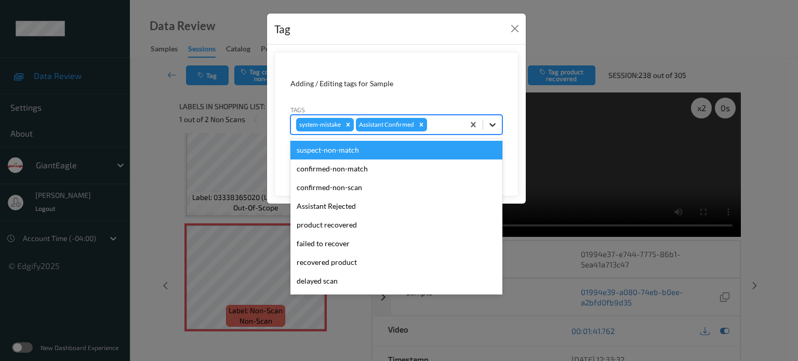
click at [498, 125] on div at bounding box center [492, 124] width 19 height 19
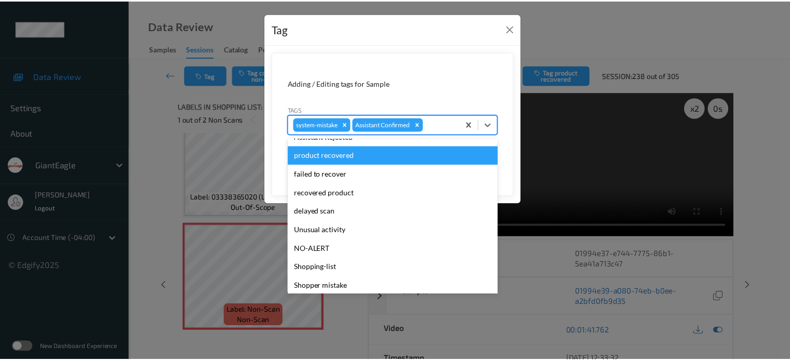
scroll to position [110, 0]
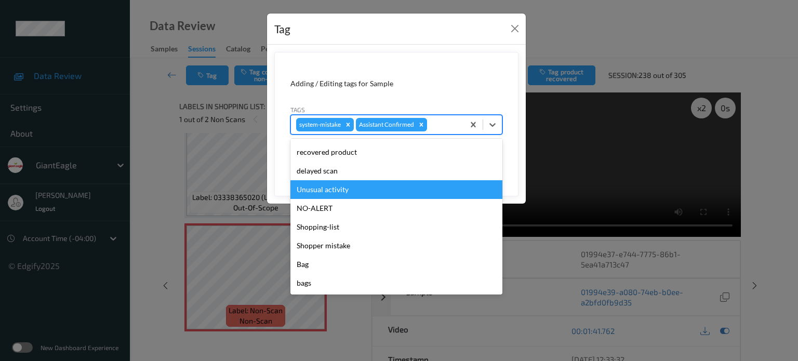
click at [318, 191] on div "Unusual activity" at bounding box center [396, 189] width 212 height 19
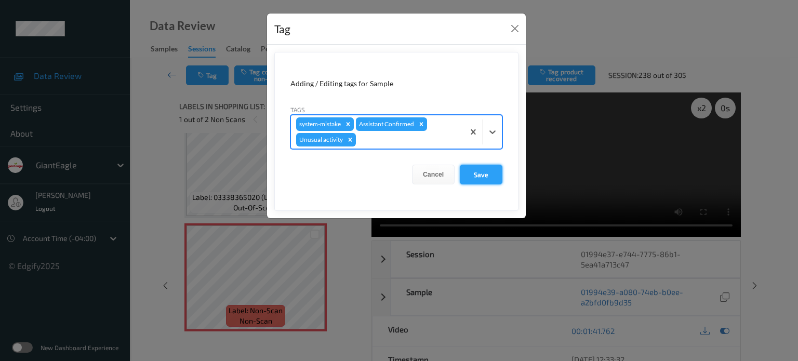
click at [488, 174] on button "Save" at bounding box center [481, 175] width 43 height 20
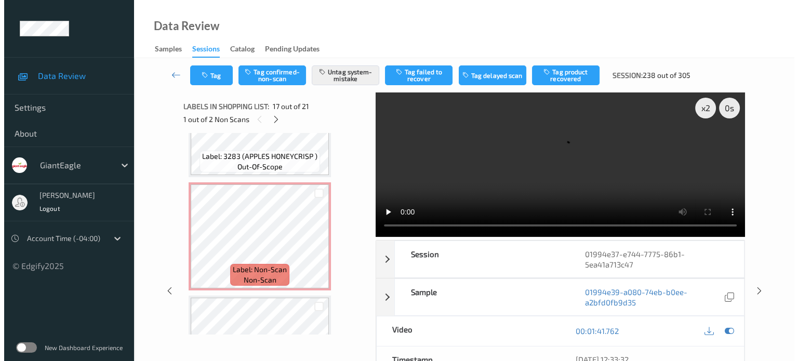
scroll to position [1998, 0]
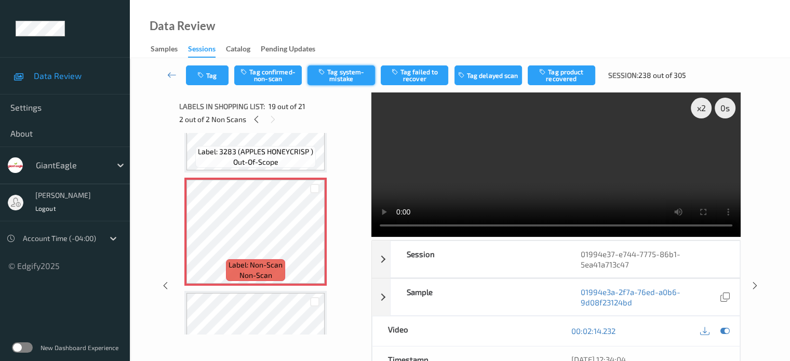
click at [338, 74] on button "Tag system-mistake" at bounding box center [341, 75] width 68 height 20
click at [211, 73] on button "Tag" at bounding box center [207, 75] width 43 height 20
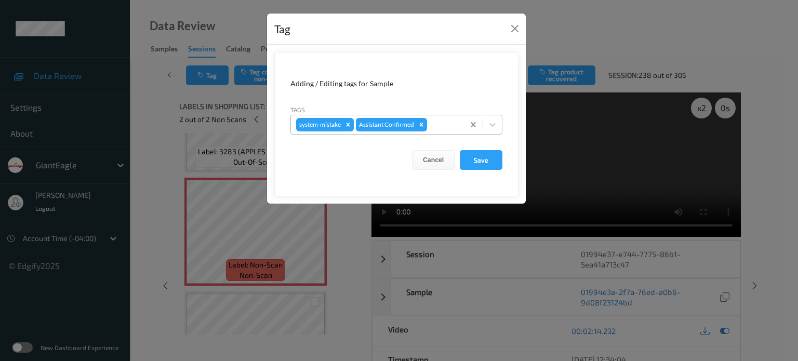
drag, startPoint x: 494, startPoint y: 122, endPoint x: 471, endPoint y: 128, distance: 24.3
click at [495, 123] on icon at bounding box center [492, 124] width 10 height 10
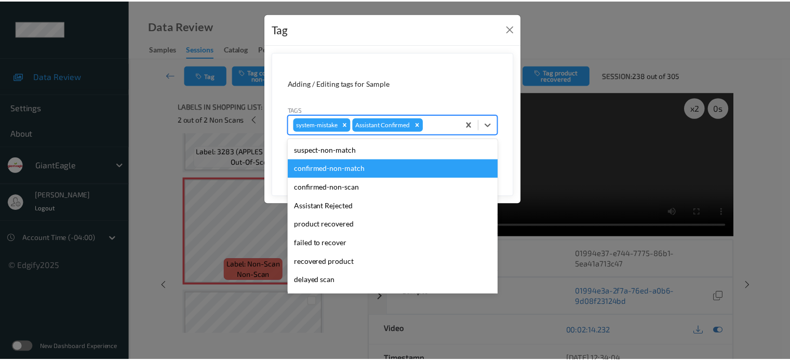
scroll to position [110, 0]
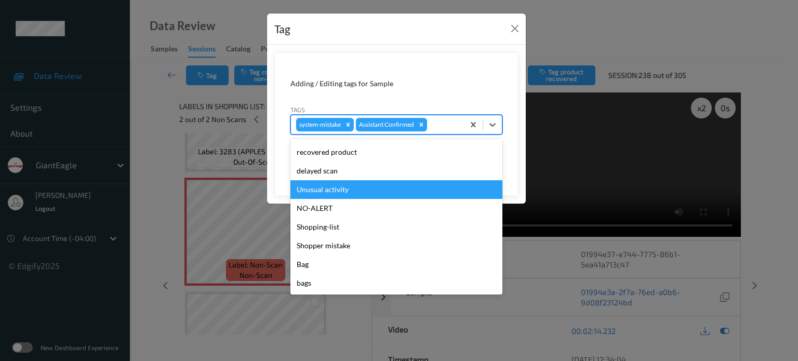
click at [327, 192] on div "Unusual activity" at bounding box center [396, 189] width 212 height 19
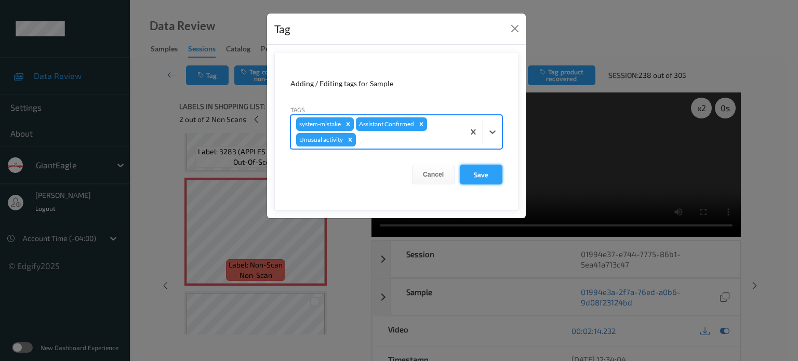
click at [469, 177] on button "Save" at bounding box center [481, 175] width 43 height 20
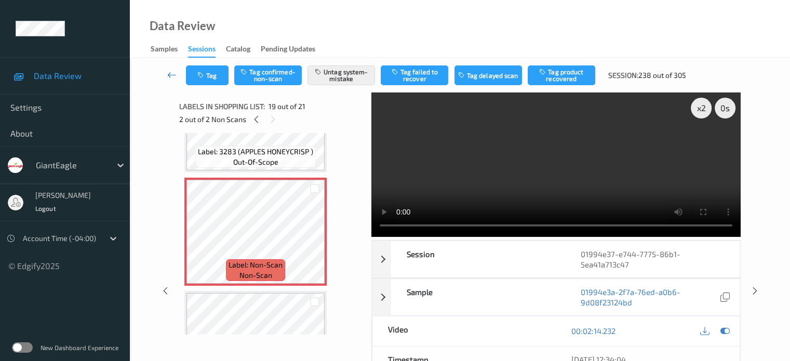
click at [171, 77] on icon at bounding box center [171, 75] width 9 height 10
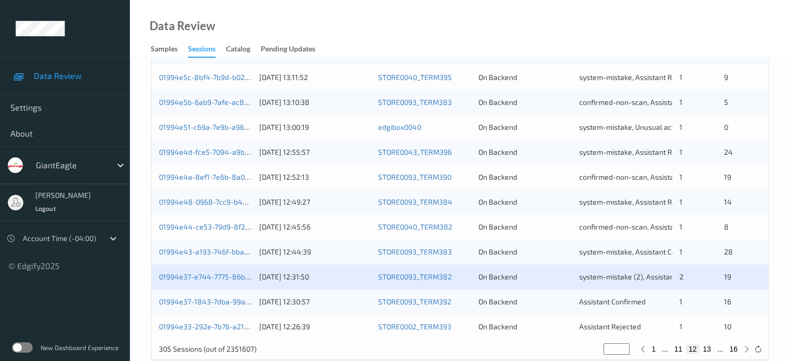
scroll to position [502, 0]
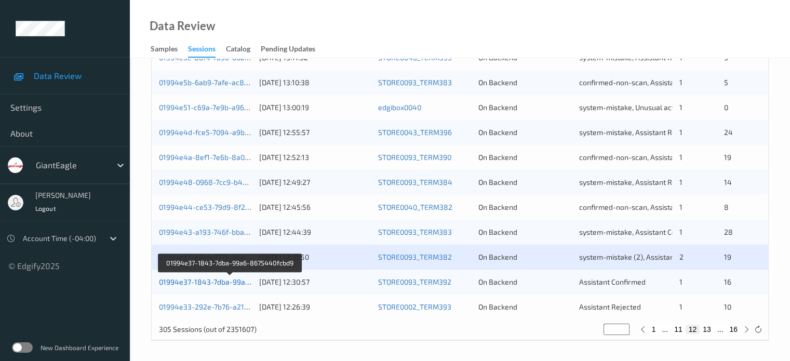
click at [226, 282] on link "01994e37-1843-7dba-99a6-8675440fcbd9" at bounding box center [230, 281] width 142 height 9
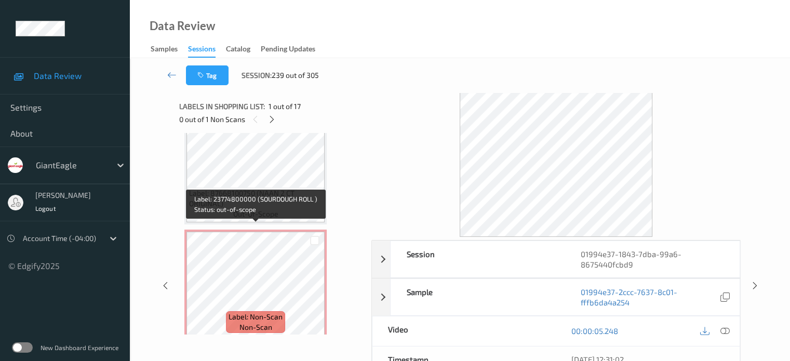
scroll to position [1728, 0]
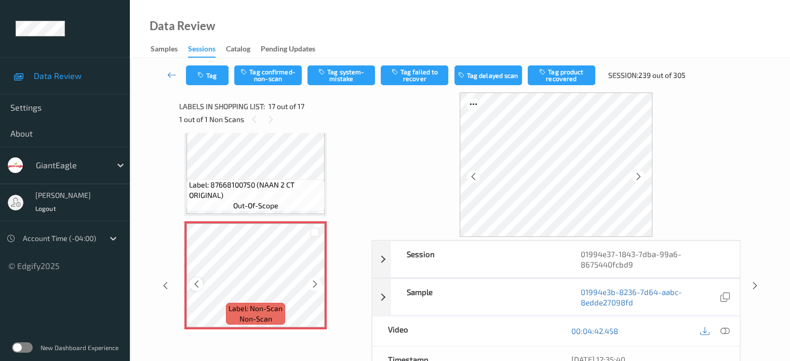
click at [195, 288] on icon at bounding box center [196, 283] width 9 height 9
click at [725, 330] on icon at bounding box center [724, 330] width 9 height 9
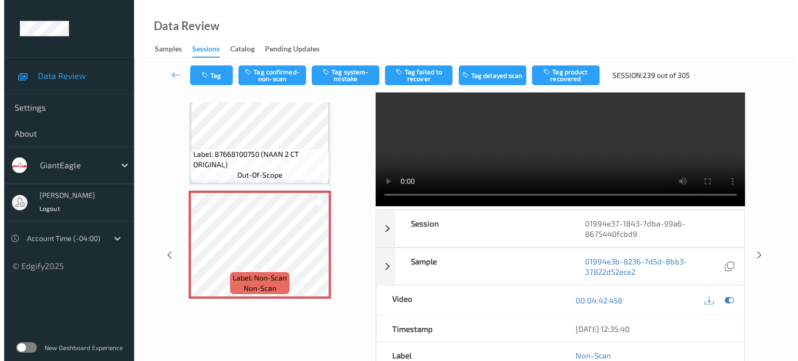
scroll to position [0, 0]
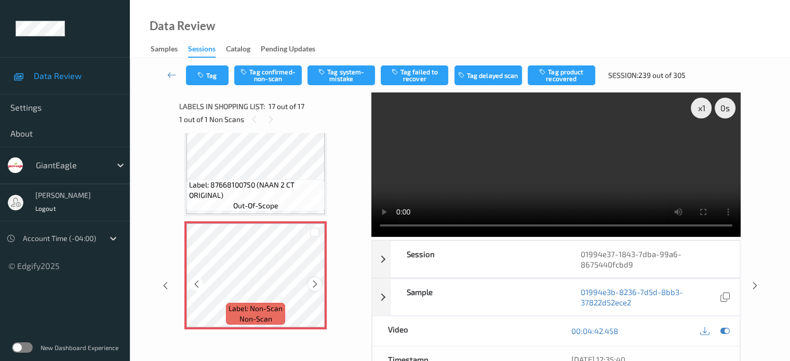
click at [315, 286] on icon at bounding box center [315, 283] width 9 height 9
click at [198, 284] on icon at bounding box center [196, 283] width 9 height 9
click at [352, 65] on div "Tag Tag confirmed-non-scan Tag system-mistake Tag failed to recover Tag delayed…" at bounding box center [439, 75] width 507 height 20
click at [337, 72] on button "Tag system-mistake" at bounding box center [341, 75] width 68 height 20
click at [212, 79] on button "Tag" at bounding box center [207, 75] width 43 height 20
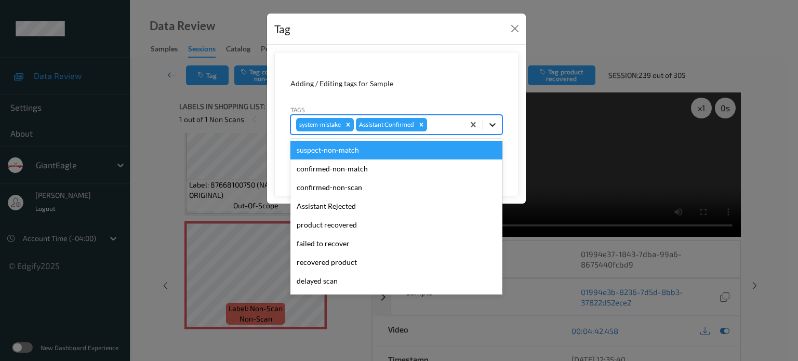
click at [492, 124] on icon at bounding box center [492, 124] width 10 height 10
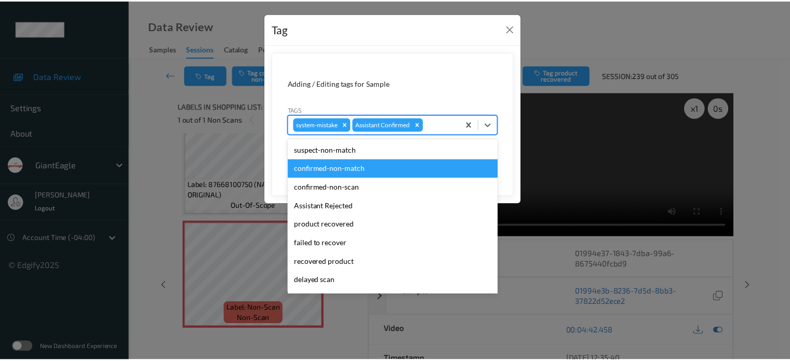
scroll to position [110, 0]
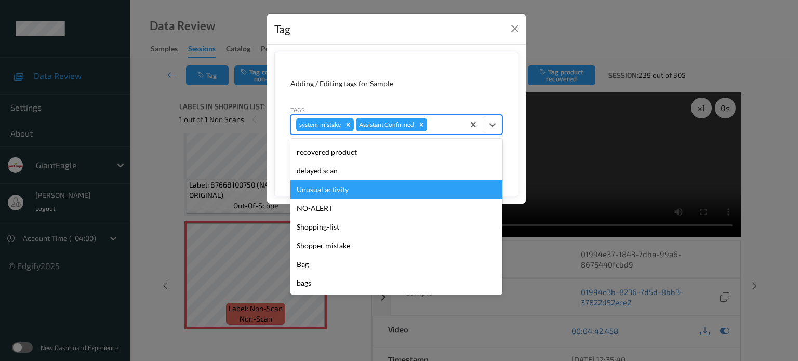
click at [336, 190] on div "Unusual activity" at bounding box center [396, 189] width 212 height 19
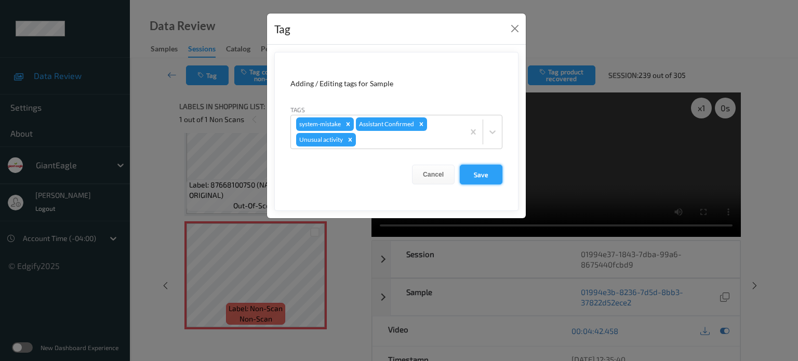
click at [471, 178] on button "Save" at bounding box center [481, 175] width 43 height 20
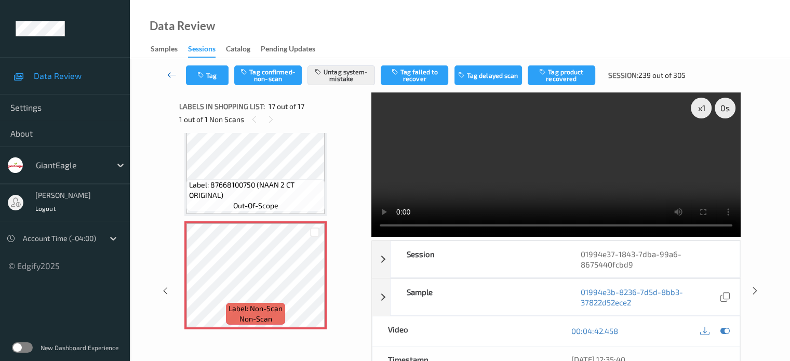
click at [168, 76] on icon at bounding box center [171, 75] width 9 height 10
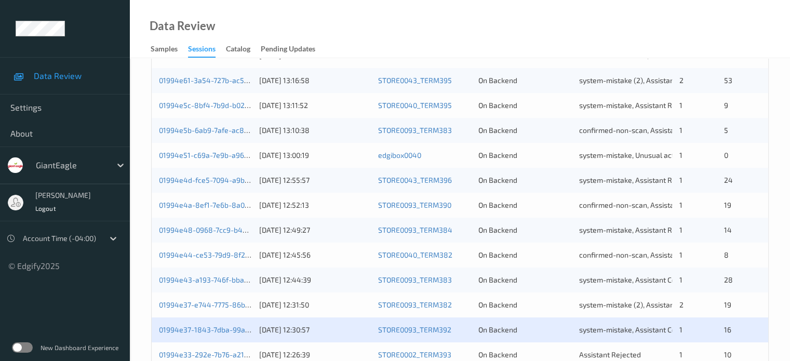
scroll to position [502, 0]
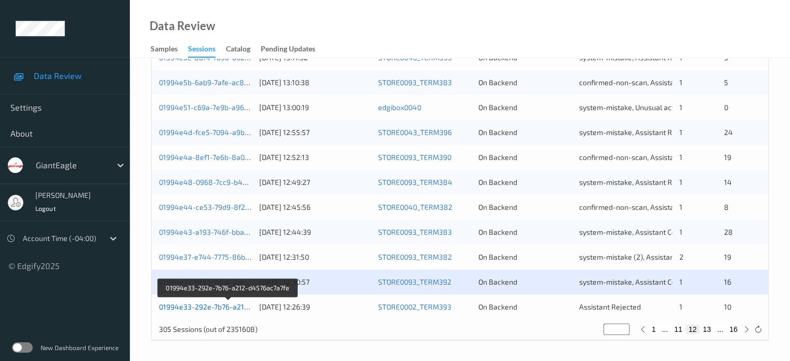
click at [212, 307] on link "01994e33-292e-7b76-a212-d4576ac7a7fe" at bounding box center [228, 306] width 139 height 9
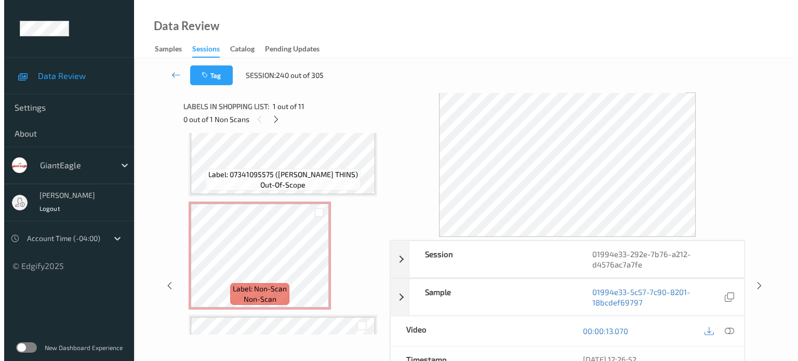
scroll to position [732, 0]
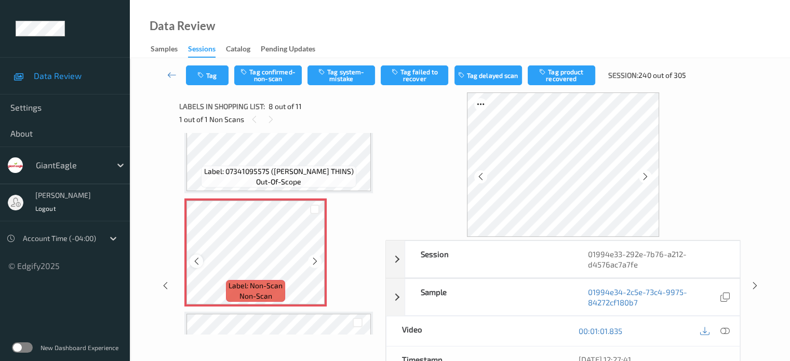
click at [197, 263] on icon at bounding box center [196, 261] width 9 height 9
click at [725, 330] on icon at bounding box center [724, 330] width 9 height 9
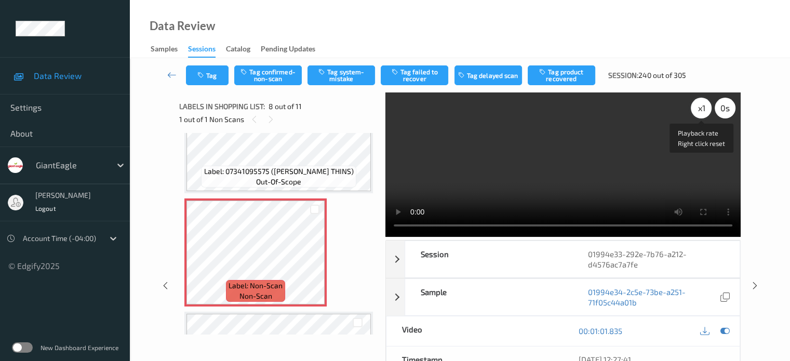
click at [703, 109] on div "x 1" at bounding box center [701, 108] width 21 height 21
click at [351, 77] on button "Tag system-mistake" at bounding box center [341, 75] width 68 height 20
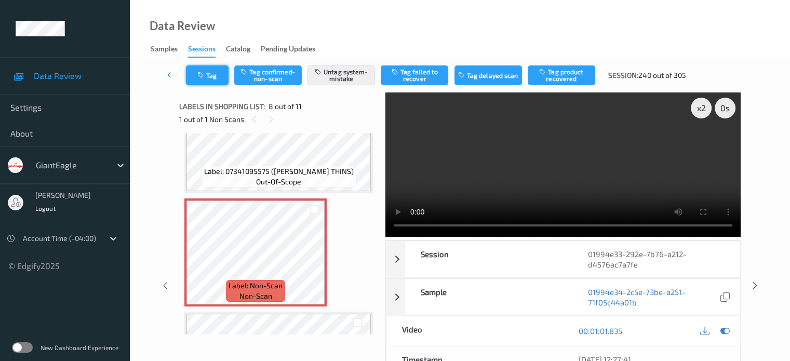
click at [218, 78] on button "Tag" at bounding box center [207, 75] width 43 height 20
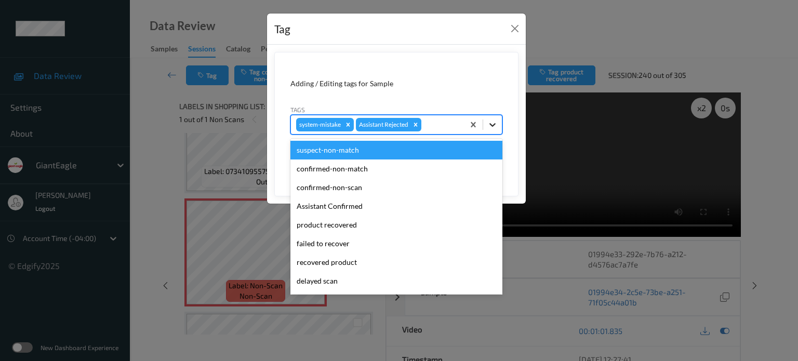
click at [494, 128] on icon at bounding box center [492, 124] width 10 height 10
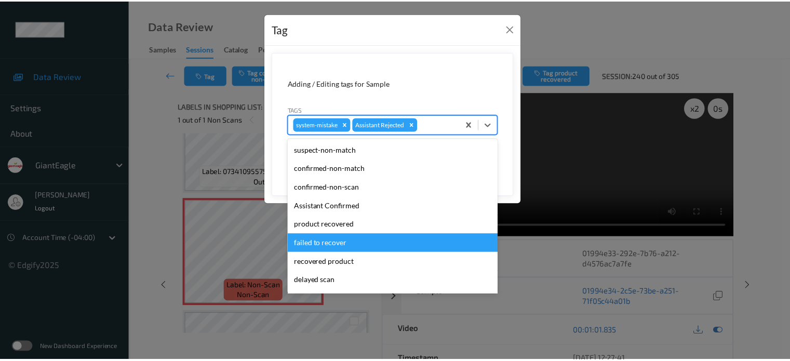
scroll to position [110, 0]
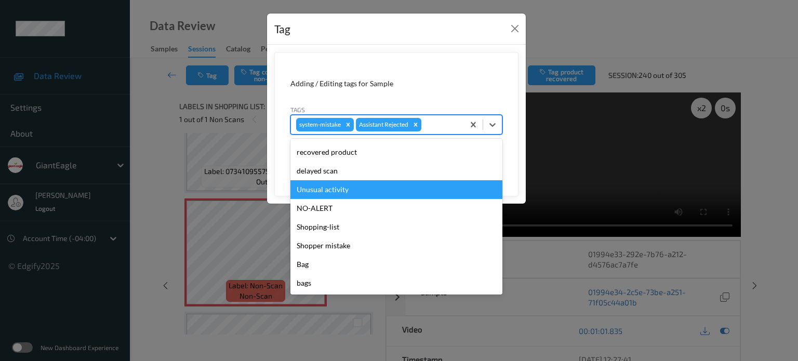
click at [322, 191] on div "Unusual activity" at bounding box center [396, 189] width 212 height 19
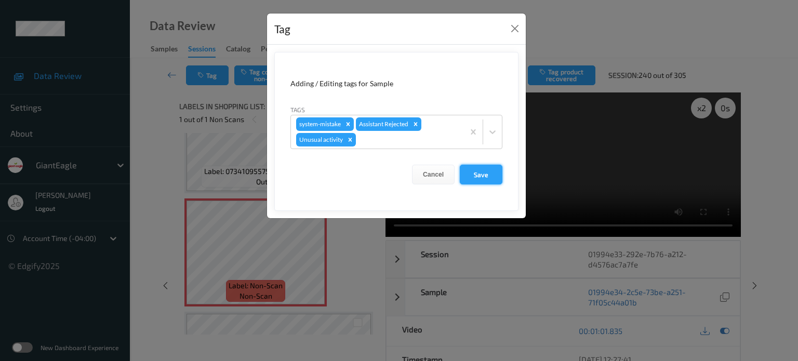
click at [486, 177] on button "Save" at bounding box center [481, 175] width 43 height 20
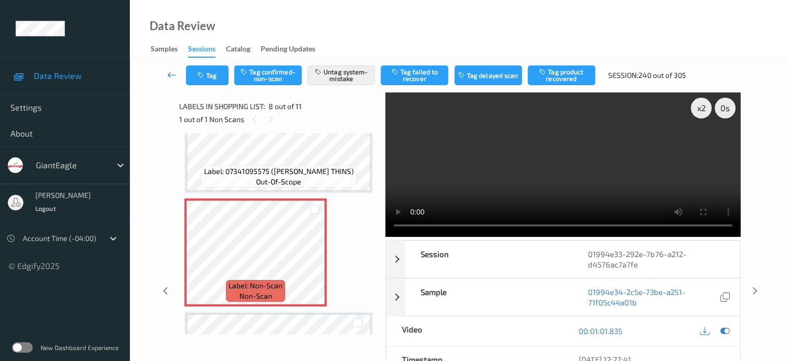
click at [172, 78] on icon at bounding box center [171, 75] width 9 height 10
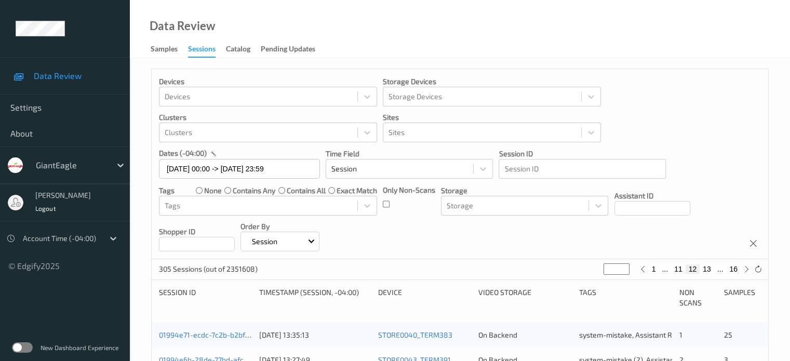
click at [731, 269] on button "16" at bounding box center [733, 268] width 15 height 9
type input "**"
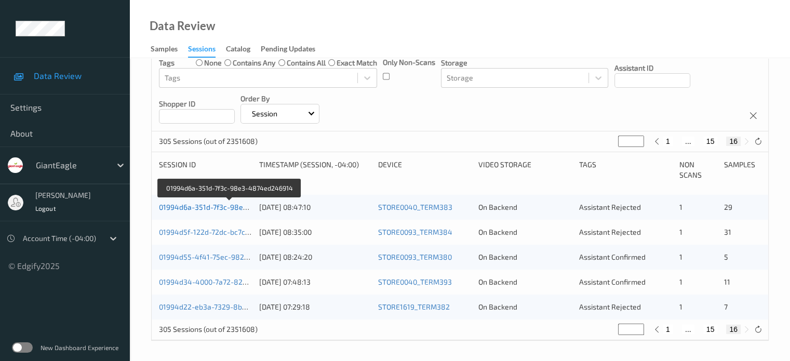
click at [212, 208] on link "01994d6a-351d-7f3c-98e3-4874ed246914" at bounding box center [230, 207] width 142 height 9
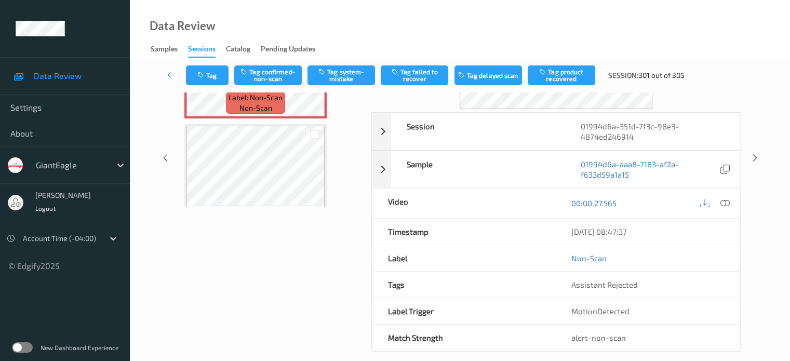
drag, startPoint x: 279, startPoint y: 3, endPoint x: 254, endPoint y: 19, distance: 29.7
click at [254, 19] on div "Data Review Samples Sessions Catalog Pending Updates" at bounding box center [460, 29] width 660 height 58
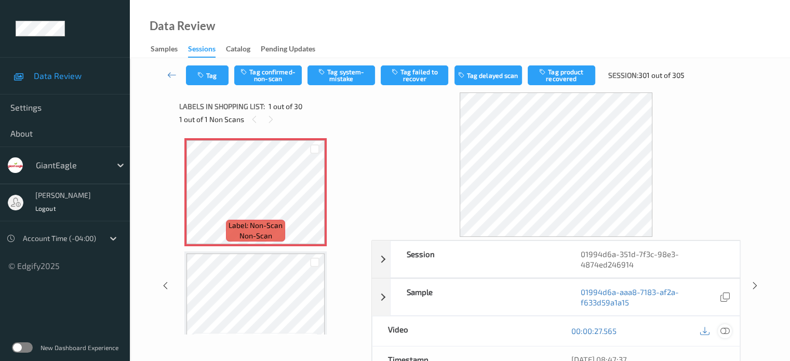
click at [725, 332] on icon at bounding box center [724, 330] width 9 height 9
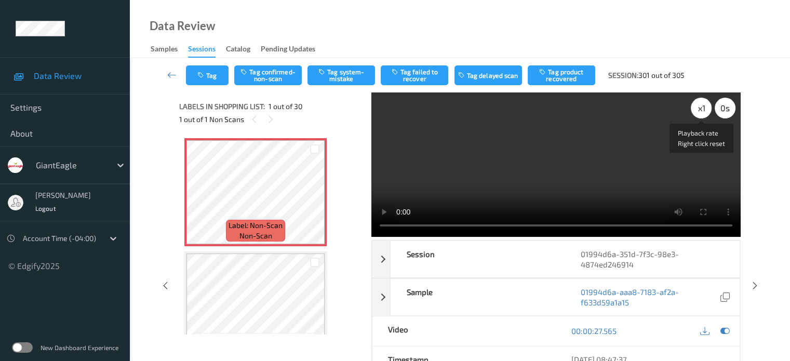
click at [700, 109] on div "x 1" at bounding box center [701, 108] width 21 height 21
click at [265, 72] on button "Tag confirmed-non-scan" at bounding box center [268, 75] width 68 height 20
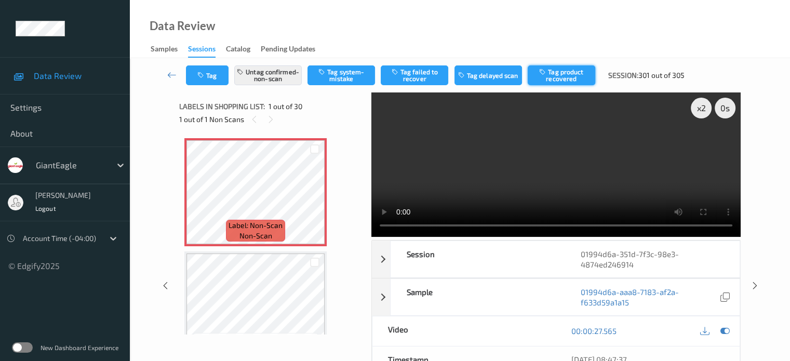
click at [576, 76] on button "Tag product recovered" at bounding box center [562, 75] width 68 height 20
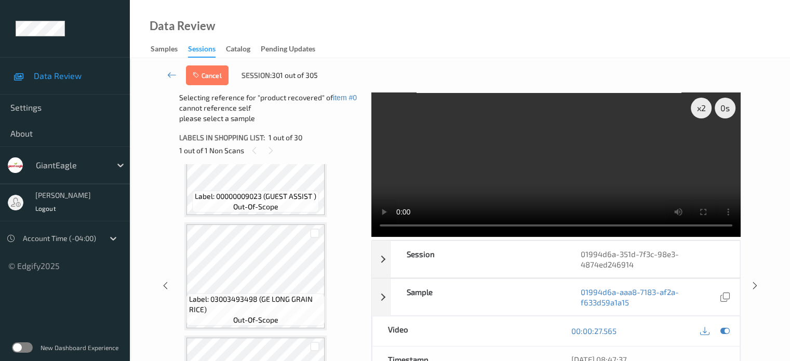
scroll to position [174, 0]
click at [315, 233] on div at bounding box center [315, 233] width 10 height 10
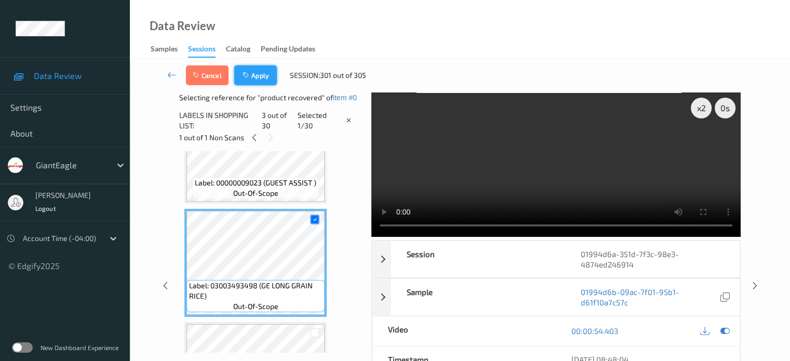
click at [257, 72] on button "Apply" at bounding box center [255, 75] width 43 height 20
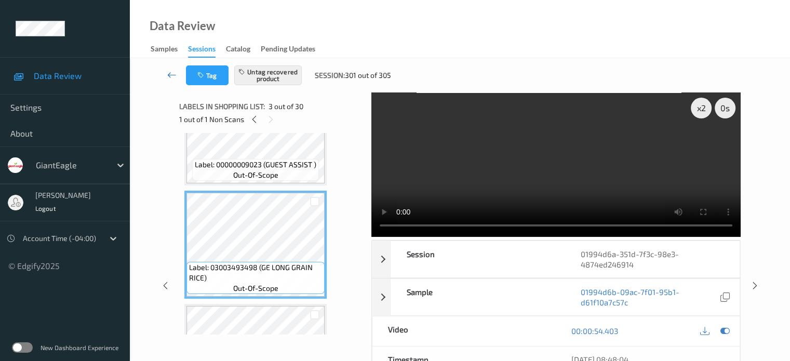
click at [175, 76] on icon at bounding box center [171, 75] width 9 height 10
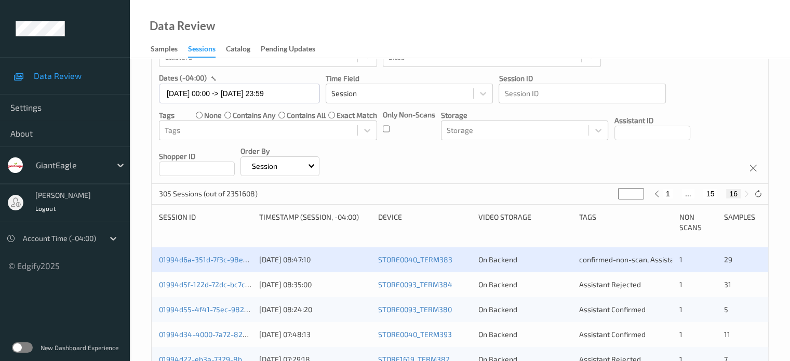
scroll to position [128, 0]
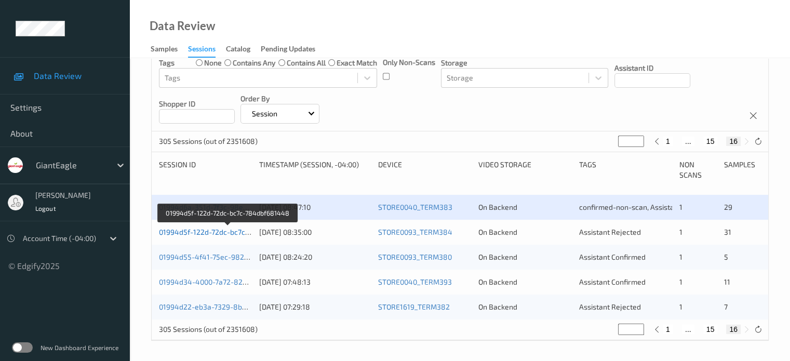
click at [212, 234] on link "01994d5f-122d-72dc-bc7c-784dbf681448" at bounding box center [228, 231] width 139 height 9
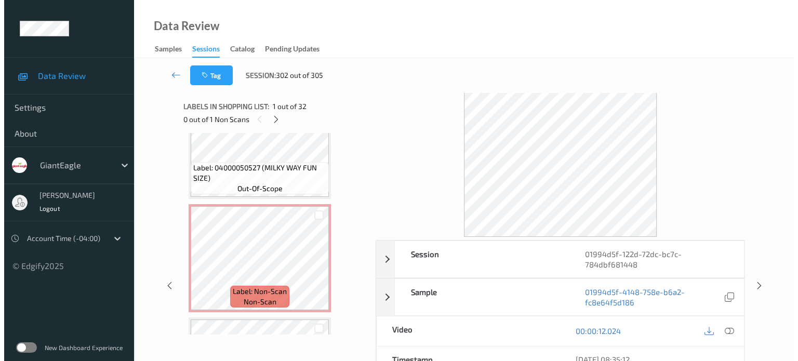
scroll to position [2085, 0]
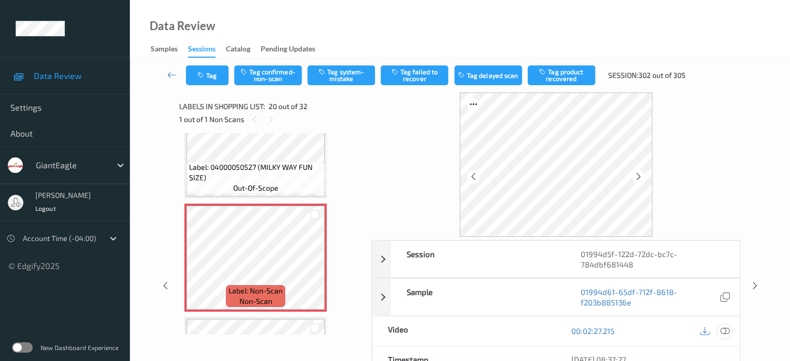
click at [724, 327] on icon at bounding box center [724, 330] width 9 height 9
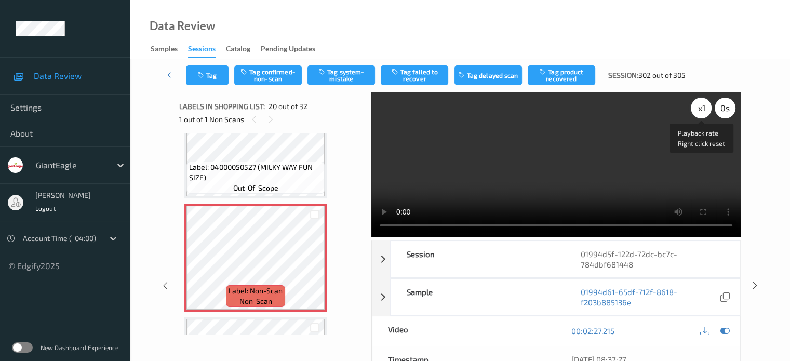
click at [701, 110] on div "x 1" at bounding box center [701, 108] width 21 height 21
click at [349, 82] on button "Tag system-mistake" at bounding box center [341, 75] width 68 height 20
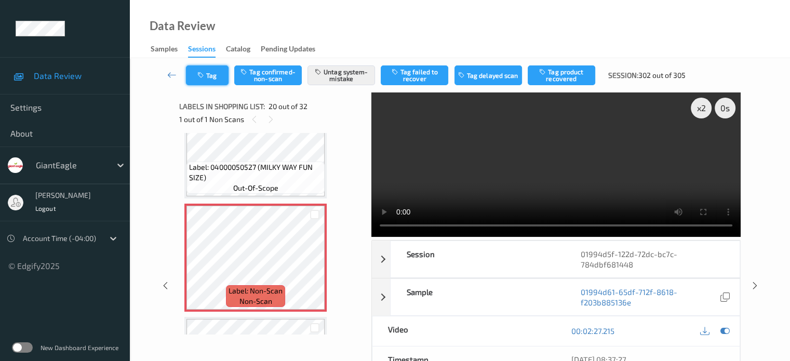
click at [221, 79] on button "Tag" at bounding box center [207, 75] width 43 height 20
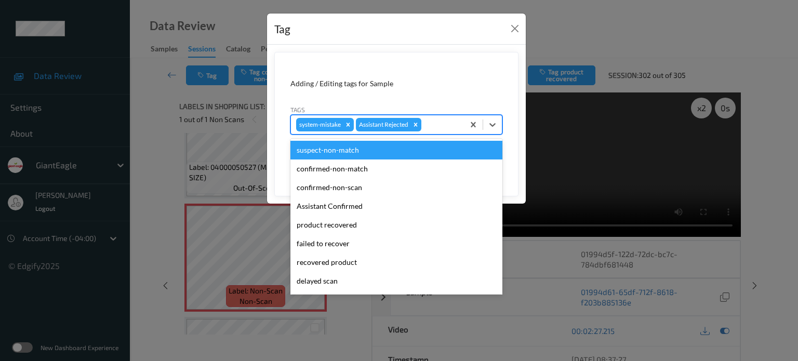
drag, startPoint x: 492, startPoint y: 127, endPoint x: 461, endPoint y: 131, distance: 31.4
click at [487, 127] on icon at bounding box center [492, 124] width 10 height 10
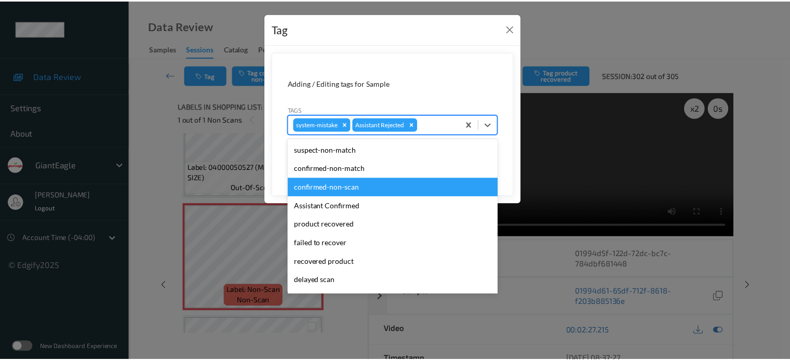
scroll to position [110, 0]
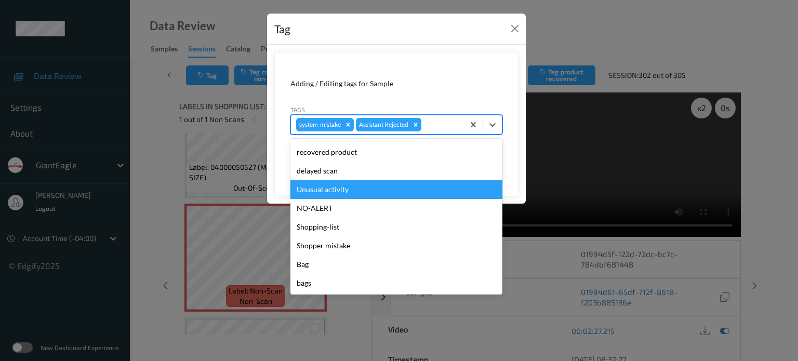
click at [323, 190] on div "Unusual activity" at bounding box center [396, 189] width 212 height 19
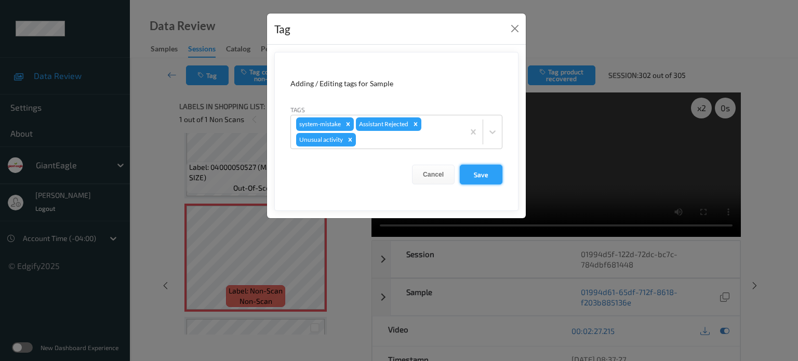
click at [474, 176] on button "Save" at bounding box center [481, 175] width 43 height 20
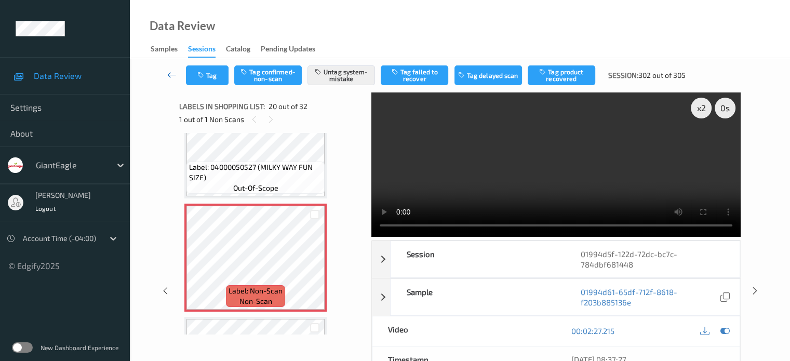
click at [170, 72] on icon at bounding box center [171, 75] width 9 height 10
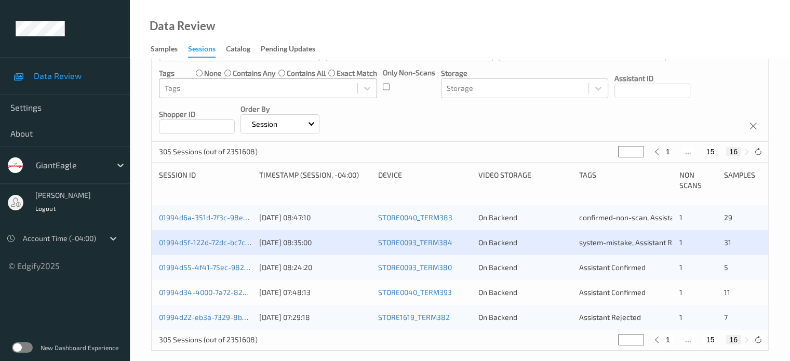
scroll to position [128, 0]
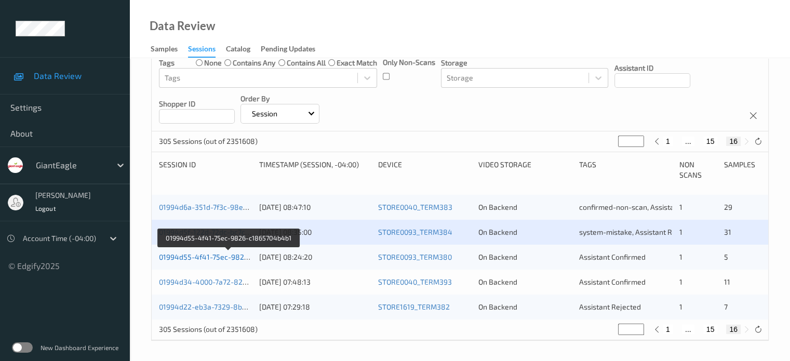
click at [195, 259] on link "01994d55-4f41-75ec-9826-c1865704b4b1" at bounding box center [229, 256] width 141 height 9
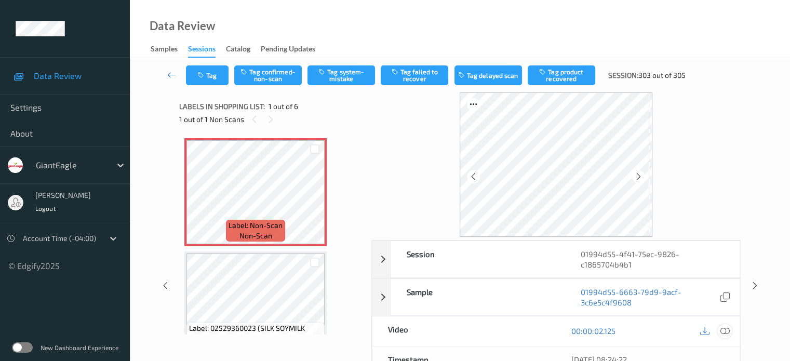
click at [725, 328] on icon at bounding box center [724, 330] width 9 height 9
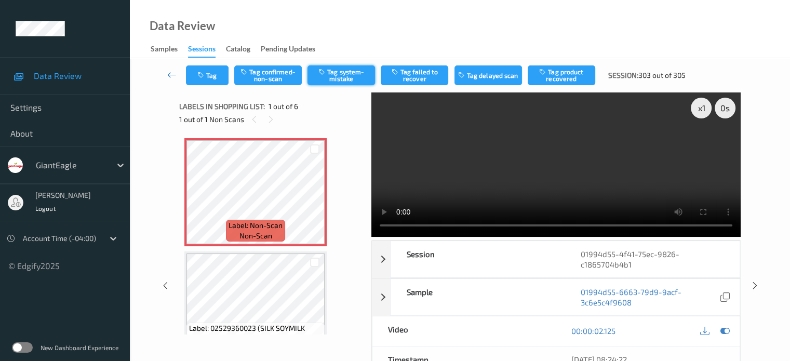
click at [331, 75] on button "Tag system-mistake" at bounding box center [341, 75] width 68 height 20
click at [213, 77] on button "Tag" at bounding box center [207, 75] width 43 height 20
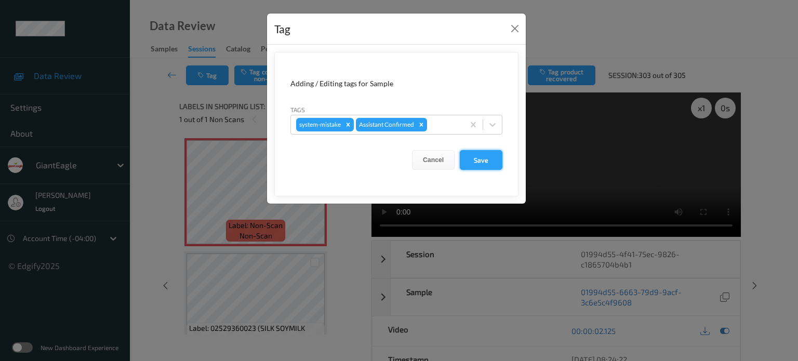
click at [476, 157] on button "Save" at bounding box center [481, 160] width 43 height 20
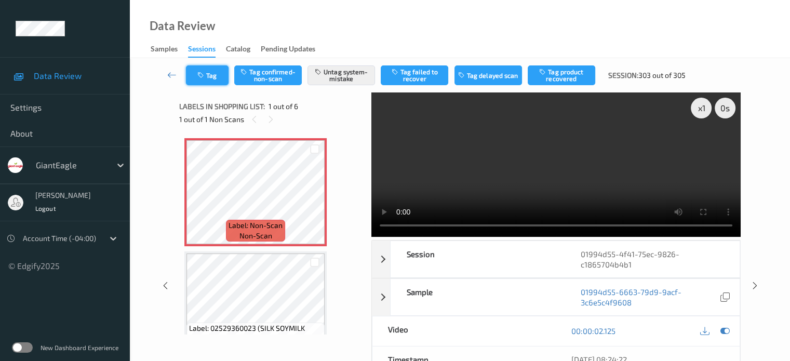
click at [216, 71] on button "Tag" at bounding box center [207, 75] width 43 height 20
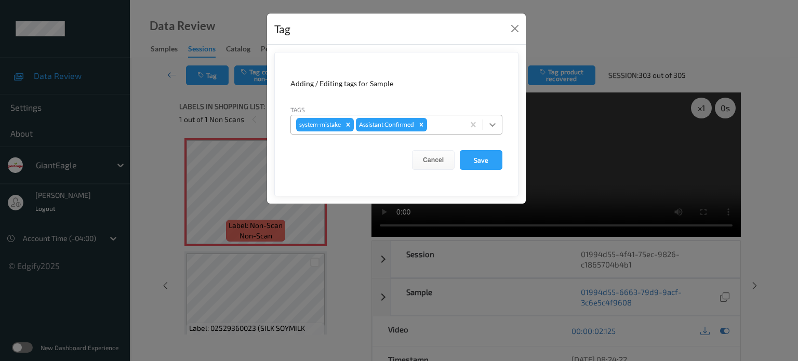
click at [492, 124] on icon at bounding box center [492, 124] width 10 height 10
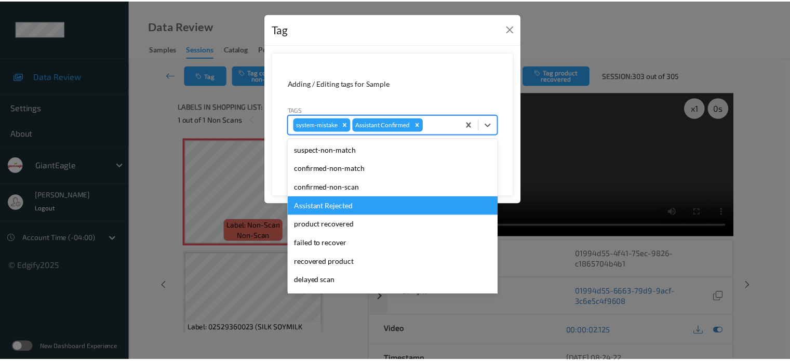
scroll to position [110, 0]
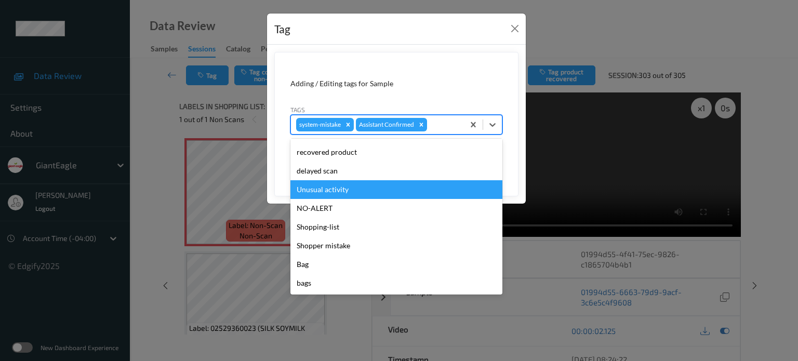
click at [322, 188] on div "Unusual activity" at bounding box center [396, 189] width 212 height 19
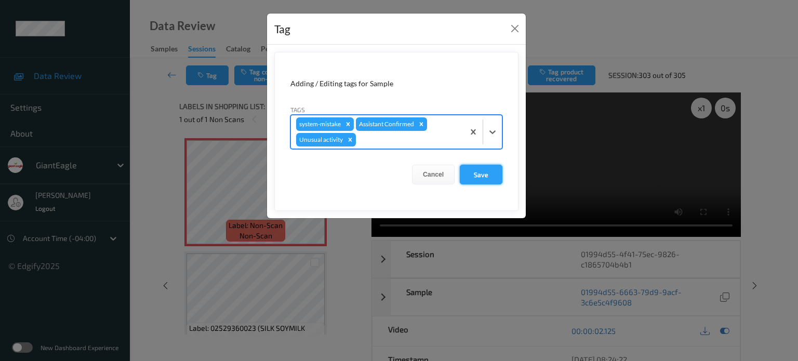
click at [482, 176] on button "Save" at bounding box center [481, 175] width 43 height 20
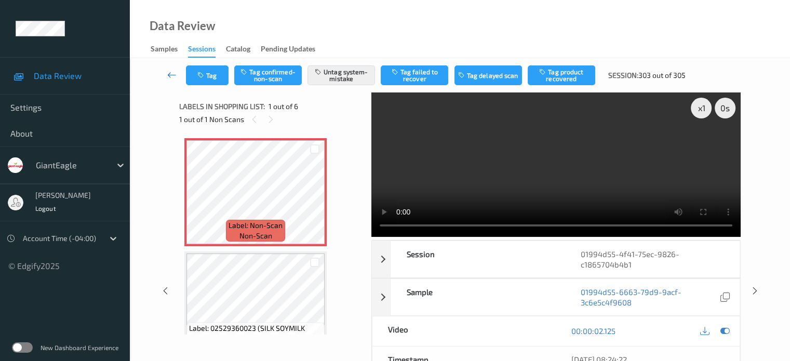
click at [172, 72] on icon at bounding box center [171, 75] width 9 height 10
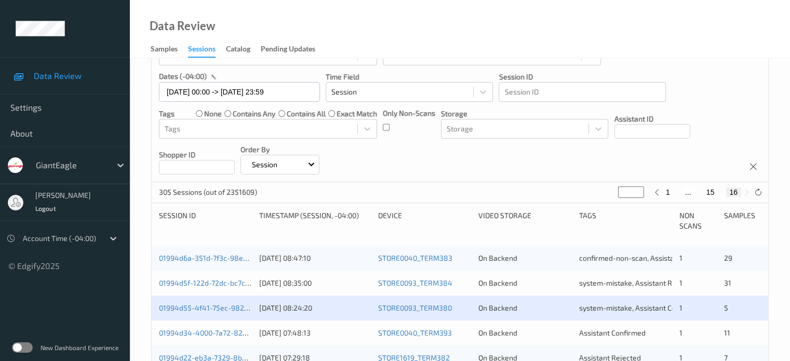
scroll to position [128, 0]
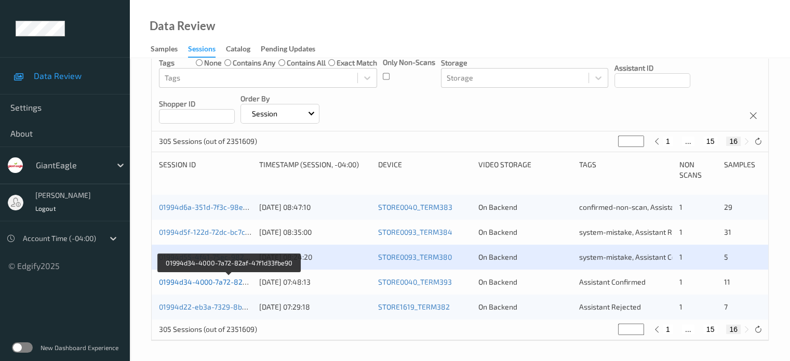
click at [198, 280] on link "01994d34-4000-7a72-82af-47f1d33fbe90" at bounding box center [228, 281] width 139 height 9
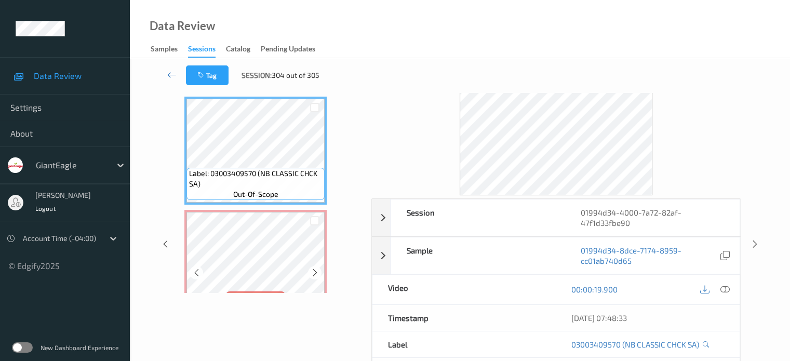
scroll to position [12, 0]
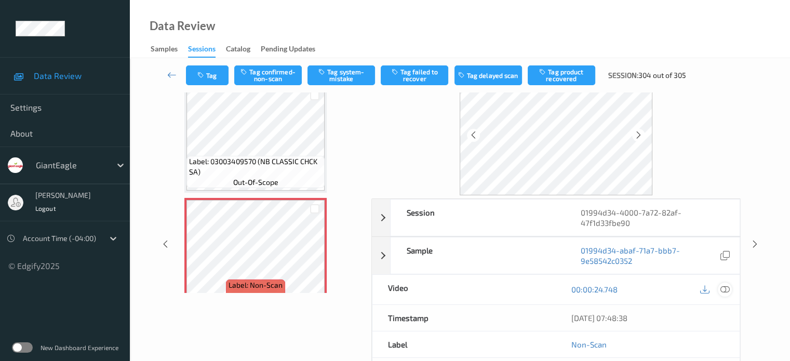
click at [723, 286] on icon at bounding box center [724, 289] width 9 height 9
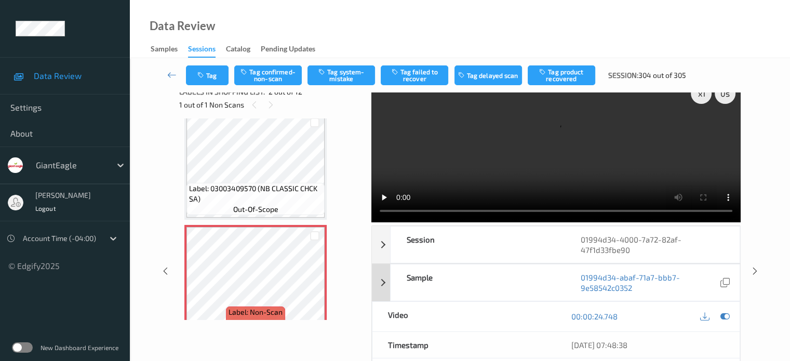
scroll to position [0, 0]
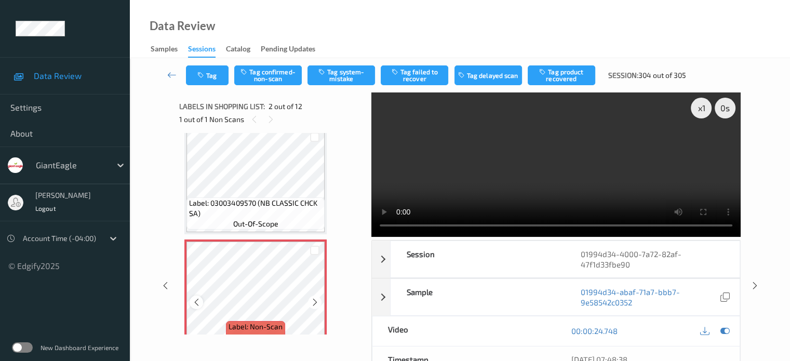
click at [200, 305] on icon at bounding box center [196, 302] width 9 height 9
click at [318, 305] on icon at bounding box center [315, 302] width 9 height 9
click at [195, 301] on icon at bounding box center [196, 302] width 9 height 9
click at [314, 306] on icon at bounding box center [315, 302] width 9 height 9
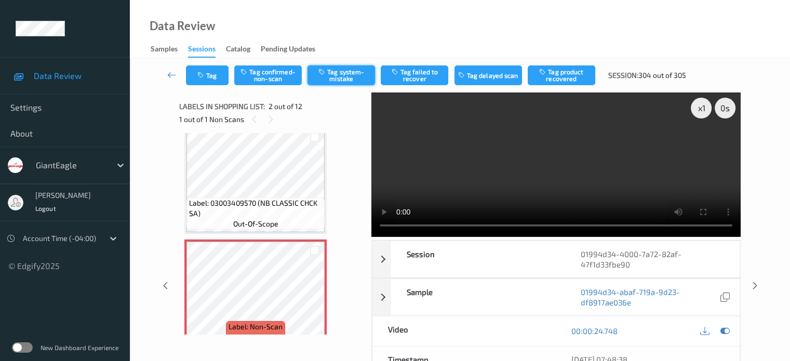
click at [341, 83] on button "Tag system-mistake" at bounding box center [341, 75] width 68 height 20
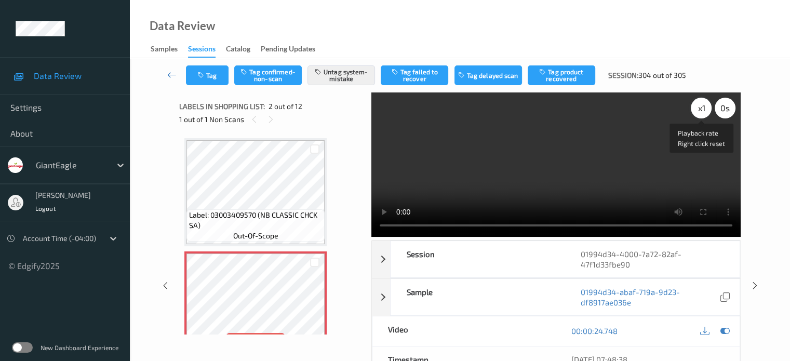
click at [702, 111] on div "x 1" at bounding box center [701, 108] width 21 height 21
click at [223, 76] on button "Tag" at bounding box center [207, 75] width 43 height 20
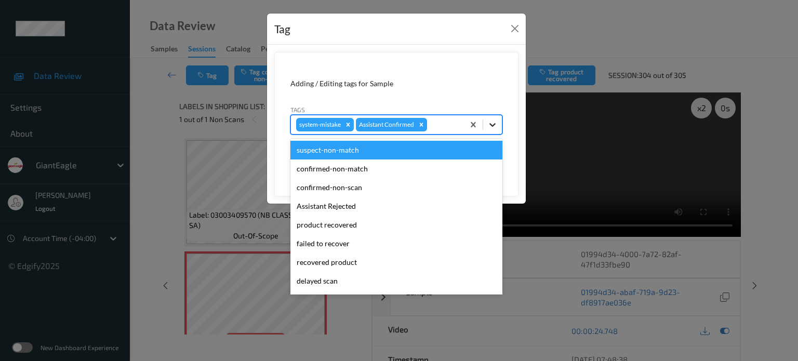
click at [492, 126] on icon at bounding box center [492, 124] width 10 height 10
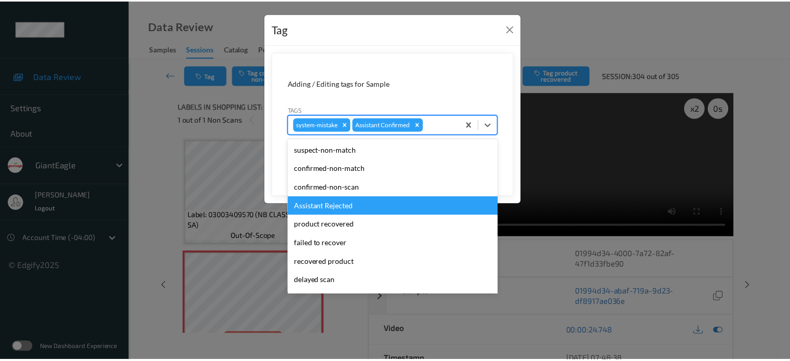
scroll to position [86, 0]
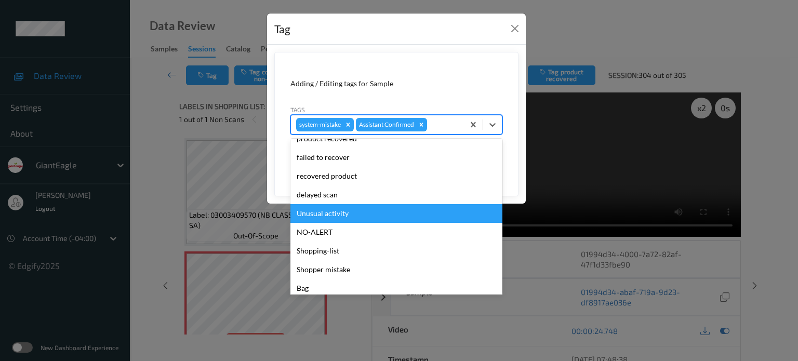
click at [316, 216] on div "Unusual activity" at bounding box center [396, 213] width 212 height 19
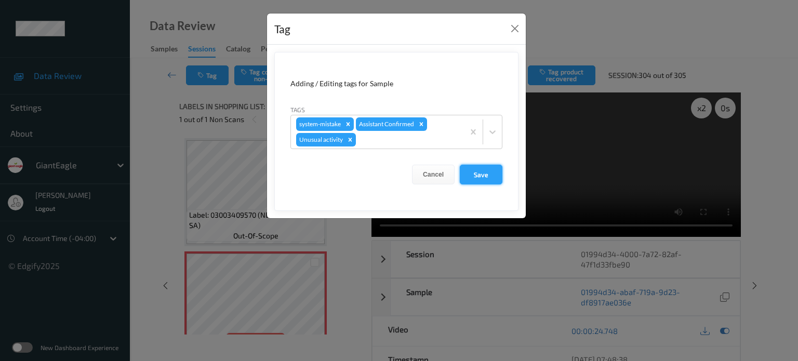
click at [480, 174] on button "Save" at bounding box center [481, 175] width 43 height 20
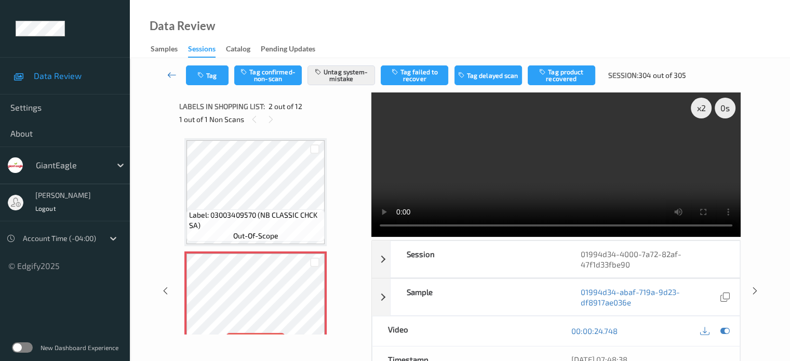
click at [171, 73] on icon at bounding box center [171, 75] width 9 height 10
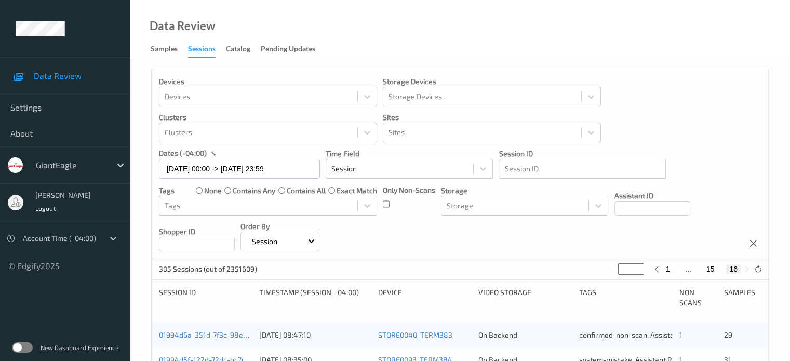
scroll to position [128, 0]
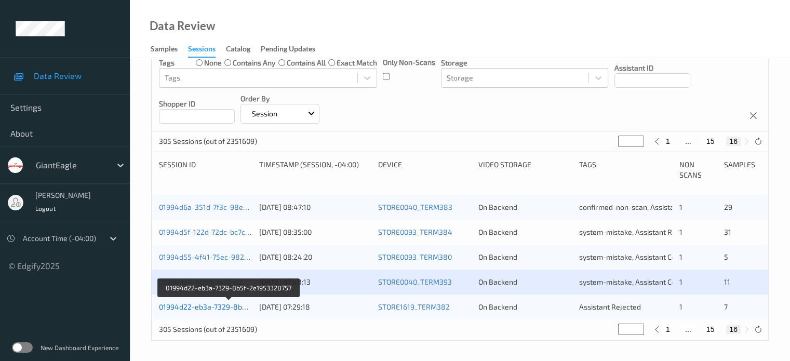
click at [228, 306] on link "01994d22-eb3a-7329-8b5f-2e1953328757" at bounding box center [229, 306] width 141 height 9
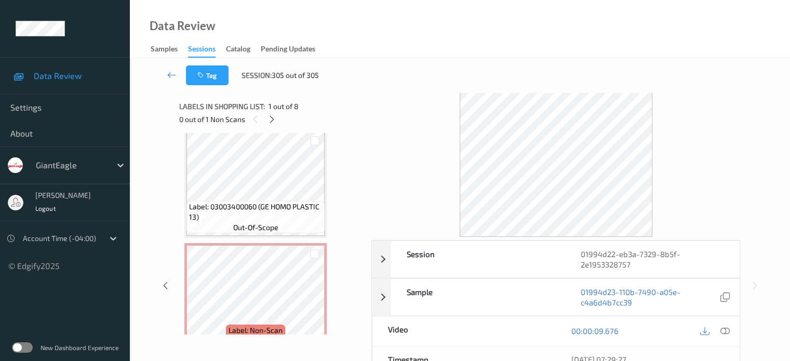
scroll to position [346, 0]
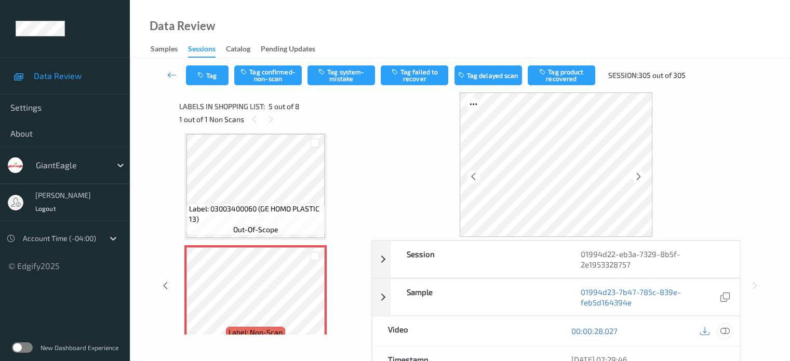
click at [729, 331] on div at bounding box center [725, 331] width 14 height 14
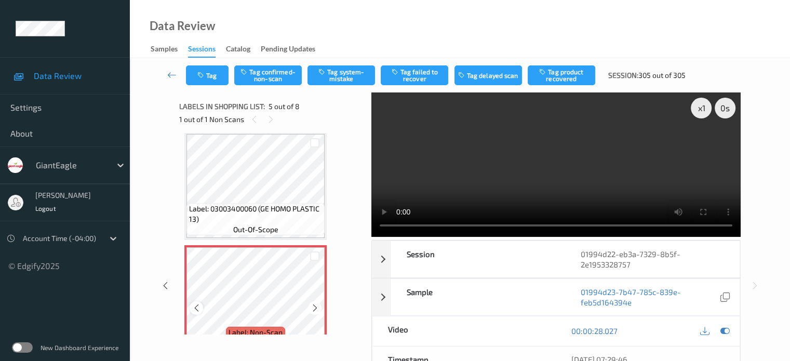
click at [192, 309] on icon at bounding box center [196, 307] width 9 height 9
click at [193, 309] on icon at bounding box center [196, 307] width 9 height 9
click at [698, 112] on div "x 1" at bounding box center [701, 108] width 21 height 21
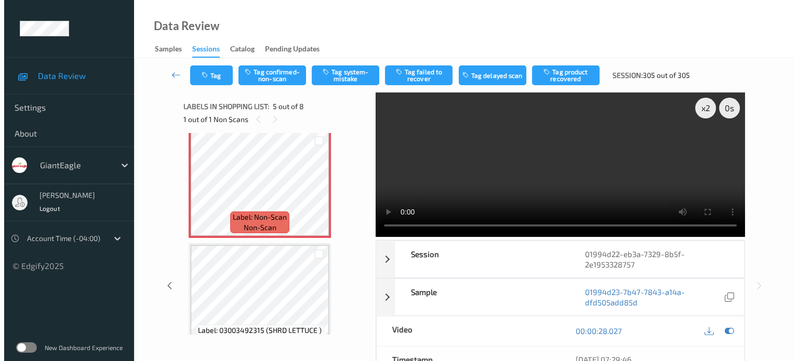
scroll to position [433, 0]
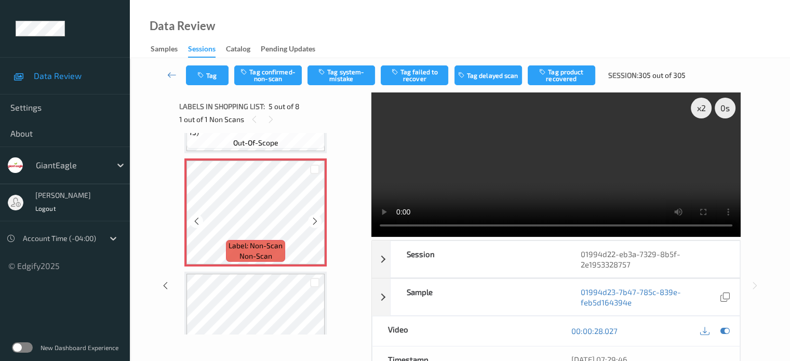
click at [199, 226] on div at bounding box center [196, 220] width 13 height 13
click at [199, 225] on icon at bounding box center [196, 221] width 9 height 9
click at [336, 78] on button "Tag system-mistake" at bounding box center [341, 75] width 68 height 20
click at [212, 78] on button "Tag" at bounding box center [207, 75] width 43 height 20
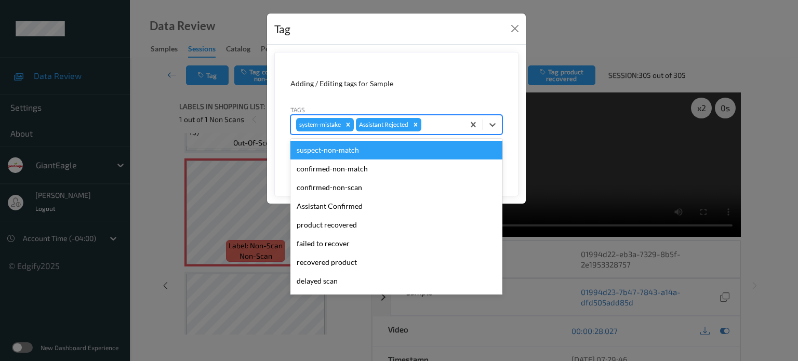
drag, startPoint x: 496, startPoint y: 125, endPoint x: 431, endPoint y: 166, distance: 76.5
click at [494, 125] on icon at bounding box center [492, 124] width 10 height 10
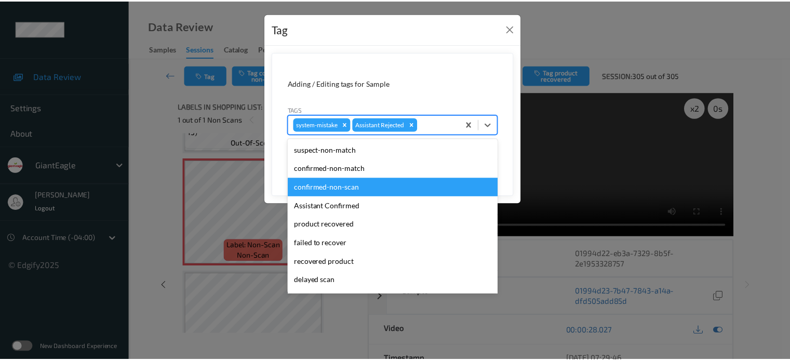
scroll to position [110, 0]
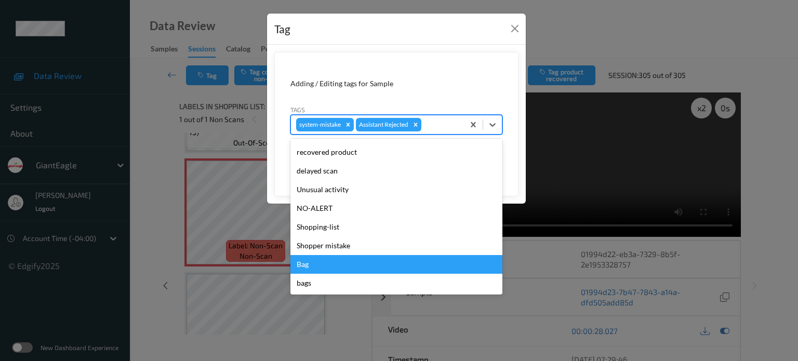
click at [316, 265] on div "Bag" at bounding box center [396, 264] width 212 height 19
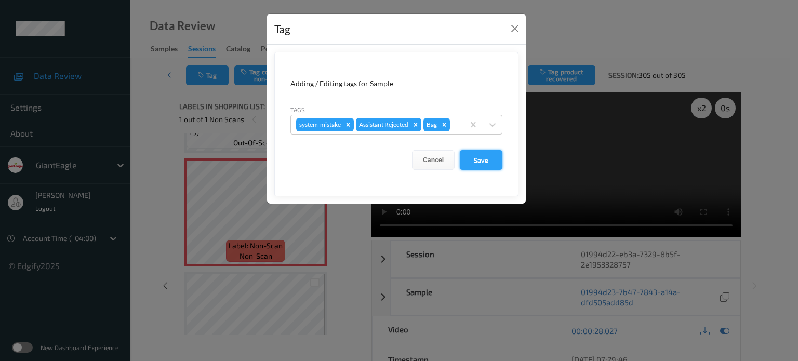
click at [488, 160] on button "Save" at bounding box center [481, 160] width 43 height 20
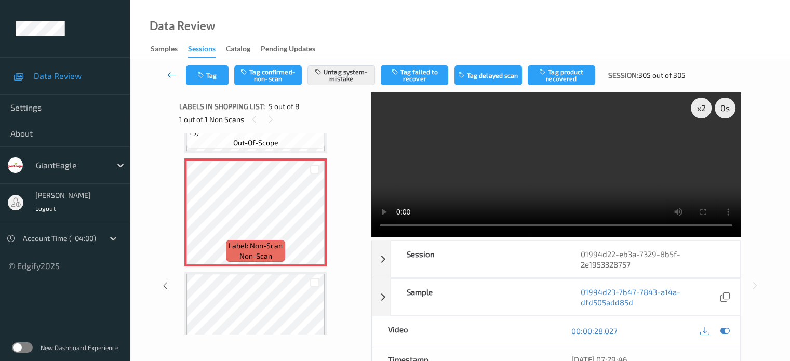
click at [170, 71] on icon at bounding box center [171, 75] width 9 height 10
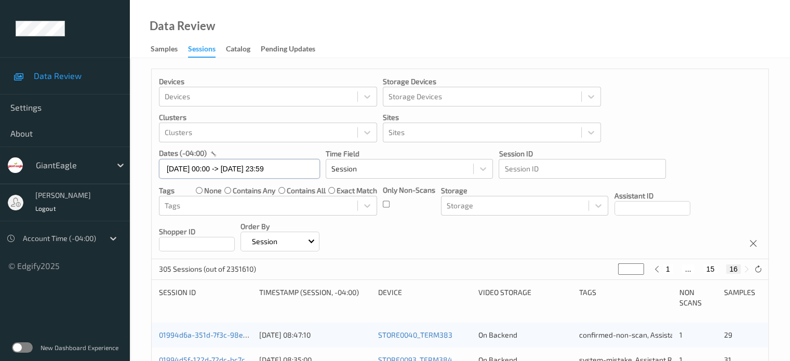
click at [215, 170] on input "15/09/2025 00:00 -> 15/09/2025 23:59" at bounding box center [239, 169] width 161 height 20
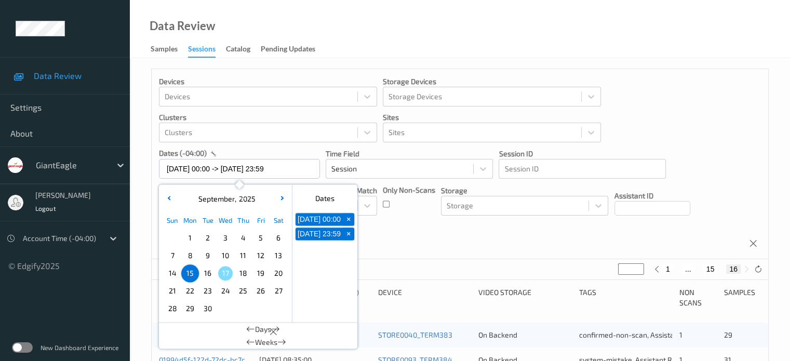
click at [210, 273] on span "16" at bounding box center [207, 273] width 15 height 15
type input "16/09/2025 00:00"
type input "*"
click at [211, 271] on span "16" at bounding box center [207, 273] width 15 height 15
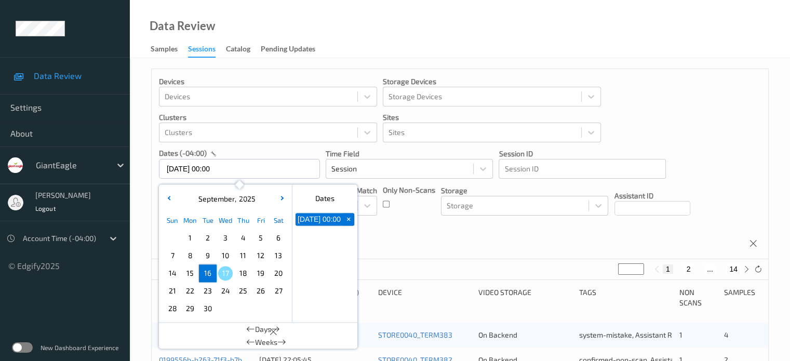
type input "[DATE] 00:00 -> [DATE] 23:59"
click at [411, 239] on div "Devices Devices Storage Devices Storage Devices Clusters Clusters Sites Sites d…" at bounding box center [460, 164] width 616 height 190
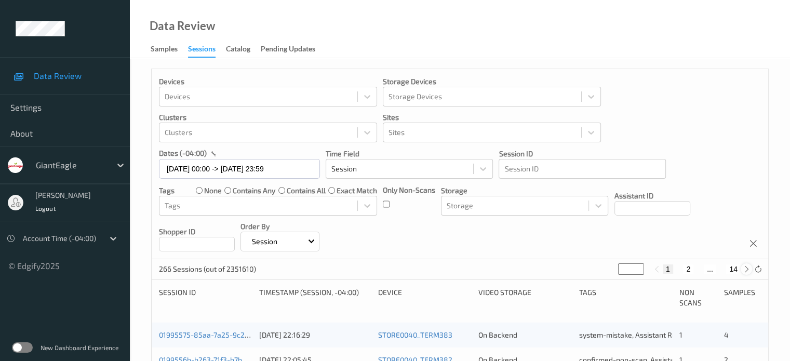
click at [747, 268] on icon at bounding box center [747, 269] width 8 height 8
type input "*"
click at [747, 268] on icon at bounding box center [747, 269] width 8 height 8
type input "*"
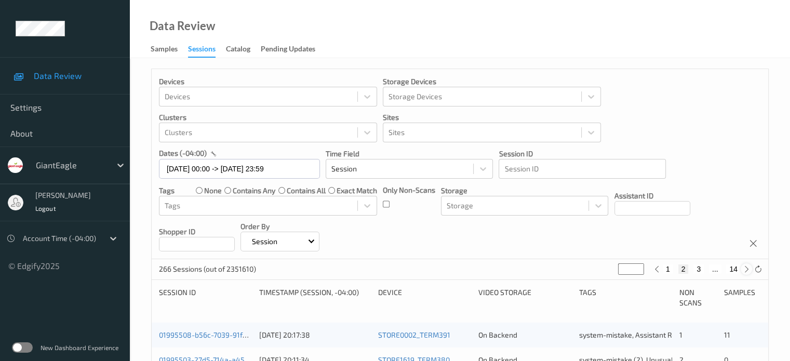
type input "*"
click at [748, 268] on icon at bounding box center [747, 269] width 8 height 8
type input "*"
click at [749, 267] on icon at bounding box center [747, 269] width 8 height 8
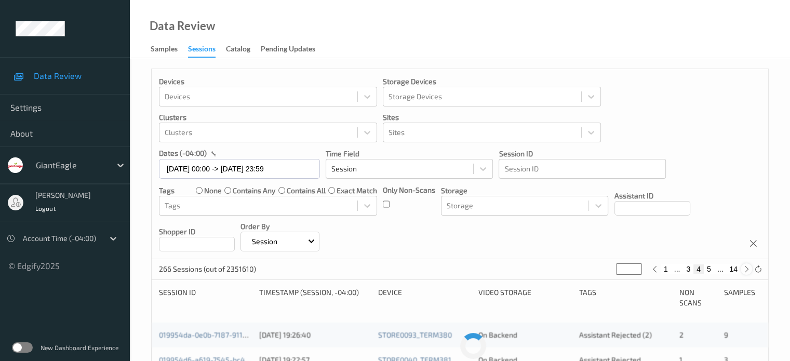
type input "*"
click at [749, 267] on icon at bounding box center [747, 269] width 8 height 8
type input "*"
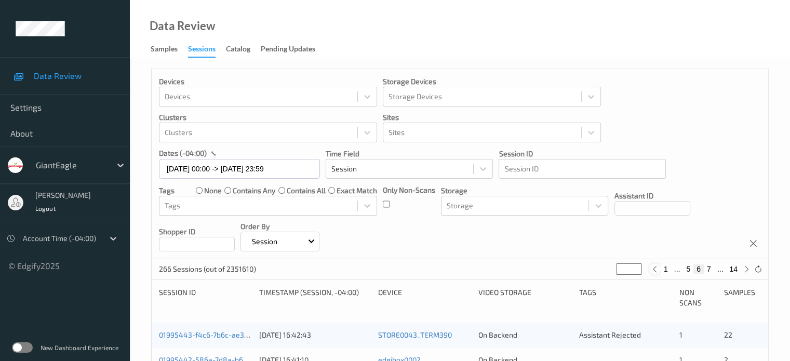
click at [654, 268] on icon at bounding box center [655, 269] width 8 height 8
type input "*"
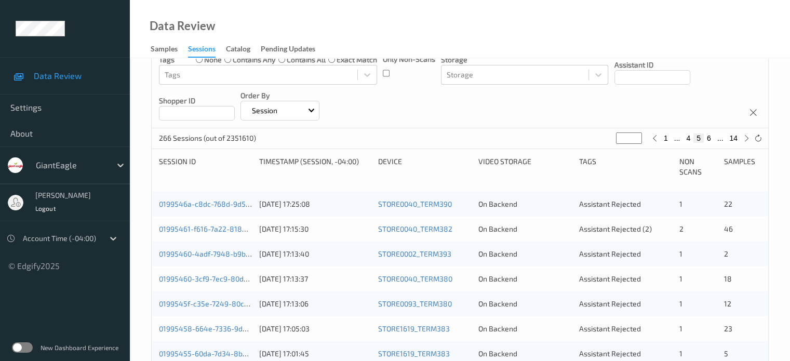
scroll to position [133, 0]
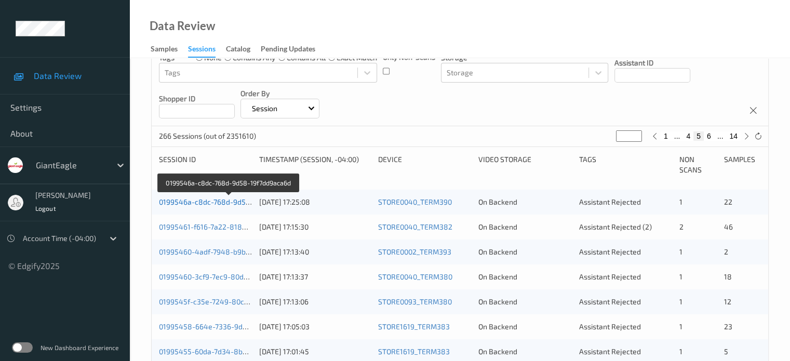
click at [226, 203] on link "0199546a-c8dc-768d-9d58-19f7dd9aca6d" at bounding box center [229, 201] width 141 height 9
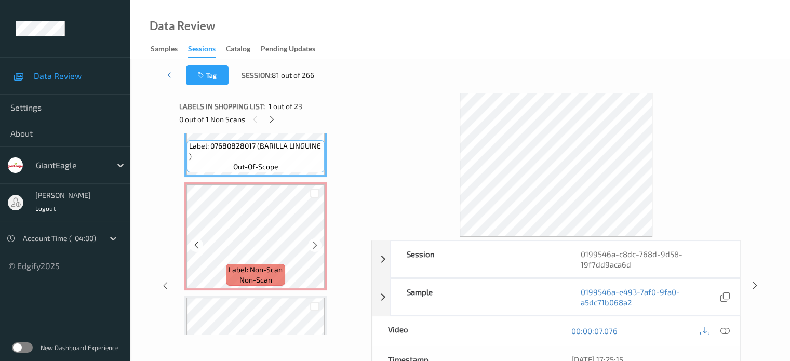
scroll to position [86, 0]
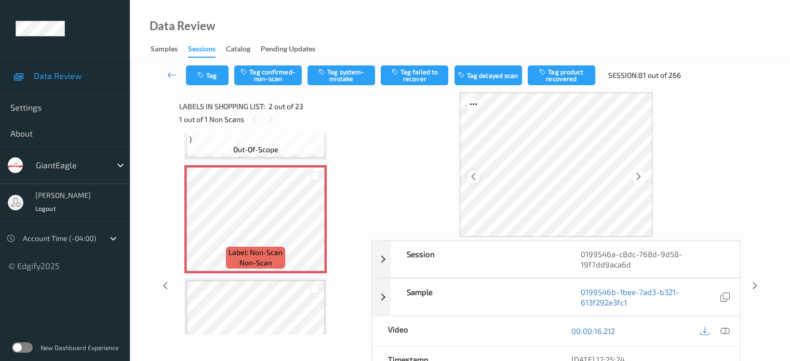
click at [474, 177] on icon at bounding box center [473, 176] width 9 height 9
click at [724, 329] on icon at bounding box center [724, 330] width 9 height 9
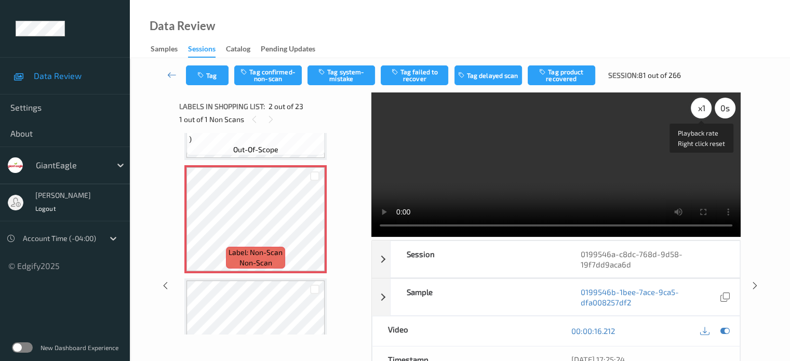
click at [698, 112] on div "x 1" at bounding box center [701, 108] width 21 height 21
click at [347, 70] on button "Tag system-mistake" at bounding box center [341, 75] width 68 height 20
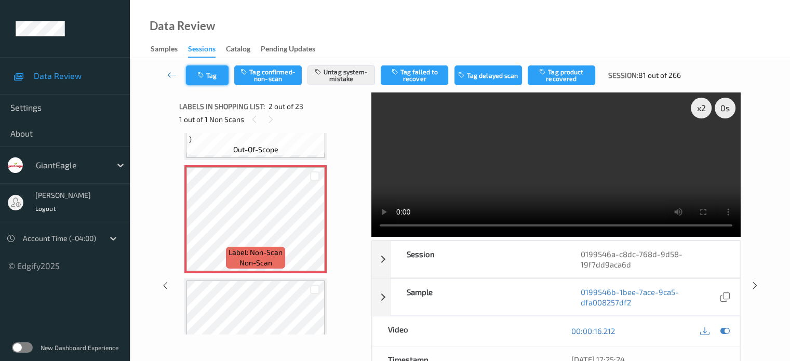
click at [218, 70] on button "Tag" at bounding box center [207, 75] width 43 height 20
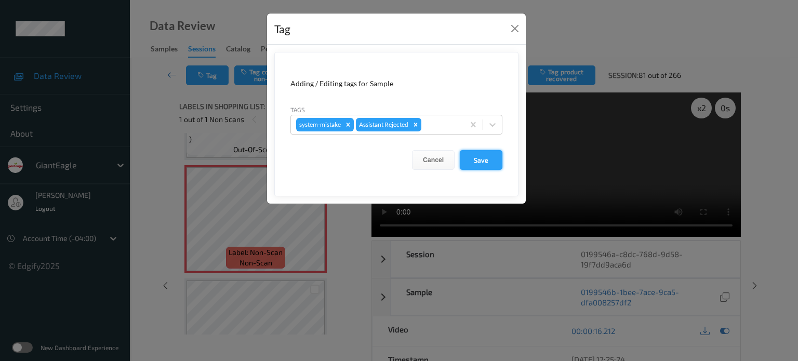
click at [476, 164] on button "Save" at bounding box center [481, 160] width 43 height 20
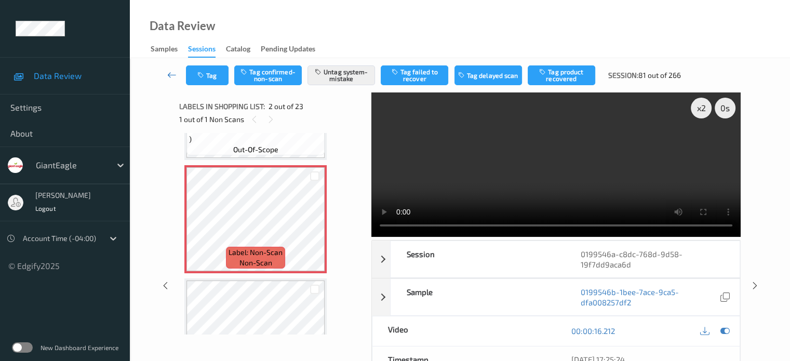
click at [174, 75] on icon at bounding box center [171, 75] width 9 height 10
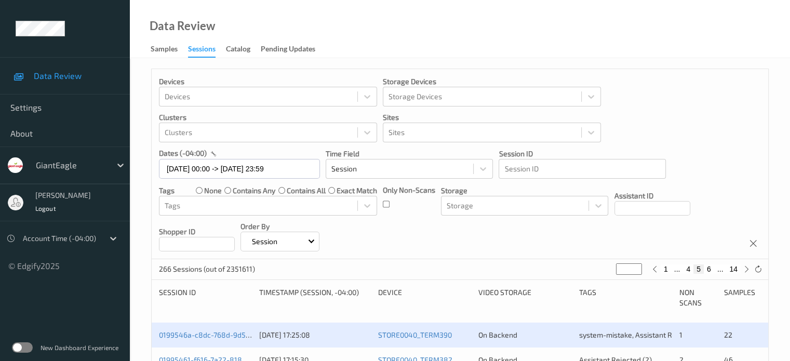
scroll to position [86, 0]
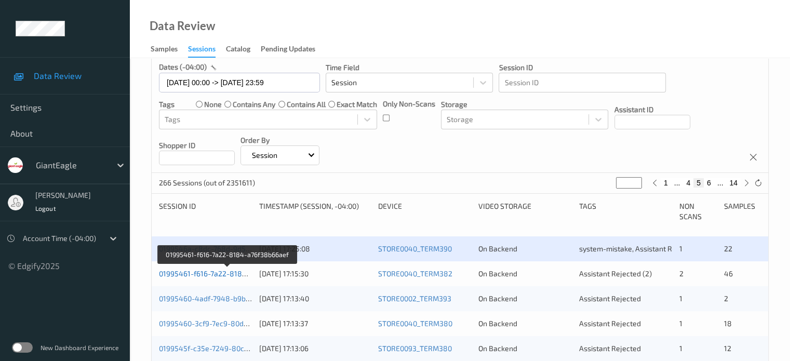
click at [207, 274] on link "01995461-f616-7a22-8184-a76f38b66aef" at bounding box center [228, 273] width 138 height 9
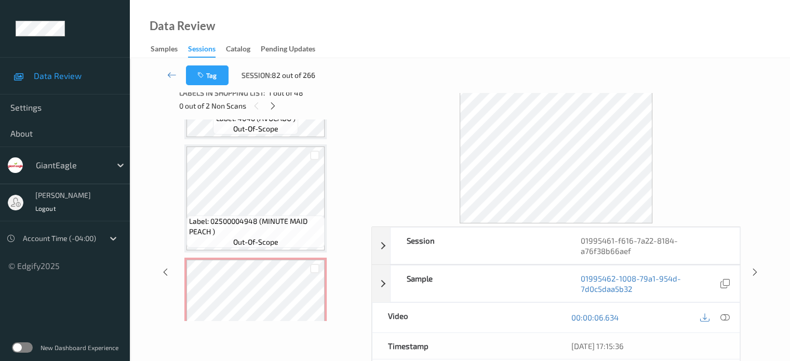
scroll to position [2430, 0]
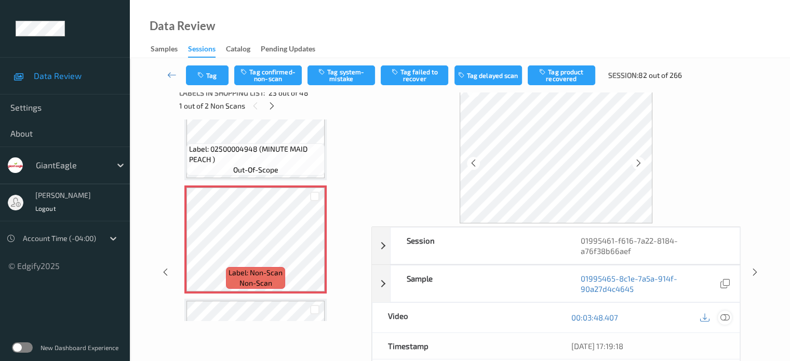
click at [726, 314] on icon at bounding box center [724, 317] width 9 height 9
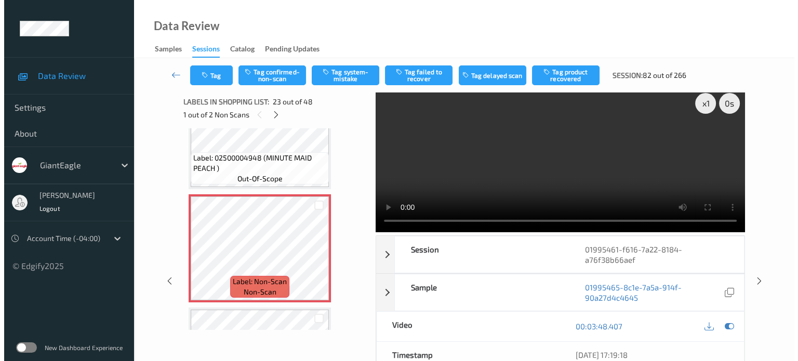
scroll to position [0, 0]
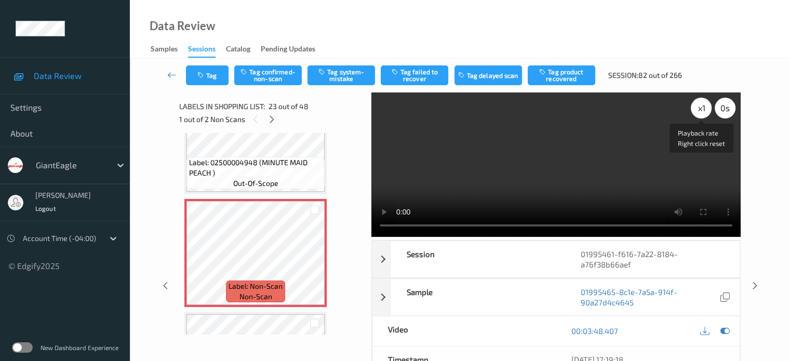
click at [694, 111] on div "x 1" at bounding box center [701, 108] width 21 height 21
click at [196, 263] on icon at bounding box center [196, 261] width 9 height 9
click at [339, 75] on button "Tag system-mistake" at bounding box center [341, 75] width 68 height 20
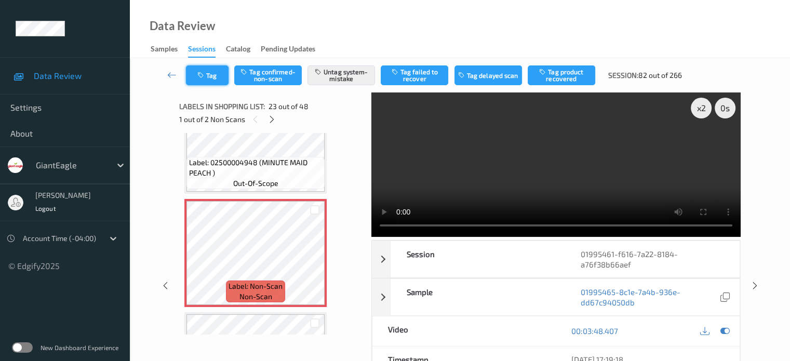
click at [222, 83] on button "Tag" at bounding box center [207, 75] width 43 height 20
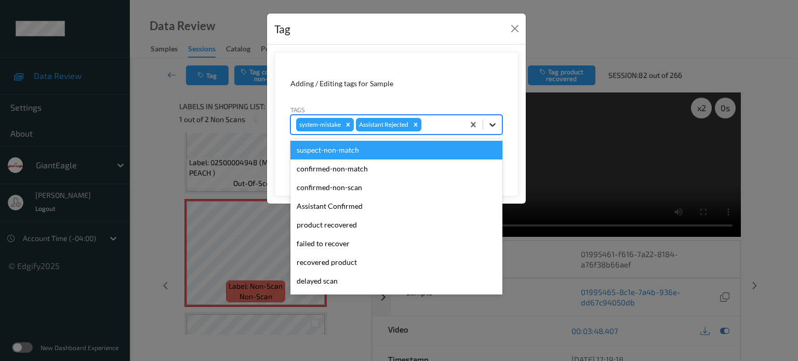
click at [493, 129] on div at bounding box center [492, 124] width 19 height 19
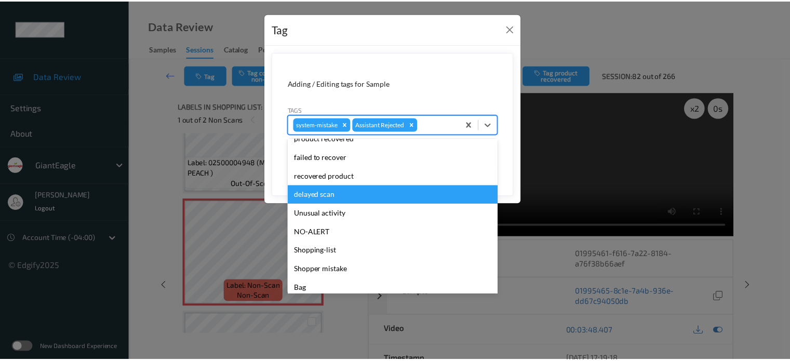
scroll to position [110, 0]
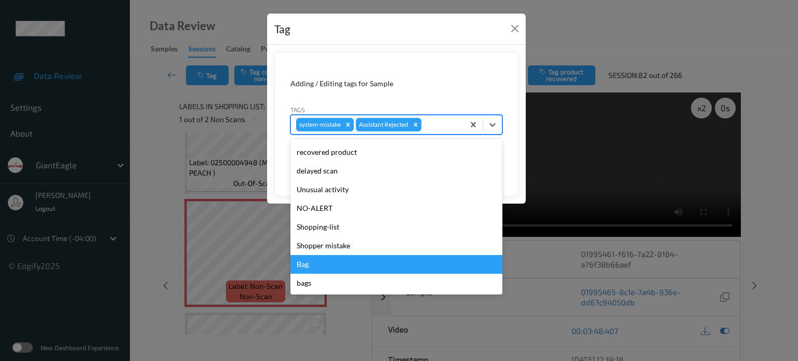
click at [313, 259] on div "Bag" at bounding box center [396, 264] width 212 height 19
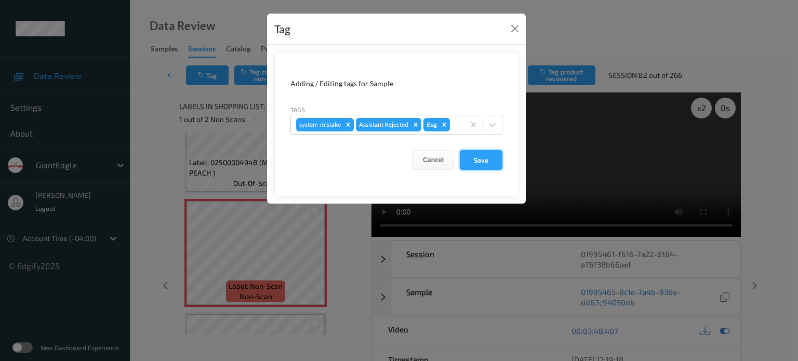
click at [494, 163] on button "Save" at bounding box center [481, 160] width 43 height 20
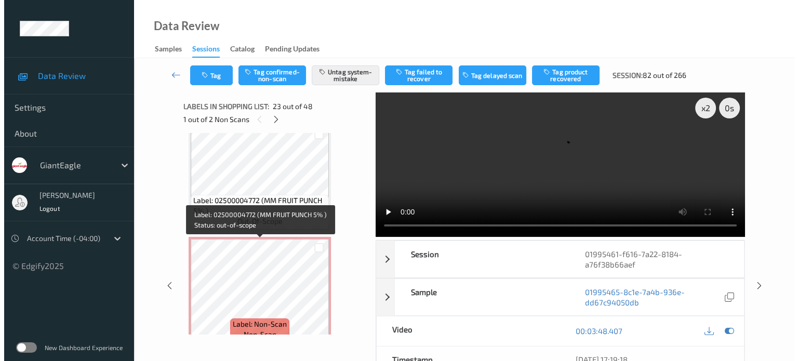
scroll to position [2731, 0]
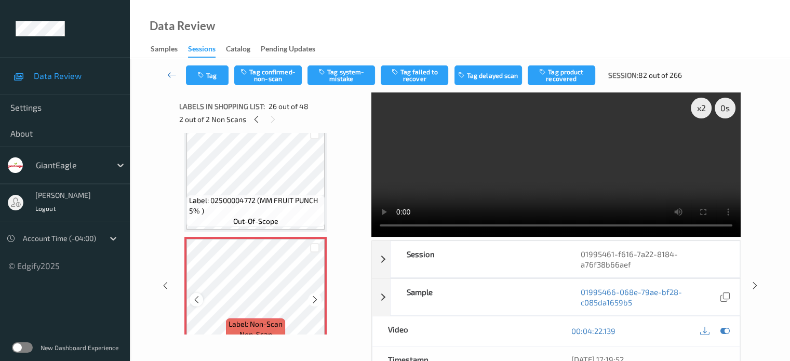
click at [195, 303] on icon at bounding box center [196, 299] width 9 height 9
click at [698, 112] on div "x 2" at bounding box center [701, 108] width 21 height 21
click at [340, 80] on button "Tag system-mistake" at bounding box center [341, 75] width 68 height 20
click at [211, 74] on button "Tag" at bounding box center [207, 75] width 43 height 20
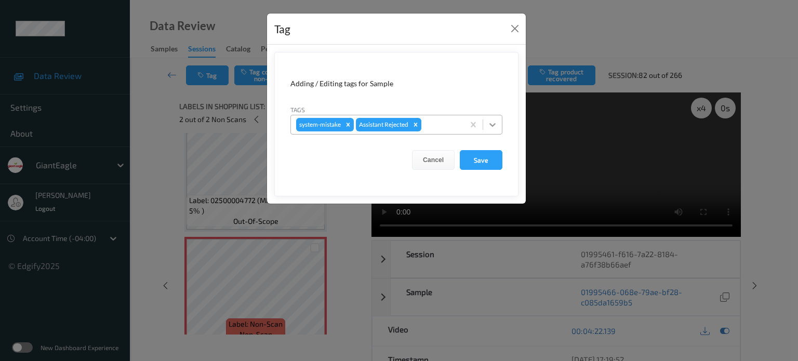
drag, startPoint x: 495, startPoint y: 130, endPoint x: 490, endPoint y: 132, distance: 5.6
click at [494, 130] on div at bounding box center [492, 124] width 19 height 19
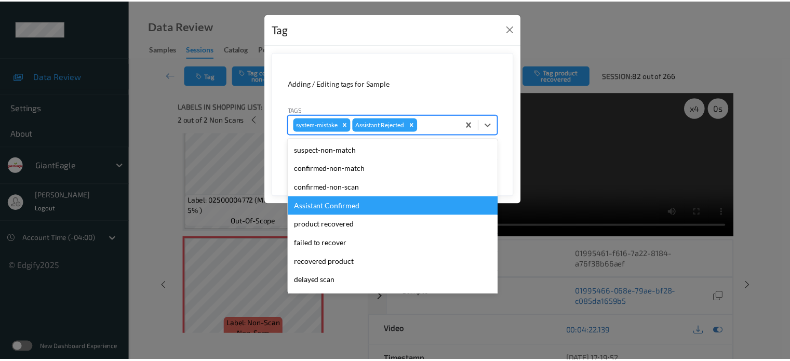
scroll to position [110, 0]
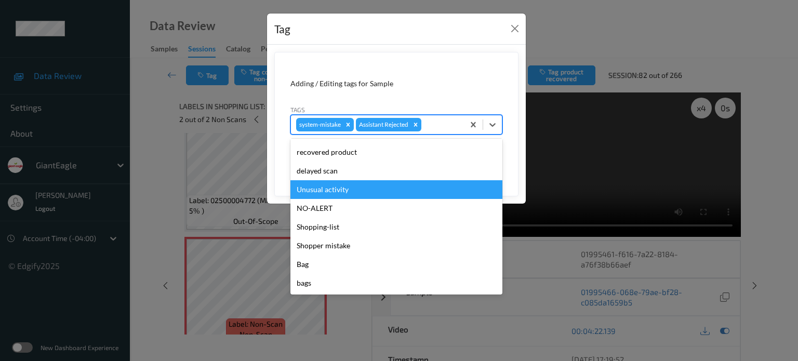
click at [322, 188] on div "Unusual activity" at bounding box center [396, 189] width 212 height 19
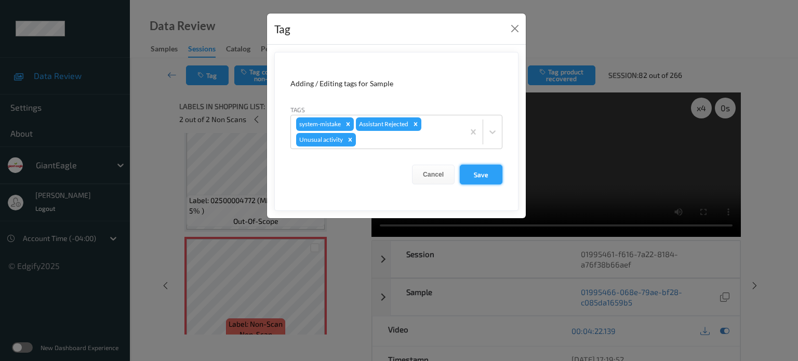
click at [487, 174] on button "Save" at bounding box center [481, 175] width 43 height 20
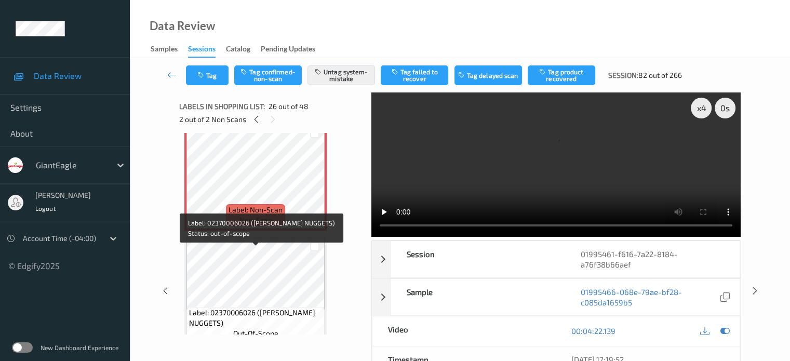
scroll to position [2819, 0]
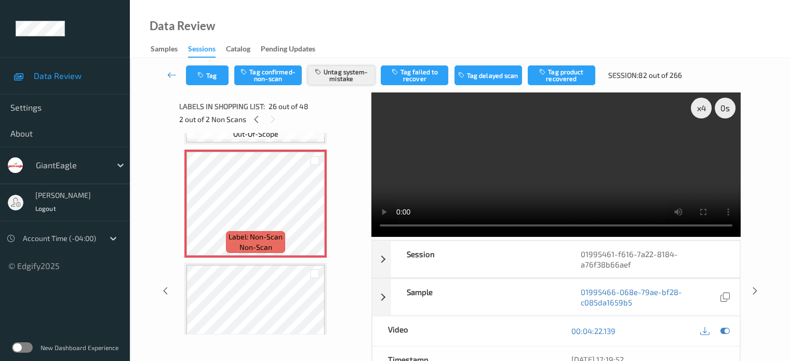
click at [330, 75] on button "Untag system-mistake" at bounding box center [341, 75] width 68 height 20
click at [267, 69] on button "Tag confirmed-non-scan" at bounding box center [268, 75] width 68 height 20
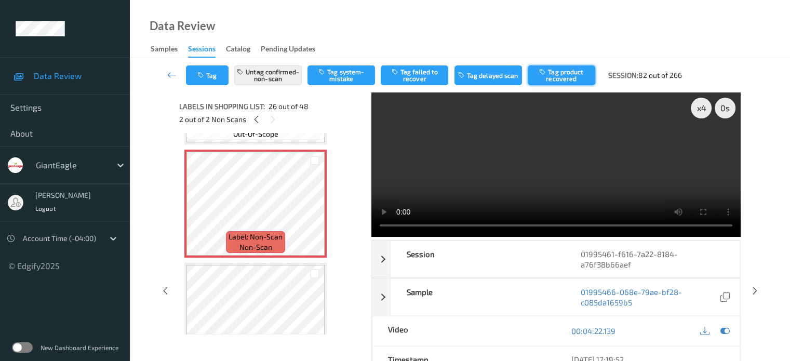
click at [569, 83] on button "Tag product recovered" at bounding box center [562, 75] width 68 height 20
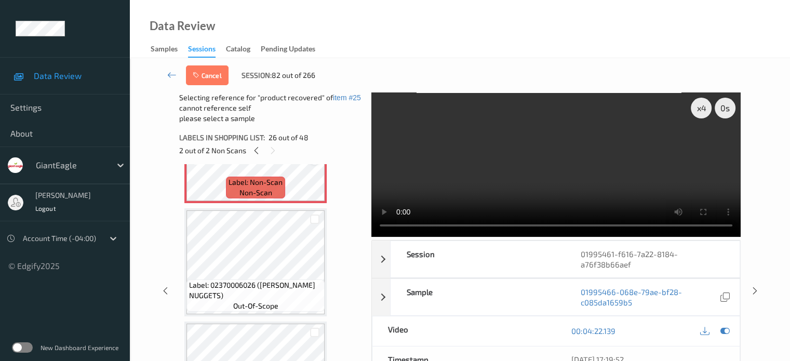
scroll to position [2908, 0]
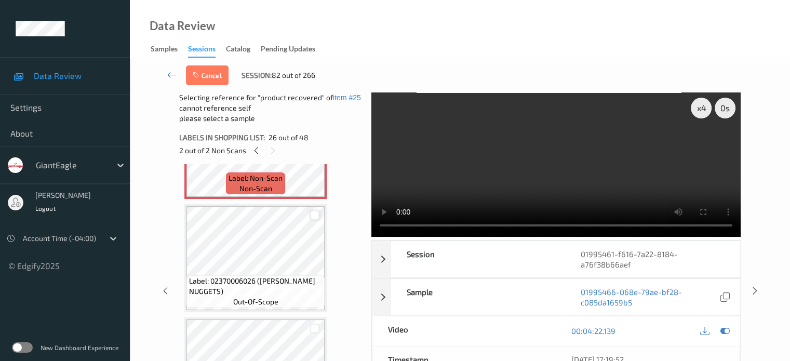
click at [314, 214] on div at bounding box center [315, 215] width 10 height 10
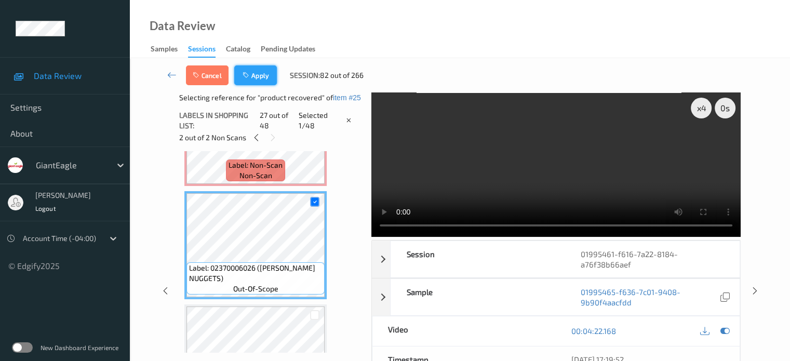
click at [257, 76] on button "Apply" at bounding box center [255, 75] width 43 height 20
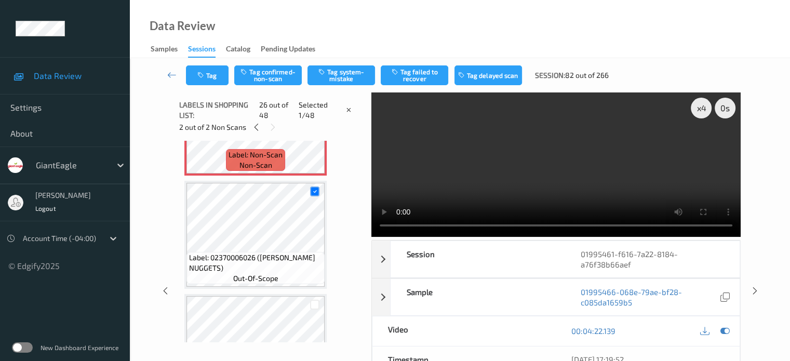
scroll to position [2722, 0]
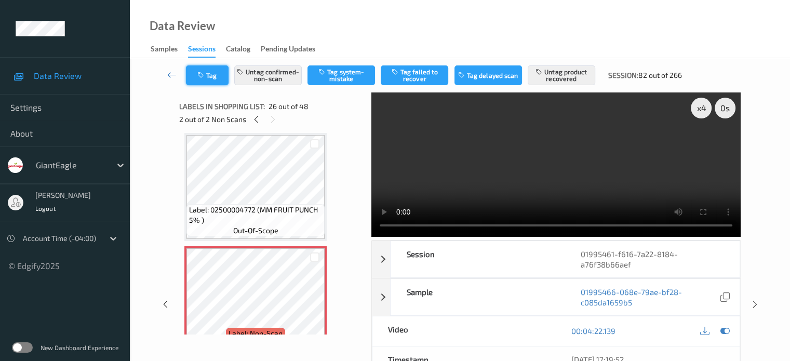
click at [205, 76] on icon "button" at bounding box center [201, 75] width 9 height 7
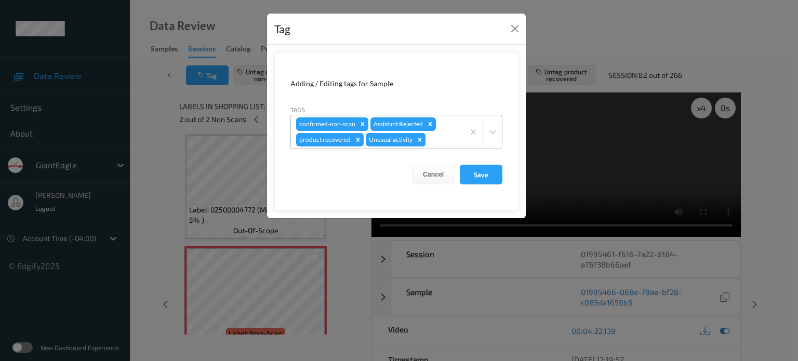
click at [418, 139] on icon "Remove Unusual activity" at bounding box center [420, 140] width 4 height 4
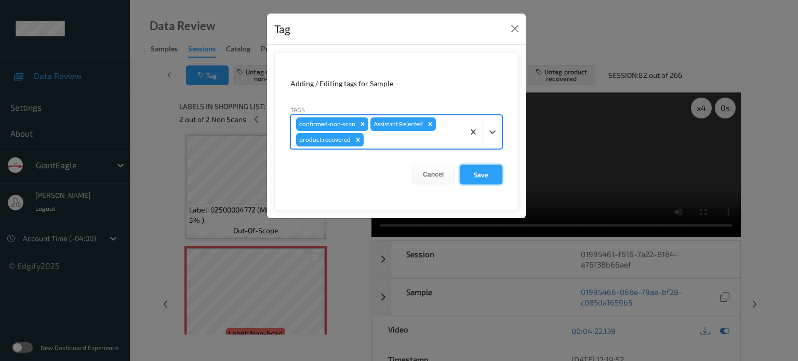
click at [478, 179] on button "Save" at bounding box center [481, 175] width 43 height 20
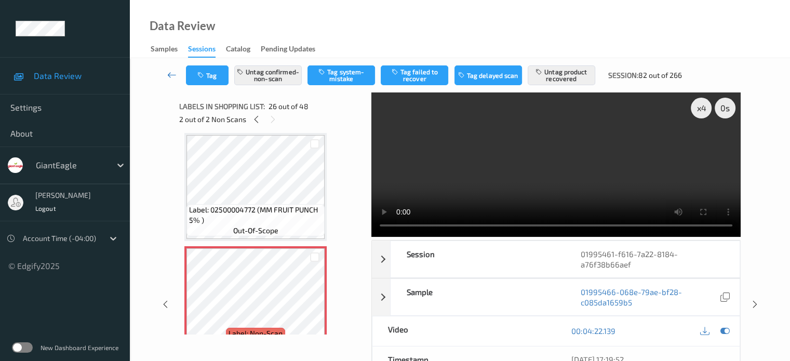
click at [173, 74] on icon at bounding box center [171, 75] width 9 height 10
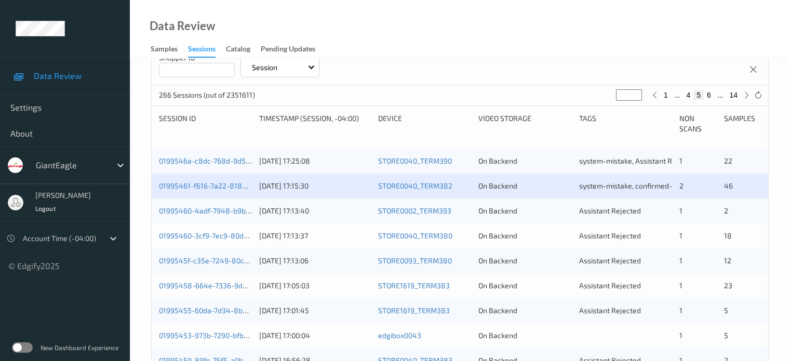
scroll to position [206, 0]
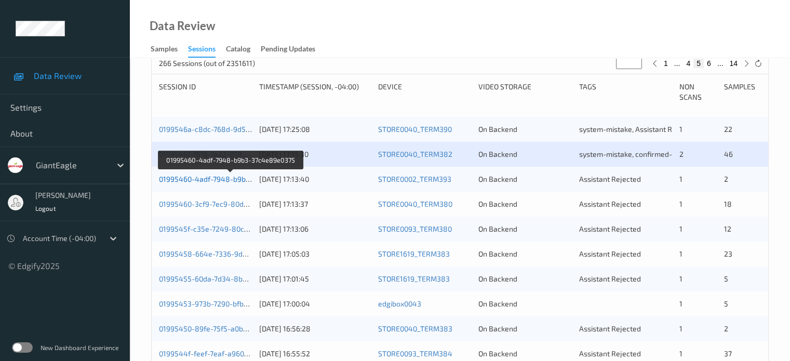
click at [218, 180] on link "01995460-4adf-7948-b9b3-37c4e89e0375" at bounding box center [230, 178] width 143 height 9
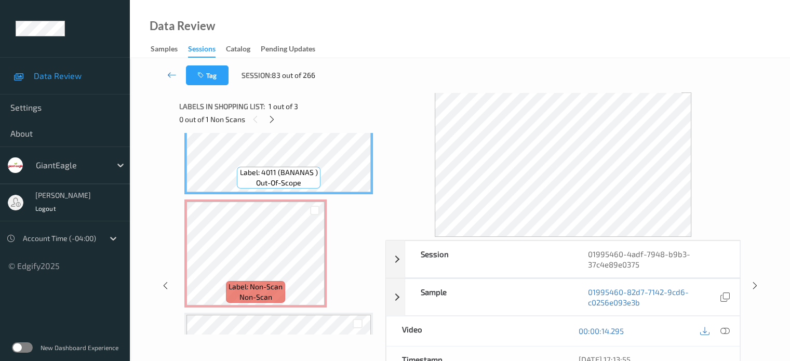
scroll to position [53, 0]
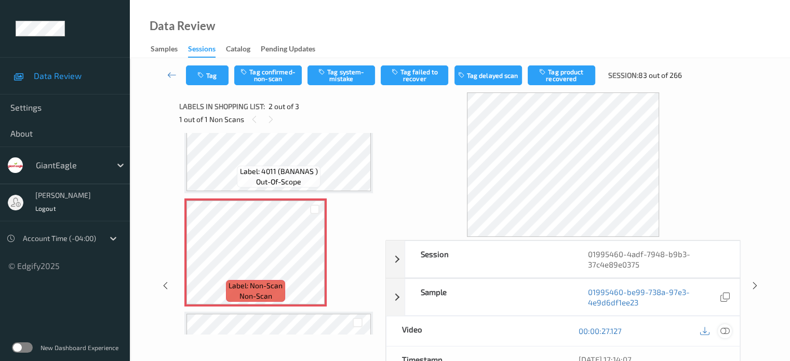
click at [724, 330] on icon at bounding box center [724, 330] width 9 height 9
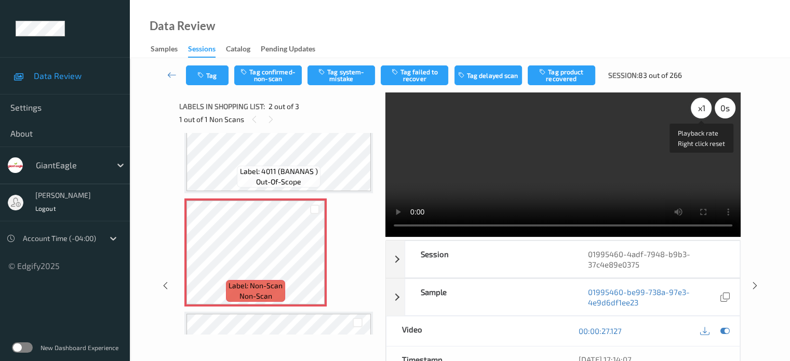
click at [695, 111] on div "x 1" at bounding box center [701, 108] width 21 height 21
click at [354, 82] on button "Tag system-mistake" at bounding box center [341, 75] width 68 height 20
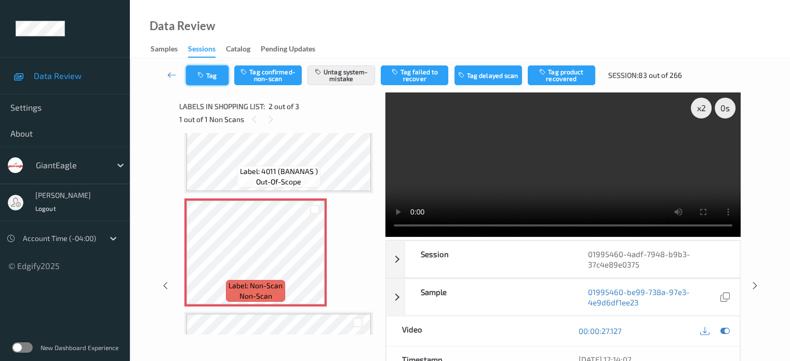
click at [212, 82] on button "Tag" at bounding box center [207, 75] width 43 height 20
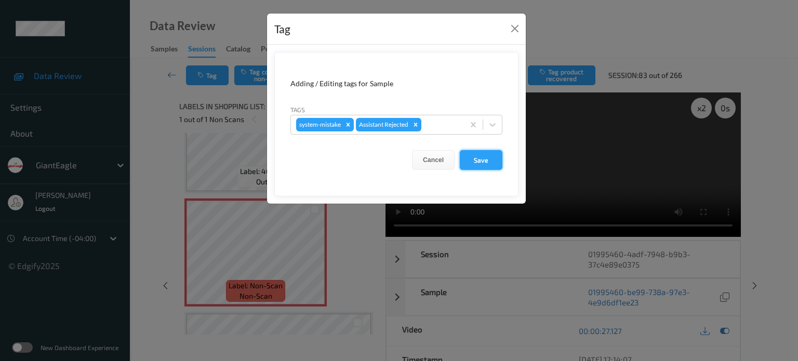
click at [486, 156] on button "Save" at bounding box center [481, 160] width 43 height 20
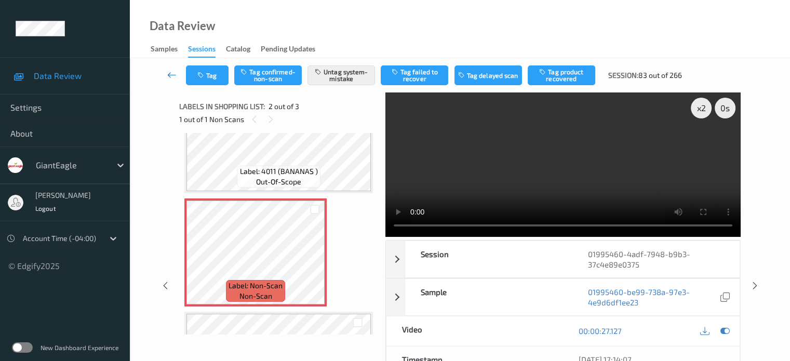
click at [169, 71] on icon at bounding box center [171, 75] width 9 height 10
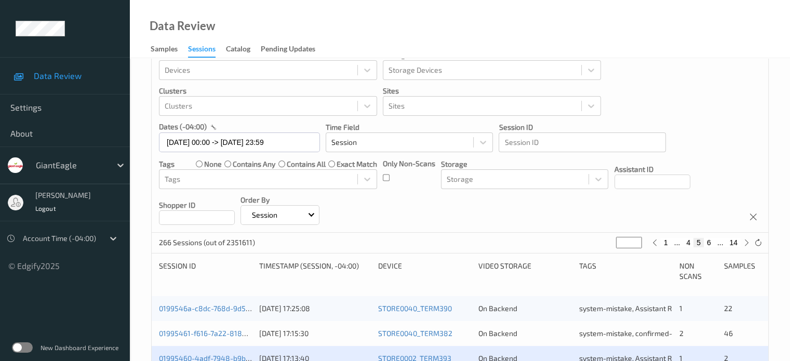
scroll to position [173, 0]
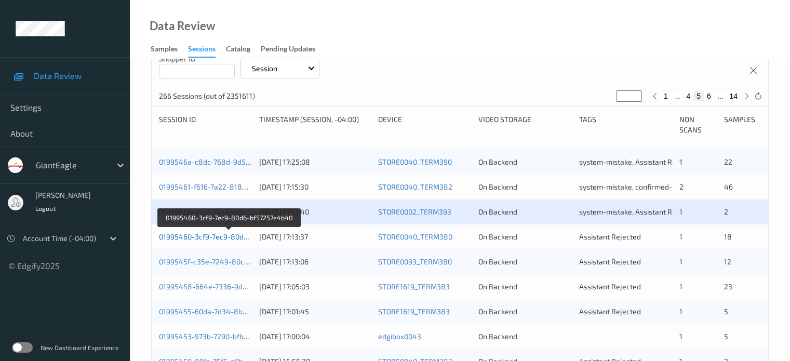
click at [212, 239] on link "01995460-3cf9-7ec9-80d6-bf57257e4b40" at bounding box center [229, 236] width 140 height 9
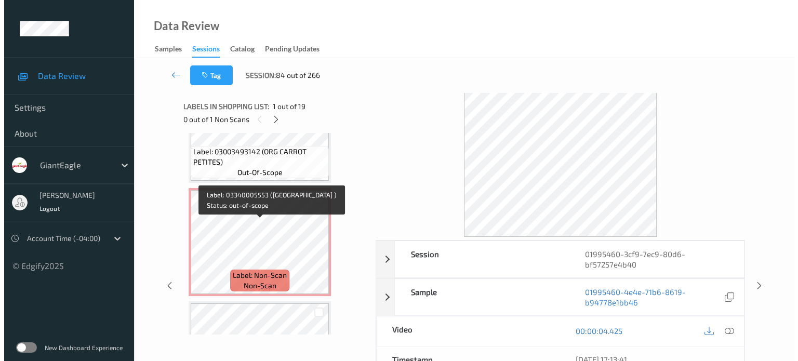
scroll to position [1082, 0]
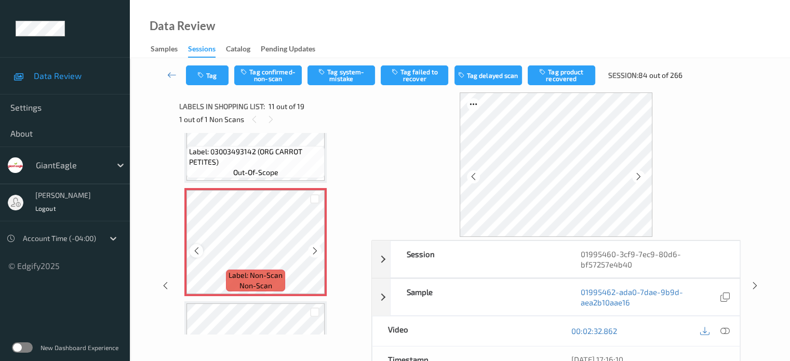
click at [196, 253] on icon at bounding box center [196, 250] width 9 height 9
click at [725, 329] on icon at bounding box center [724, 330] width 9 height 9
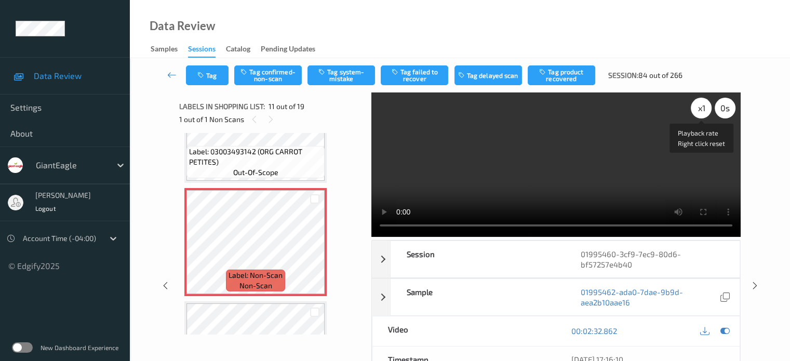
click at [699, 112] on div "x 1" at bounding box center [701, 108] width 21 height 21
click at [197, 253] on icon at bounding box center [196, 250] width 9 height 9
click at [343, 80] on button "Tag system-mistake" at bounding box center [341, 75] width 68 height 20
click at [217, 78] on button "Tag" at bounding box center [207, 75] width 43 height 20
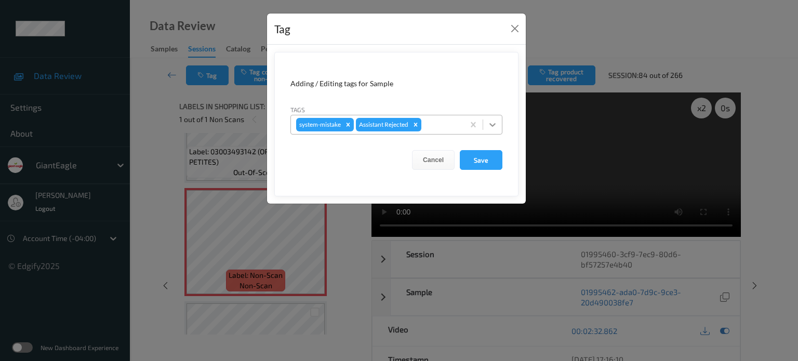
click at [495, 125] on icon at bounding box center [492, 124] width 10 height 10
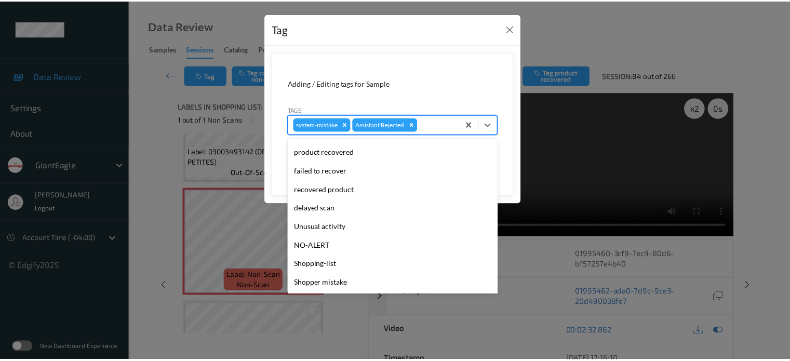
scroll to position [110, 0]
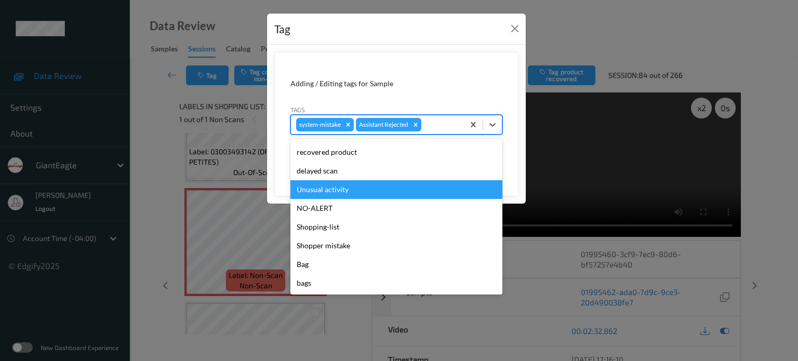
click at [327, 186] on div "Unusual activity" at bounding box center [396, 189] width 212 height 19
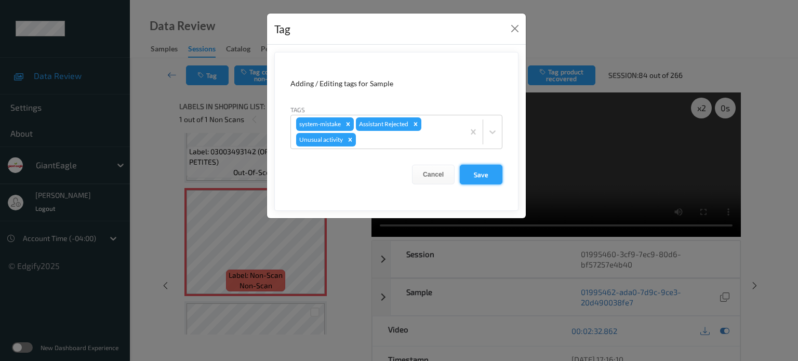
click at [477, 175] on button "Save" at bounding box center [481, 175] width 43 height 20
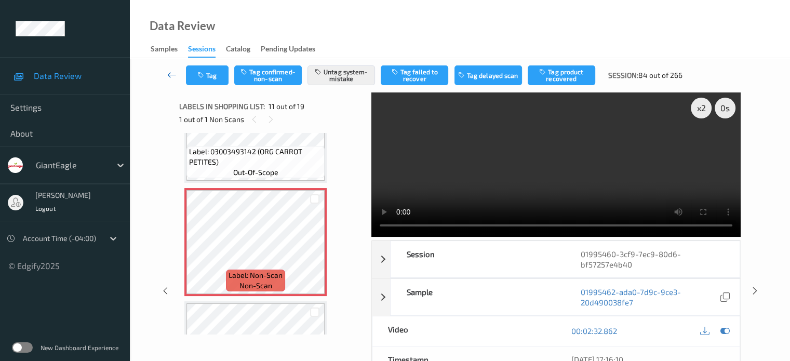
click at [173, 77] on icon at bounding box center [171, 75] width 9 height 10
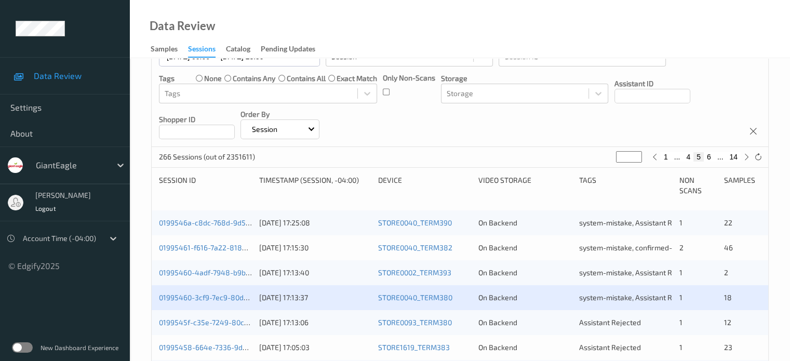
scroll to position [173, 0]
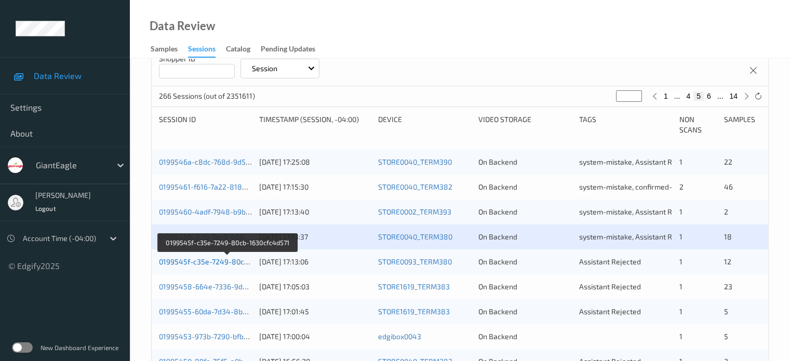
click at [213, 262] on link "0199545f-c35e-7249-80cb-1630cfc4d571" at bounding box center [228, 261] width 138 height 9
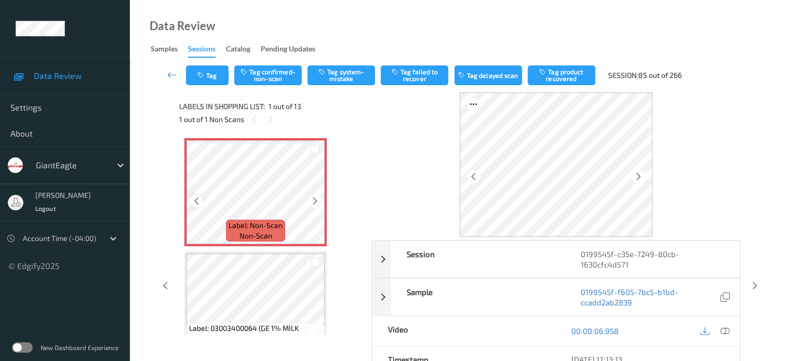
click at [191, 202] on div at bounding box center [196, 200] width 13 height 13
click at [726, 327] on icon at bounding box center [724, 330] width 9 height 9
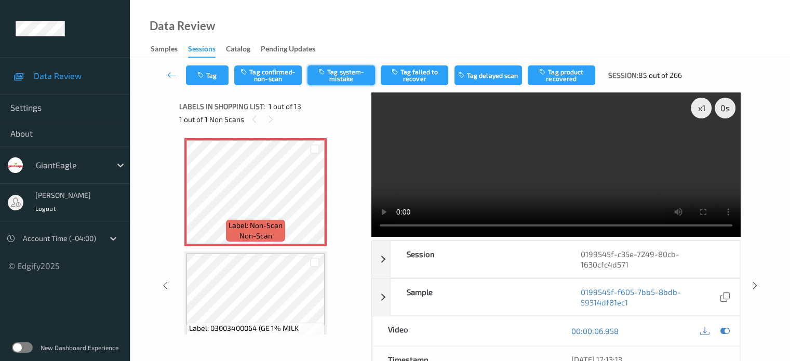
click at [345, 72] on button "Tag system-mistake" at bounding box center [341, 75] width 68 height 20
click at [214, 76] on button "Tag" at bounding box center [207, 75] width 43 height 20
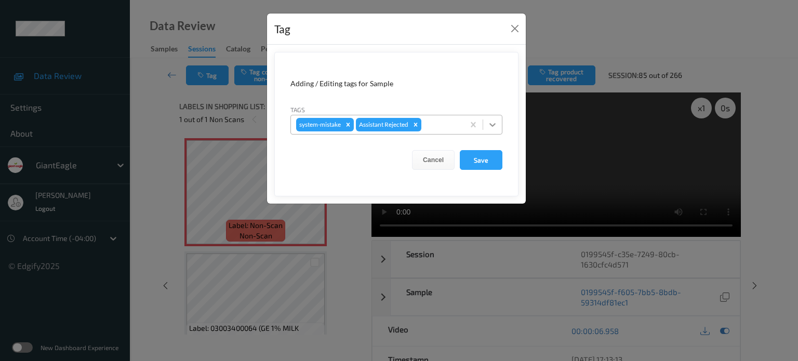
click at [494, 123] on icon at bounding box center [492, 124] width 10 height 10
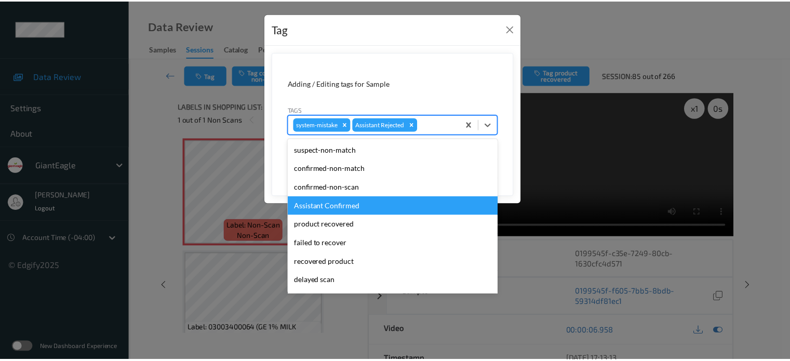
scroll to position [110, 0]
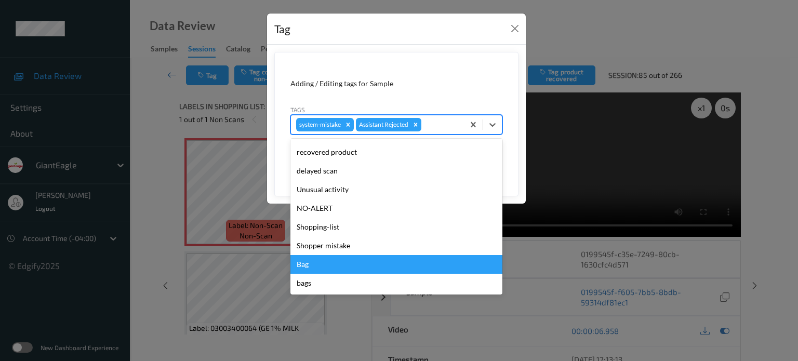
click at [313, 262] on div "Bag" at bounding box center [396, 264] width 212 height 19
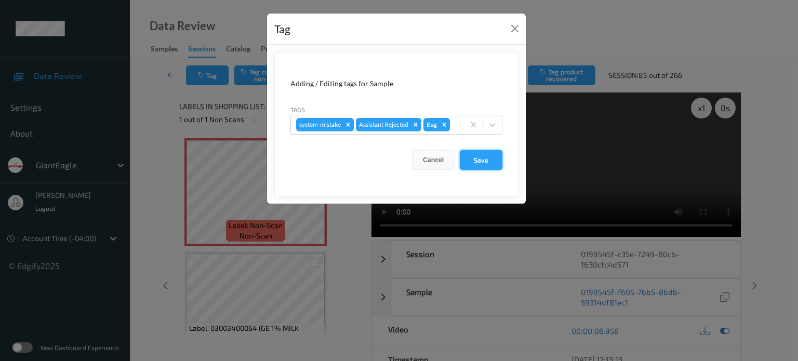
click at [483, 159] on button "Save" at bounding box center [481, 160] width 43 height 20
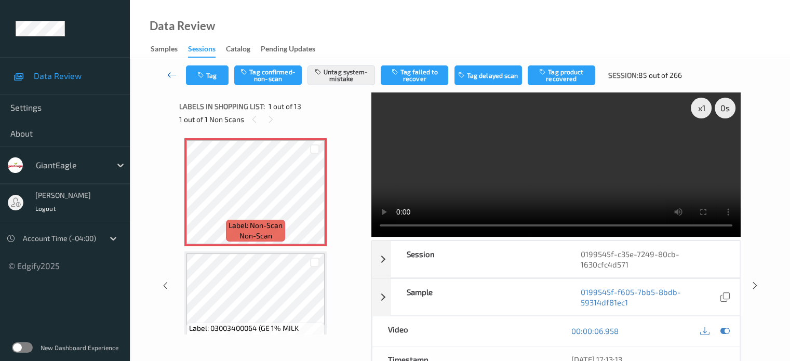
click at [172, 78] on icon at bounding box center [171, 75] width 9 height 10
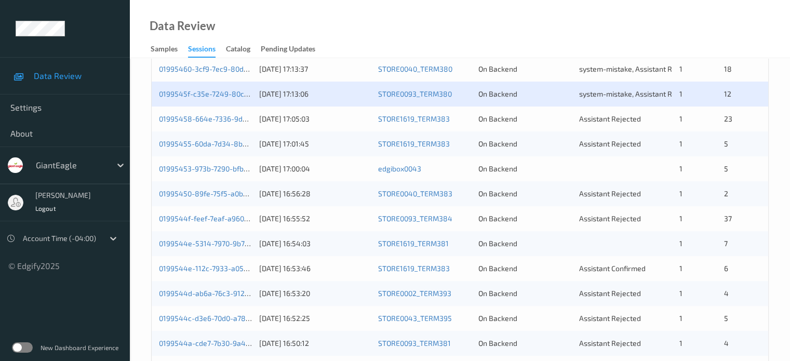
scroll to position [338, 0]
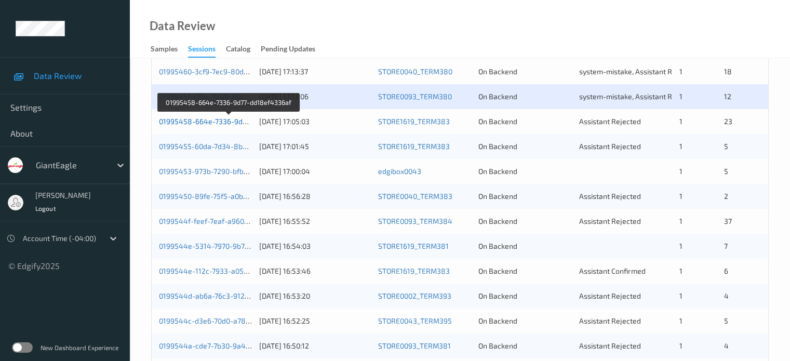
click at [195, 123] on link "01995458-664e-7336-9d77-dd18ef4336af" at bounding box center [229, 121] width 141 height 9
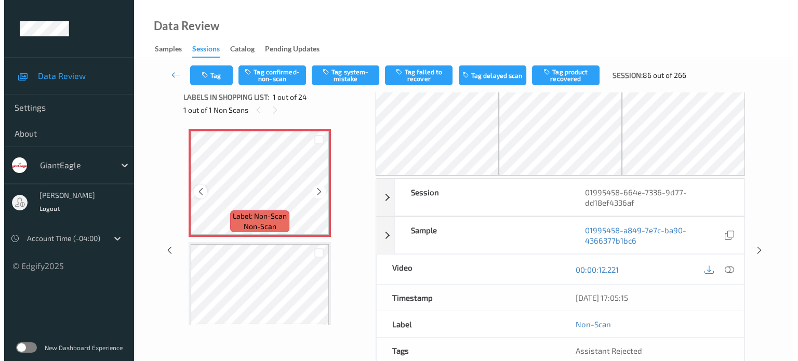
scroll to position [9, 0]
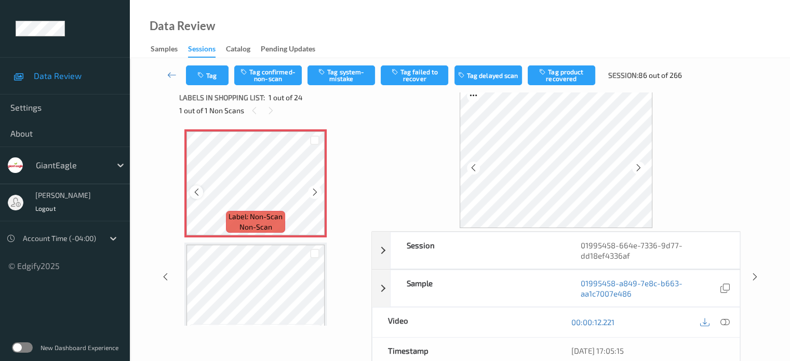
click at [194, 196] on div at bounding box center [196, 191] width 13 height 13
click at [731, 321] on div at bounding box center [725, 322] width 14 height 14
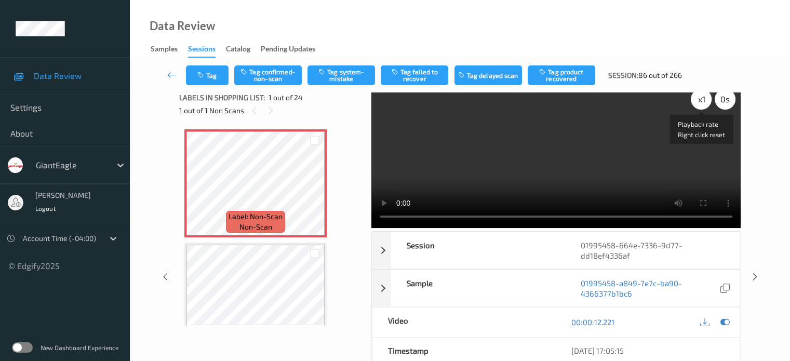
click at [697, 103] on div "x 1" at bounding box center [701, 99] width 21 height 21
click at [339, 76] on button "Tag system-mistake" at bounding box center [341, 75] width 68 height 20
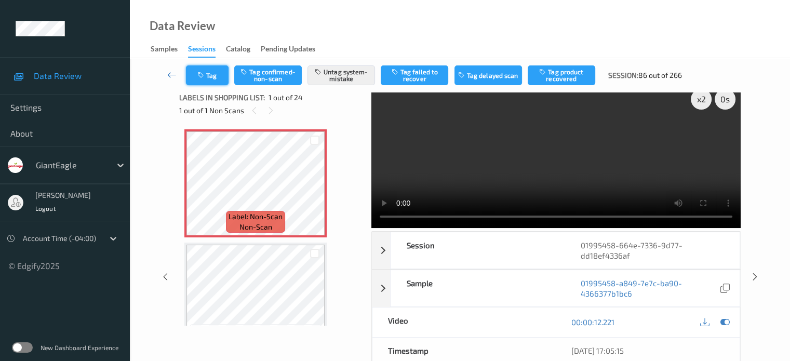
click at [210, 80] on button "Tag" at bounding box center [207, 75] width 43 height 20
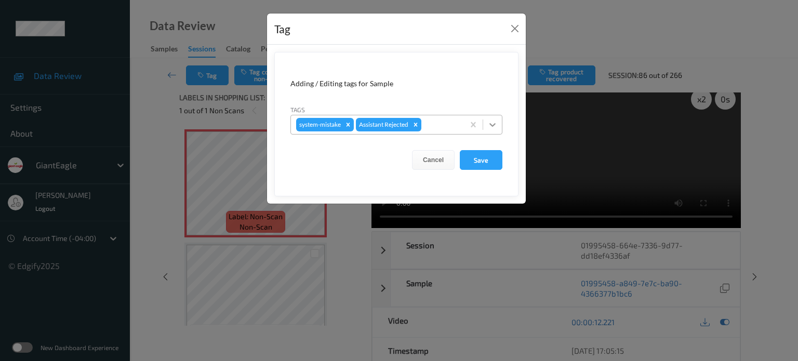
click at [493, 122] on icon at bounding box center [492, 124] width 10 height 10
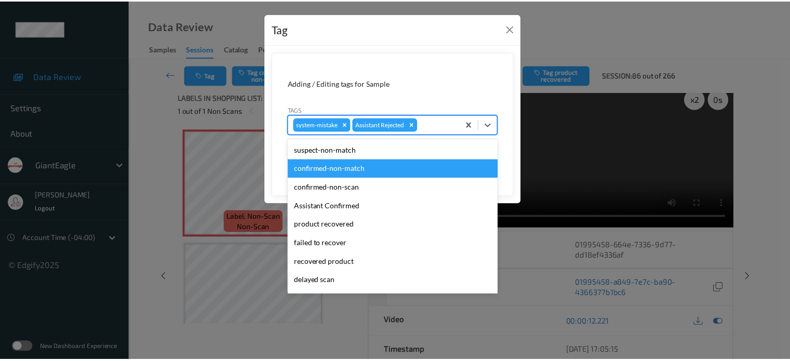
scroll to position [110, 0]
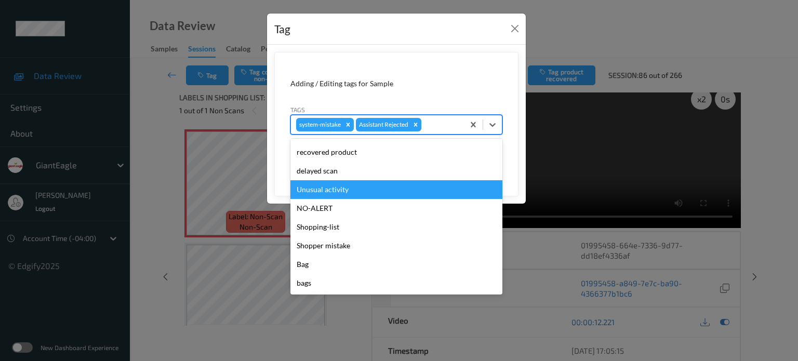
click at [346, 192] on div "Unusual activity" at bounding box center [396, 189] width 212 height 19
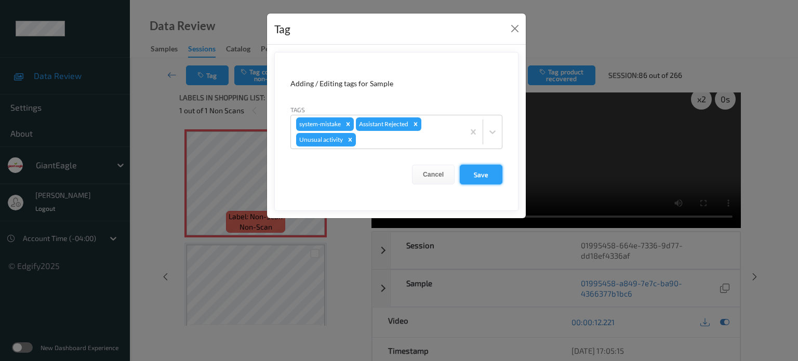
click at [469, 172] on button "Save" at bounding box center [481, 175] width 43 height 20
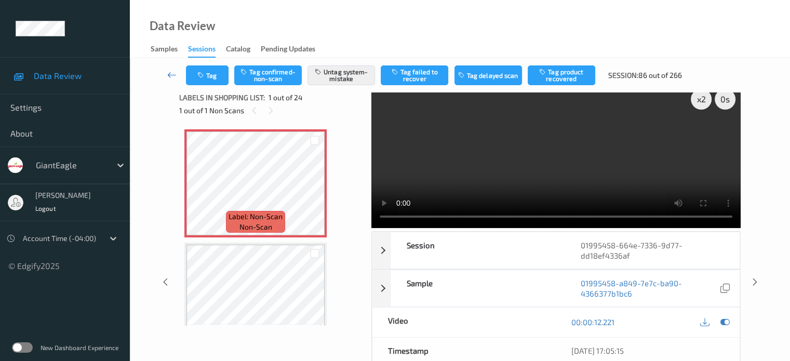
click at [173, 76] on icon at bounding box center [171, 75] width 9 height 10
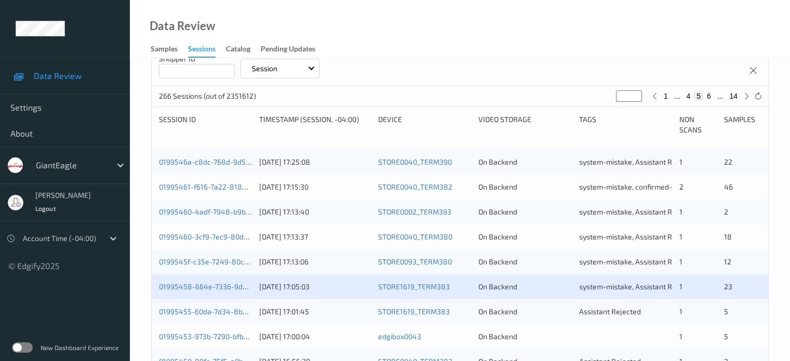
scroll to position [260, 0]
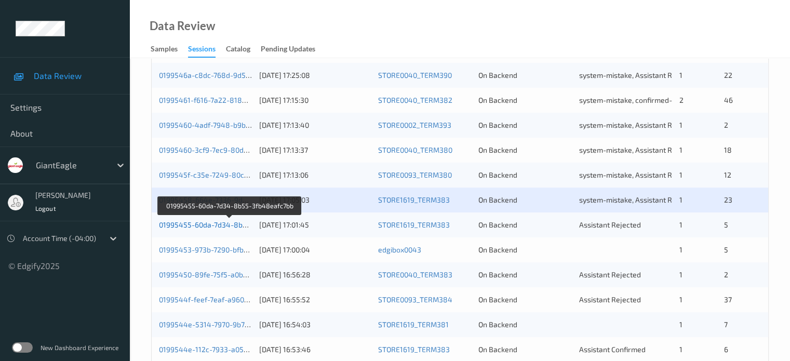
click at [204, 223] on link "01995455-60da-7d34-8b55-3fb48eafc7bb" at bounding box center [230, 224] width 142 height 9
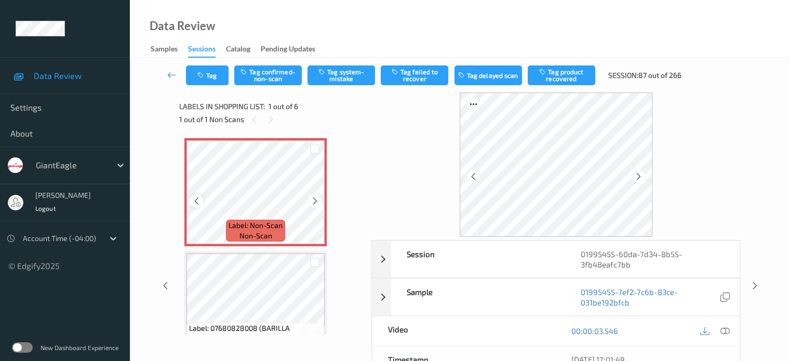
click at [197, 203] on icon at bounding box center [196, 200] width 9 height 9
click at [722, 332] on icon at bounding box center [724, 330] width 9 height 9
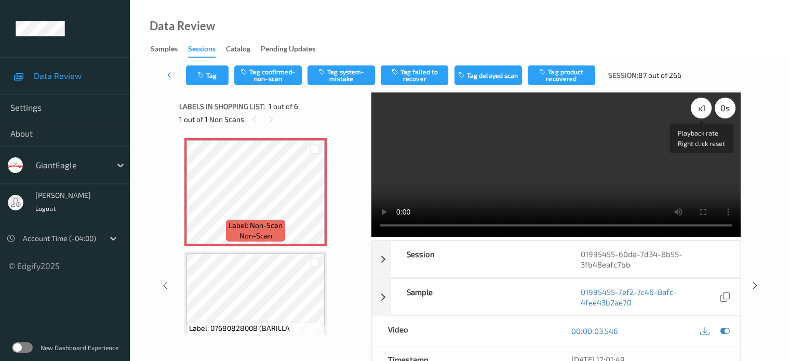
click at [693, 112] on div "x 1" at bounding box center [701, 108] width 21 height 21
click at [332, 75] on button "Tag system-mistake" at bounding box center [341, 75] width 68 height 20
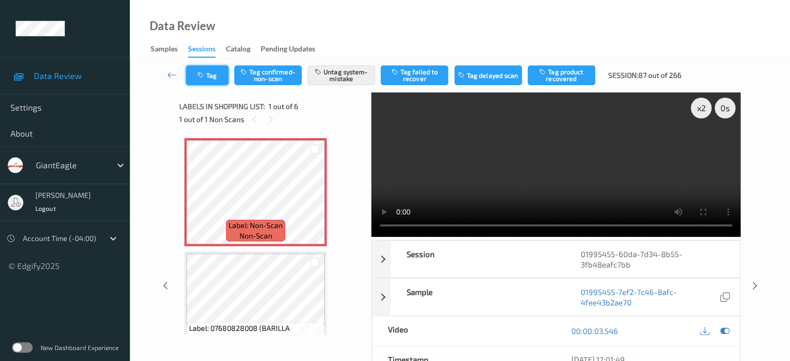
click at [212, 75] on button "Tag" at bounding box center [207, 75] width 43 height 20
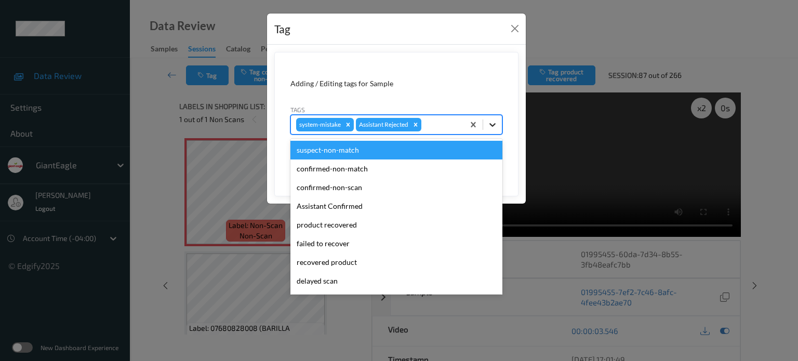
click at [489, 126] on icon at bounding box center [492, 124] width 10 height 10
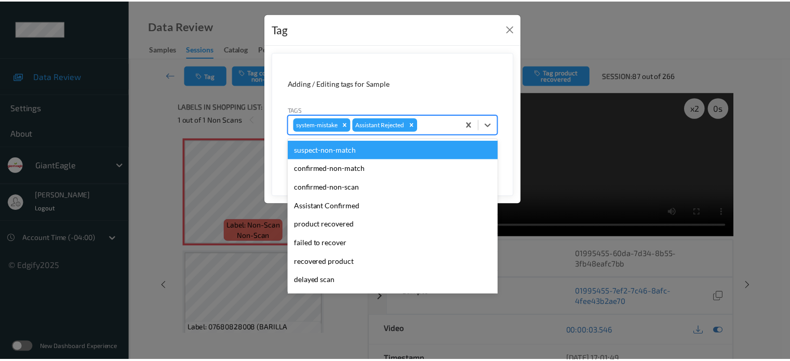
scroll to position [110, 0]
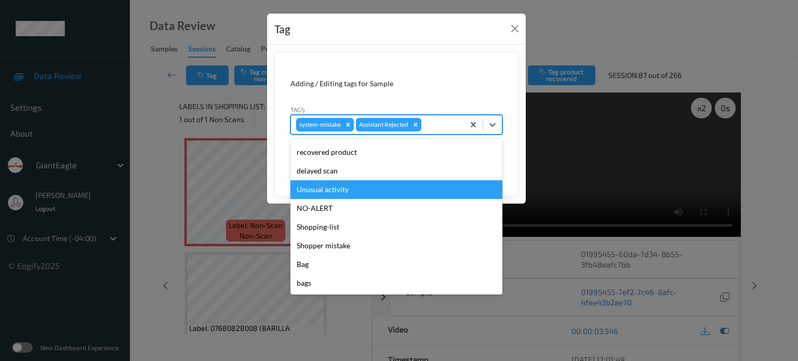
click at [321, 187] on div "Unusual activity" at bounding box center [396, 189] width 212 height 19
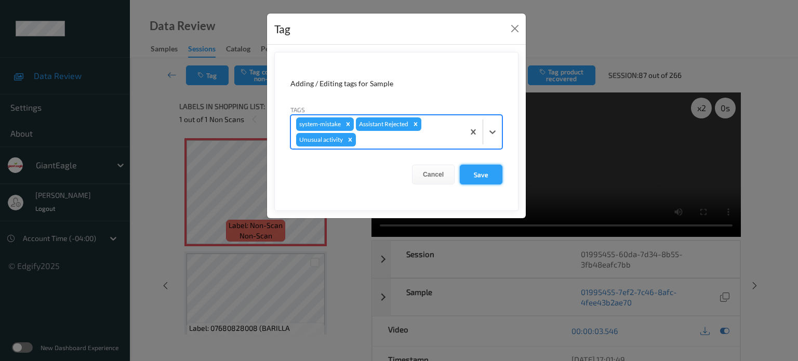
click at [477, 170] on button "Save" at bounding box center [481, 175] width 43 height 20
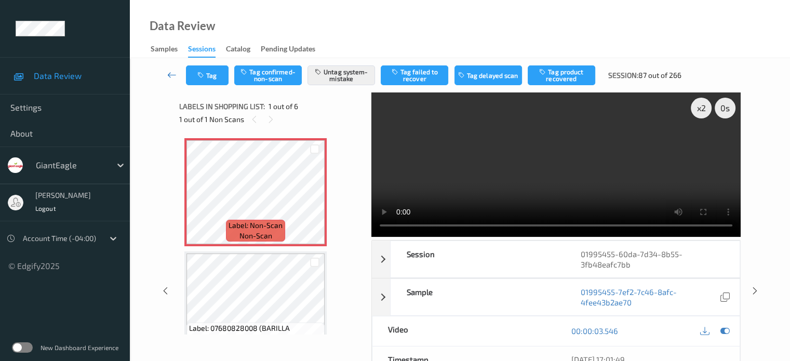
click at [166, 75] on link at bounding box center [172, 75] width 28 height 20
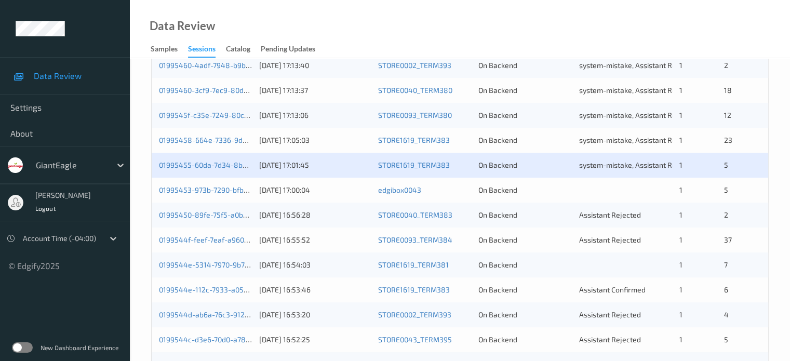
scroll to position [345, 0]
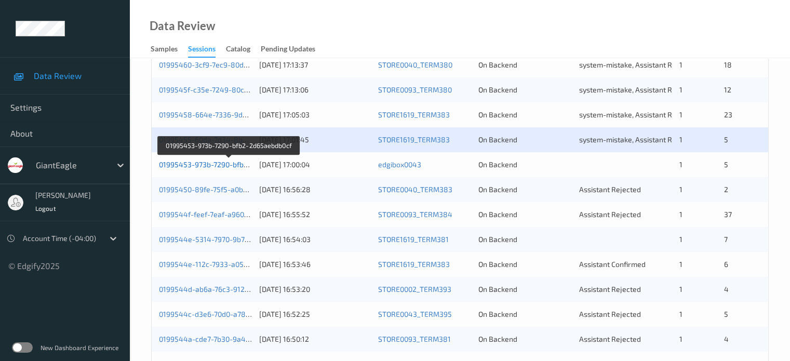
click at [214, 165] on link "01995453-973b-7290-bfb2-2d65aebdb0cf" at bounding box center [229, 164] width 140 height 9
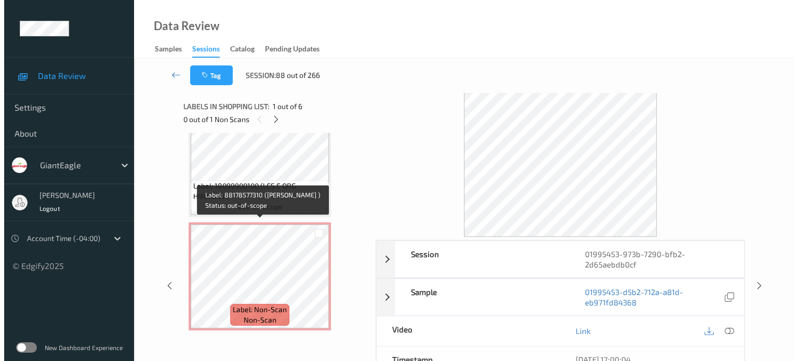
scroll to position [482, 0]
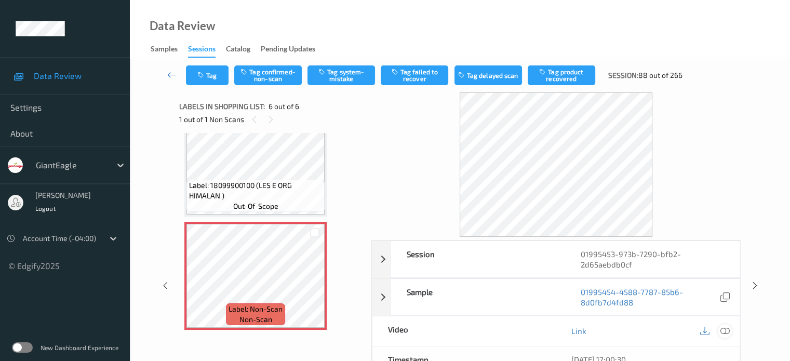
click at [723, 330] on icon at bounding box center [724, 330] width 9 height 9
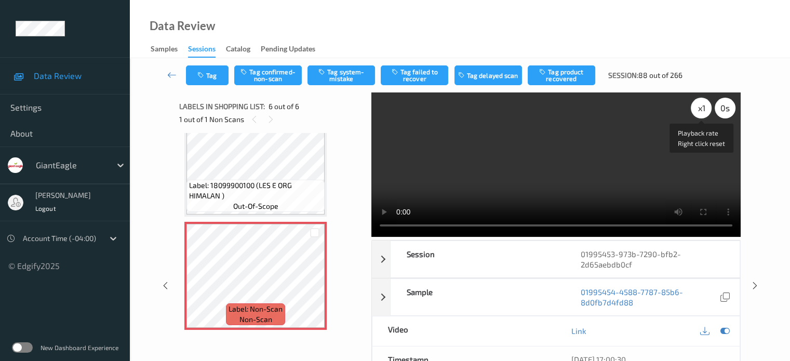
click at [697, 110] on div "x 1" at bounding box center [701, 108] width 21 height 21
click at [343, 74] on button "Tag system-mistake" at bounding box center [341, 75] width 68 height 20
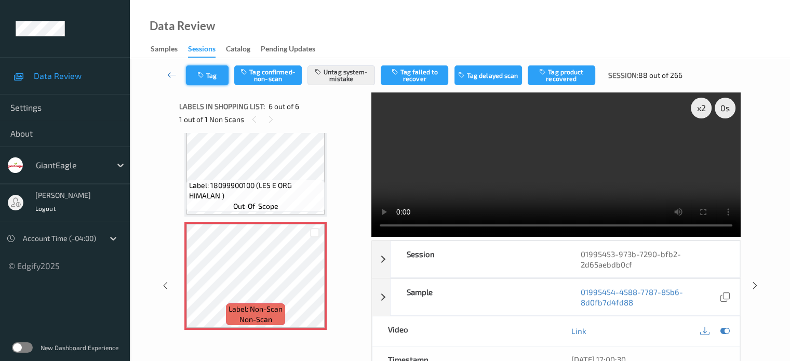
click at [212, 72] on button "Tag" at bounding box center [207, 75] width 43 height 20
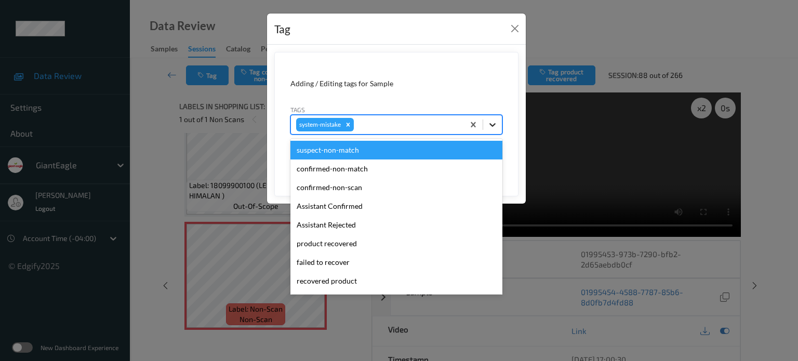
click at [488, 126] on icon at bounding box center [492, 124] width 10 height 10
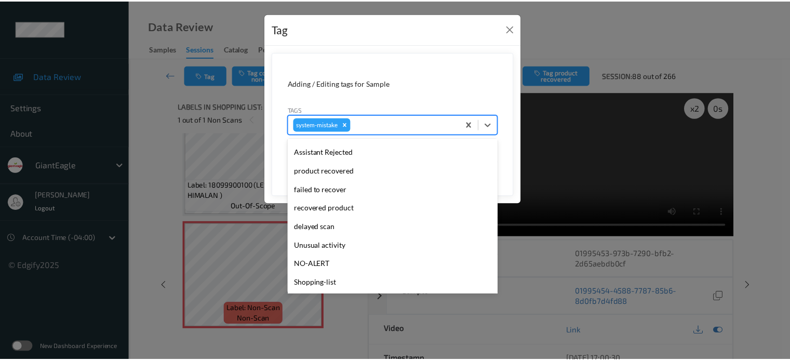
scroll to position [129, 0]
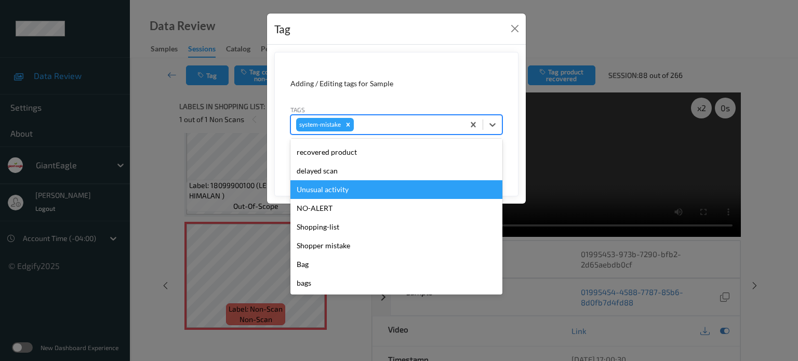
click at [321, 188] on div "Unusual activity" at bounding box center [396, 189] width 212 height 19
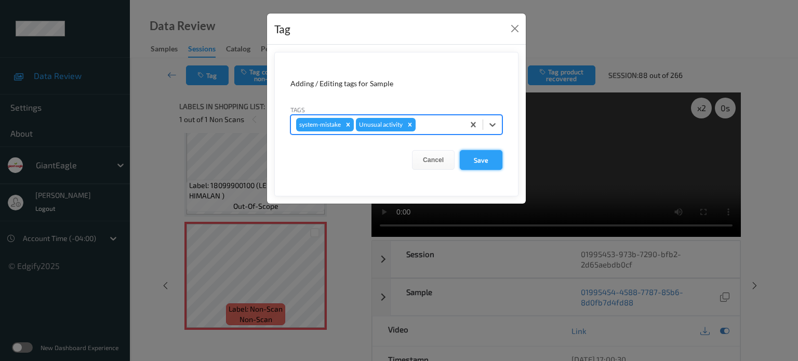
click at [476, 158] on button "Save" at bounding box center [481, 160] width 43 height 20
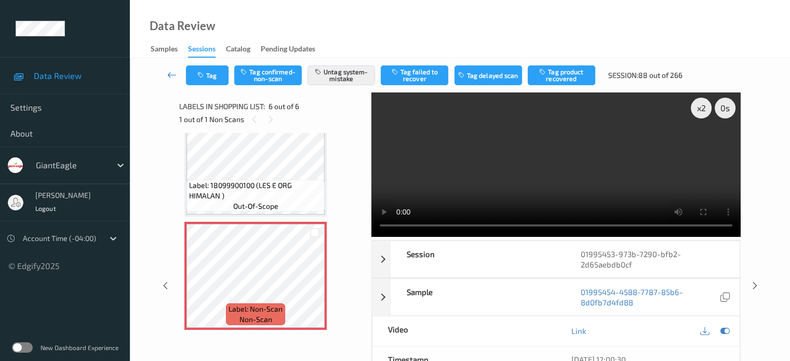
click at [171, 72] on icon at bounding box center [171, 75] width 9 height 10
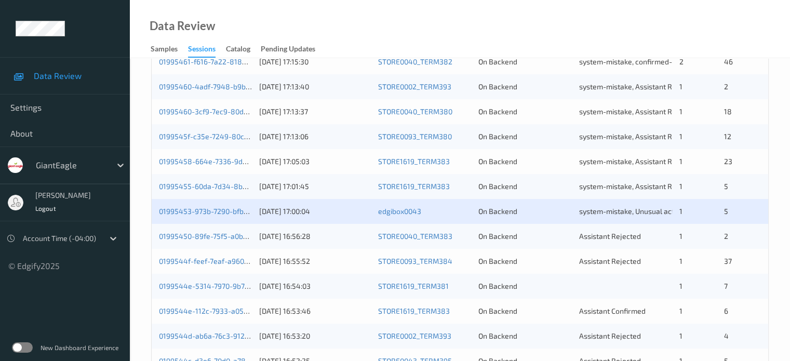
scroll to position [346, 0]
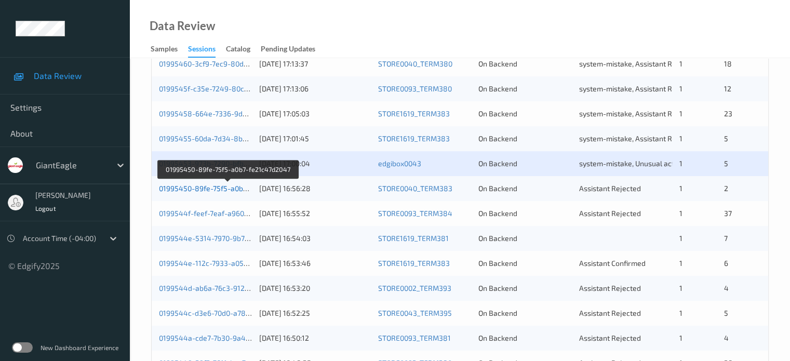
click at [214, 190] on link "01995450-89fe-75f5-a0b7-fe21c47d2047" at bounding box center [228, 188] width 138 height 9
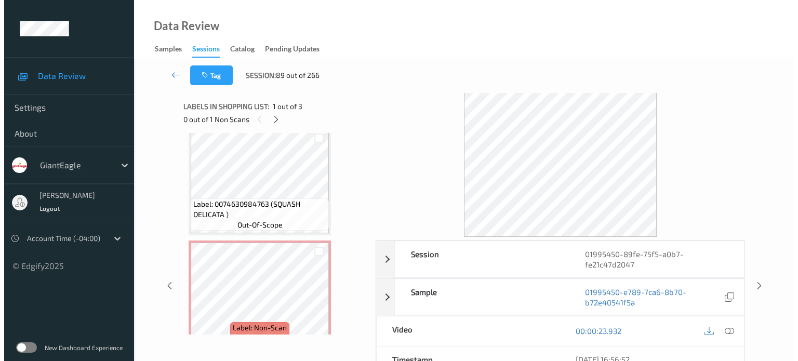
scroll to position [143, 0]
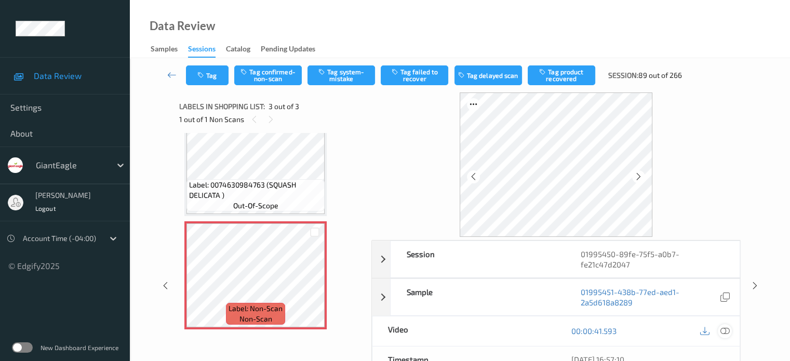
click at [728, 328] on icon at bounding box center [724, 330] width 9 height 9
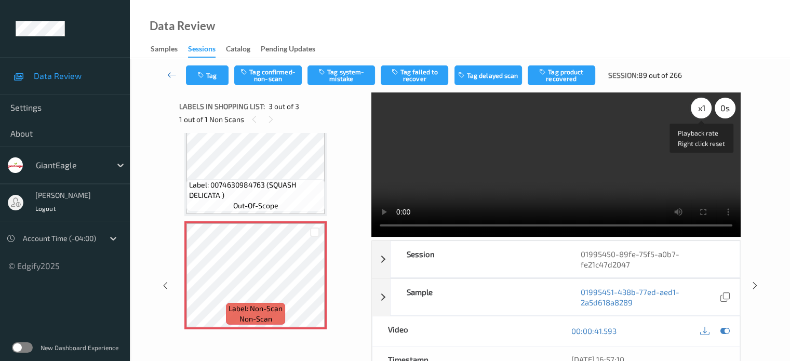
click at [702, 111] on div "x 1" at bounding box center [701, 108] width 21 height 21
click at [341, 80] on button "Tag system-mistake" at bounding box center [341, 75] width 68 height 20
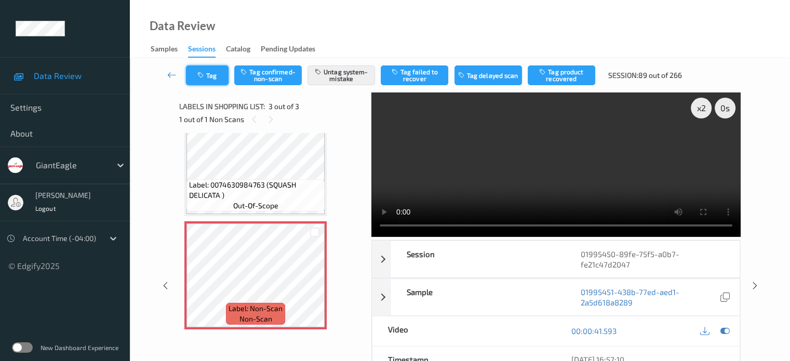
click at [213, 74] on button "Tag" at bounding box center [207, 75] width 43 height 20
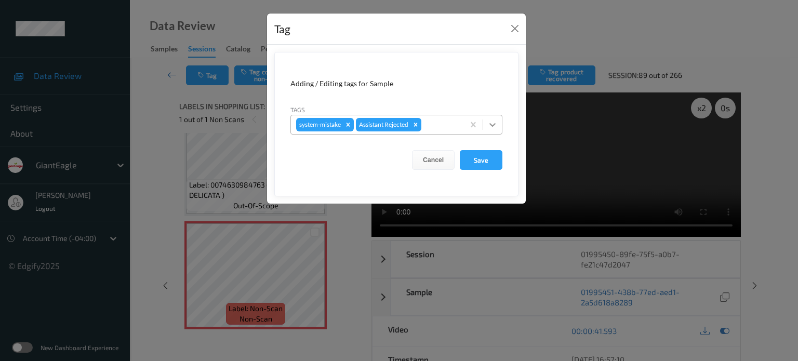
click at [490, 126] on icon at bounding box center [492, 124] width 10 height 10
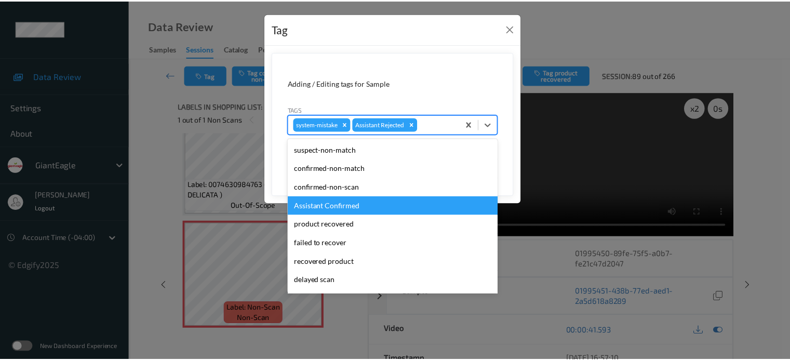
scroll to position [110, 0]
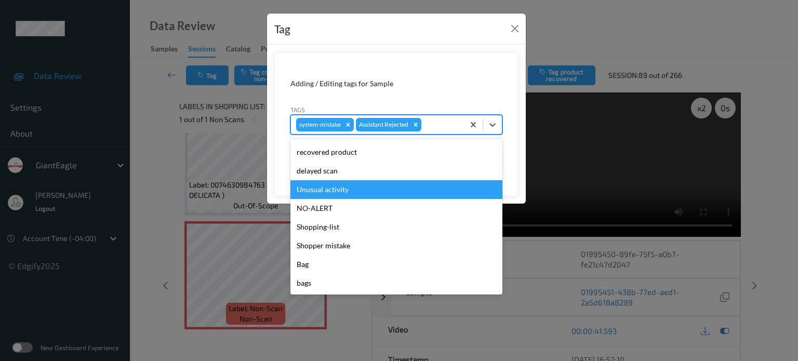
click at [327, 187] on div "Unusual activity" at bounding box center [396, 189] width 212 height 19
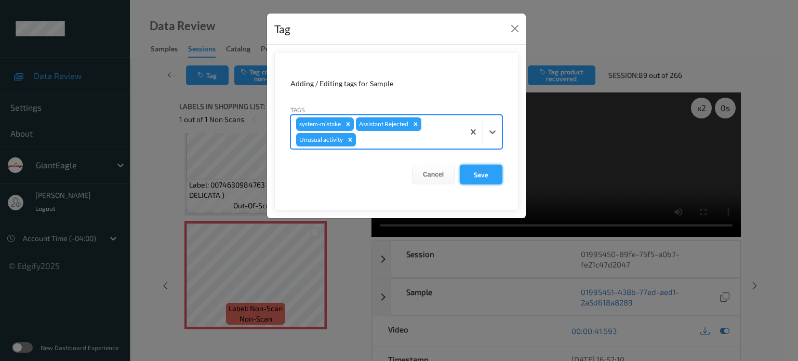
click at [486, 174] on button "Save" at bounding box center [481, 175] width 43 height 20
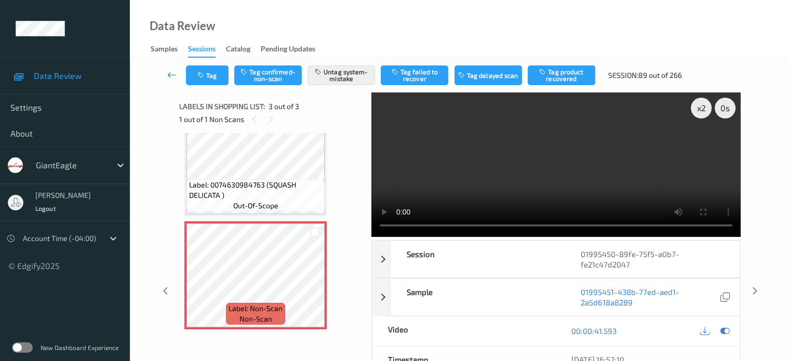
click at [173, 75] on icon at bounding box center [171, 75] width 9 height 10
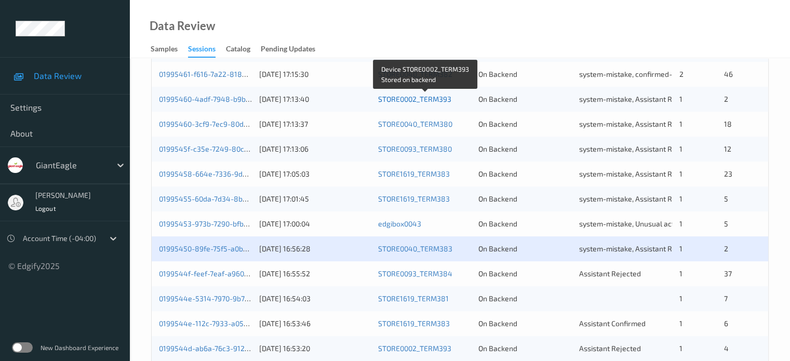
scroll to position [346, 0]
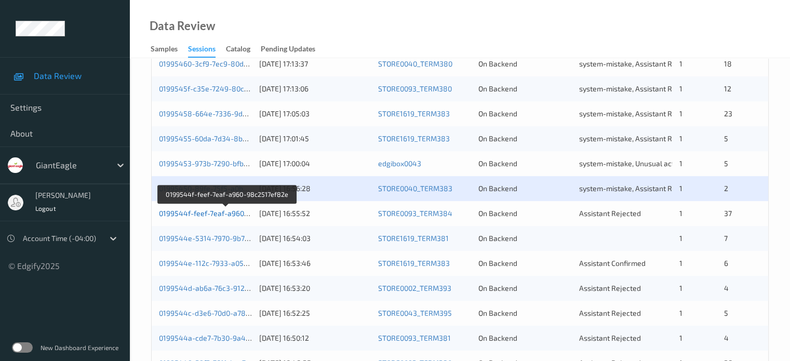
click at [222, 213] on link "0199544f-feef-7eaf-a960-98c2517ef82e" at bounding box center [227, 213] width 136 height 9
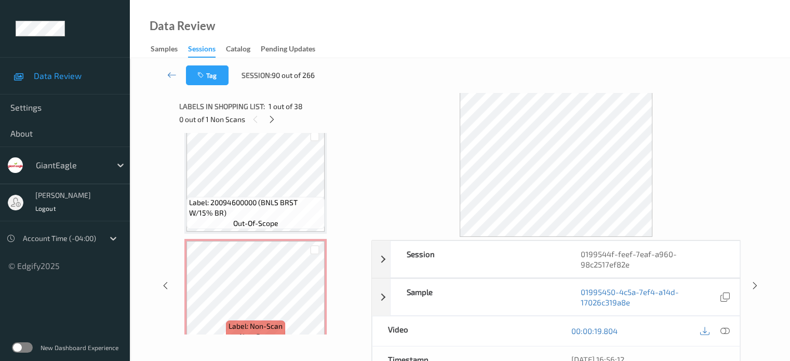
scroll to position [1898, 0]
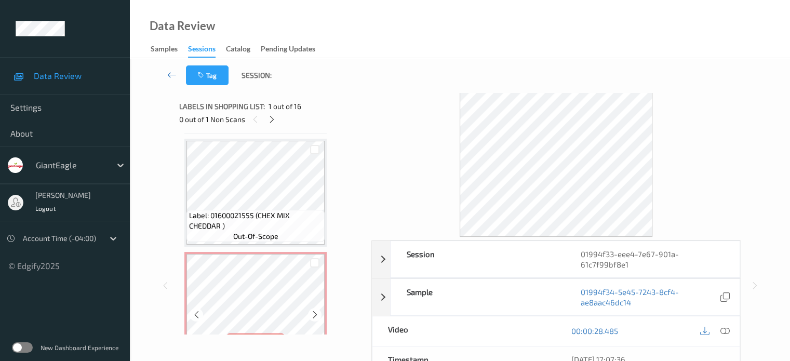
scroll to position [1358, 0]
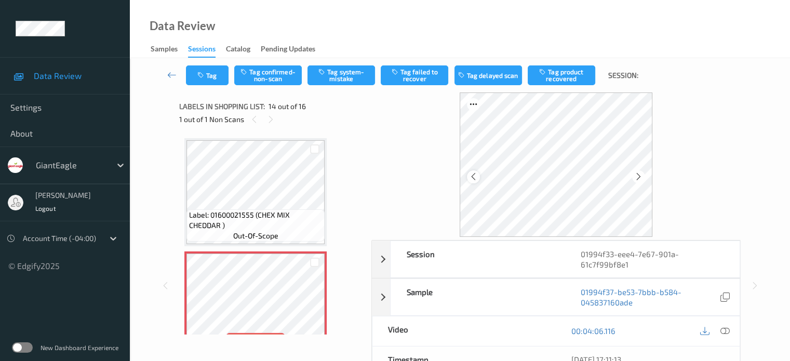
click at [474, 177] on icon at bounding box center [473, 176] width 9 height 9
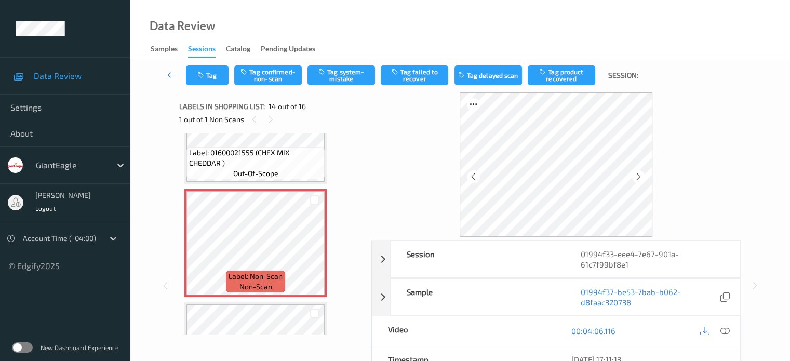
scroll to position [1383, 0]
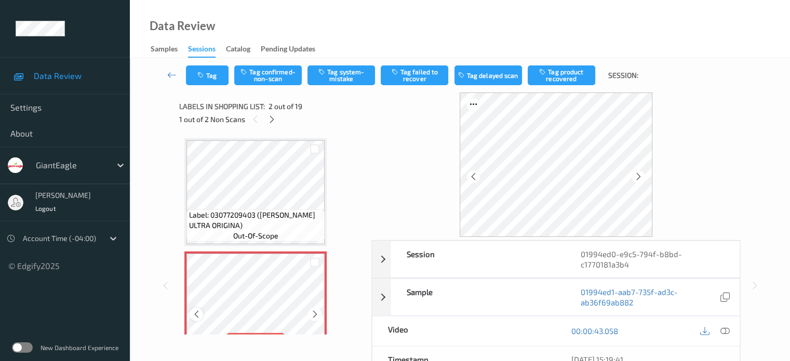
click at [194, 315] on icon at bounding box center [196, 313] width 9 height 9
click at [720, 331] on icon at bounding box center [724, 330] width 9 height 9
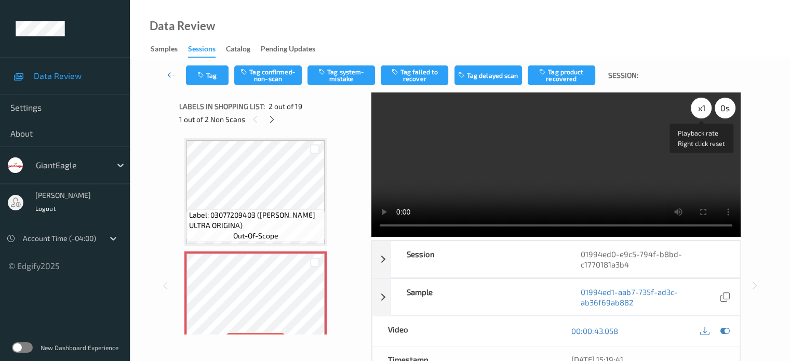
click at [699, 110] on div "x 1" at bounding box center [701, 108] width 21 height 21
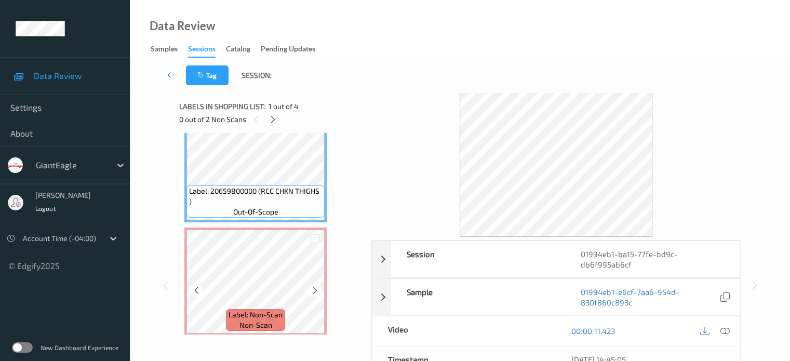
scroll to position [42, 0]
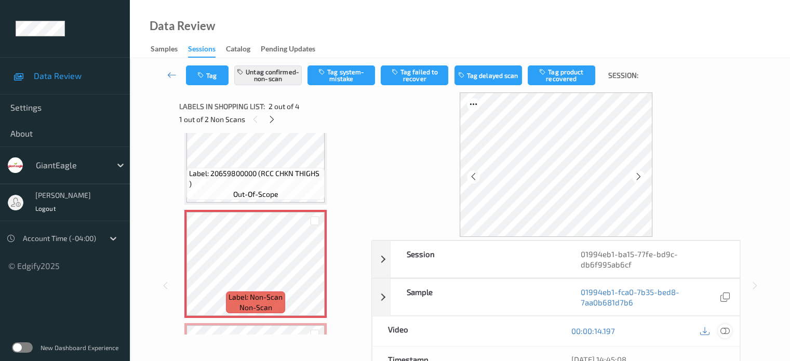
click at [725, 330] on icon at bounding box center [724, 330] width 9 height 9
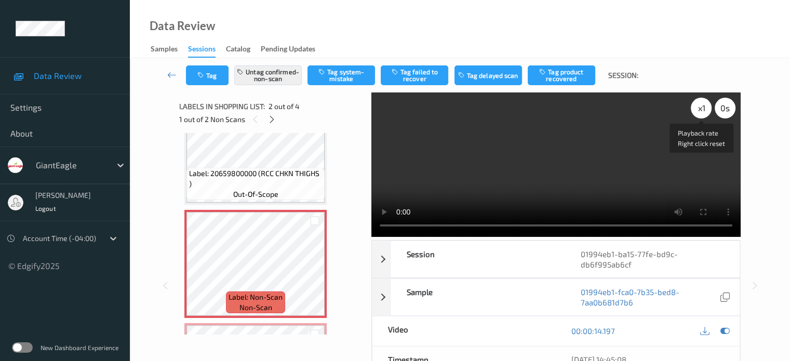
click at [702, 112] on div "x 1" at bounding box center [701, 108] width 21 height 21
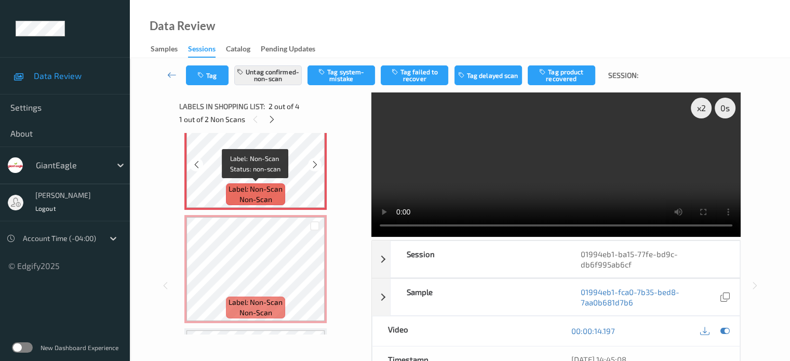
scroll to position [140, 0]
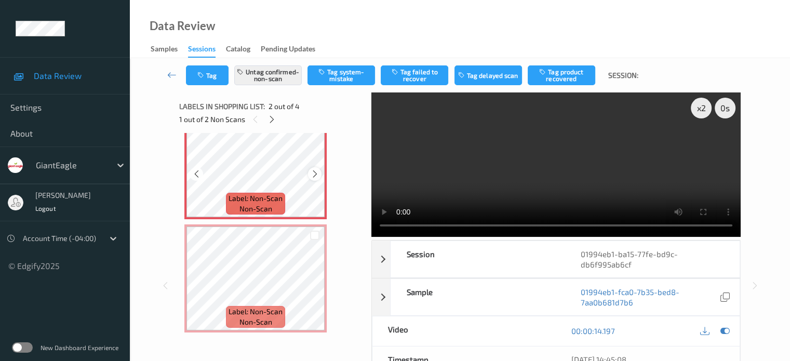
click at [315, 174] on icon at bounding box center [315, 173] width 9 height 9
click at [564, 77] on button "Tag product recovered" at bounding box center [562, 75] width 68 height 20
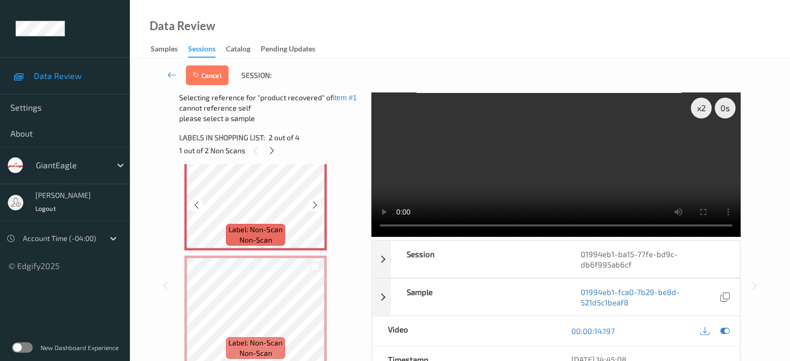
scroll to position [256, 0]
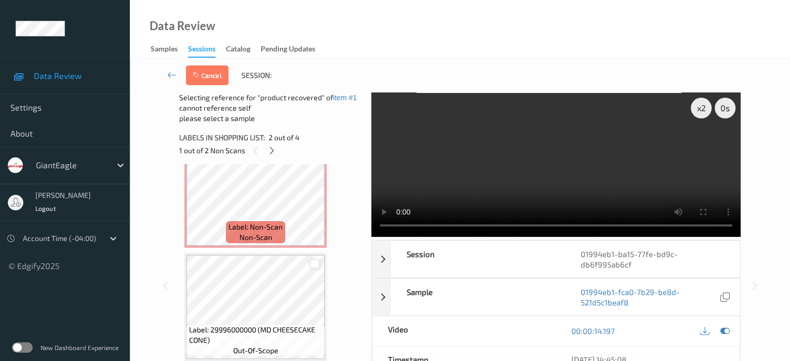
click at [314, 266] on div at bounding box center [315, 264] width 10 height 10
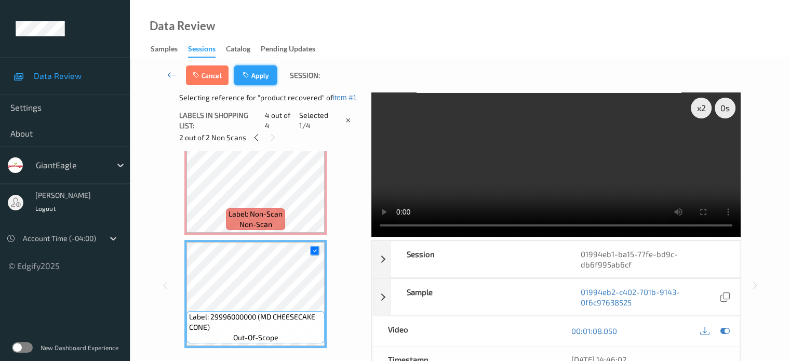
click at [265, 73] on button "Apply" at bounding box center [255, 75] width 43 height 20
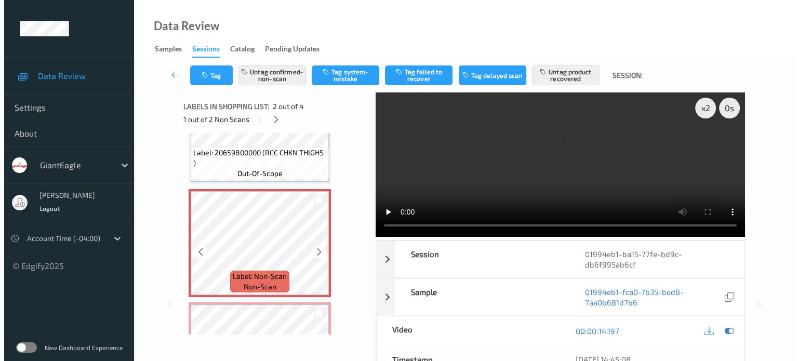
scroll to position [142, 0]
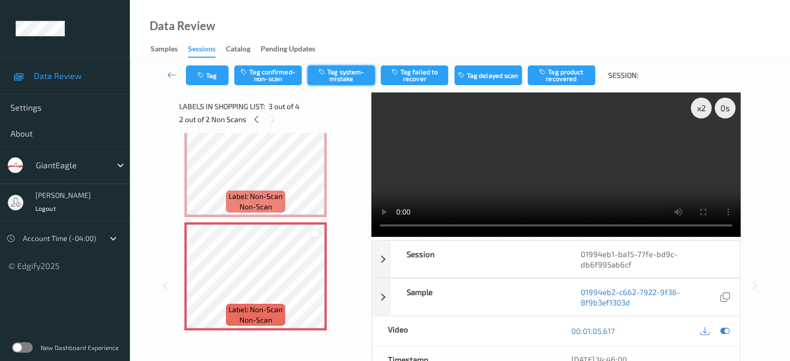
click at [338, 72] on button "Tag system-mistake" at bounding box center [341, 75] width 68 height 20
click at [211, 72] on button "Tag" at bounding box center [207, 75] width 43 height 20
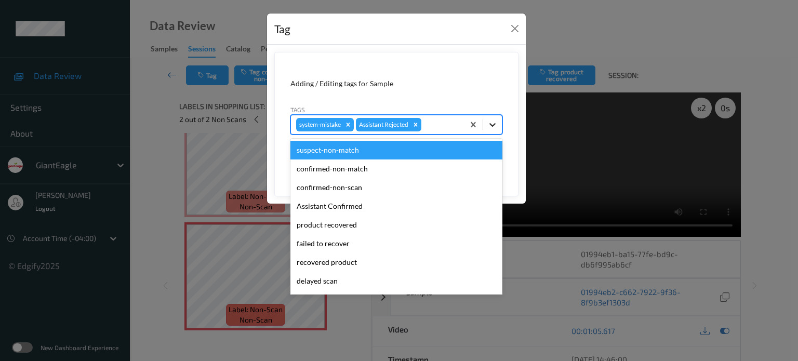
click at [492, 122] on icon at bounding box center [492, 124] width 10 height 10
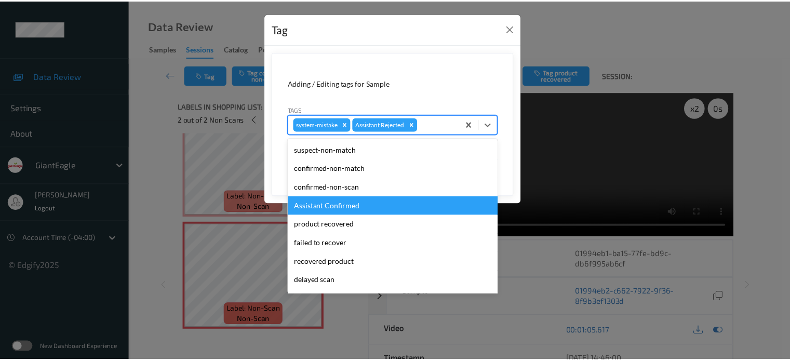
scroll to position [110, 0]
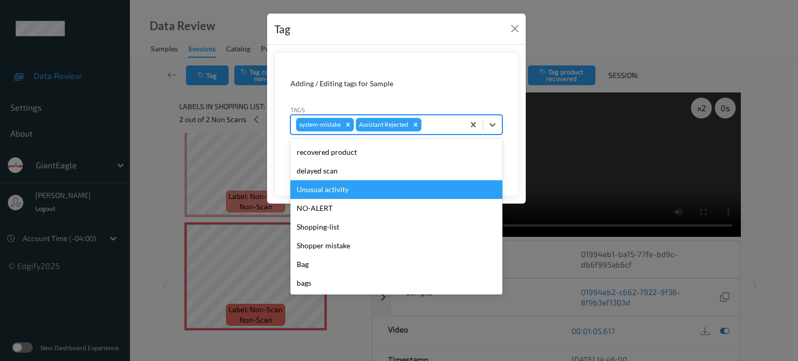
click at [314, 184] on div "Unusual activity" at bounding box center [396, 189] width 212 height 19
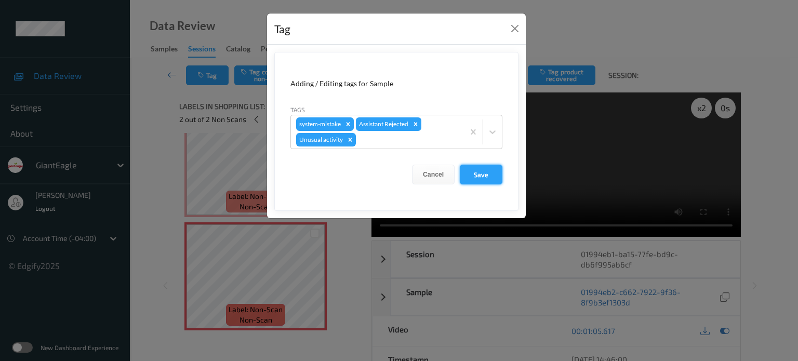
click at [484, 169] on button "Save" at bounding box center [481, 175] width 43 height 20
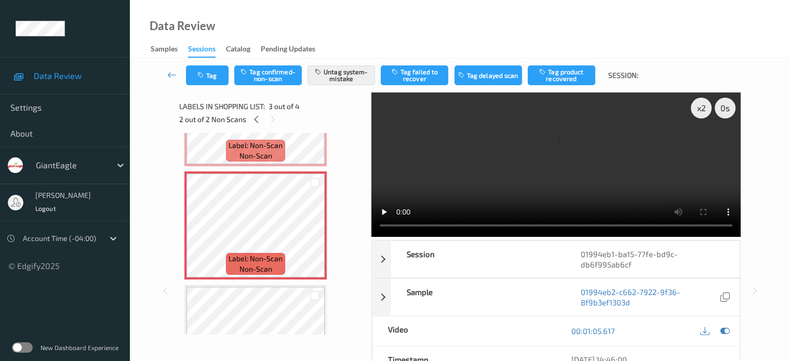
scroll to position [192, 0]
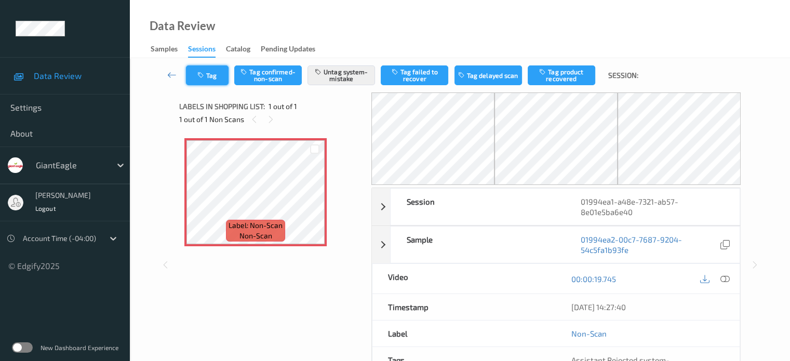
click at [218, 79] on button "Tag" at bounding box center [207, 75] width 43 height 20
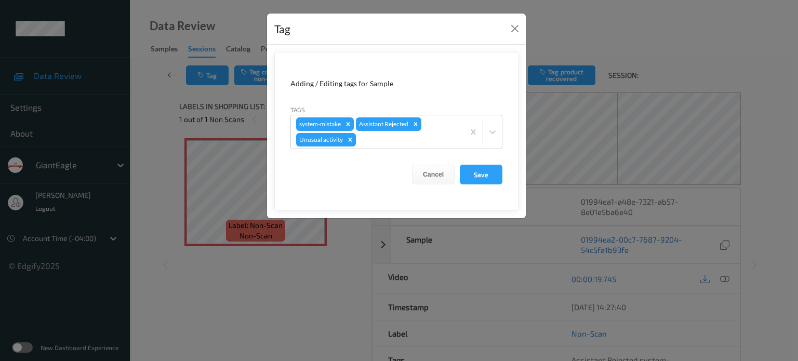
click at [320, 306] on div "Tag Adding / Editing tags for Sample Tags system-mistake Assistant Rejected Unu…" at bounding box center [399, 180] width 798 height 361
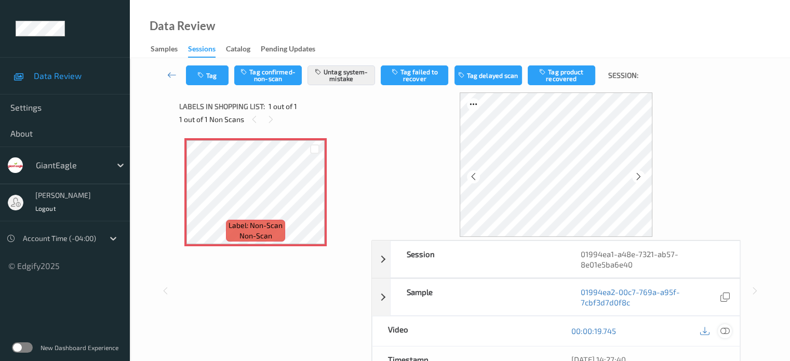
click at [727, 329] on icon at bounding box center [724, 330] width 9 height 9
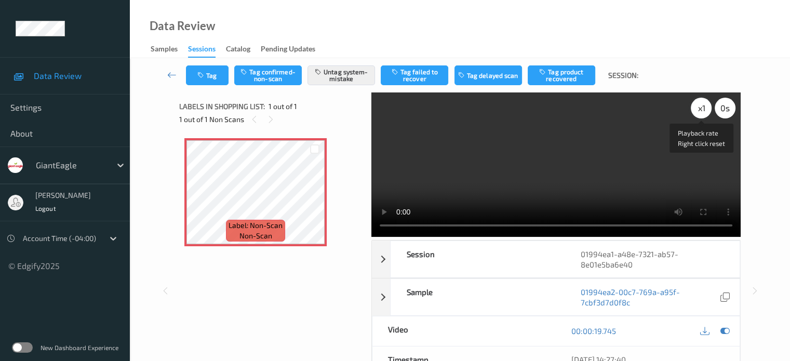
click at [699, 110] on div "x 1" at bounding box center [701, 108] width 21 height 21
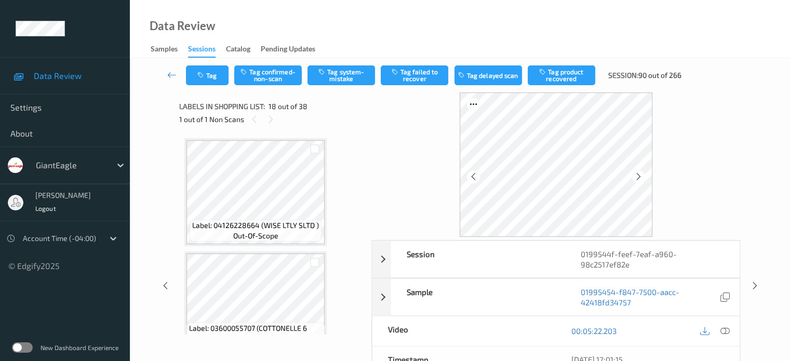
scroll to position [1898, 0]
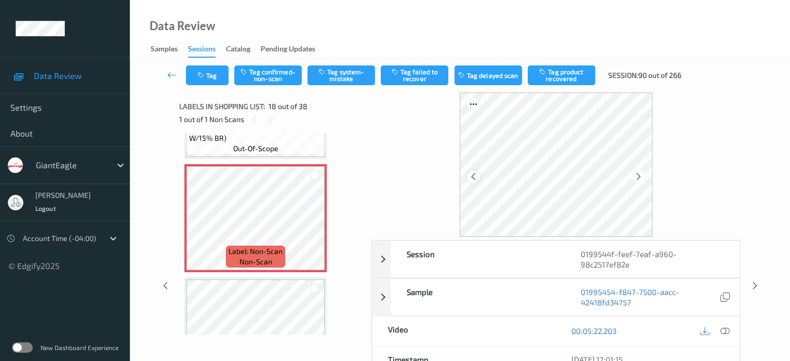
click at [469, 178] on icon at bounding box center [473, 176] width 9 height 9
click at [723, 326] on icon at bounding box center [724, 330] width 9 height 9
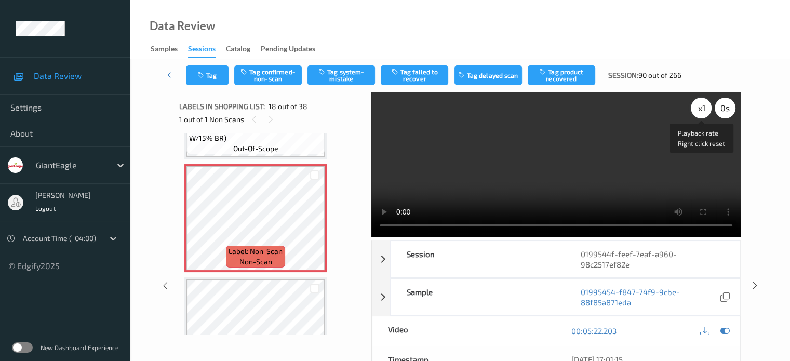
click at [702, 106] on div "x 1" at bounding box center [701, 108] width 21 height 21
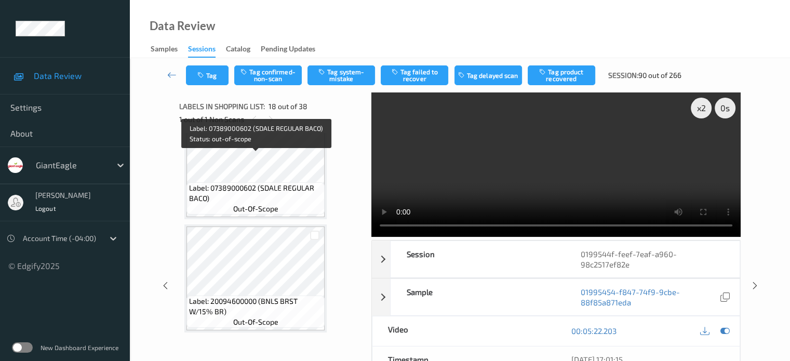
scroll to position [1709, 0]
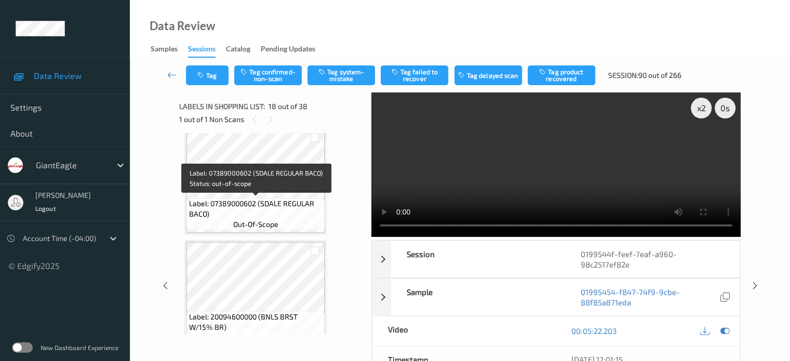
click at [224, 232] on div "Label: 07389000602 (SDALE REGULAR BACO) out-of-scope" at bounding box center [255, 181] width 142 height 108
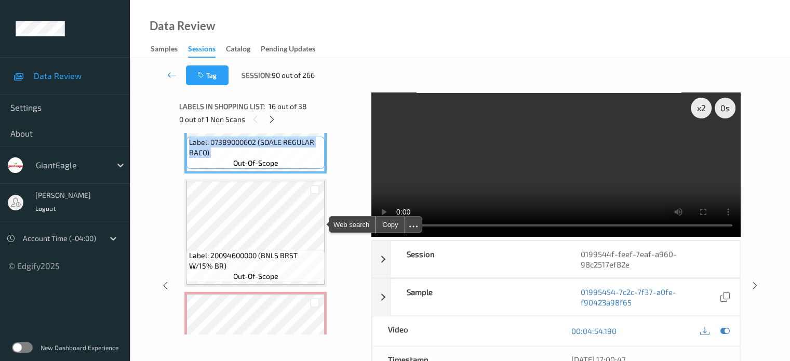
scroll to position [1787, 0]
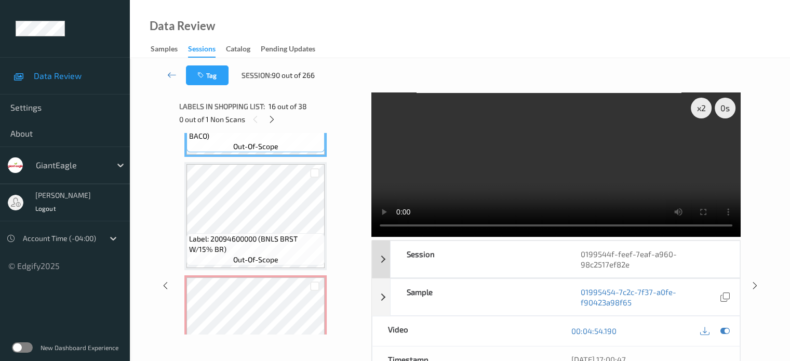
click at [504, 253] on div "Session" at bounding box center [477, 259] width 174 height 36
click at [505, 253] on div "Session" at bounding box center [477, 259] width 174 height 36
click at [698, 106] on div "x 2" at bounding box center [701, 108] width 21 height 21
click at [271, 123] on icon at bounding box center [271, 119] width 9 height 9
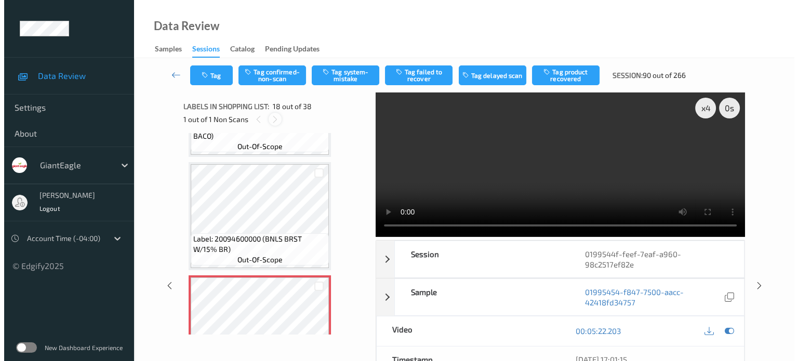
scroll to position [1816, 0]
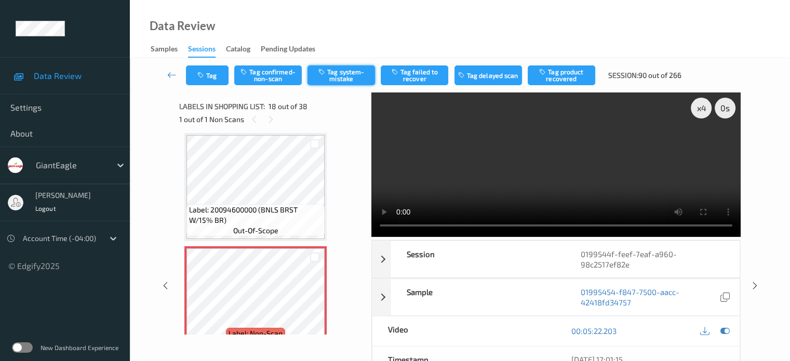
click at [339, 73] on button "Tag system-mistake" at bounding box center [341, 75] width 68 height 20
click at [210, 75] on button "Tag" at bounding box center [207, 75] width 43 height 20
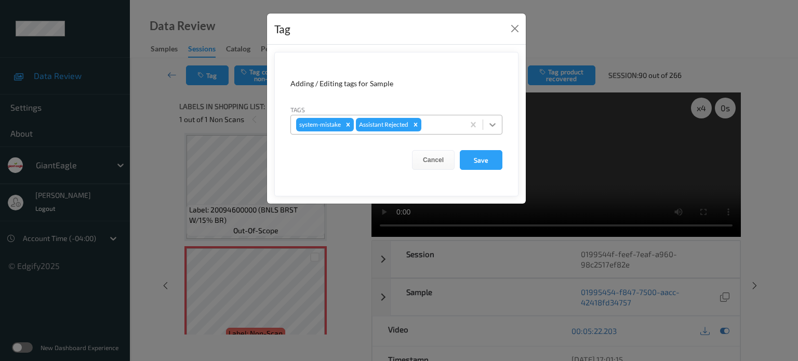
click at [490, 127] on icon at bounding box center [492, 124] width 10 height 10
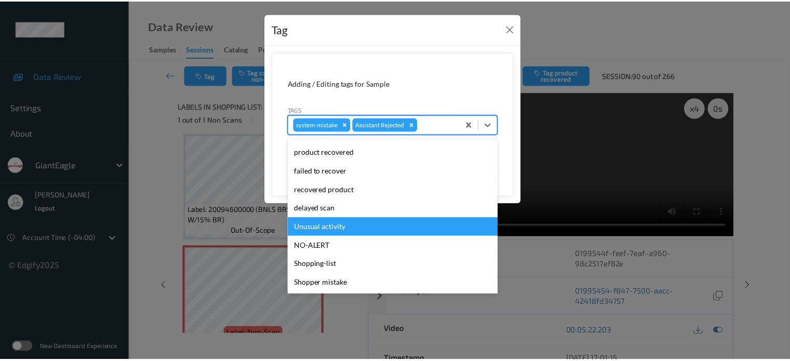
scroll to position [110, 0]
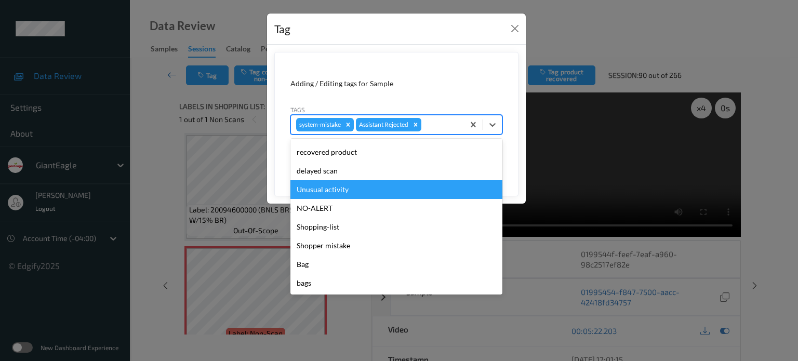
click at [327, 193] on div "Unusual activity" at bounding box center [396, 189] width 212 height 19
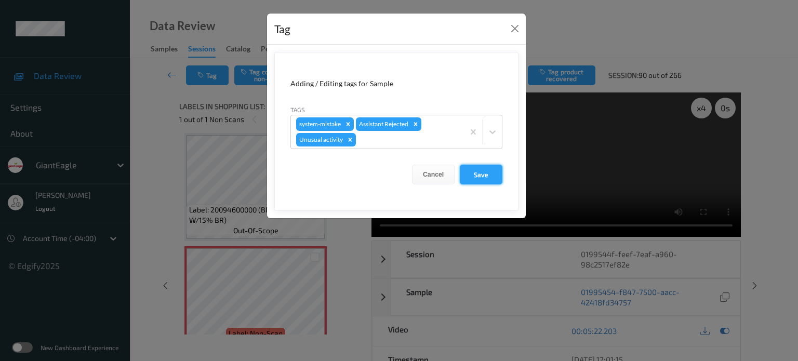
click at [490, 174] on button "Save" at bounding box center [481, 175] width 43 height 20
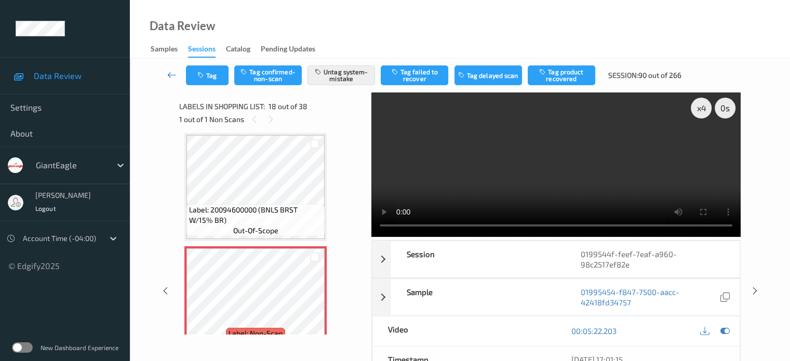
click at [174, 76] on icon at bounding box center [171, 75] width 9 height 10
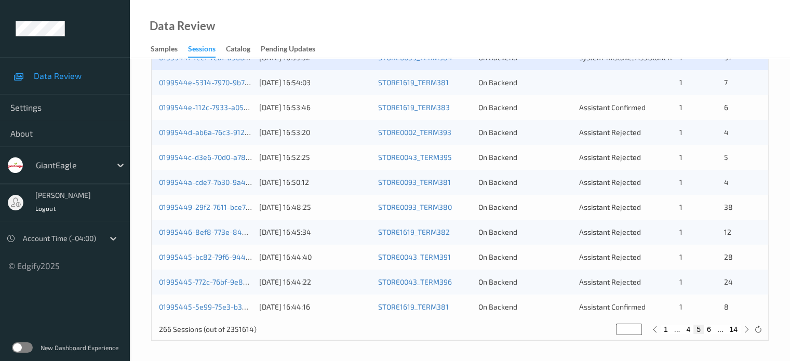
scroll to position [488, 0]
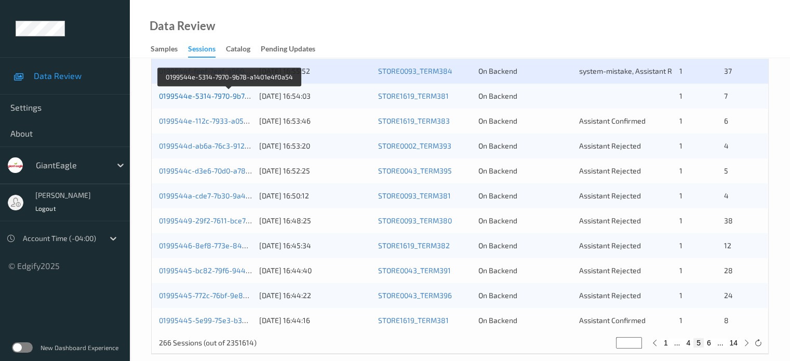
click at [214, 93] on link "0199544e-5314-7970-9b78-a1401e4f0a54" at bounding box center [229, 95] width 141 height 9
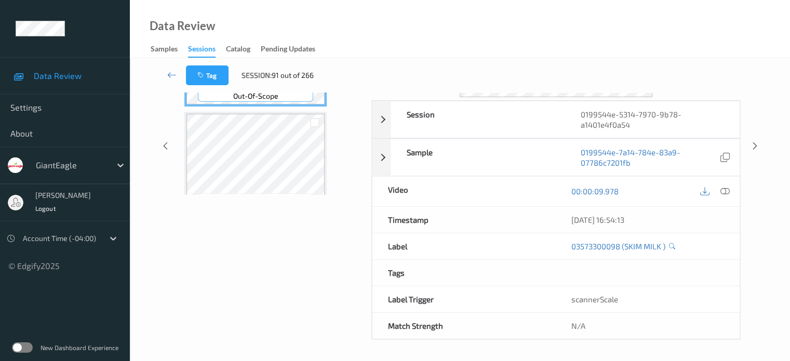
scroll to position [138, 0]
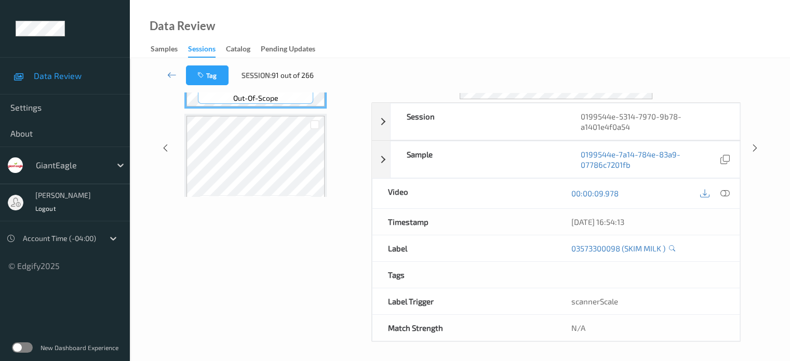
drag, startPoint x: 145, startPoint y: 2, endPoint x: 248, endPoint y: 20, distance: 105.0
click at [248, 20] on div "Data Review Samples Sessions Catalog Pending Updates" at bounding box center [460, 29] width 660 height 58
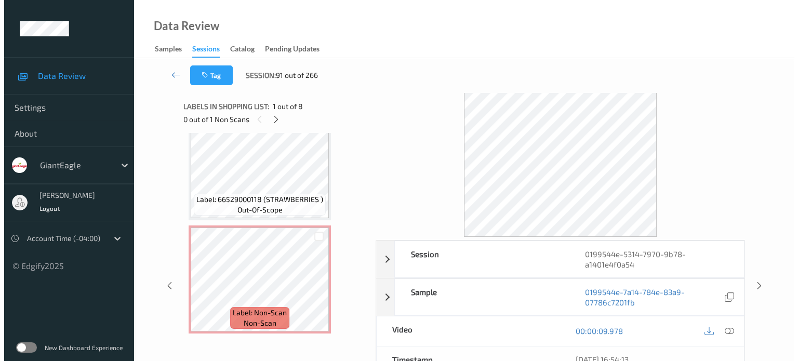
scroll to position [709, 0]
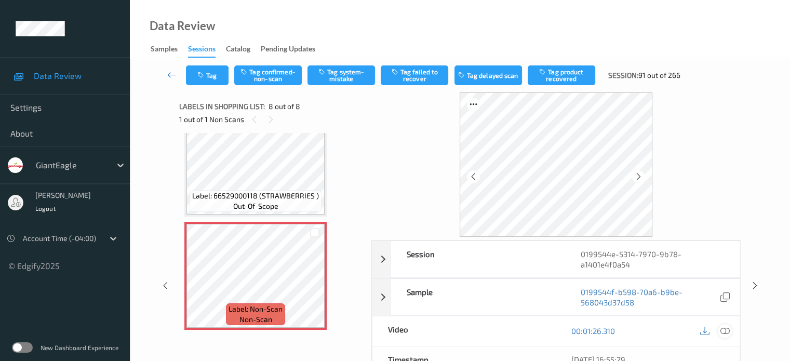
click at [721, 331] on icon at bounding box center [724, 330] width 9 height 9
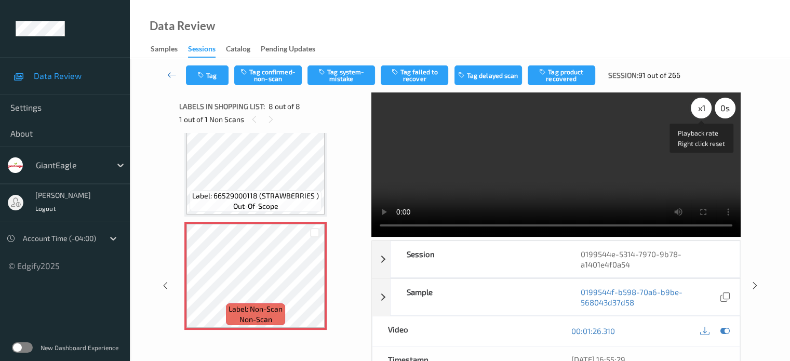
click at [702, 111] on div "x 1" at bounding box center [701, 108] width 21 height 21
click at [342, 77] on button "Tag system-mistake" at bounding box center [341, 75] width 68 height 20
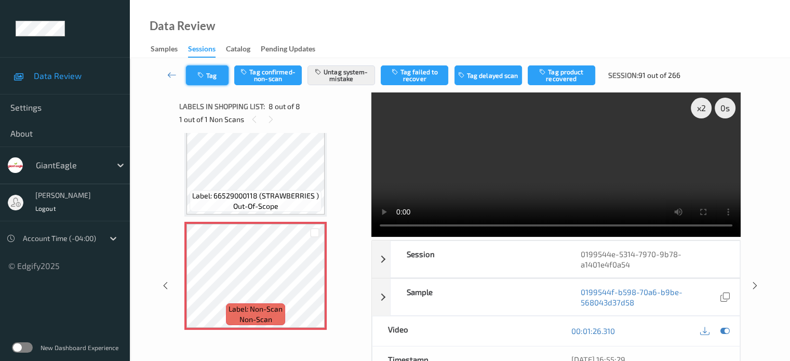
click at [212, 76] on button "Tag" at bounding box center [207, 75] width 43 height 20
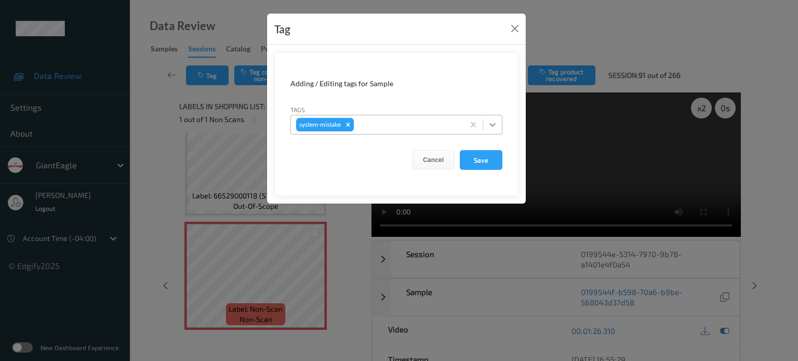
click at [494, 122] on icon at bounding box center [492, 124] width 10 height 10
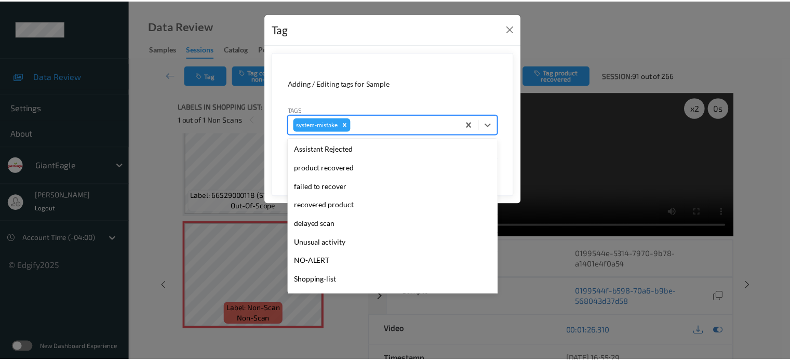
scroll to position [129, 0]
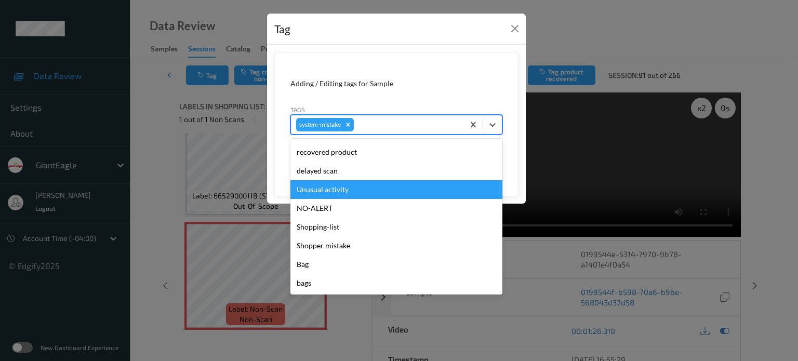
click at [336, 191] on div "Unusual activity" at bounding box center [396, 189] width 212 height 19
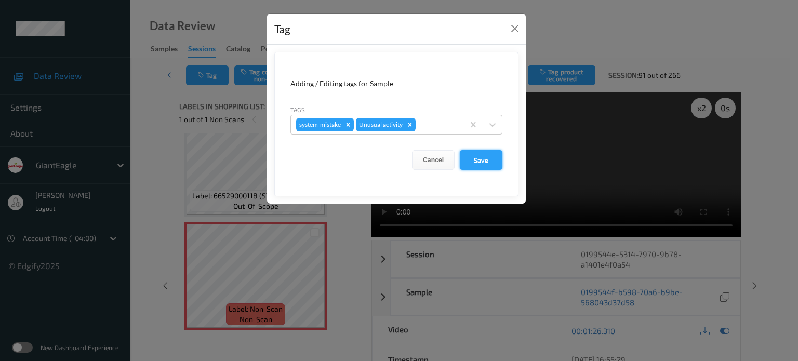
click at [480, 158] on button "Save" at bounding box center [481, 160] width 43 height 20
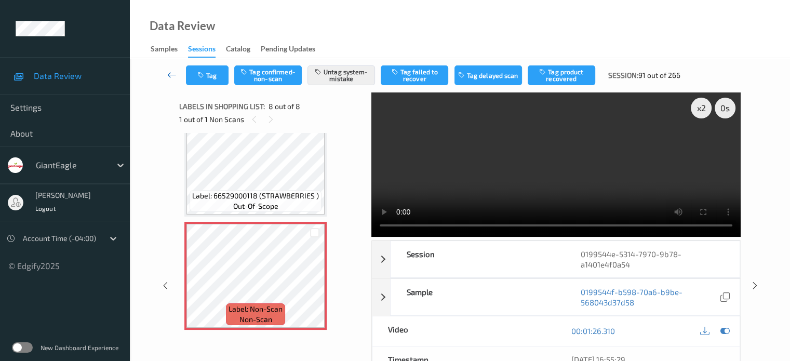
click at [169, 75] on icon at bounding box center [171, 75] width 9 height 10
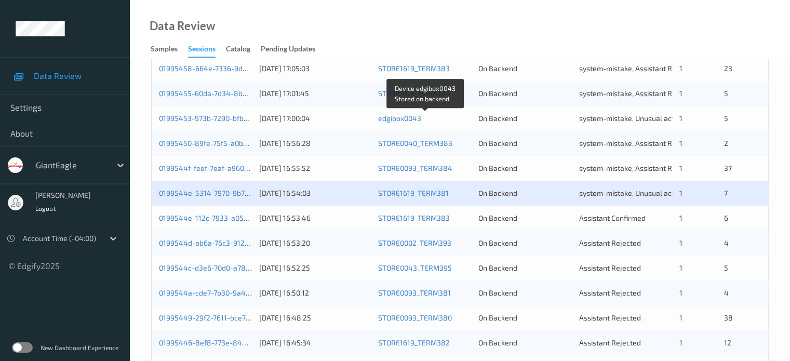
scroll to position [401, 0]
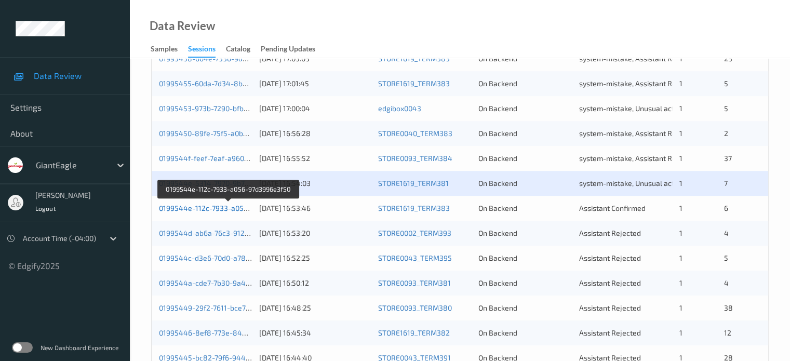
click at [218, 204] on link "0199544e-112c-7933-a056-97d3996e3f50" at bounding box center [229, 208] width 140 height 9
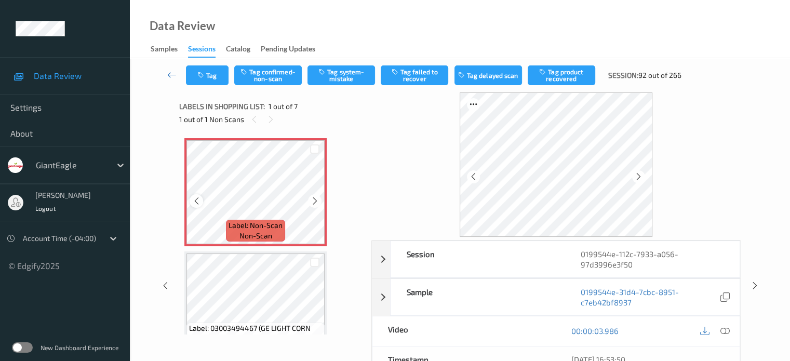
click at [199, 205] on icon at bounding box center [196, 200] width 9 height 9
click at [721, 331] on icon at bounding box center [724, 330] width 9 height 9
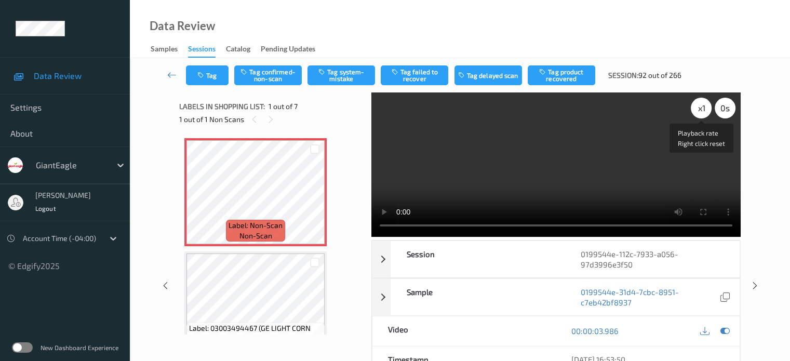
click at [706, 106] on div "x 1" at bounding box center [701, 108] width 21 height 21
click at [266, 78] on button "Tag confirmed-non-scan" at bounding box center [268, 75] width 68 height 20
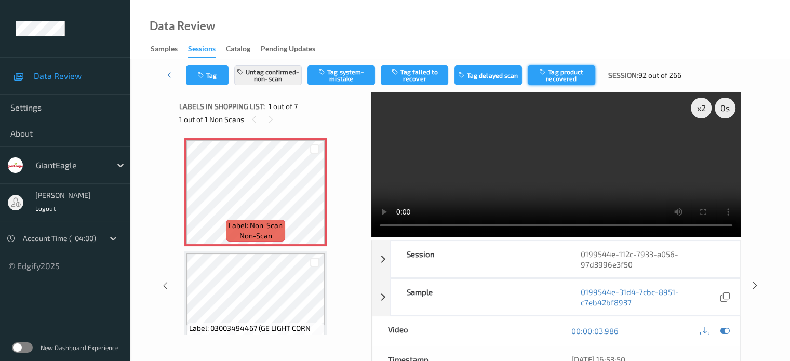
click at [563, 75] on button "Tag product recovered" at bounding box center [562, 75] width 68 height 20
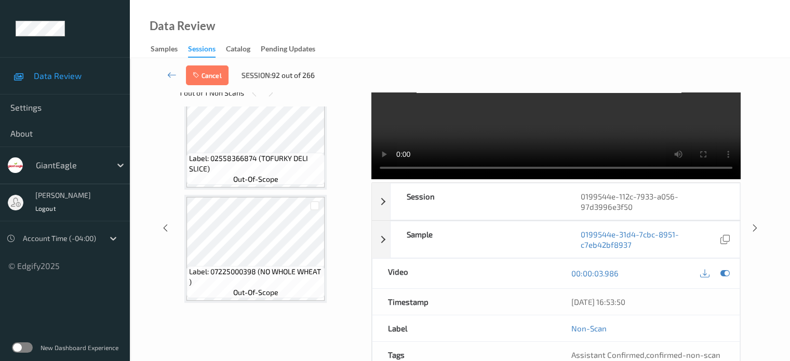
scroll to position [86, 0]
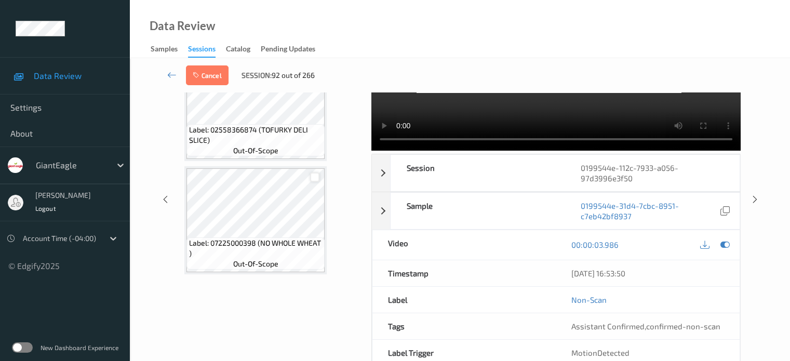
click at [316, 176] on div at bounding box center [315, 177] width 10 height 10
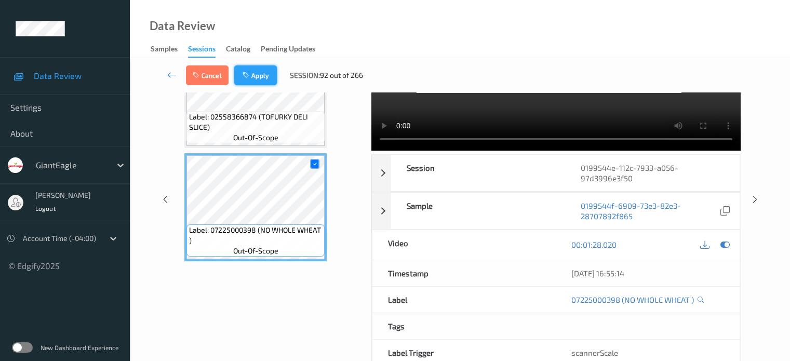
click at [252, 71] on button "Apply" at bounding box center [255, 75] width 43 height 20
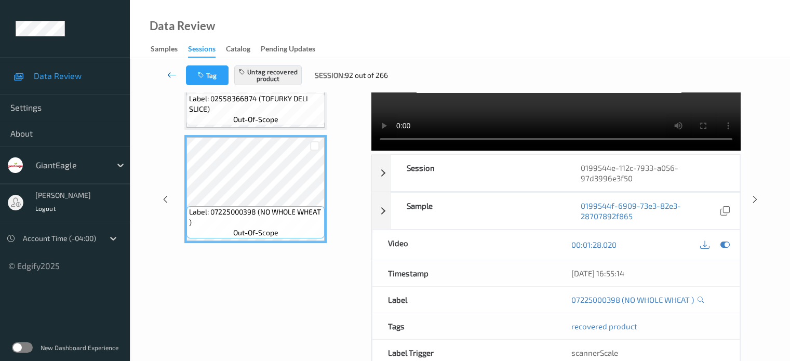
click at [169, 77] on icon at bounding box center [171, 75] width 9 height 10
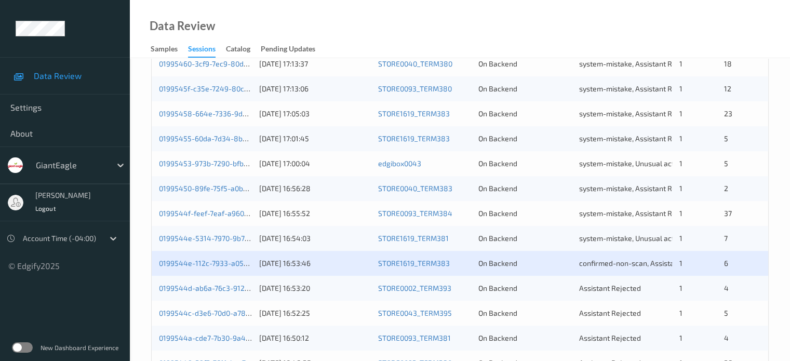
scroll to position [502, 0]
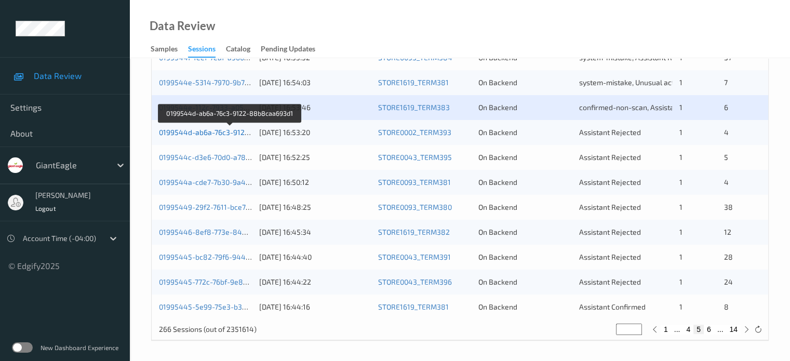
click at [204, 130] on link "0199544d-ab6a-76c3-9122-88b8caa693d1" at bounding box center [230, 132] width 143 height 9
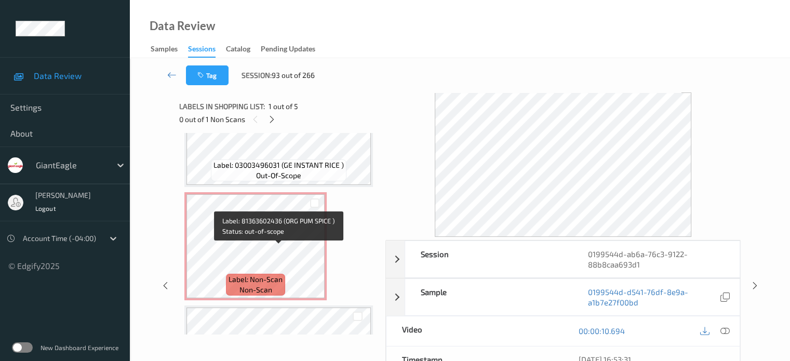
scroll to position [346, 0]
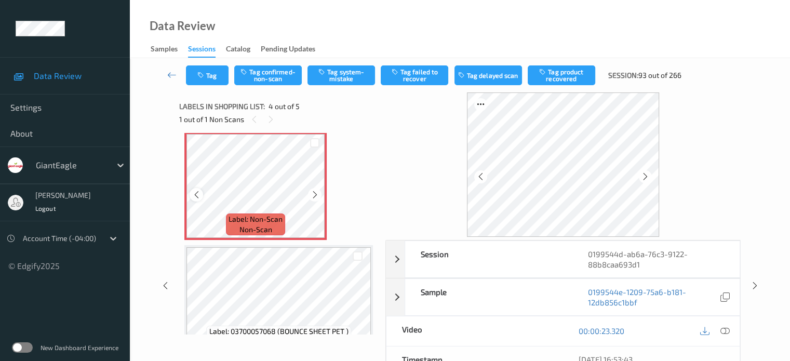
click at [197, 193] on icon at bounding box center [196, 194] width 9 height 9
click at [724, 330] on icon at bounding box center [724, 330] width 9 height 9
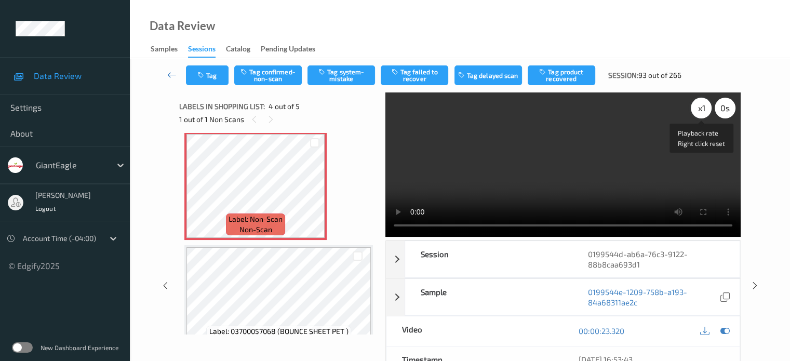
click at [704, 107] on div "x 1" at bounding box center [701, 108] width 21 height 21
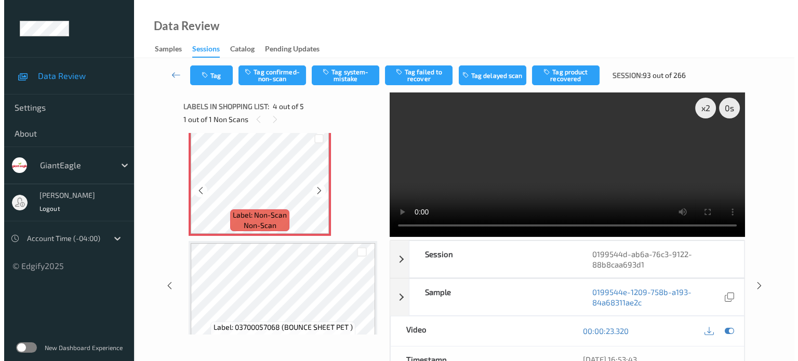
scroll to position [370, 0]
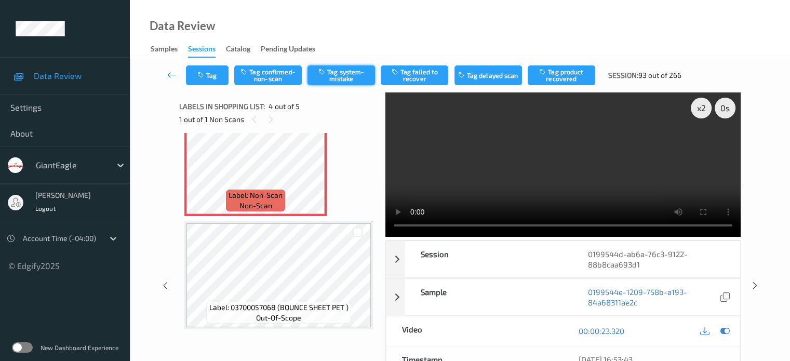
click at [341, 81] on button "Tag system-mistake" at bounding box center [341, 75] width 68 height 20
click at [212, 73] on button "Tag" at bounding box center [207, 75] width 43 height 20
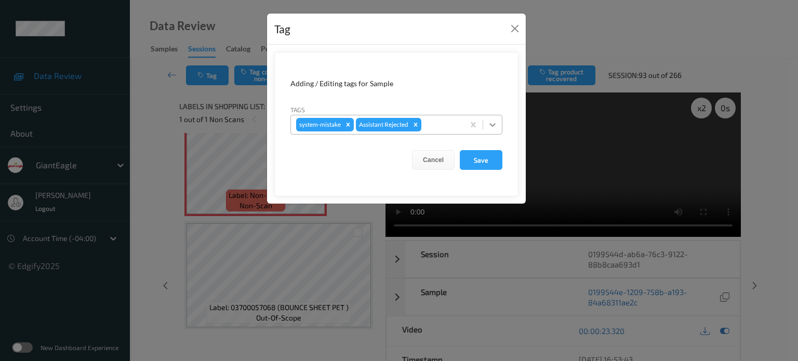
click at [492, 123] on icon at bounding box center [492, 124] width 10 height 10
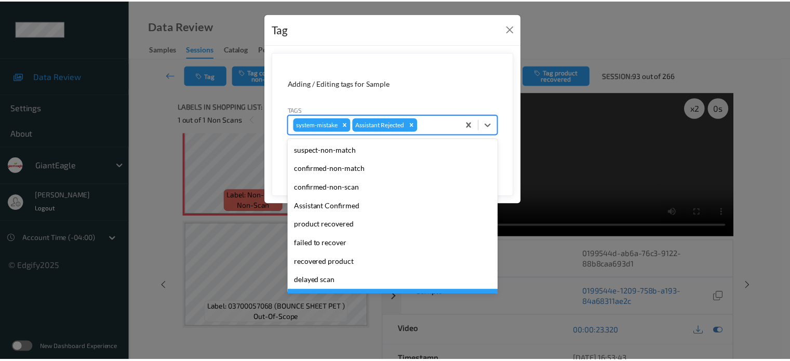
scroll to position [110, 0]
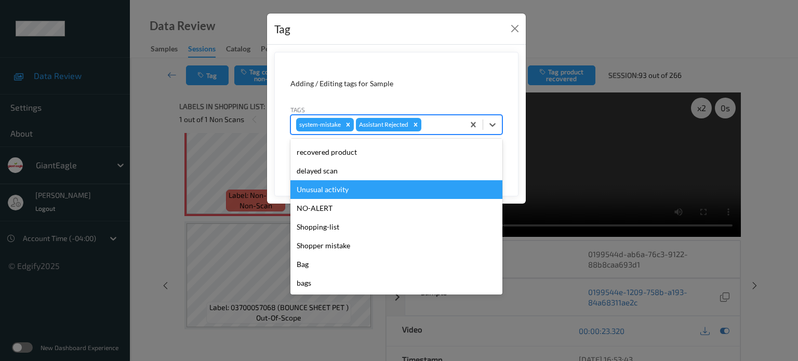
click at [325, 191] on div "Unusual activity" at bounding box center [396, 189] width 212 height 19
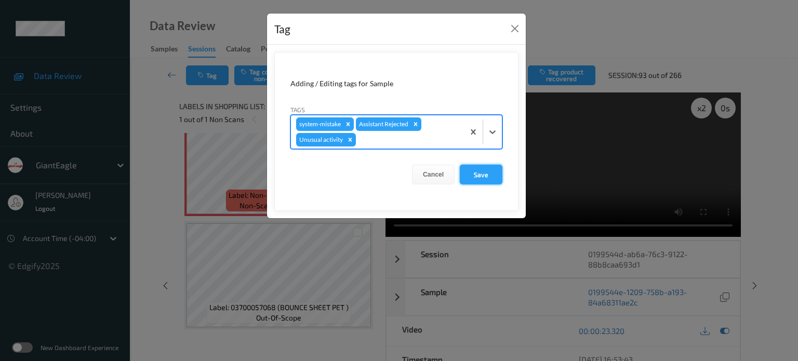
click at [487, 175] on button "Save" at bounding box center [481, 175] width 43 height 20
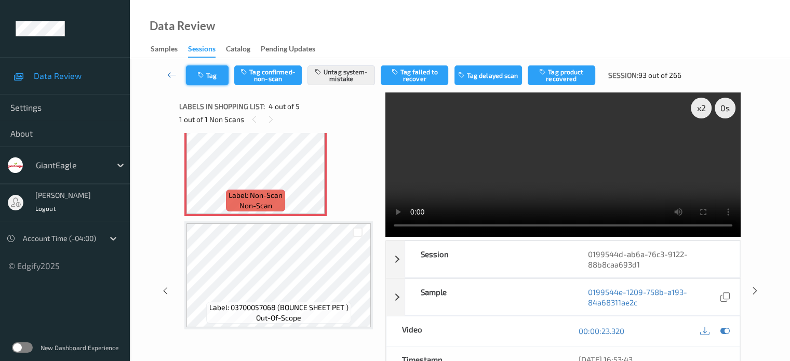
click at [202, 72] on icon "button" at bounding box center [201, 75] width 9 height 7
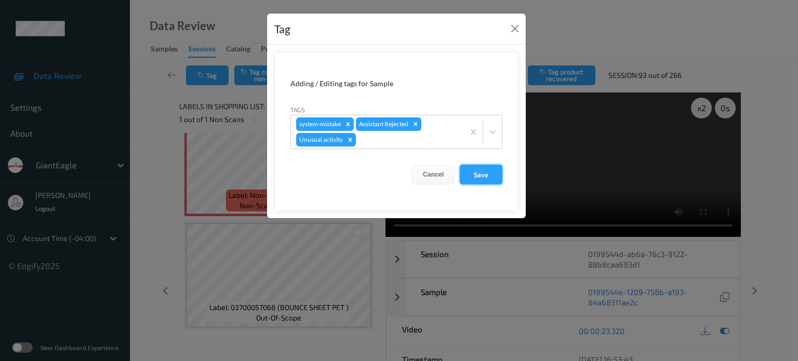
click at [475, 172] on button "Save" at bounding box center [481, 175] width 43 height 20
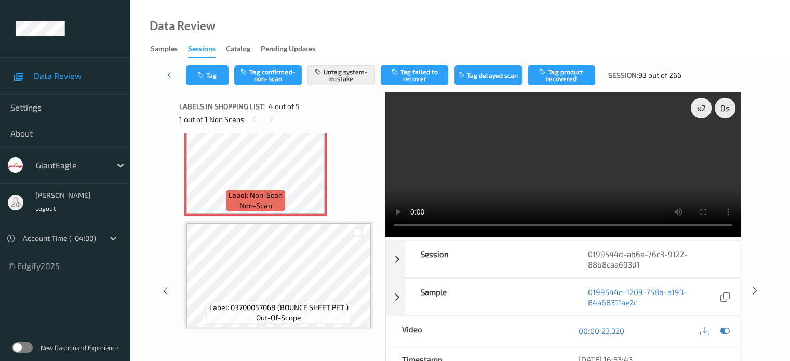
click at [169, 72] on icon at bounding box center [171, 75] width 9 height 10
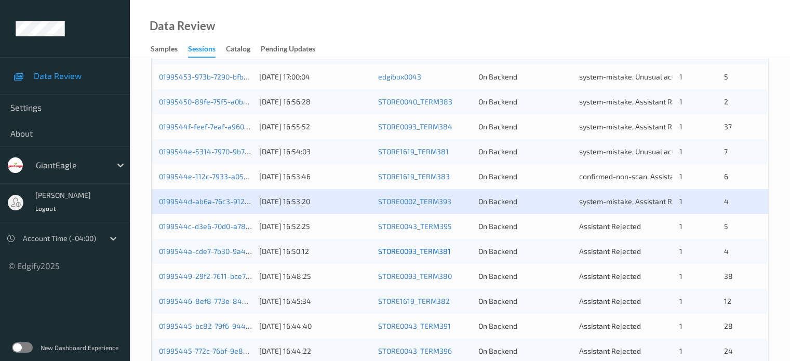
scroll to position [502, 0]
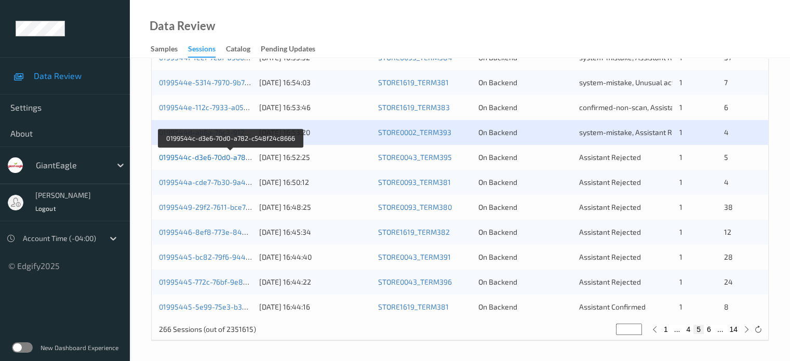
click at [216, 157] on link "0199544c-d3e6-70d0-a782-c548f24c8666" at bounding box center [230, 157] width 143 height 9
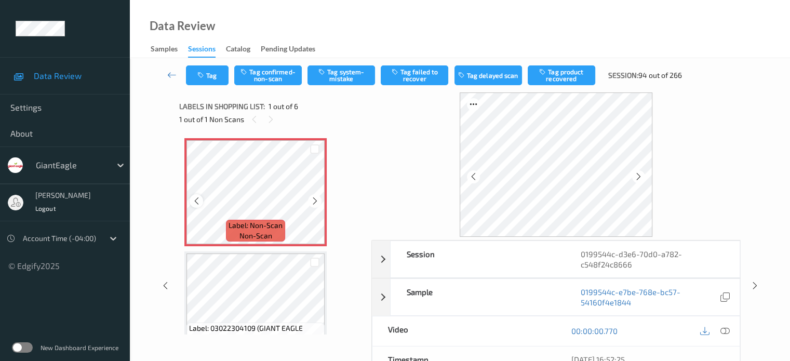
click at [199, 203] on icon at bounding box center [196, 200] width 9 height 9
click at [726, 330] on icon at bounding box center [724, 330] width 9 height 9
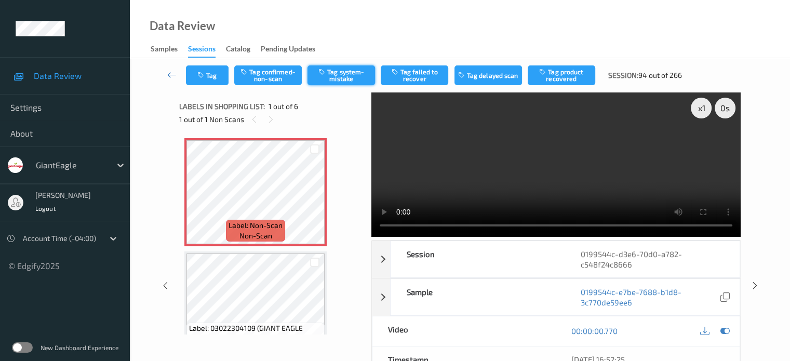
click at [331, 83] on button "Tag system-mistake" at bounding box center [341, 75] width 68 height 20
click at [212, 75] on button "Tag" at bounding box center [207, 75] width 43 height 20
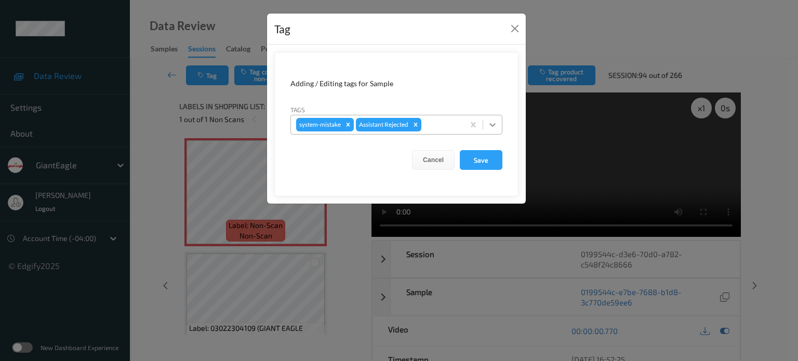
click at [491, 123] on icon at bounding box center [492, 124] width 10 height 10
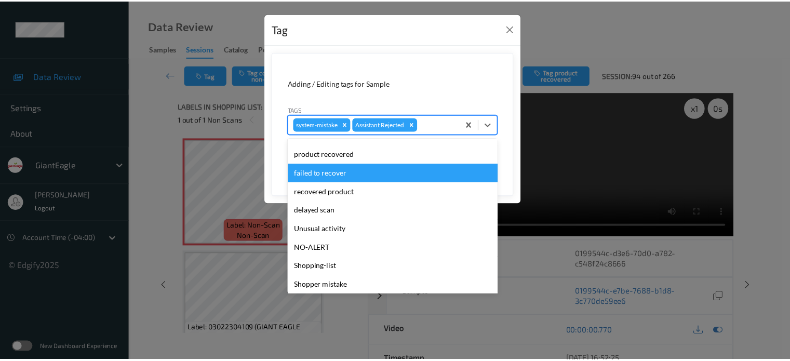
scroll to position [110, 0]
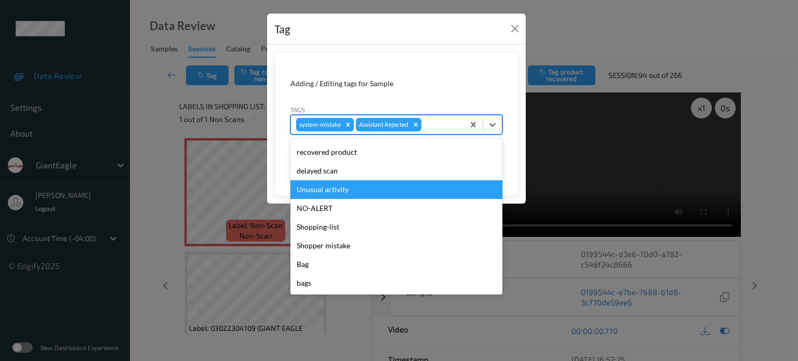
click at [328, 192] on div "Unusual activity" at bounding box center [396, 189] width 212 height 19
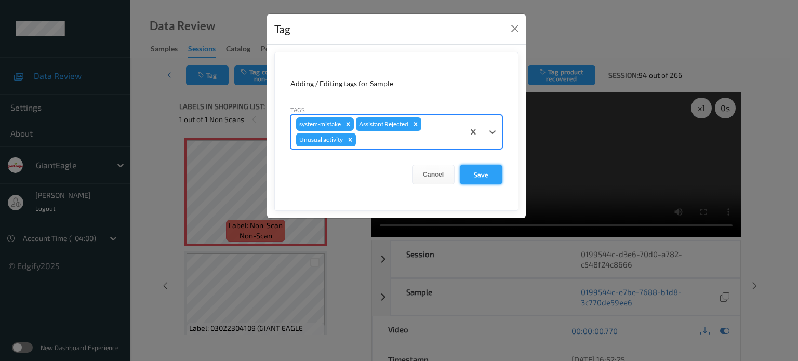
click at [478, 178] on button "Save" at bounding box center [481, 175] width 43 height 20
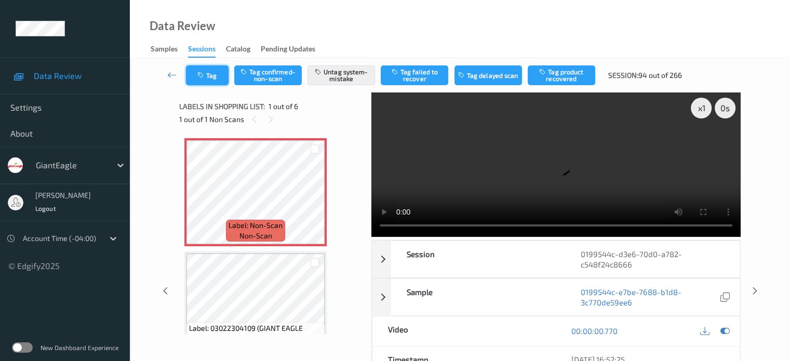
click at [207, 73] on button "Tag" at bounding box center [207, 75] width 43 height 20
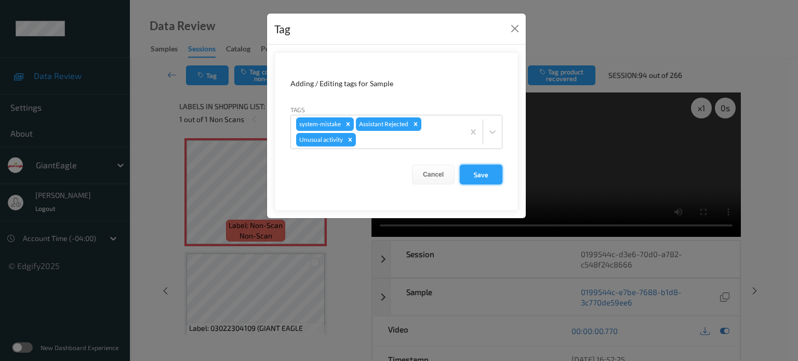
click at [481, 170] on button "Save" at bounding box center [481, 175] width 43 height 20
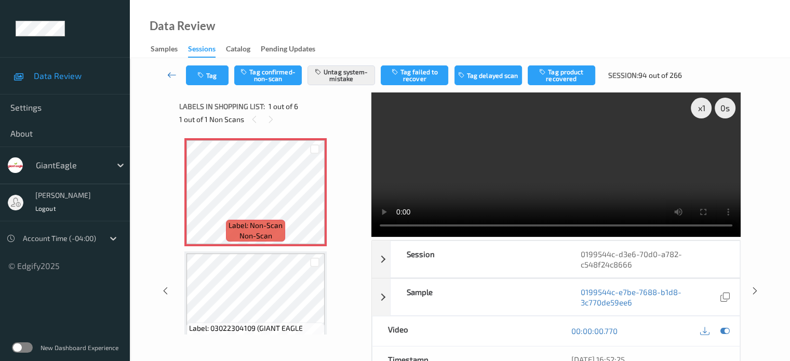
click at [172, 73] on icon at bounding box center [171, 75] width 9 height 10
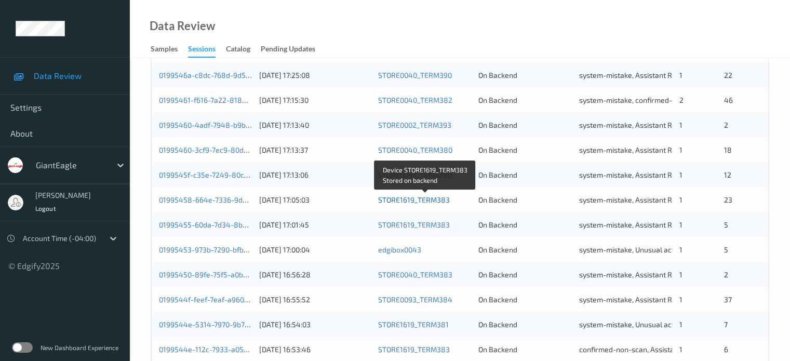
scroll to position [502, 0]
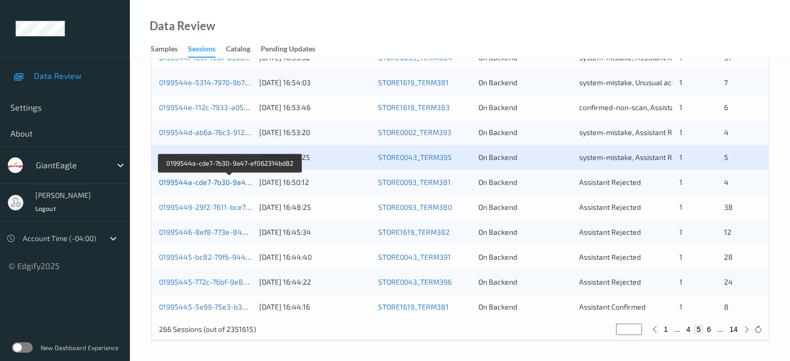
click at [217, 180] on link "0199544a-cde7-7b30-9a47-ef062314bd82" at bounding box center [230, 182] width 142 height 9
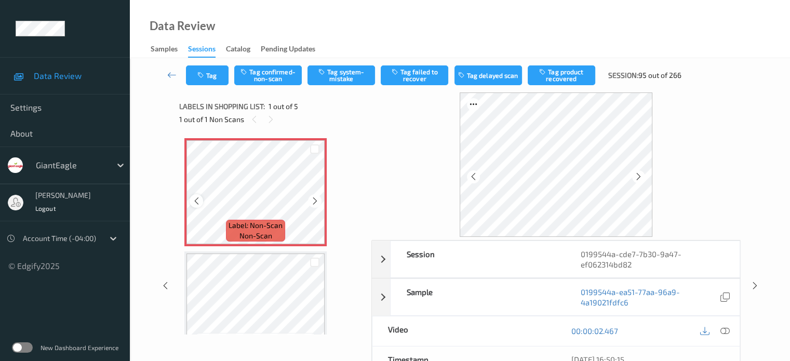
click at [198, 198] on icon at bounding box center [196, 200] width 9 height 9
click at [721, 329] on icon at bounding box center [724, 330] width 9 height 9
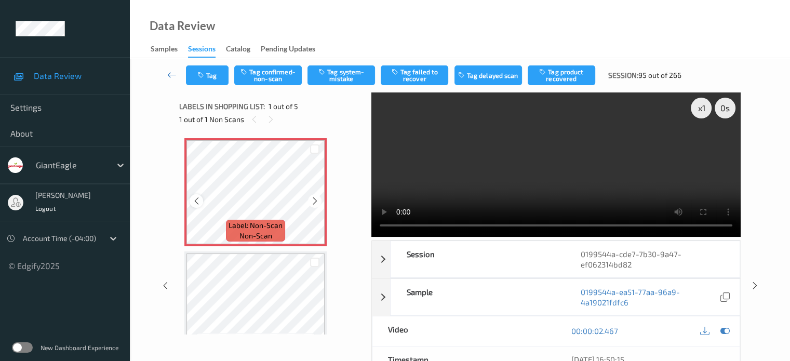
click at [197, 199] on icon at bounding box center [196, 200] width 9 height 9
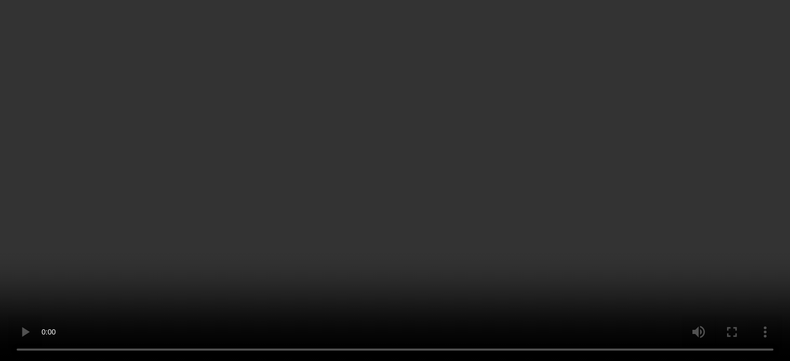
scroll to position [370, 0]
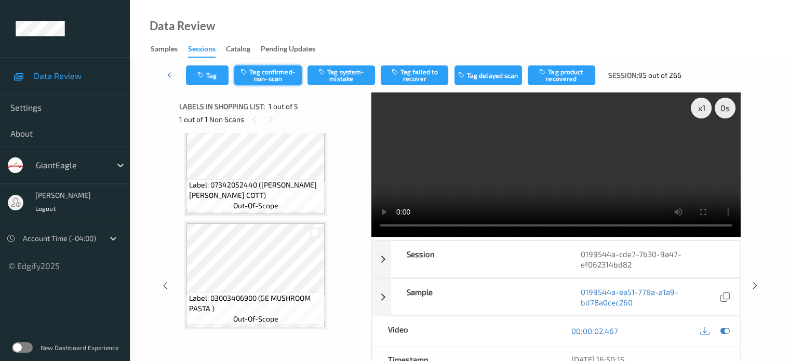
click at [264, 72] on button "Tag confirmed-non-scan" at bounding box center [268, 75] width 68 height 20
click at [419, 73] on button "Tag failed to recover" at bounding box center [415, 75] width 68 height 20
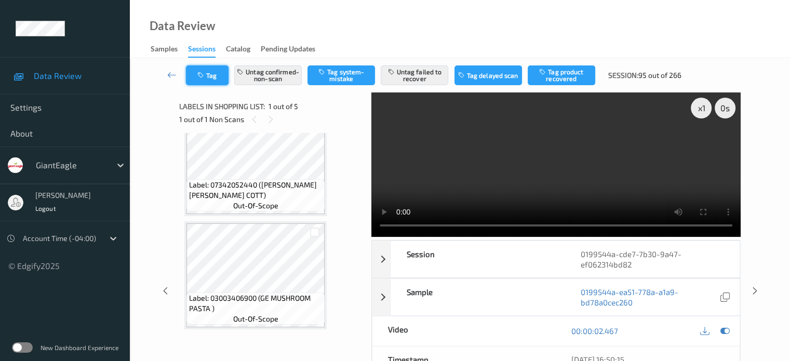
click at [216, 74] on button "Tag" at bounding box center [207, 75] width 43 height 20
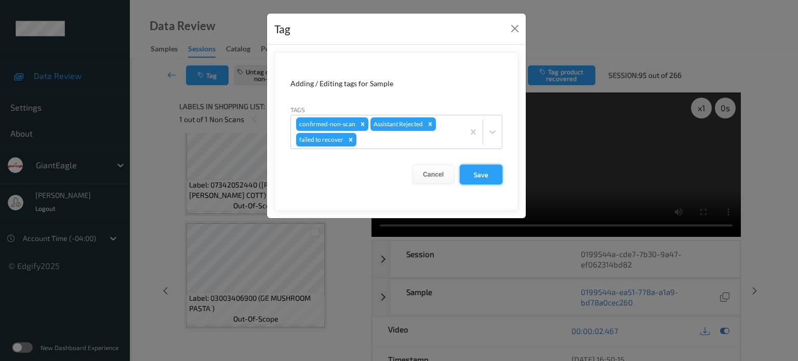
click at [472, 179] on button "Save" at bounding box center [481, 175] width 43 height 20
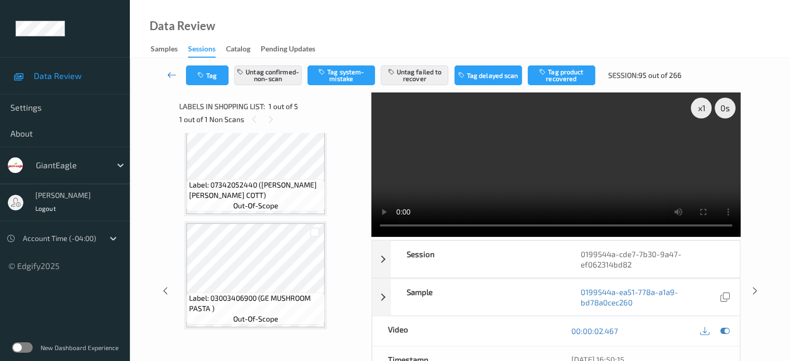
click at [171, 76] on icon at bounding box center [171, 75] width 9 height 10
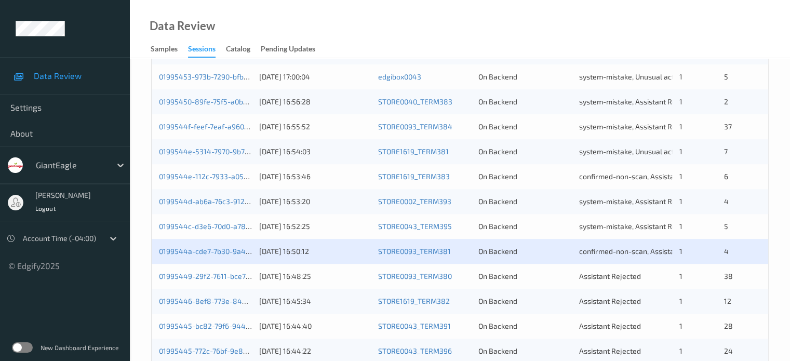
scroll to position [502, 0]
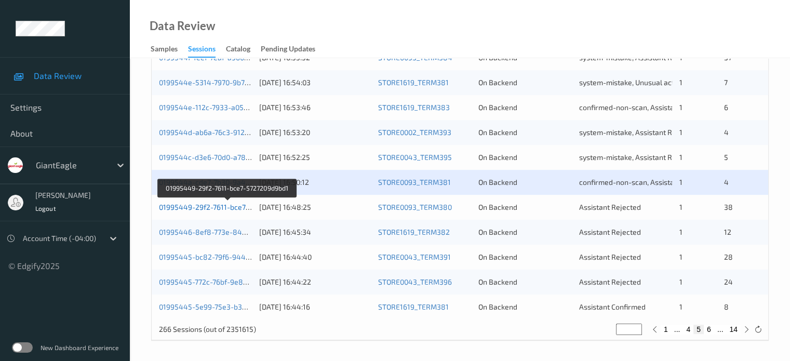
click at [224, 205] on link "01995449-29f2-7611-bce7-5727209d9bd1" at bounding box center [228, 207] width 138 height 9
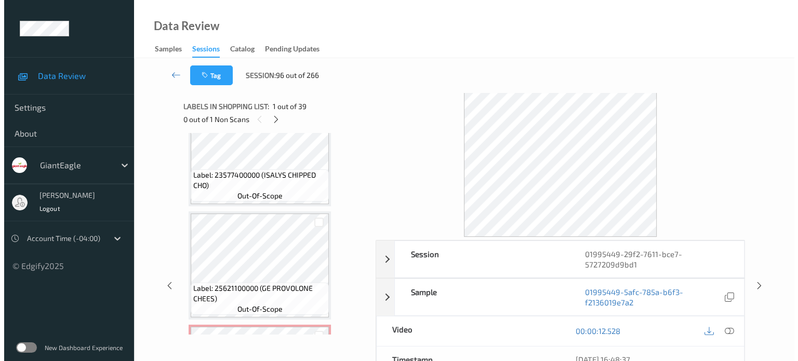
scroll to position [2316, 0]
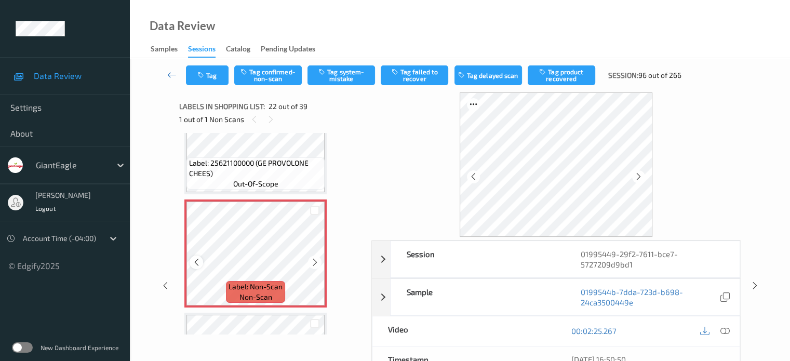
click at [201, 259] on div at bounding box center [196, 261] width 13 height 13
click at [723, 329] on icon at bounding box center [724, 330] width 9 height 9
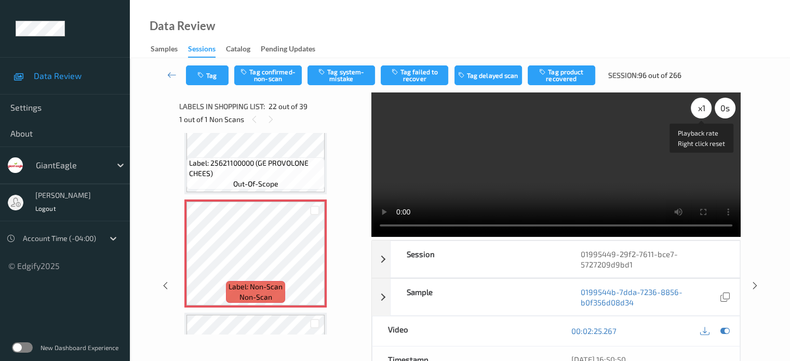
click at [702, 106] on div "x 1" at bounding box center [701, 108] width 21 height 21
click at [528, 261] on div "Session" at bounding box center [477, 259] width 174 height 36
click at [704, 111] on div "x 2" at bounding box center [701, 108] width 21 height 21
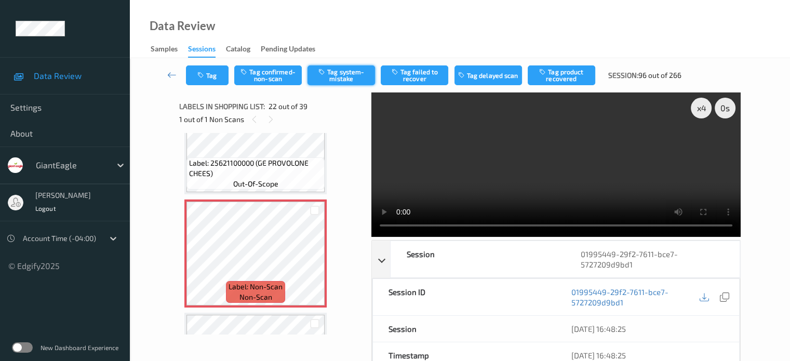
click at [351, 75] on button "Tag system-mistake" at bounding box center [341, 75] width 68 height 20
click at [206, 69] on button "Tag" at bounding box center [207, 75] width 43 height 20
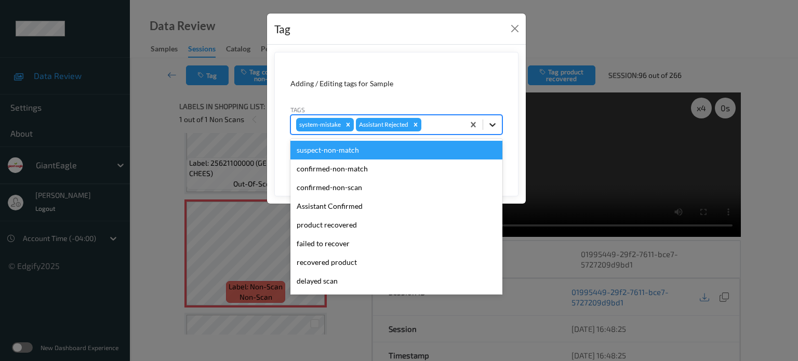
click at [494, 128] on icon at bounding box center [492, 124] width 10 height 10
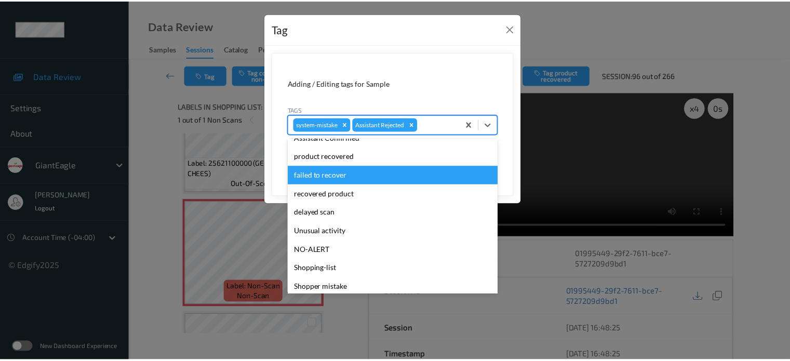
scroll to position [110, 0]
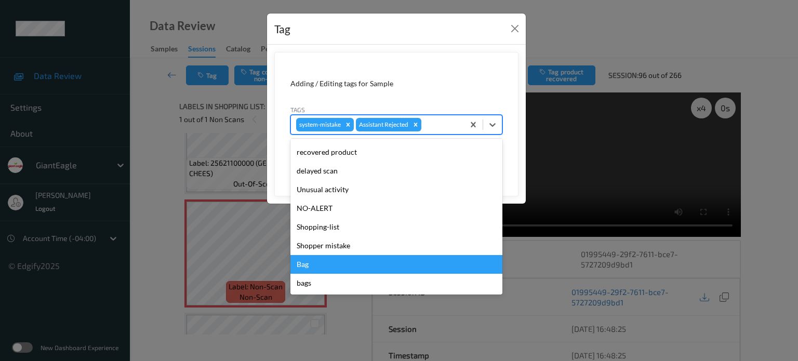
click at [308, 265] on div "Bag" at bounding box center [396, 264] width 212 height 19
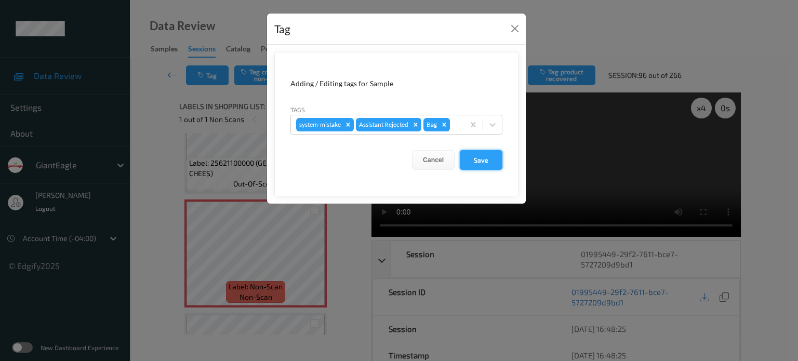
click at [482, 158] on button "Save" at bounding box center [481, 160] width 43 height 20
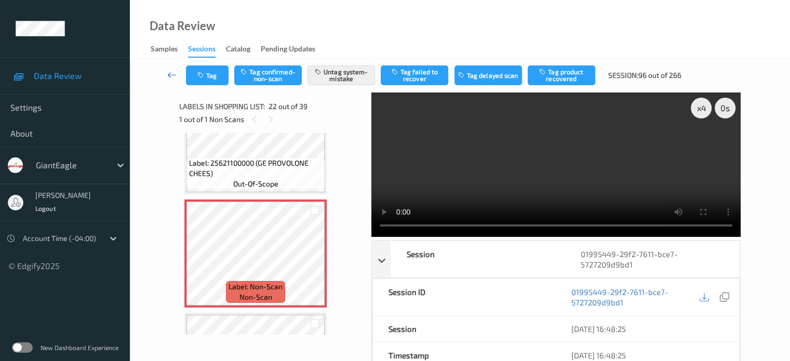
click at [168, 74] on icon at bounding box center [171, 75] width 9 height 10
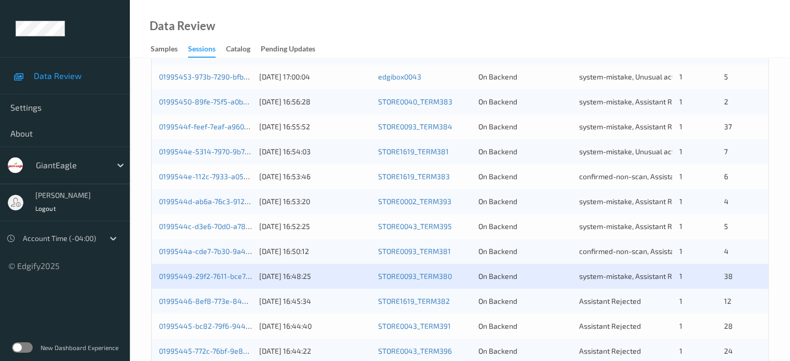
scroll to position [502, 0]
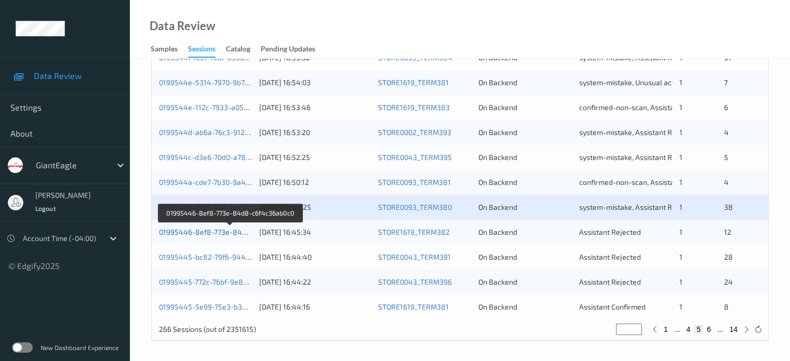
click at [212, 232] on link "01995446-8ef8-773e-84d8-c6f4c36ab0c0" at bounding box center [230, 231] width 142 height 9
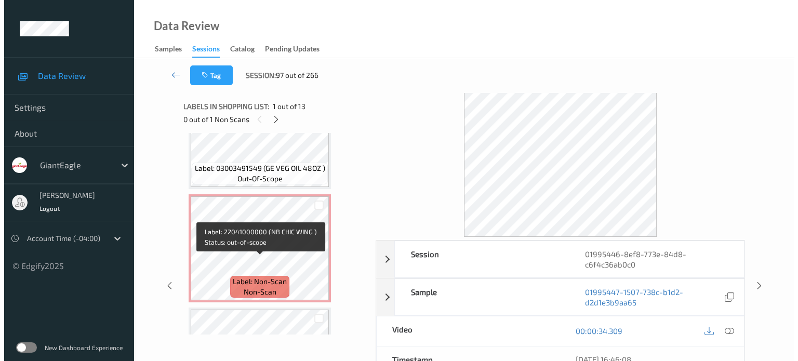
scroll to position [1190, 0]
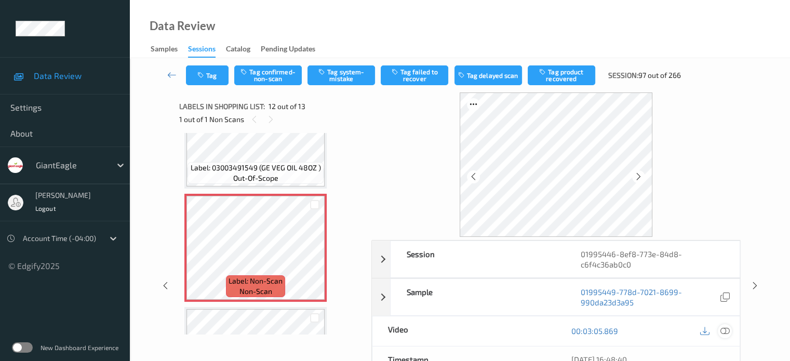
click at [730, 329] on div at bounding box center [725, 331] width 14 height 14
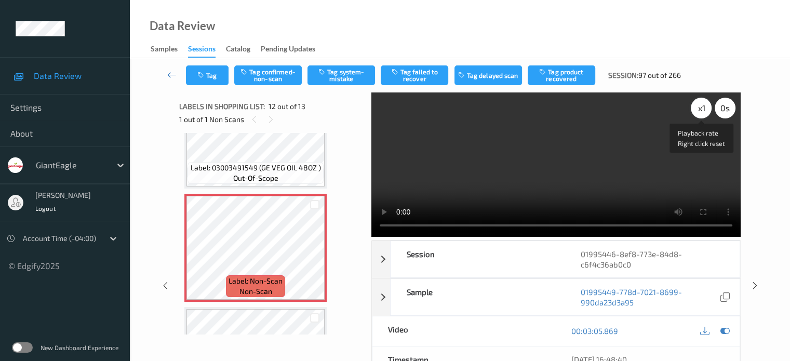
click at [702, 103] on div "x 1" at bounding box center [701, 108] width 21 height 21
click at [700, 107] on div "x 2" at bounding box center [701, 108] width 21 height 21
click at [335, 76] on button "Tag system-mistake" at bounding box center [341, 75] width 68 height 20
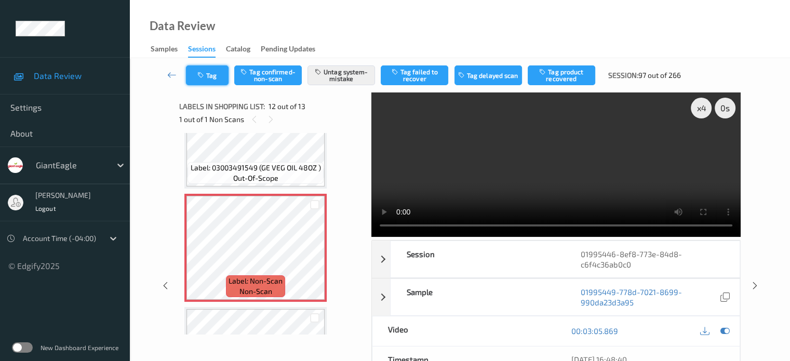
click at [208, 76] on button "Tag" at bounding box center [207, 75] width 43 height 20
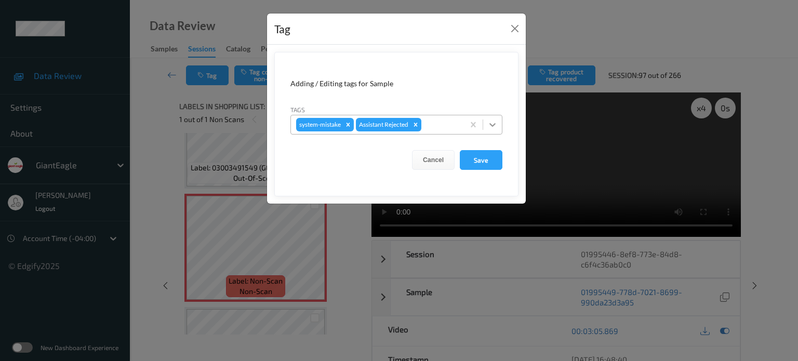
click at [493, 126] on icon at bounding box center [492, 124] width 10 height 10
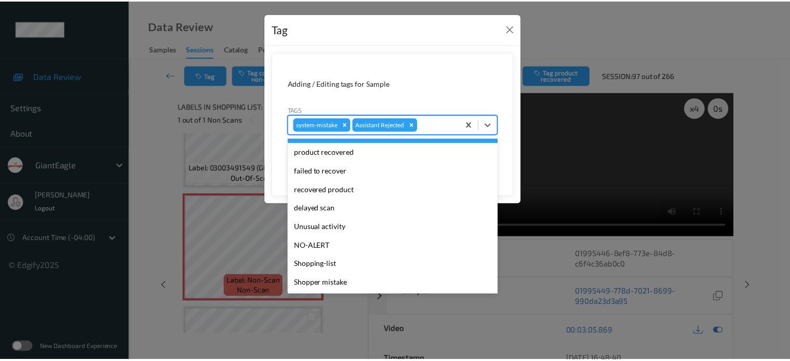
scroll to position [110, 0]
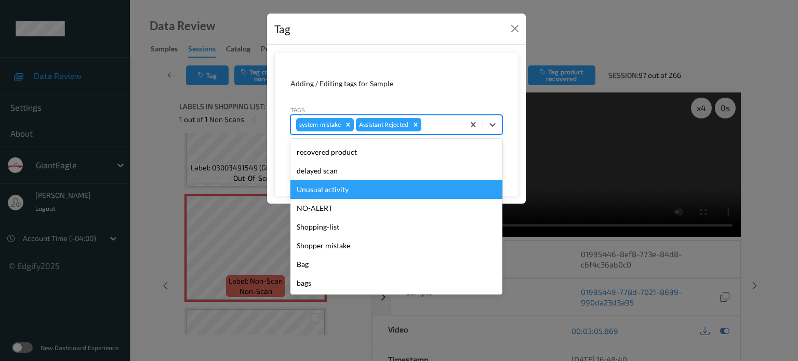
click at [316, 188] on div "Unusual activity" at bounding box center [396, 189] width 212 height 19
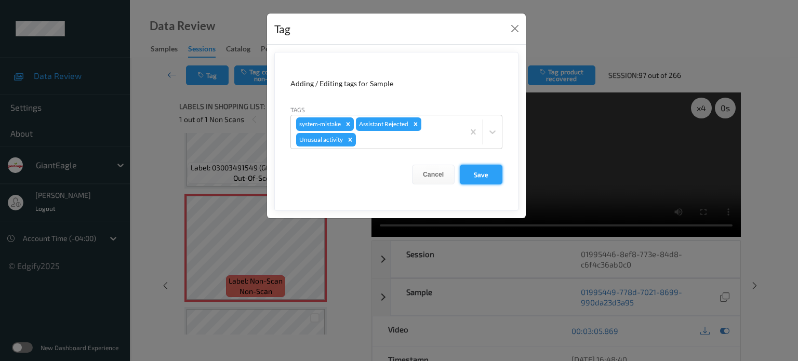
click at [480, 172] on button "Save" at bounding box center [481, 175] width 43 height 20
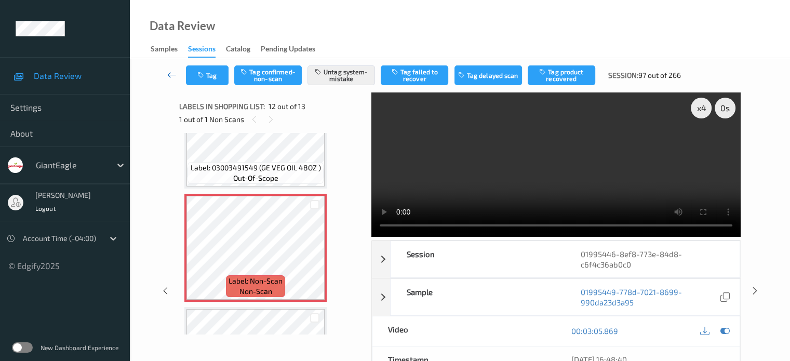
click at [170, 76] on icon at bounding box center [171, 75] width 9 height 10
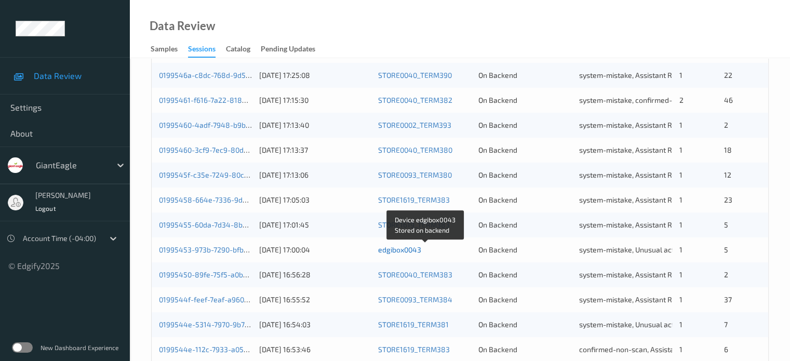
scroll to position [502, 0]
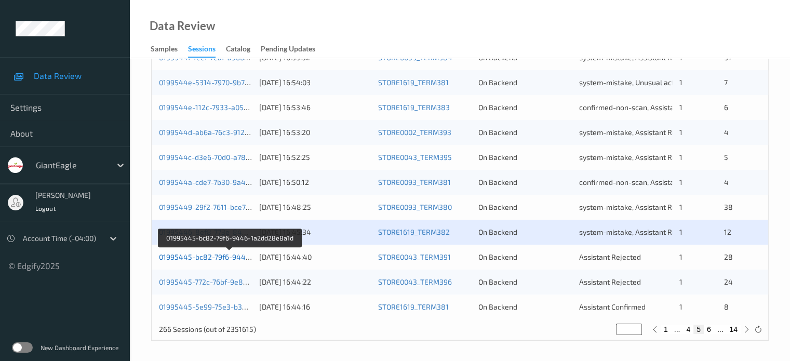
click at [213, 257] on link "01995445-bc82-79f6-9446-1a2dd28e8a1d" at bounding box center [230, 256] width 143 height 9
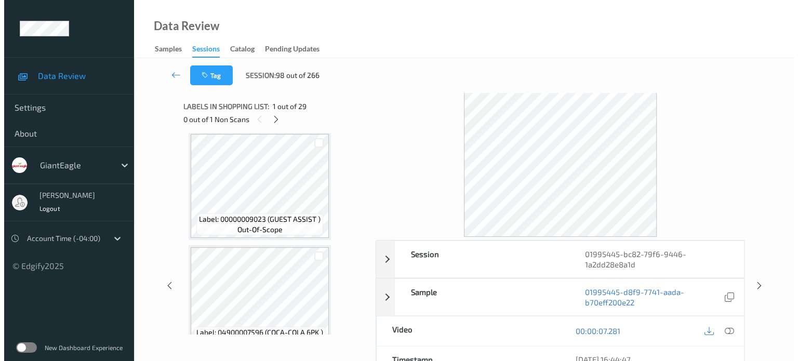
scroll to position [1644, 0]
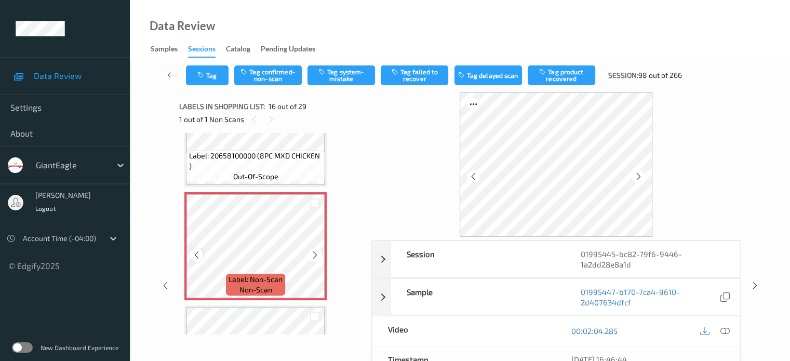
click at [195, 254] on icon at bounding box center [196, 254] width 9 height 9
click at [731, 327] on div at bounding box center [725, 331] width 14 height 14
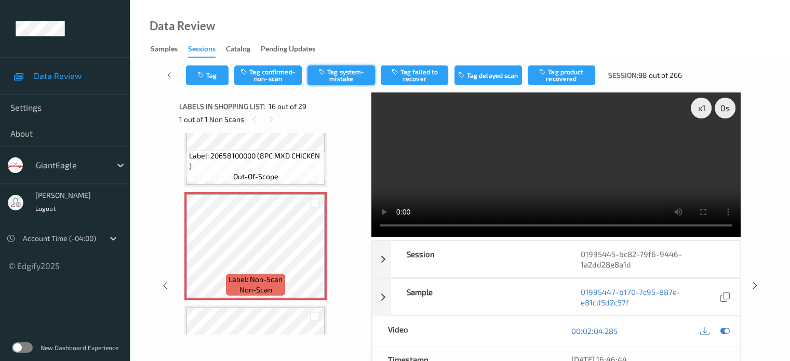
click at [339, 73] on button "Tag system-mistake" at bounding box center [341, 75] width 68 height 20
click at [214, 73] on button "Tag" at bounding box center [207, 75] width 43 height 20
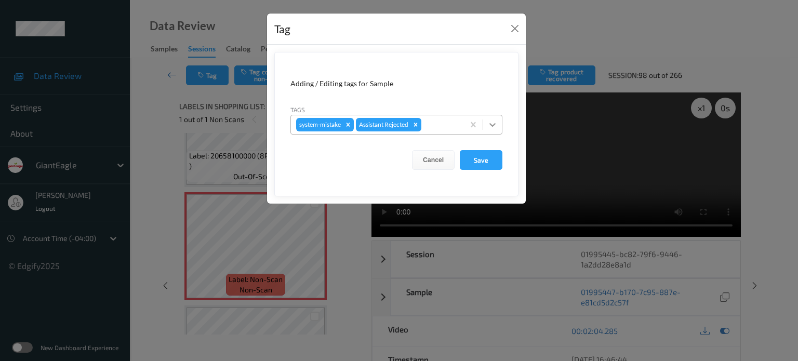
click at [493, 124] on icon at bounding box center [492, 125] width 6 height 4
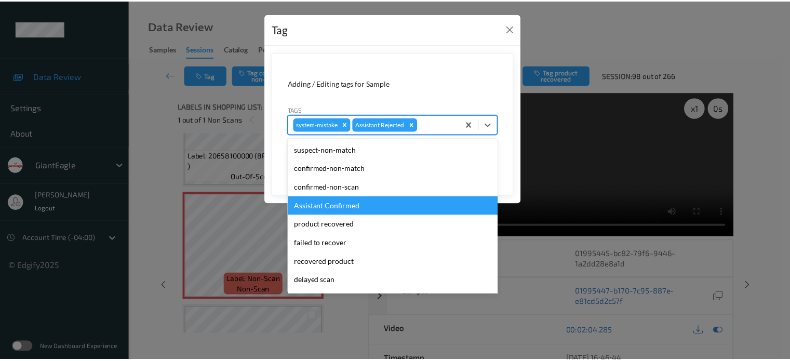
scroll to position [110, 0]
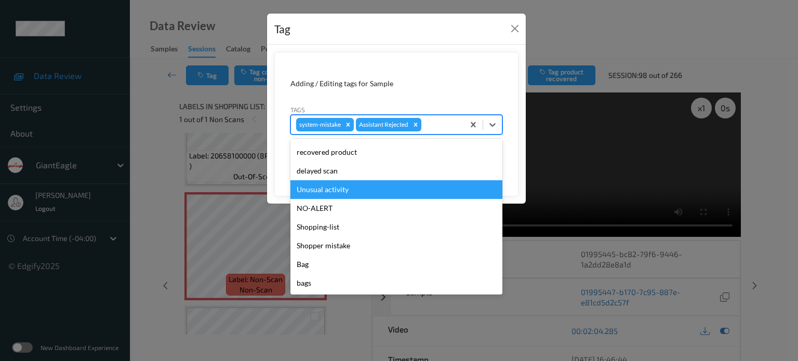
click at [320, 188] on div "Unusual activity" at bounding box center [396, 189] width 212 height 19
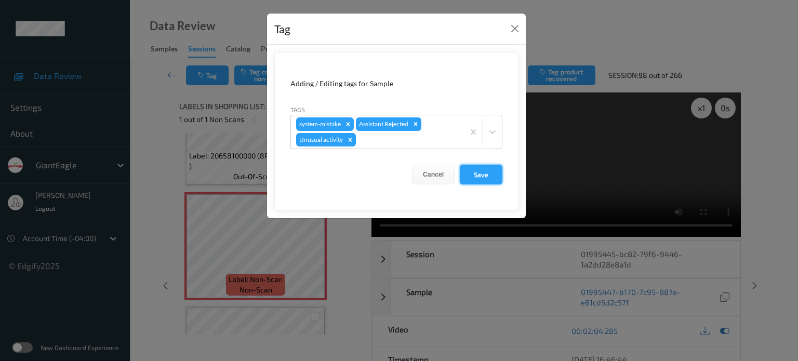
click at [485, 174] on button "Save" at bounding box center [481, 175] width 43 height 20
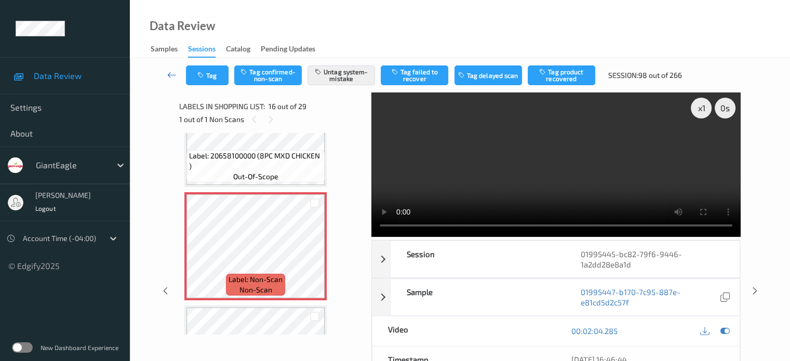
click at [167, 72] on icon at bounding box center [171, 75] width 9 height 10
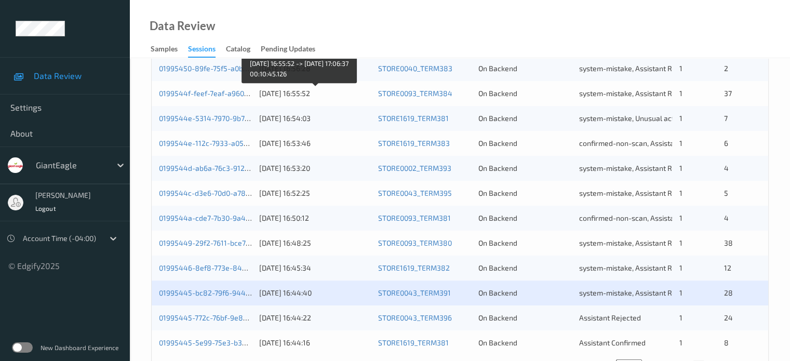
scroll to position [502, 0]
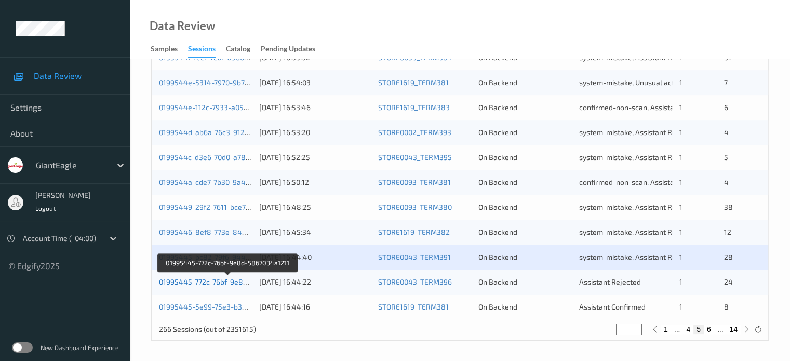
click at [190, 278] on link "01995445-772c-76bf-9e8d-5867034a1211" at bounding box center [228, 281] width 139 height 9
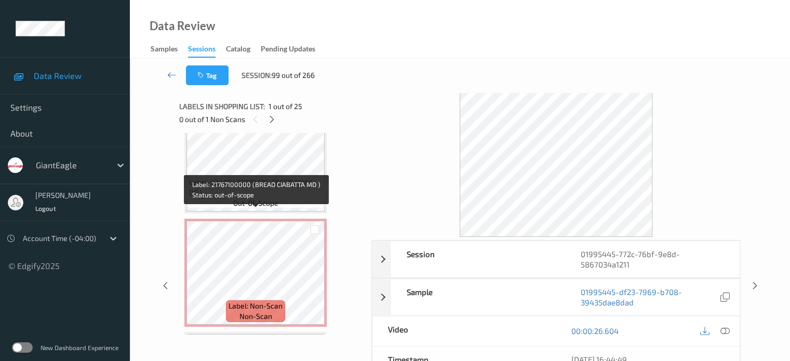
scroll to position [953, 0]
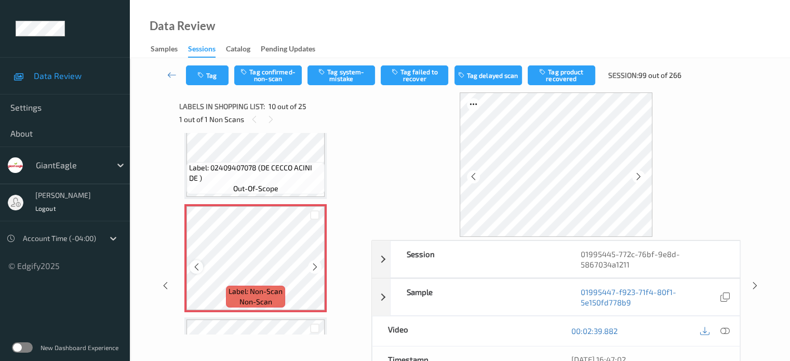
click at [192, 267] on icon at bounding box center [196, 266] width 9 height 9
click at [724, 326] on icon at bounding box center [724, 330] width 9 height 9
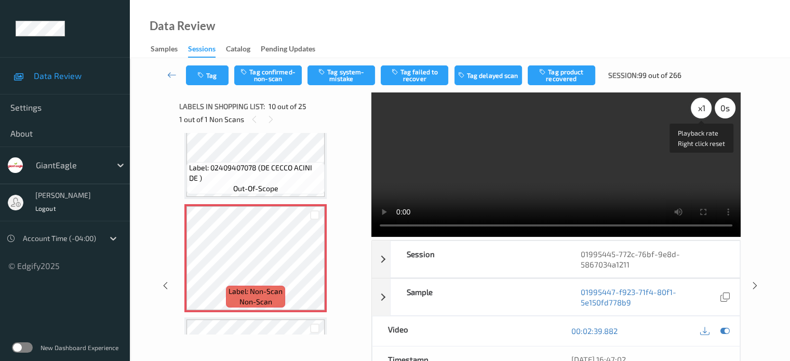
click at [702, 110] on div "x 1" at bounding box center [701, 108] width 21 height 21
click at [195, 268] on icon at bounding box center [196, 266] width 9 height 9
click at [349, 74] on button "Tag system-mistake" at bounding box center [341, 75] width 68 height 20
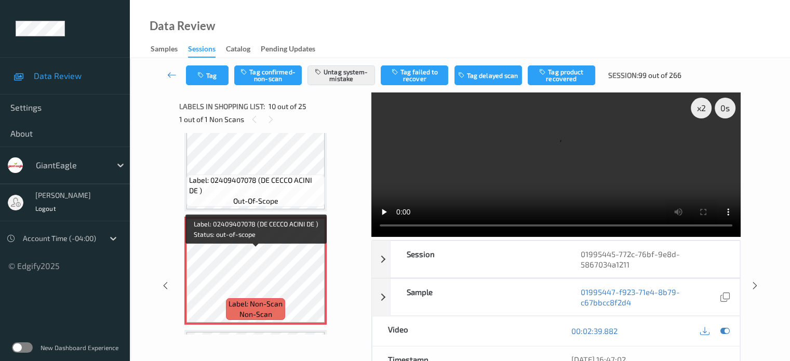
scroll to position [970, 0]
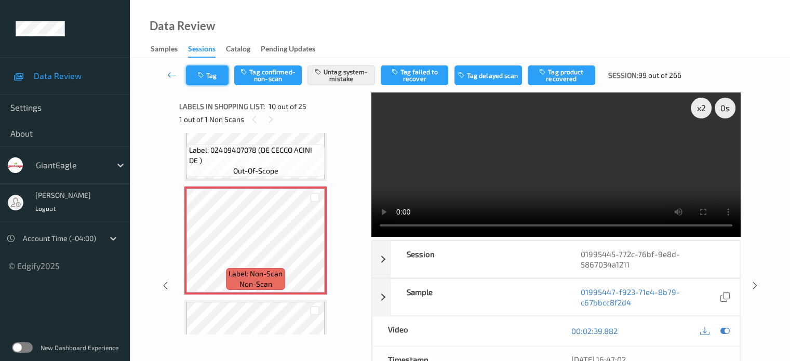
click at [212, 69] on button "Tag" at bounding box center [207, 75] width 43 height 20
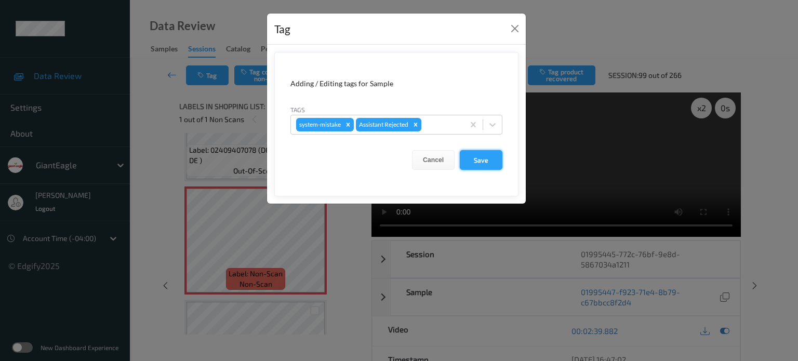
click at [481, 156] on button "Save" at bounding box center [481, 160] width 43 height 20
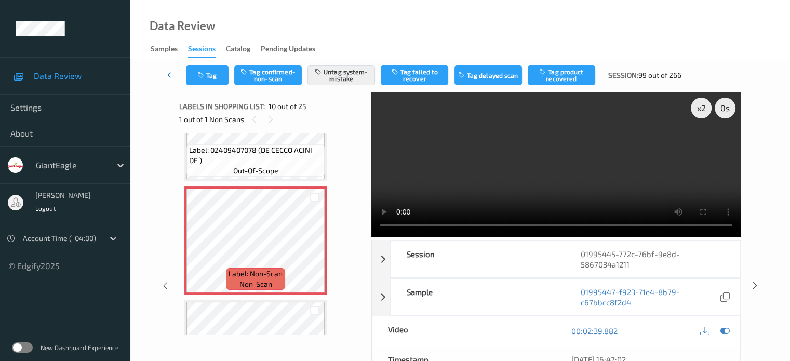
click at [170, 76] on icon at bounding box center [171, 75] width 9 height 10
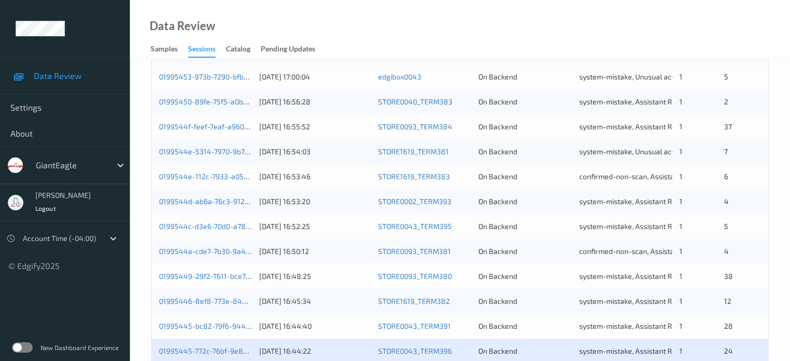
scroll to position [502, 0]
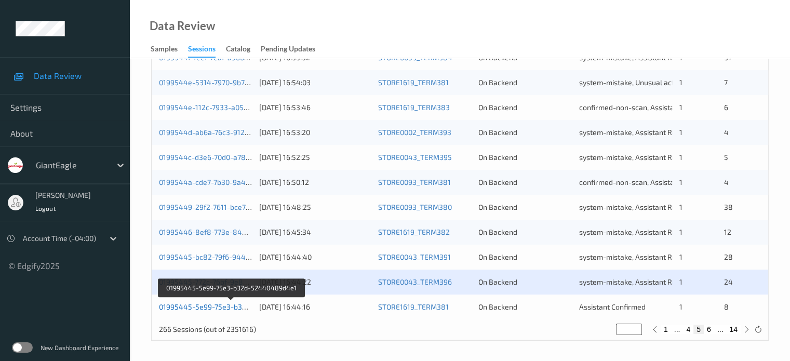
click at [204, 310] on link "01995445-5e99-75e3-b32d-52440489d4e1" at bounding box center [232, 306] width 146 height 9
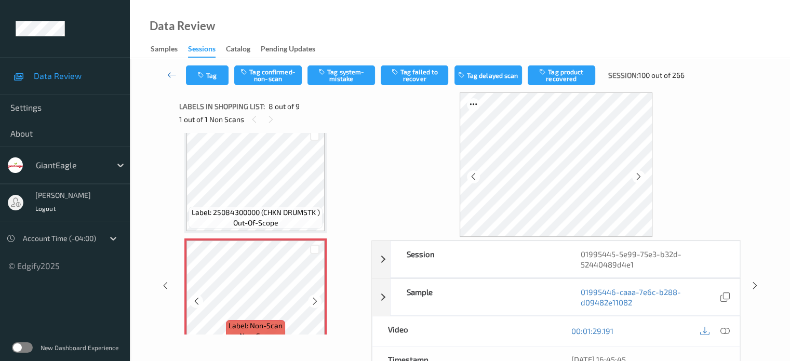
scroll to position [779, 0]
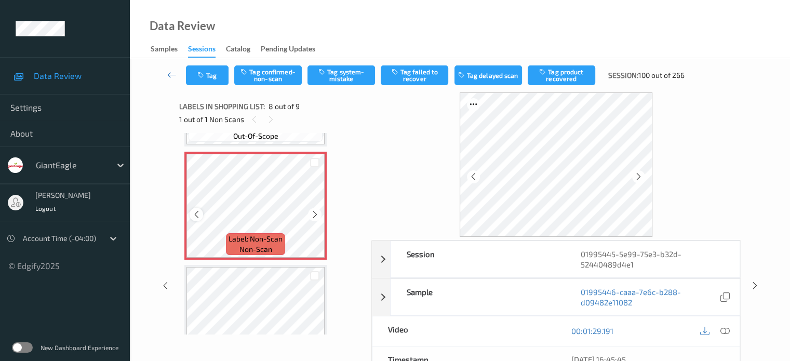
click at [197, 215] on icon at bounding box center [196, 214] width 9 height 9
click at [724, 331] on icon at bounding box center [724, 330] width 9 height 9
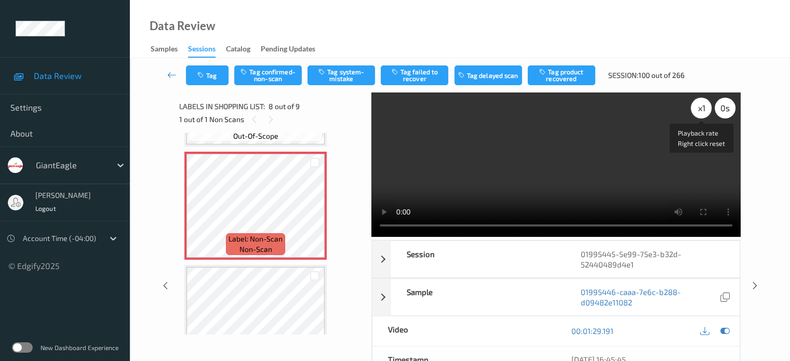
click at [704, 109] on div "x 1" at bounding box center [701, 108] width 21 height 21
click at [279, 71] on button "Tag confirmed-non-scan" at bounding box center [268, 75] width 68 height 20
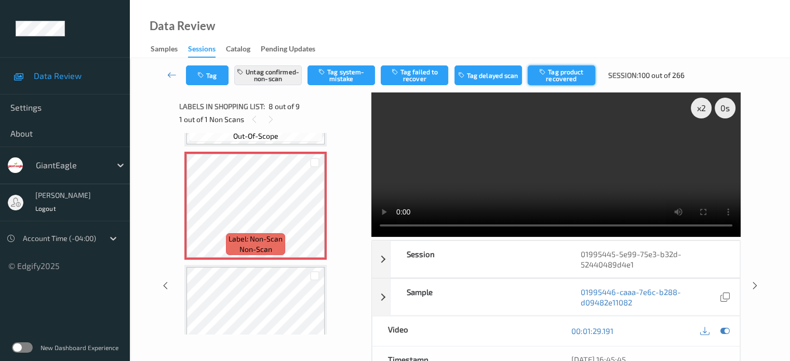
click at [563, 82] on button "Tag product recovered" at bounding box center [562, 75] width 68 height 20
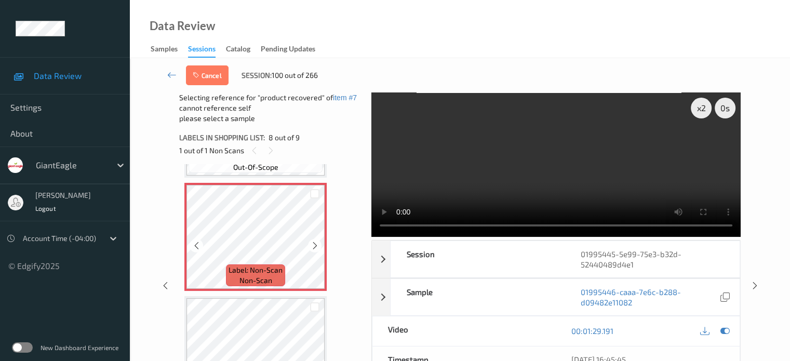
scroll to position [822, 0]
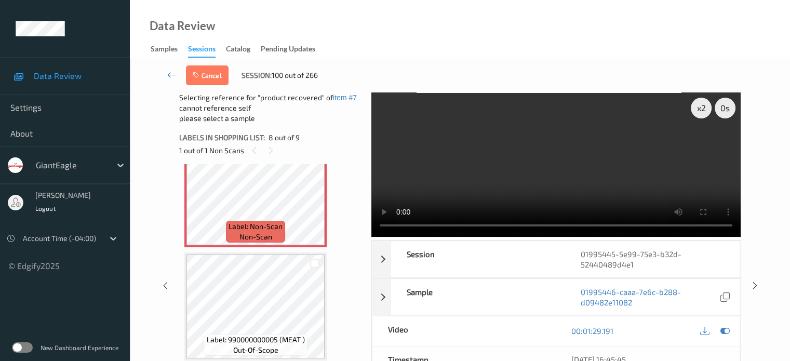
click at [317, 269] on div at bounding box center [315, 262] width 20 height 17
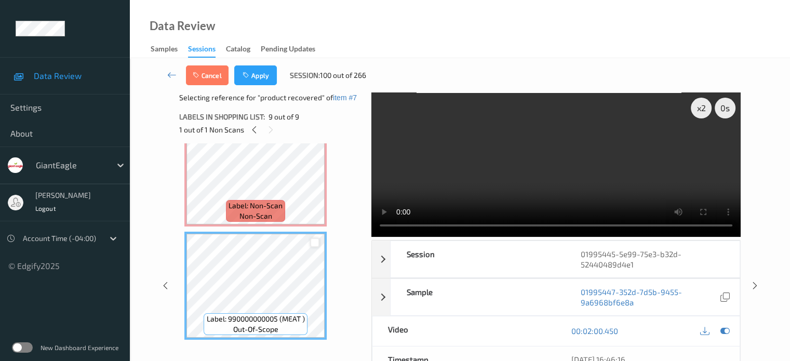
click at [312, 240] on div at bounding box center [315, 243] width 10 height 10
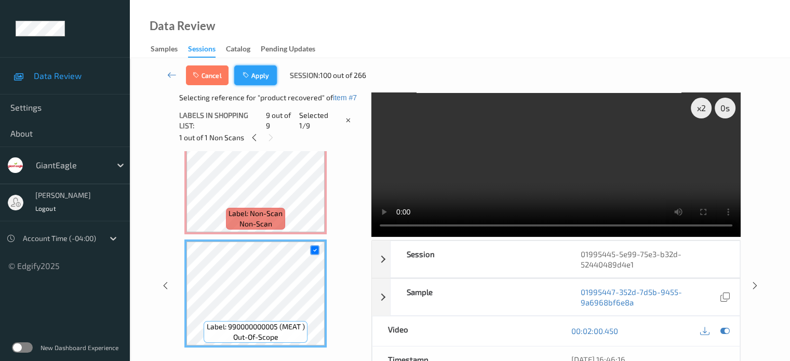
click at [258, 76] on button "Apply" at bounding box center [255, 75] width 43 height 20
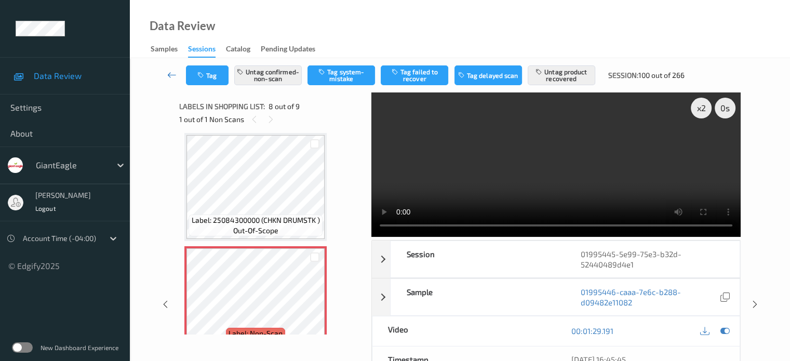
click at [169, 76] on icon at bounding box center [171, 75] width 9 height 10
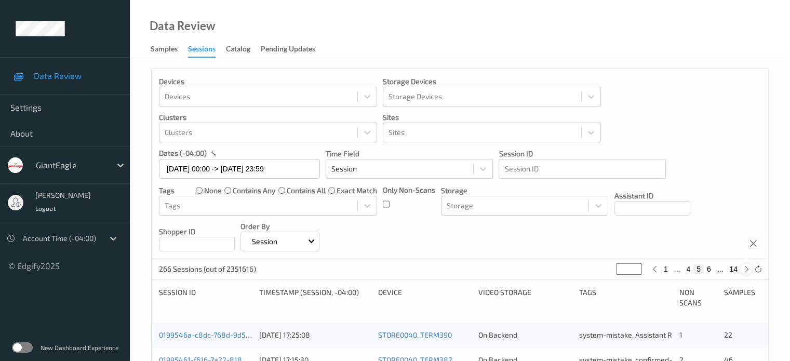
click at [748, 268] on icon at bounding box center [747, 269] width 8 height 8
type input "*"
click at [748, 268] on icon at bounding box center [747, 269] width 8 height 8
type input "*"
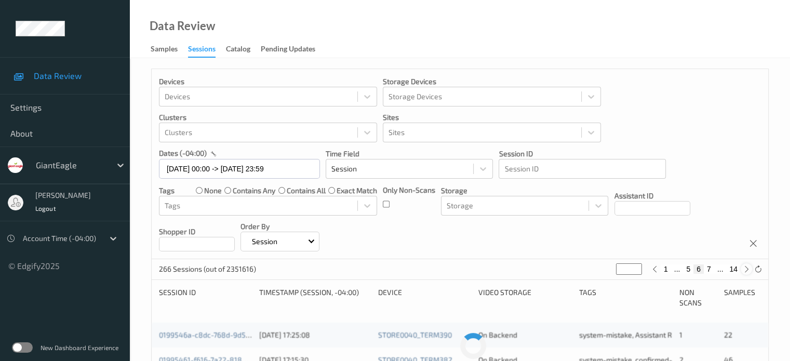
type input "*"
click at [748, 268] on icon at bounding box center [747, 269] width 8 height 8
type input "*"
click at [748, 268] on icon at bounding box center [747, 269] width 8 height 8
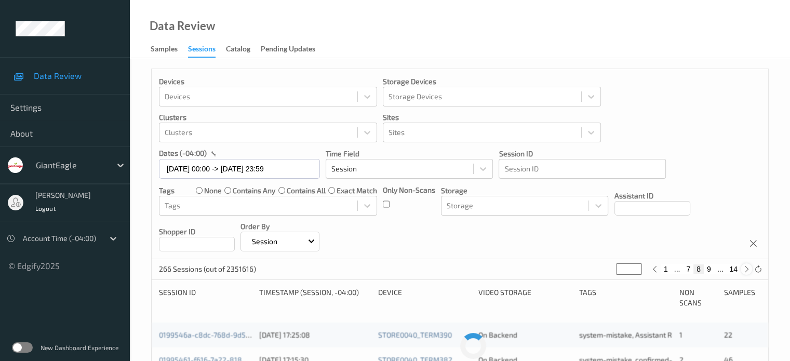
type input "*"
click at [748, 268] on icon at bounding box center [747, 269] width 8 height 8
type input "**"
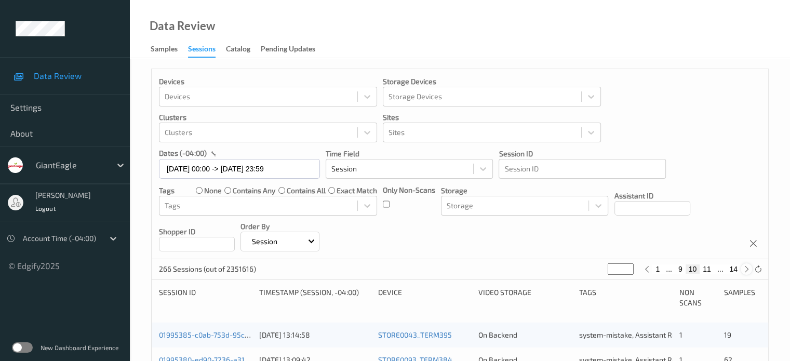
click at [748, 268] on icon at bounding box center [747, 269] width 8 height 8
type input "**"
click at [748, 268] on icon at bounding box center [747, 269] width 8 height 8
type input "**"
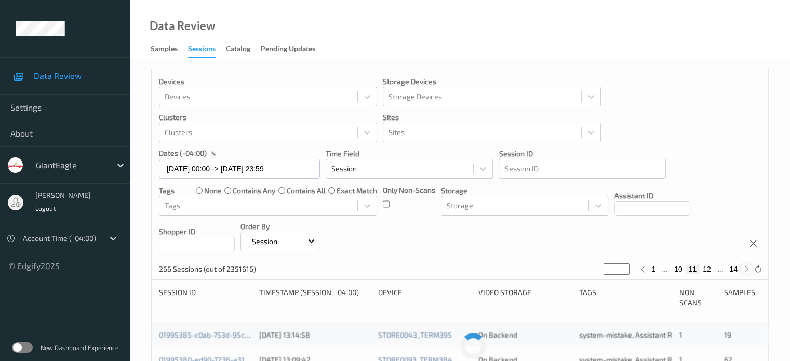
type input "**"
click at [748, 268] on icon at bounding box center [747, 269] width 8 height 8
type input "**"
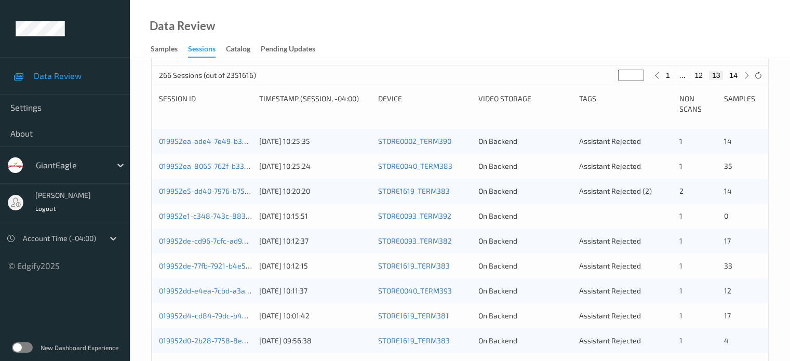
scroll to position [194, 0]
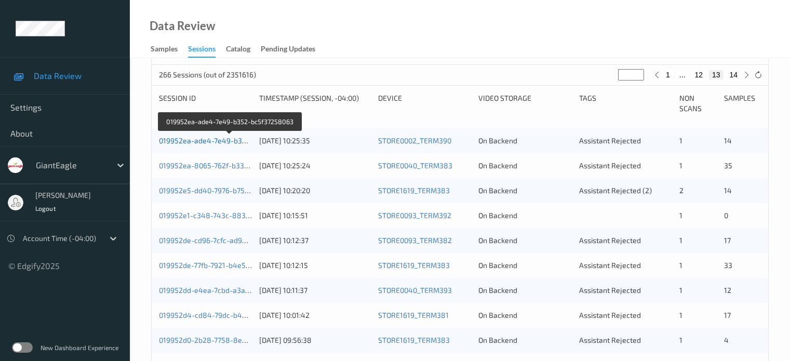
click at [231, 139] on link "019952ea-ade4-7e49-b352-bc5f37258063" at bounding box center [230, 140] width 142 height 9
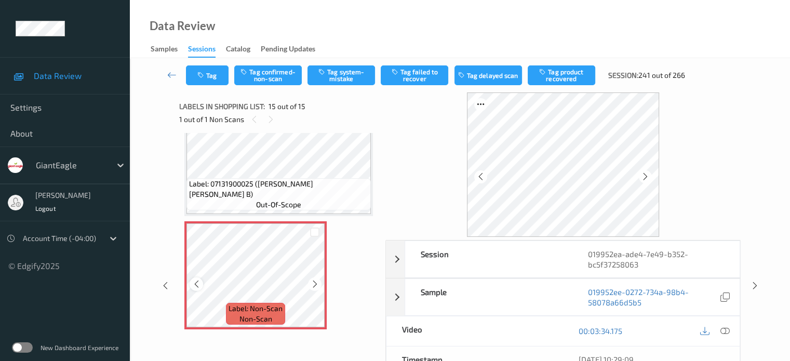
click at [194, 288] on icon at bounding box center [196, 283] width 9 height 9
click at [726, 329] on icon at bounding box center [724, 330] width 9 height 9
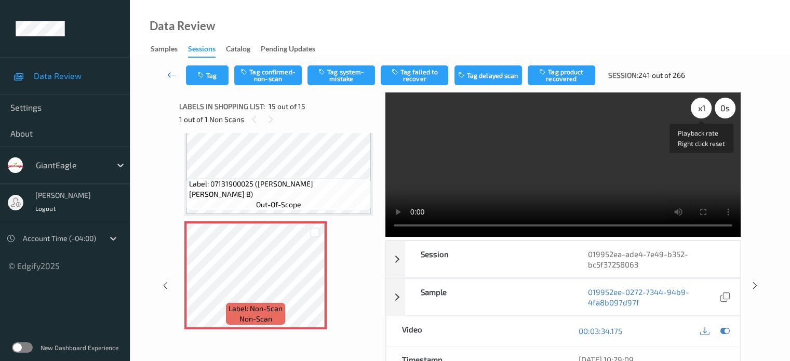
click at [700, 112] on div "x 1" at bounding box center [701, 108] width 21 height 21
click at [698, 105] on div "x 2" at bounding box center [701, 108] width 21 height 21
click at [349, 75] on button "Tag system-mistake" at bounding box center [341, 75] width 68 height 20
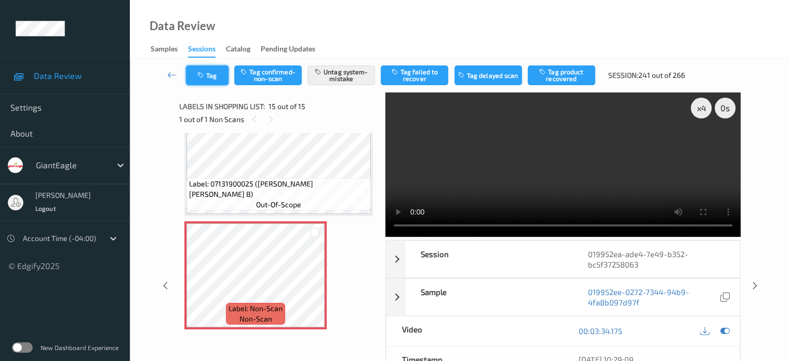
click at [214, 71] on button "Tag" at bounding box center [207, 75] width 43 height 20
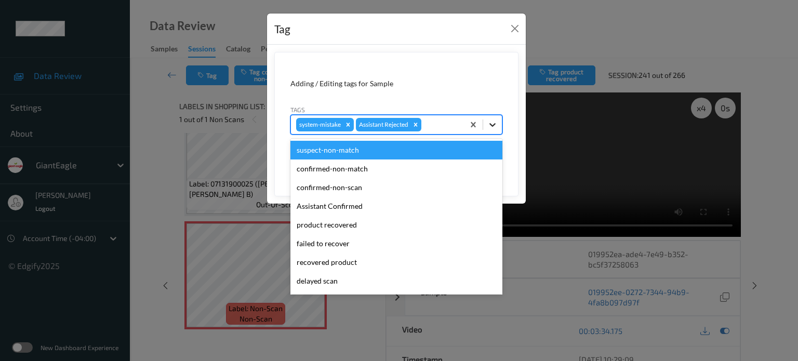
click at [497, 129] on icon at bounding box center [492, 124] width 10 height 10
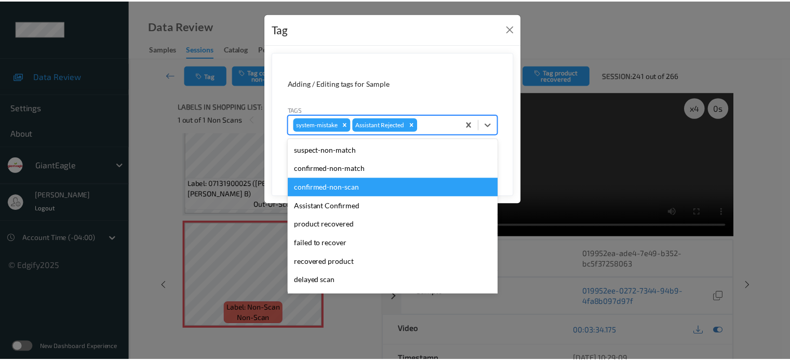
scroll to position [110, 0]
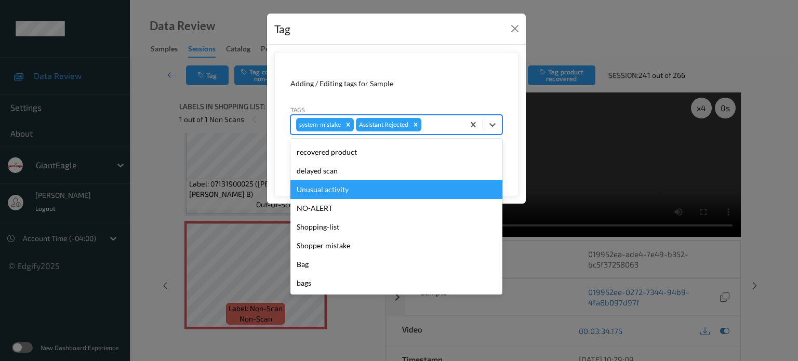
click at [326, 190] on div "Unusual activity" at bounding box center [396, 189] width 212 height 19
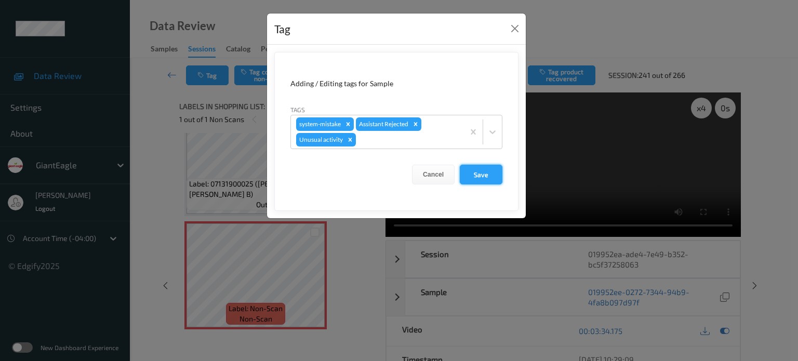
click at [474, 174] on button "Save" at bounding box center [481, 175] width 43 height 20
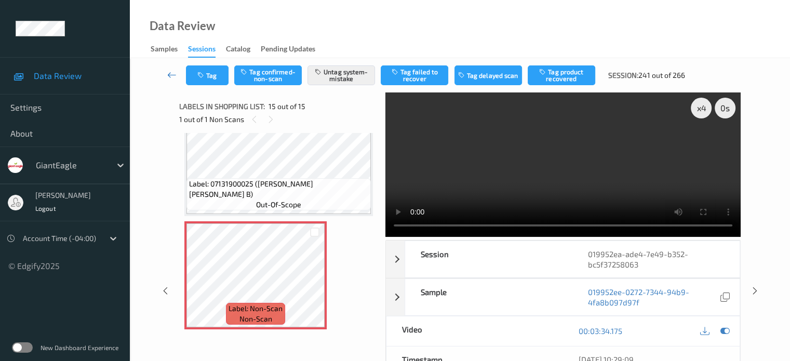
click at [171, 74] on icon at bounding box center [171, 75] width 9 height 10
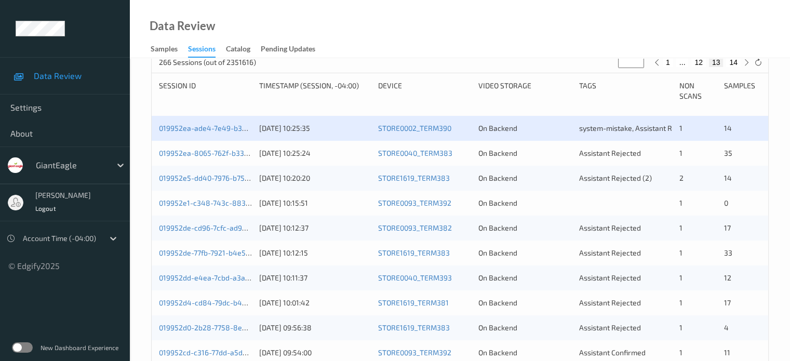
scroll to position [208, 0]
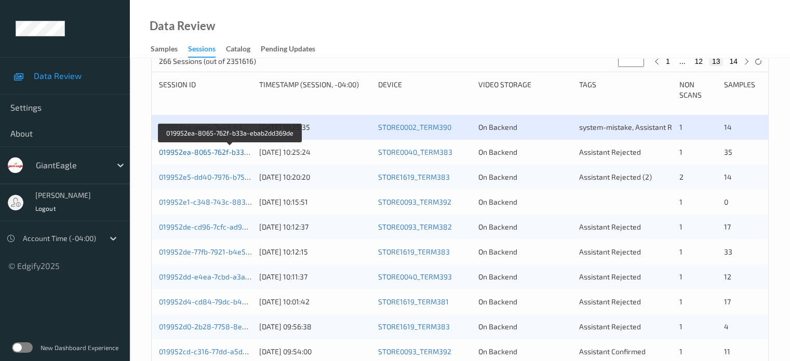
click at [206, 154] on link "019952ea-8065-762f-b33a-ebab2dd369de" at bounding box center [230, 151] width 142 height 9
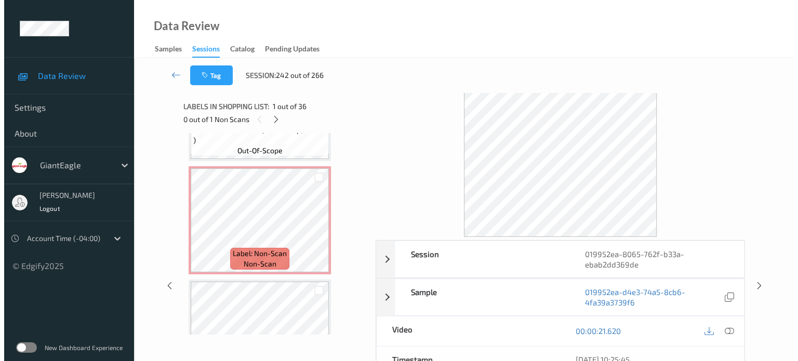
scroll to position [1419, 0]
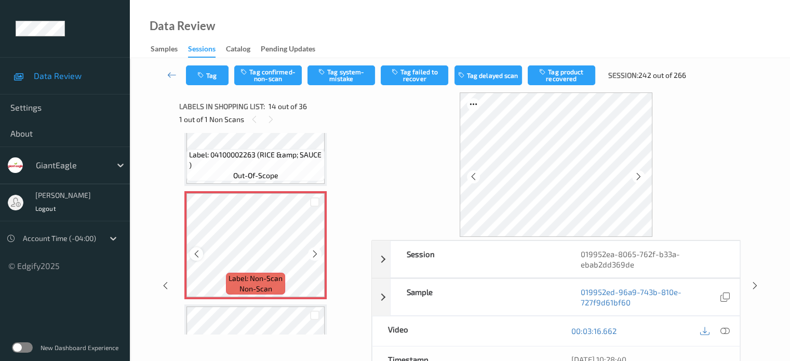
click at [194, 255] on icon at bounding box center [196, 253] width 9 height 9
click at [723, 329] on icon at bounding box center [724, 330] width 9 height 9
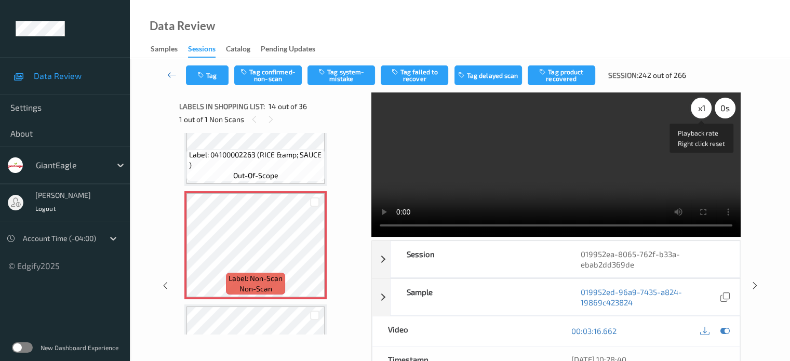
click at [698, 107] on div "x 1" at bounding box center [701, 108] width 21 height 21
click at [335, 72] on button "Tag system-mistake" at bounding box center [341, 75] width 68 height 20
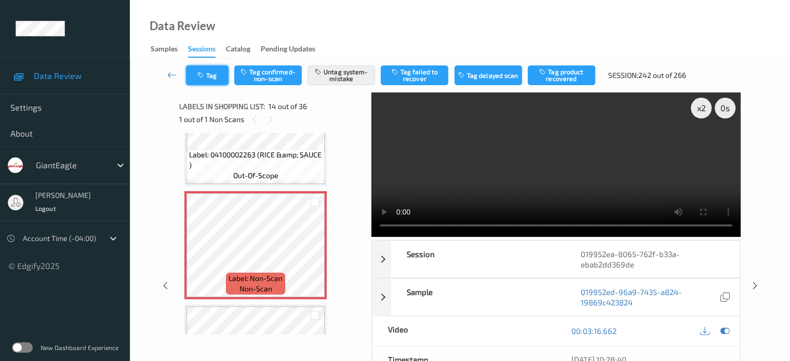
click at [204, 76] on icon "button" at bounding box center [201, 75] width 9 height 7
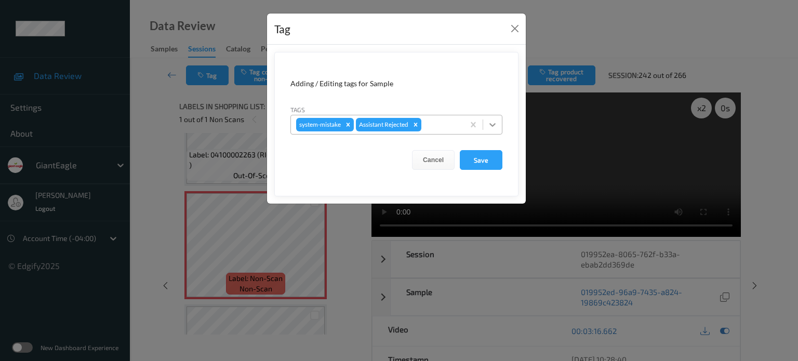
click at [492, 122] on icon at bounding box center [492, 124] width 10 height 10
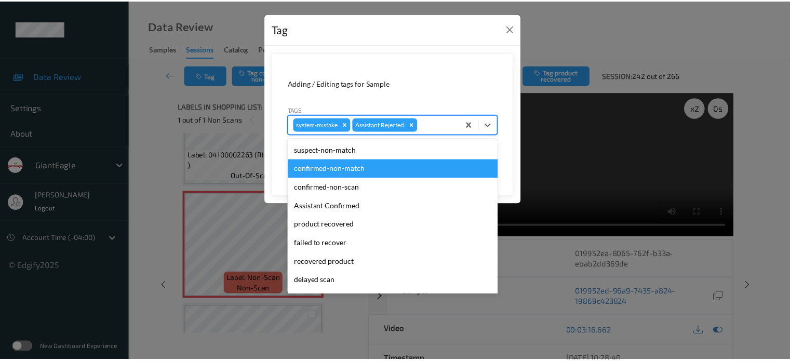
scroll to position [110, 0]
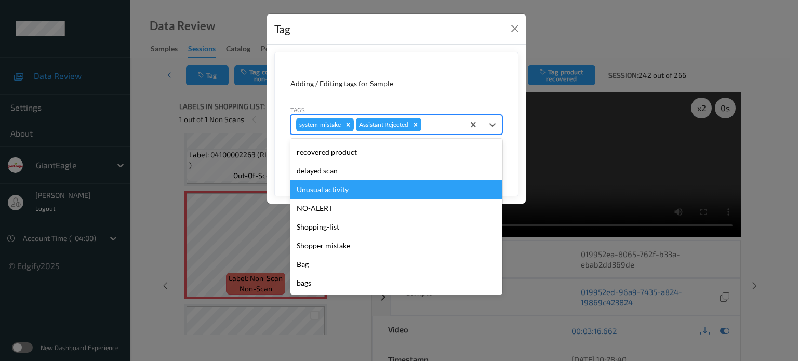
click at [330, 193] on div "Unusual activity" at bounding box center [396, 189] width 212 height 19
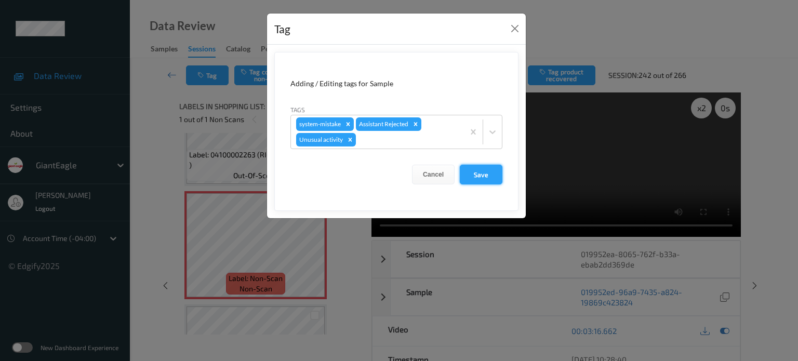
click at [492, 171] on button "Save" at bounding box center [481, 175] width 43 height 20
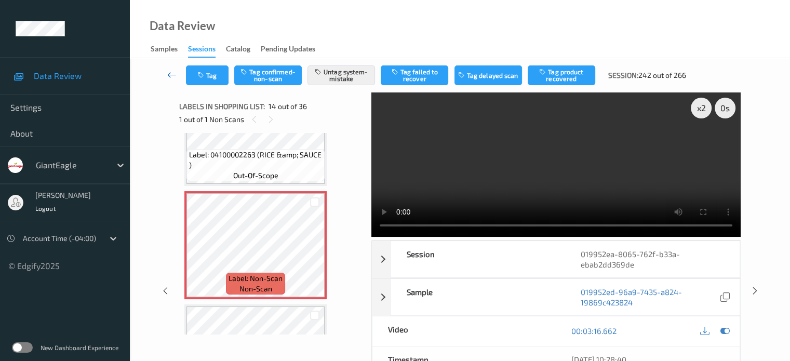
click at [176, 74] on icon at bounding box center [171, 75] width 9 height 10
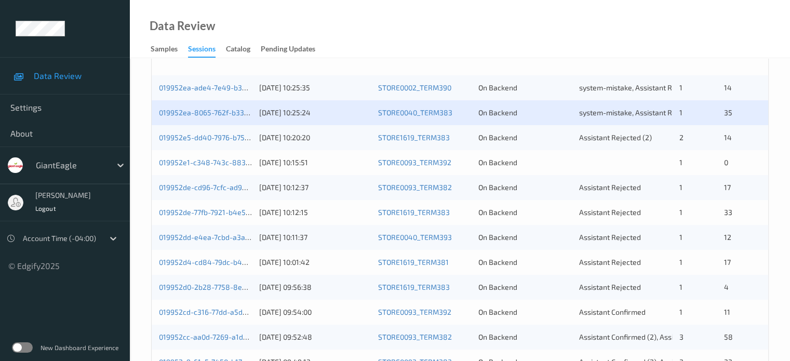
scroll to position [247, 0]
click at [218, 135] on link "019952e5-dd40-7976-b757-cdb44a1b203d" at bounding box center [230, 137] width 142 height 9
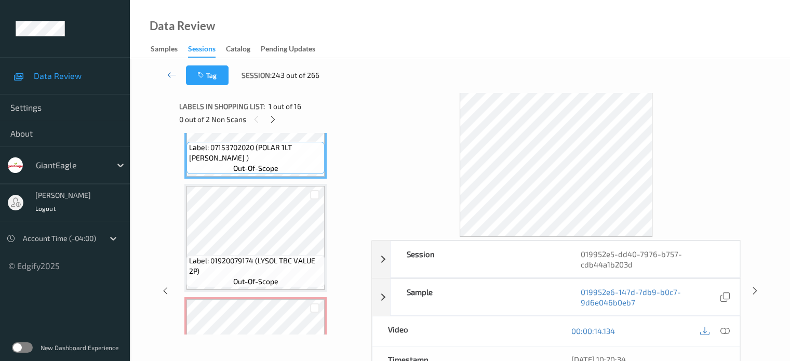
scroll to position [144, 0]
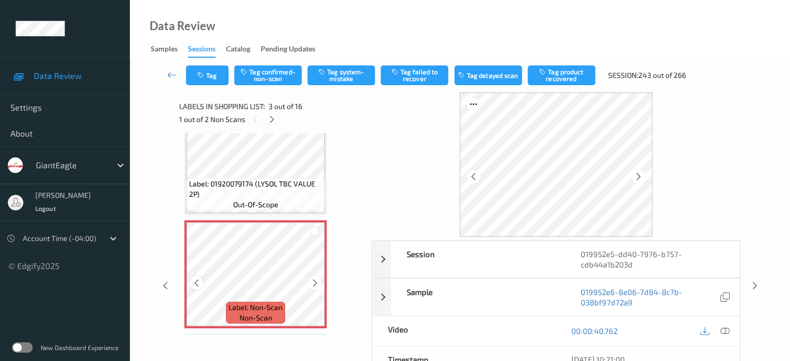
click at [198, 285] on icon at bounding box center [196, 282] width 9 height 9
click at [722, 334] on icon at bounding box center [724, 330] width 9 height 9
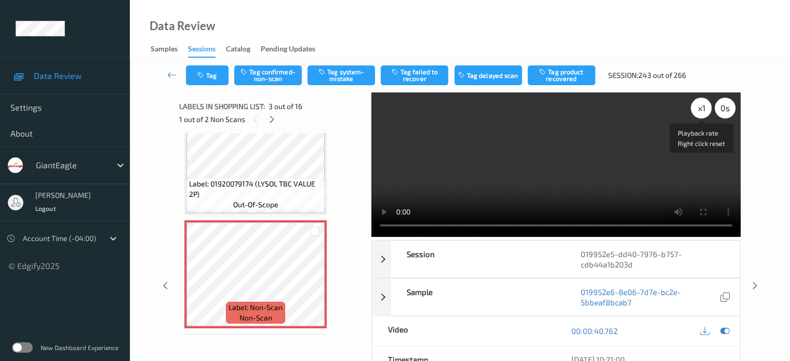
click at [696, 110] on div "x 1" at bounding box center [701, 108] width 21 height 21
click at [267, 76] on button "Tag confirmed-non-scan" at bounding box center [268, 75] width 68 height 20
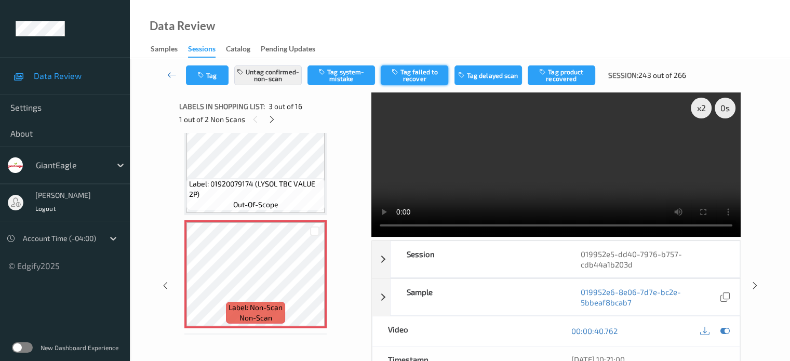
click at [416, 72] on button "Tag failed to recover" at bounding box center [415, 75] width 68 height 20
click at [209, 80] on button "Tag" at bounding box center [207, 75] width 43 height 20
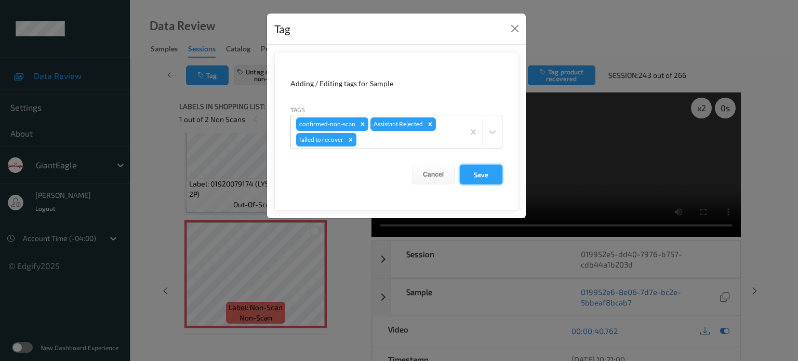
click at [480, 178] on button "Save" at bounding box center [481, 175] width 43 height 20
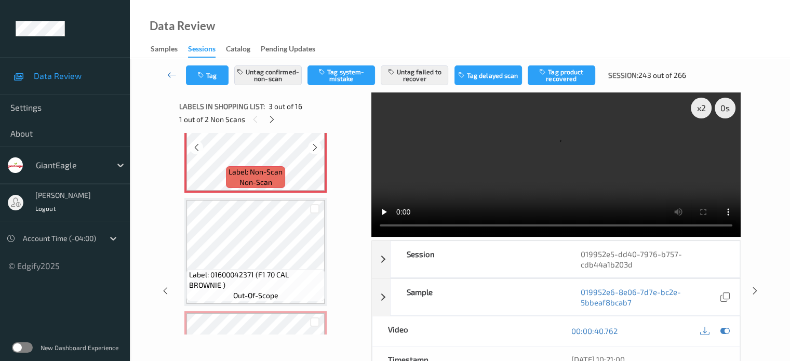
scroll to position [296, 0]
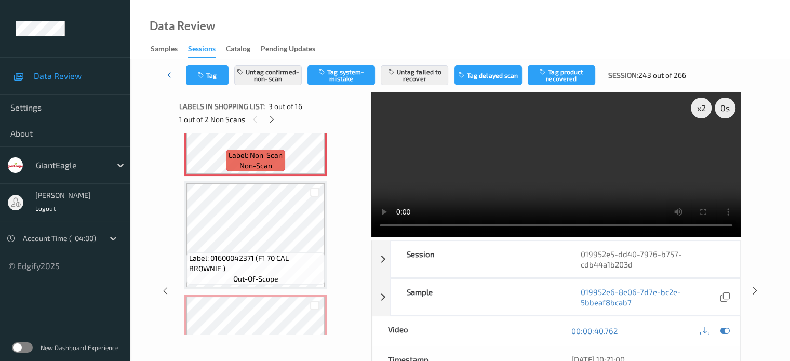
click at [171, 72] on icon at bounding box center [171, 75] width 9 height 10
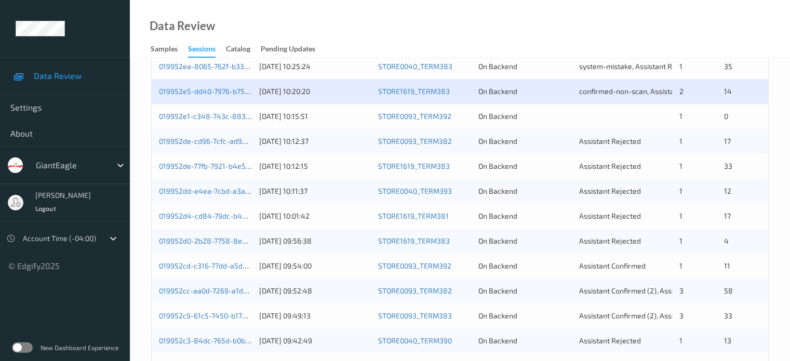
scroll to position [293, 0]
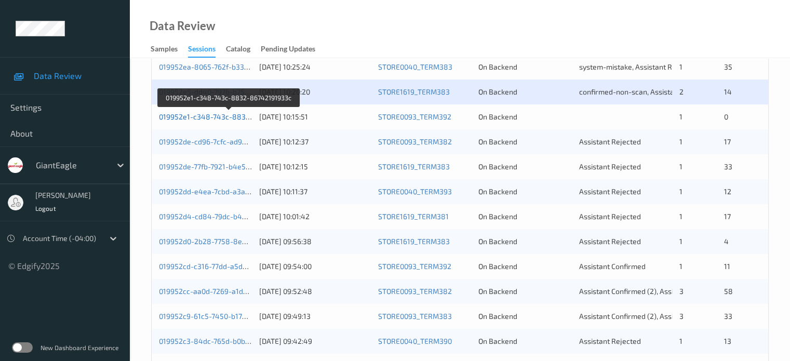
click at [209, 117] on link "019952e1-c348-743c-8832-86742191933c" at bounding box center [230, 116] width 142 height 9
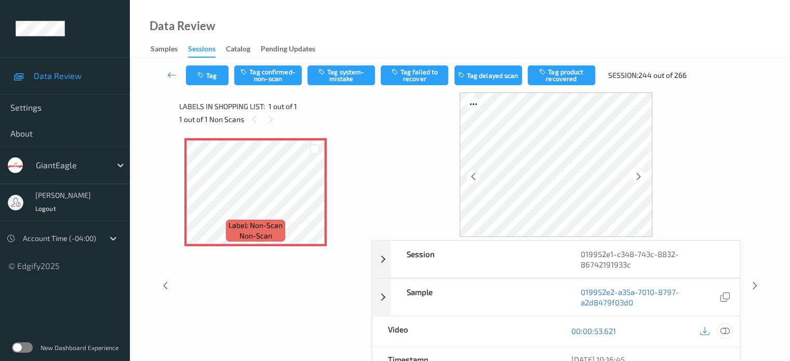
click at [724, 335] on div at bounding box center [725, 331] width 14 height 14
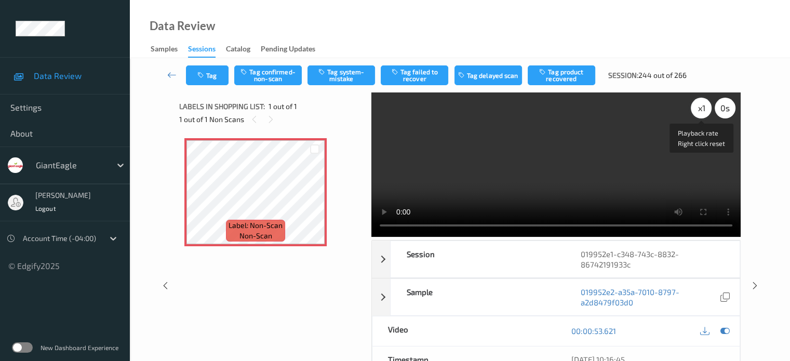
click at [702, 111] on div "x 1" at bounding box center [701, 108] width 21 height 21
click at [264, 76] on button "Tag confirmed-non-scan" at bounding box center [268, 75] width 68 height 20
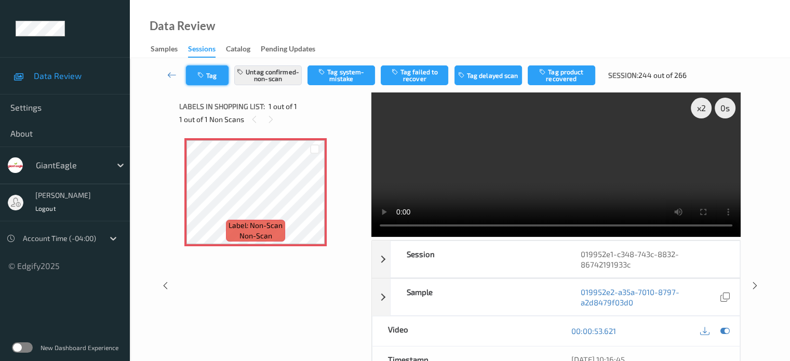
click at [209, 74] on button "Tag" at bounding box center [207, 75] width 43 height 20
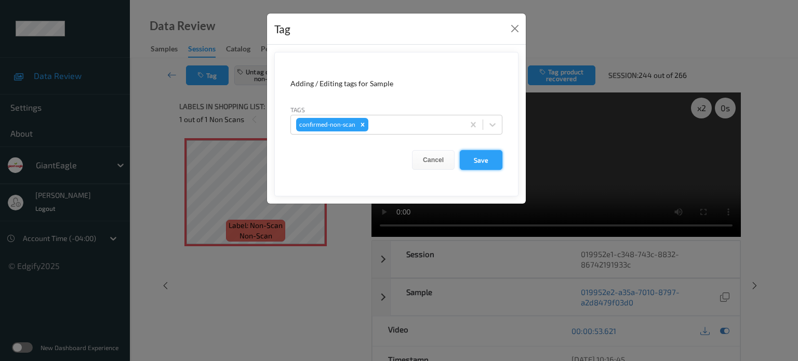
click at [478, 165] on button "Save" at bounding box center [481, 160] width 43 height 20
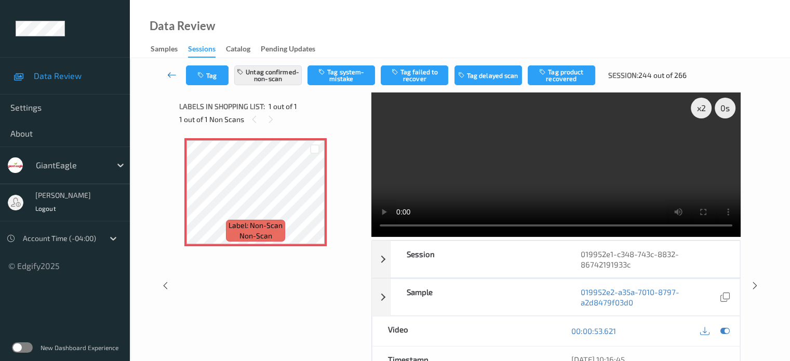
click at [169, 76] on icon at bounding box center [171, 75] width 9 height 10
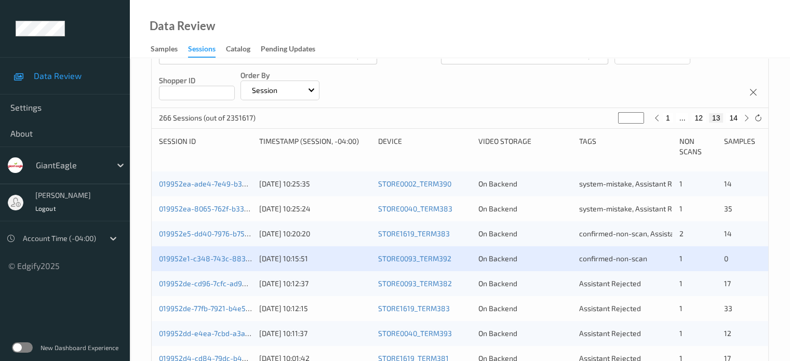
scroll to position [173, 0]
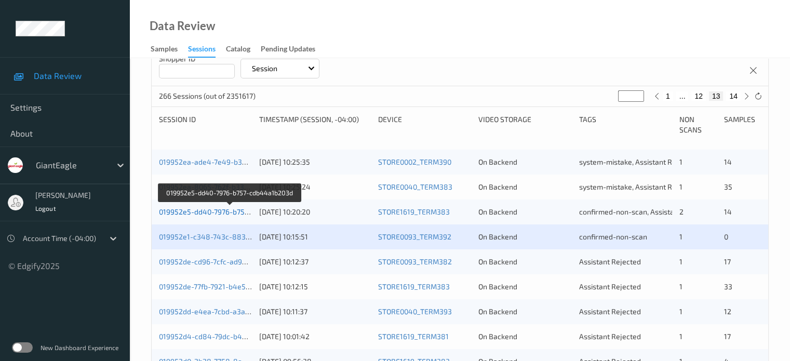
click at [221, 213] on link "019952e5-dd40-7976-b757-cdb44a1b203d" at bounding box center [230, 211] width 142 height 9
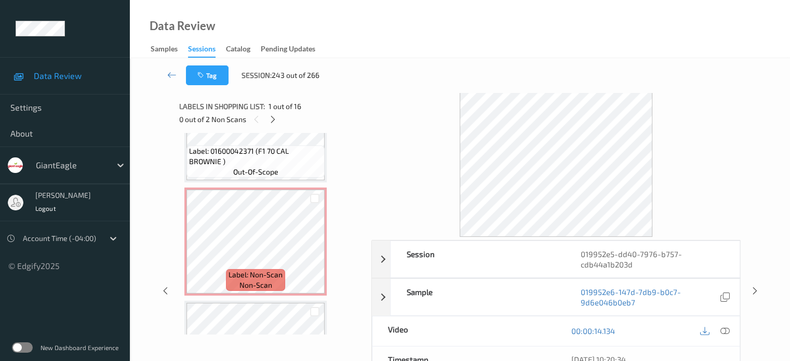
scroll to position [407, 0]
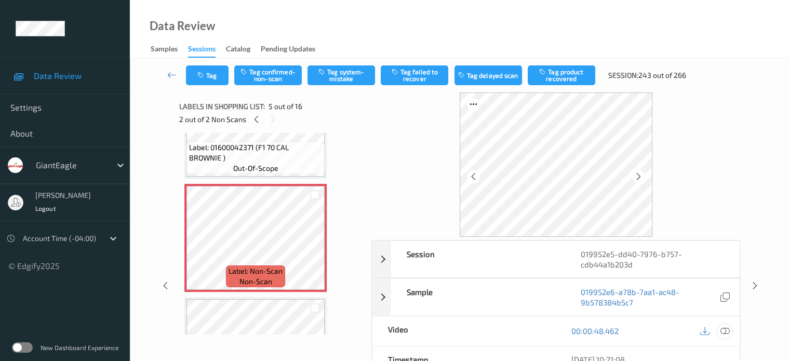
click at [722, 327] on icon at bounding box center [724, 330] width 9 height 9
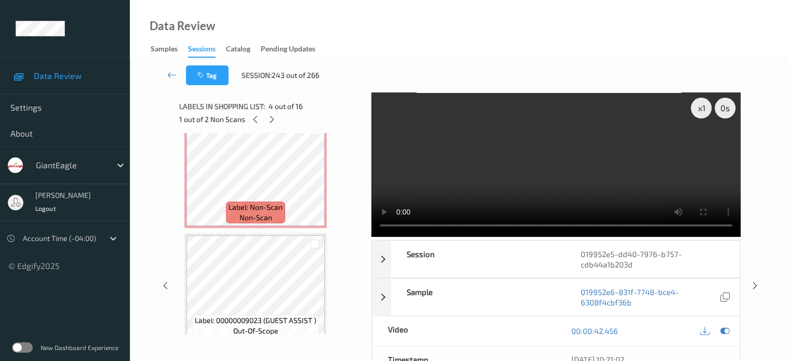
scroll to position [471, 0]
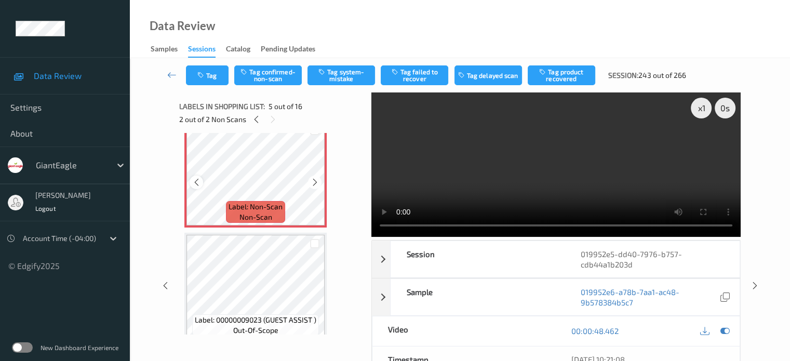
click at [199, 184] on icon at bounding box center [196, 182] width 9 height 9
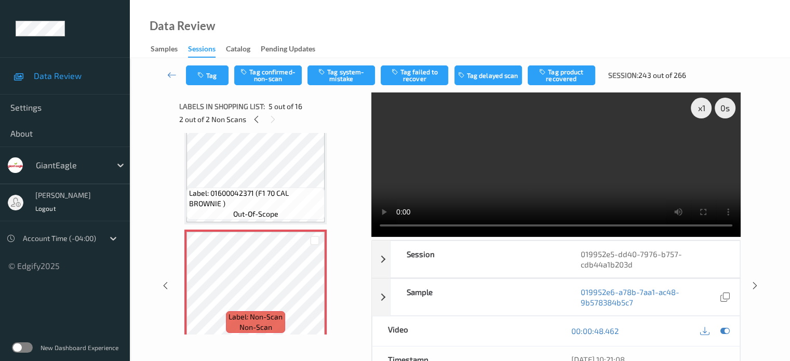
scroll to position [363, 0]
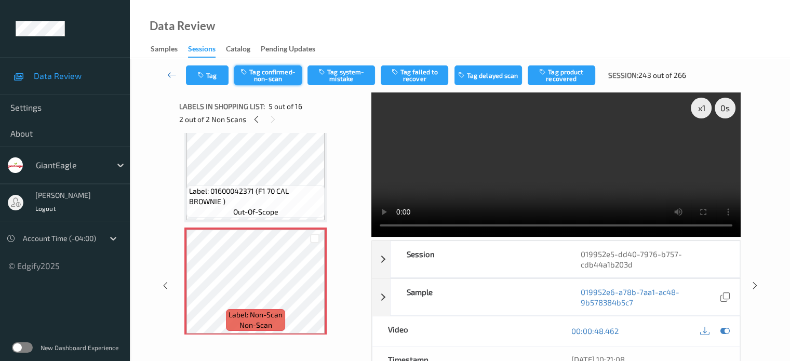
click at [270, 79] on button "Tag confirmed-non-scan" at bounding box center [268, 75] width 68 height 20
click at [427, 76] on button "Tag failed to recover" at bounding box center [415, 75] width 68 height 20
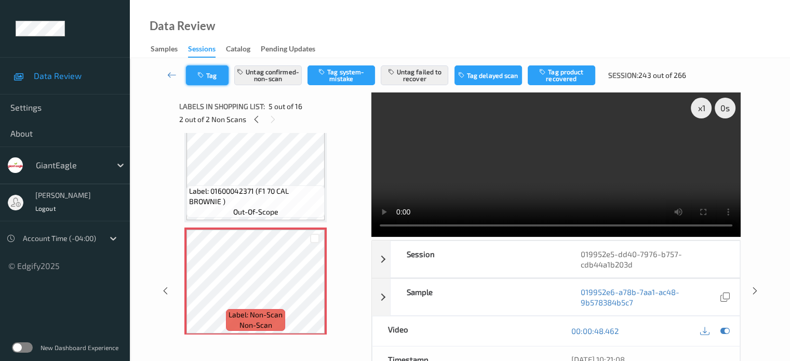
click at [212, 78] on button "Tag" at bounding box center [207, 75] width 43 height 20
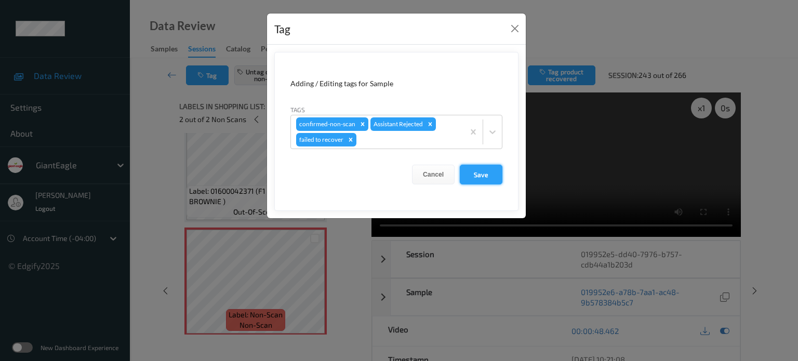
click at [469, 178] on button "Save" at bounding box center [481, 175] width 43 height 20
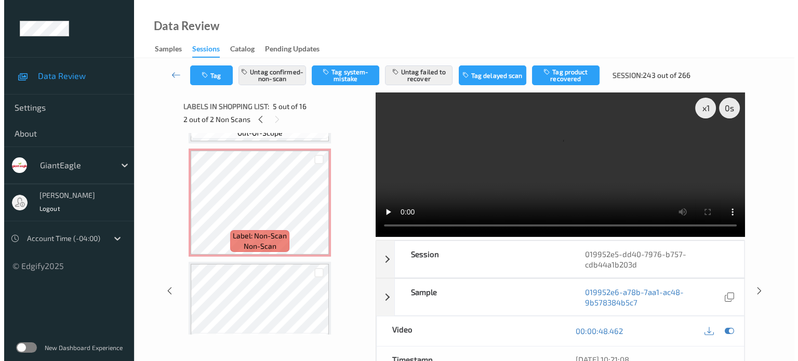
scroll to position [216, 0]
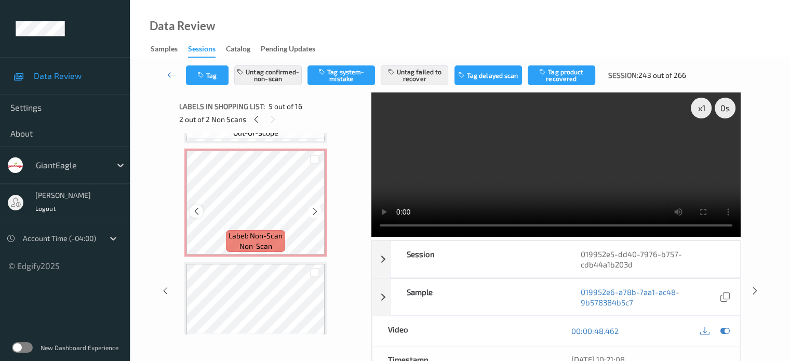
click at [196, 209] on icon at bounding box center [196, 211] width 9 height 9
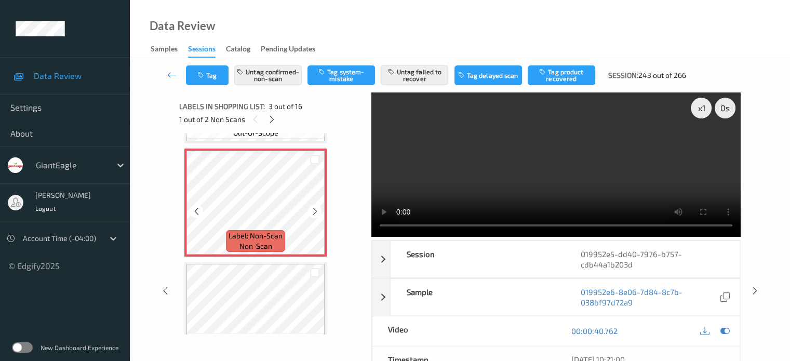
click at [196, 209] on icon at bounding box center [196, 211] width 9 height 9
click at [273, 81] on button "Untag confirmed-non-scan" at bounding box center [268, 75] width 68 height 20
click at [409, 79] on button "Untag failed to recover" at bounding box center [415, 75] width 68 height 20
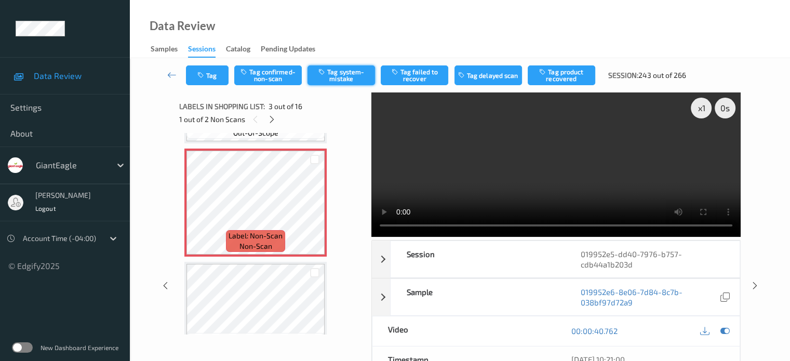
click at [349, 78] on button "Tag system-mistake" at bounding box center [341, 75] width 68 height 20
click at [213, 77] on button "Tag" at bounding box center [207, 75] width 43 height 20
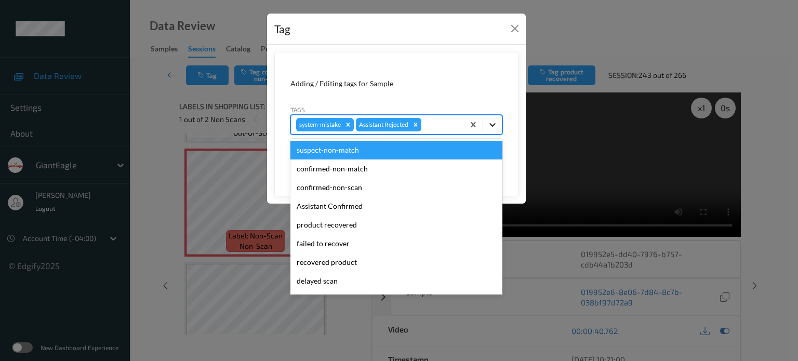
click at [493, 125] on icon at bounding box center [492, 125] width 6 height 4
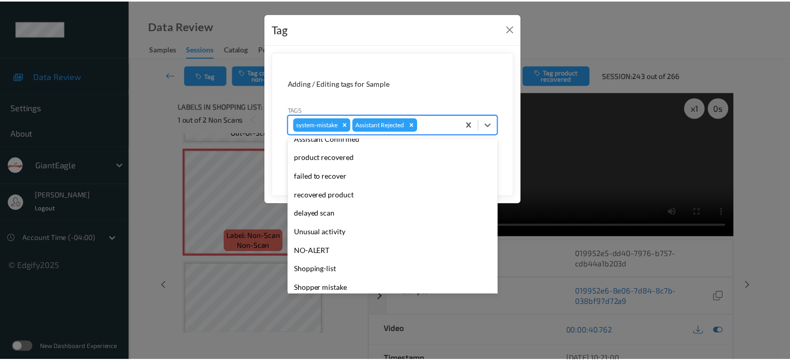
scroll to position [110, 0]
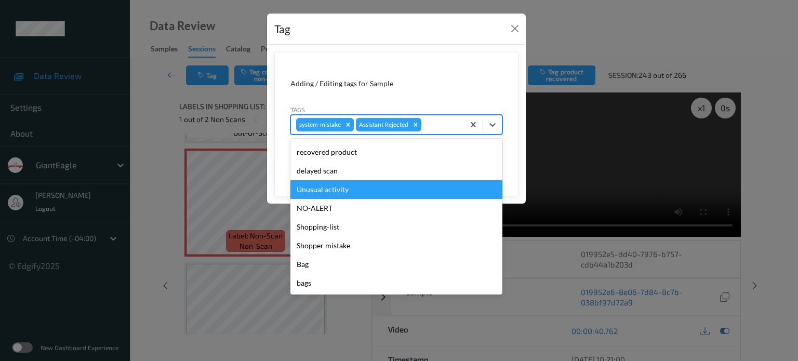
click at [315, 185] on div "Unusual activity" at bounding box center [396, 189] width 212 height 19
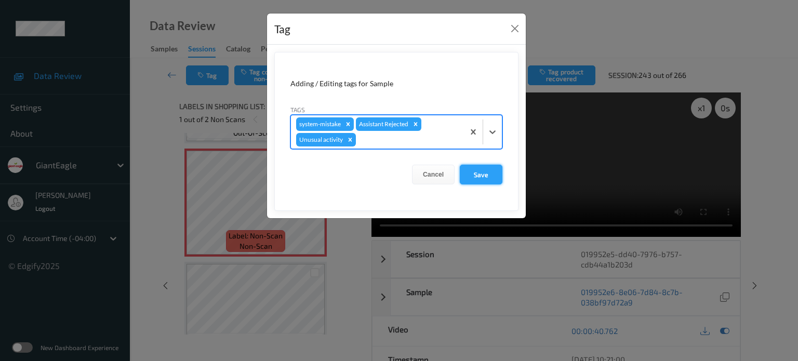
click at [472, 170] on button "Save" at bounding box center [481, 175] width 43 height 20
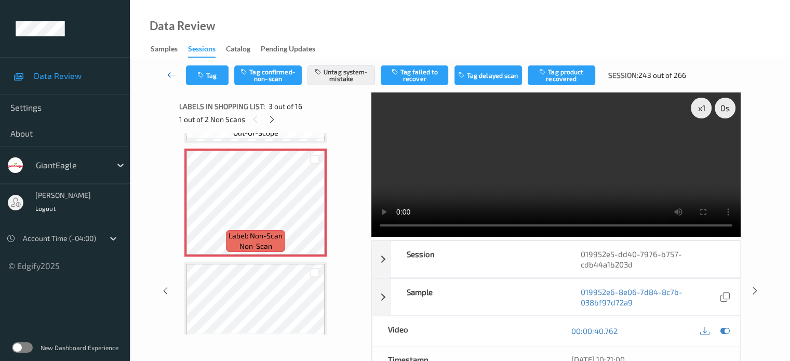
click at [174, 77] on icon at bounding box center [171, 75] width 9 height 10
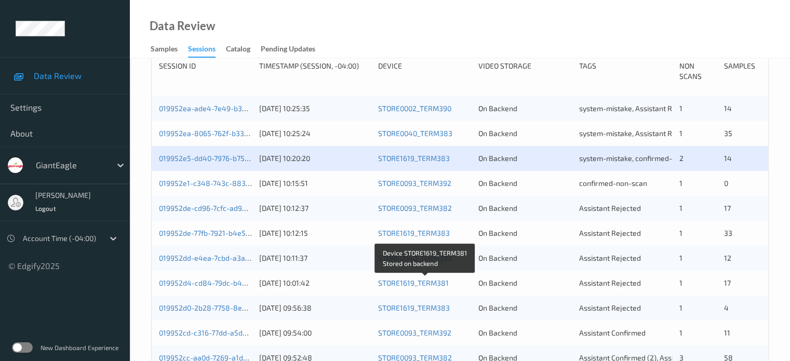
scroll to position [215, 0]
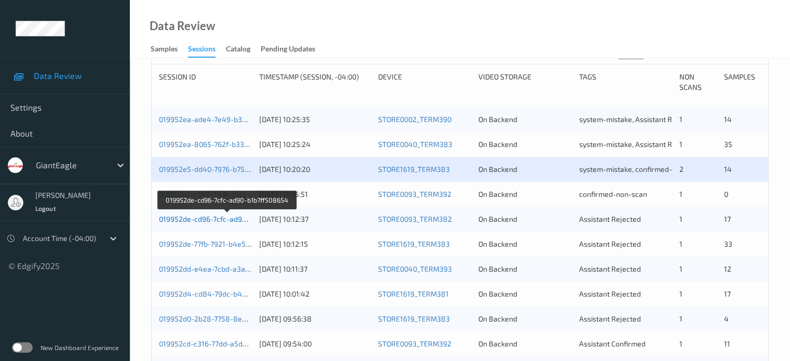
click at [224, 220] on link "019952de-cd96-7cfc-ad90-b1b7ff508654" at bounding box center [227, 218] width 137 height 9
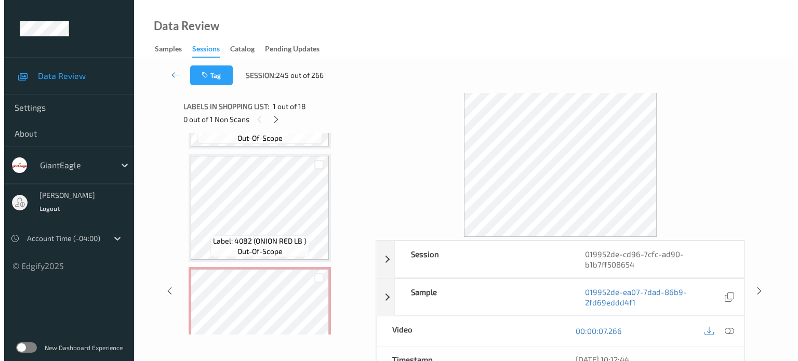
scroll to position [1759, 0]
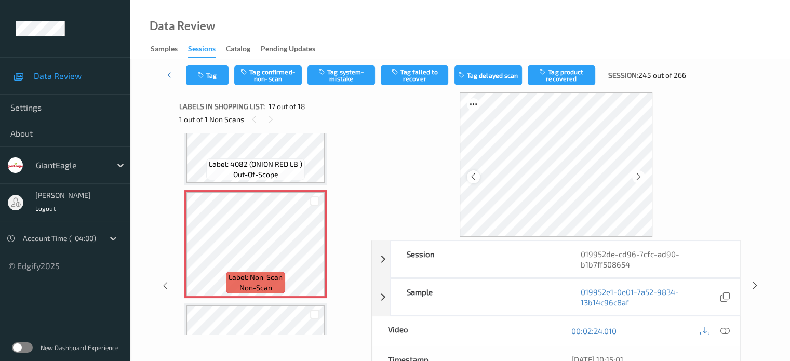
click at [477, 178] on icon at bounding box center [473, 176] width 9 height 9
click at [725, 332] on icon at bounding box center [724, 330] width 9 height 9
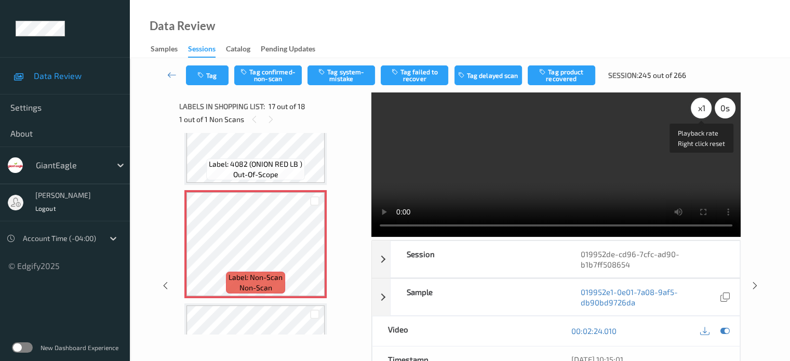
click at [702, 112] on div "x 1" at bounding box center [701, 108] width 21 height 21
click at [332, 78] on button "Tag system-mistake" at bounding box center [341, 75] width 68 height 20
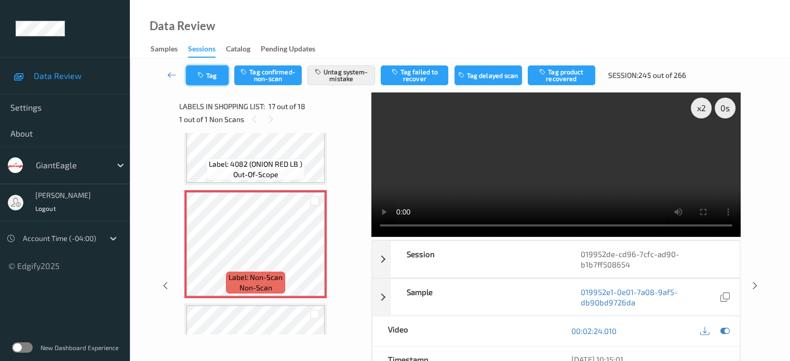
click at [206, 75] on icon "button" at bounding box center [201, 75] width 9 height 7
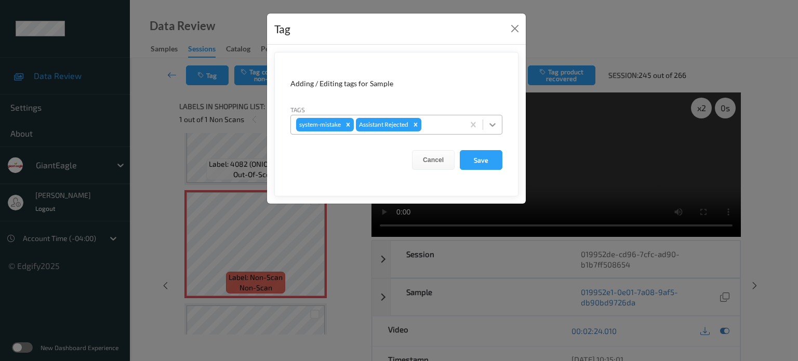
click at [492, 124] on icon at bounding box center [492, 124] width 10 height 10
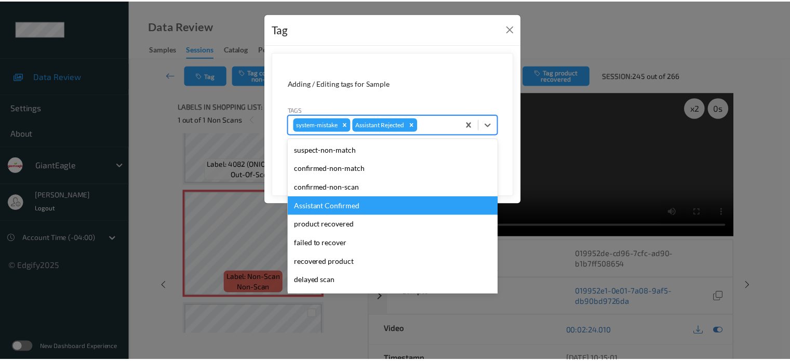
scroll to position [110, 0]
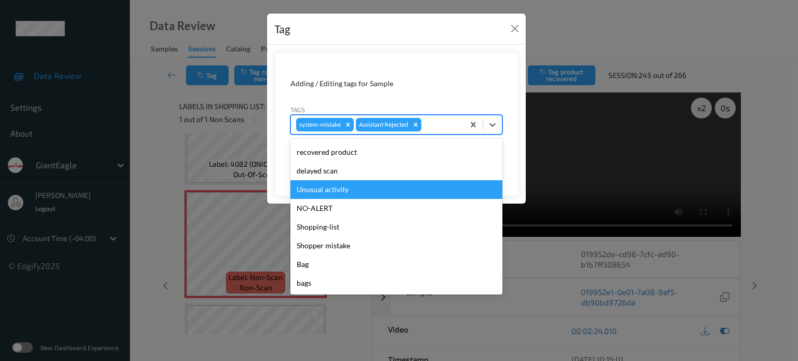
click at [314, 191] on div "Unusual activity" at bounding box center [396, 189] width 212 height 19
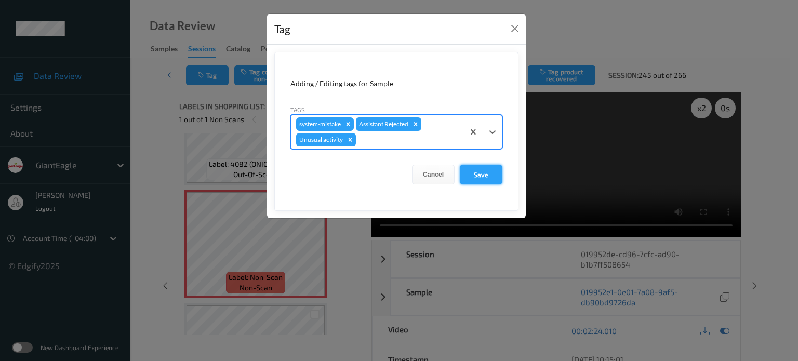
click at [483, 178] on button "Save" at bounding box center [481, 175] width 43 height 20
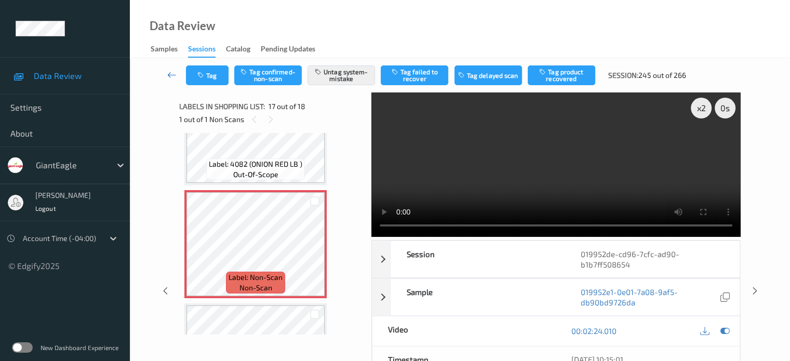
click at [176, 71] on icon at bounding box center [171, 75] width 9 height 10
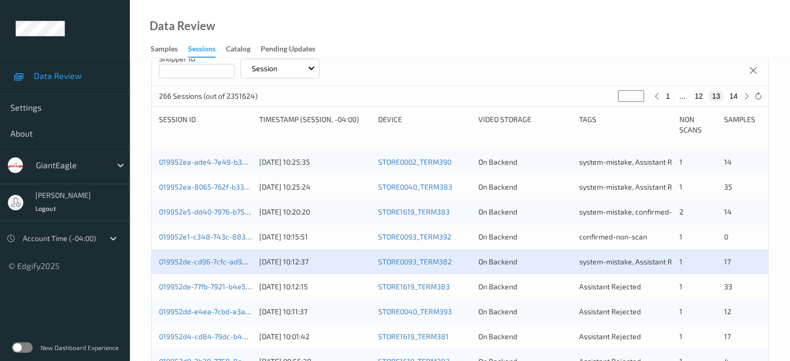
scroll to position [253, 0]
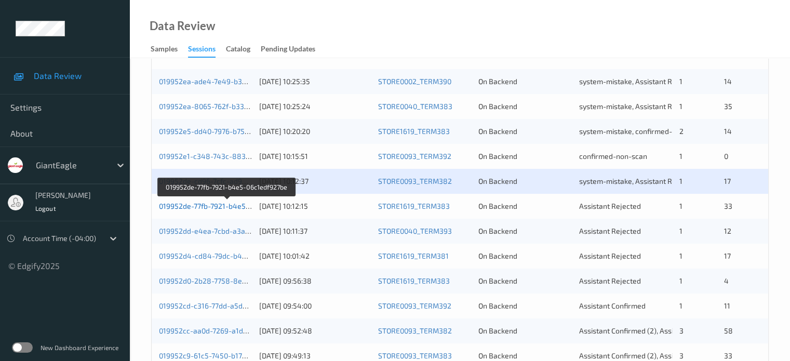
click at [194, 207] on link "019952de-77fb-7921-b4e5-06c1edf927be" at bounding box center [227, 205] width 136 height 9
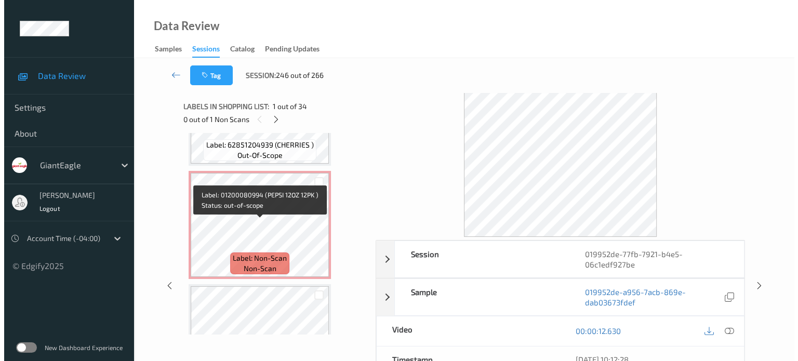
scroll to position [1665, 0]
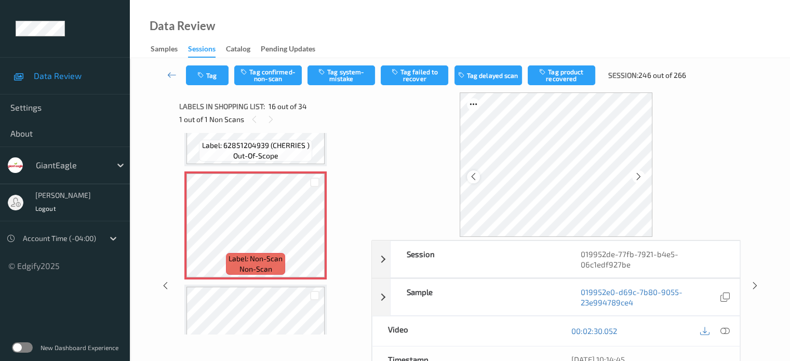
click at [475, 174] on icon at bounding box center [473, 176] width 9 height 9
click at [727, 328] on icon at bounding box center [724, 330] width 9 height 9
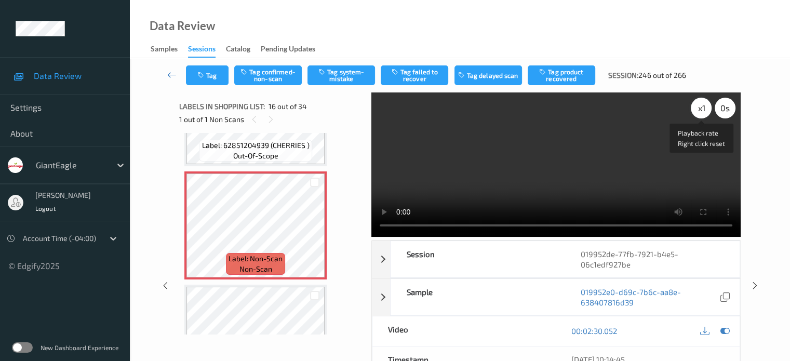
click at [704, 108] on div "x 1" at bounding box center [701, 108] width 21 height 21
click at [338, 78] on button "Tag system-mistake" at bounding box center [341, 75] width 68 height 20
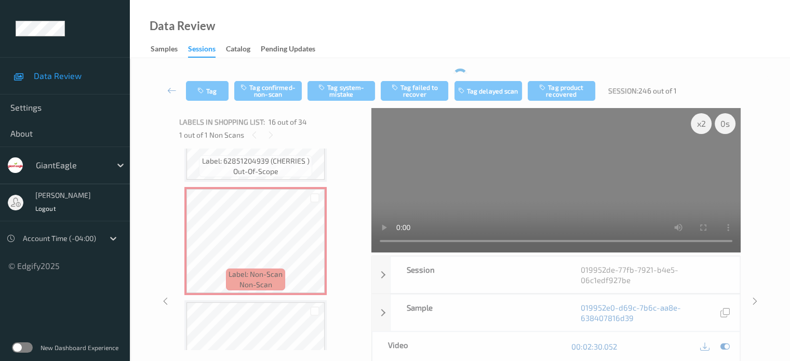
click at [335, 72] on div "Tag Tag confirmed-non-scan Tag system-mistake Tag failed to recover Tag delayed…" at bounding box center [459, 282] width 617 height 426
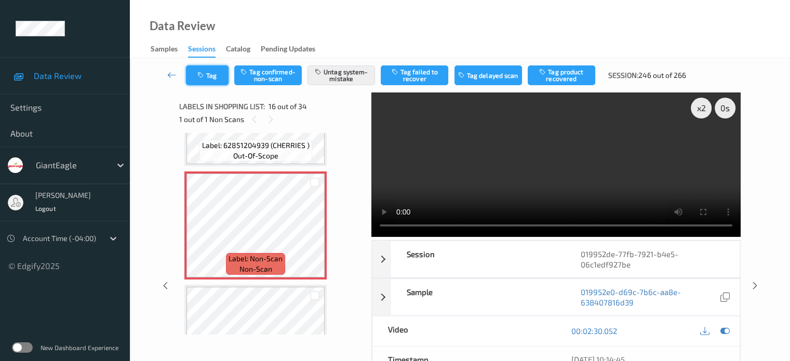
click at [217, 71] on button "Tag" at bounding box center [207, 75] width 43 height 20
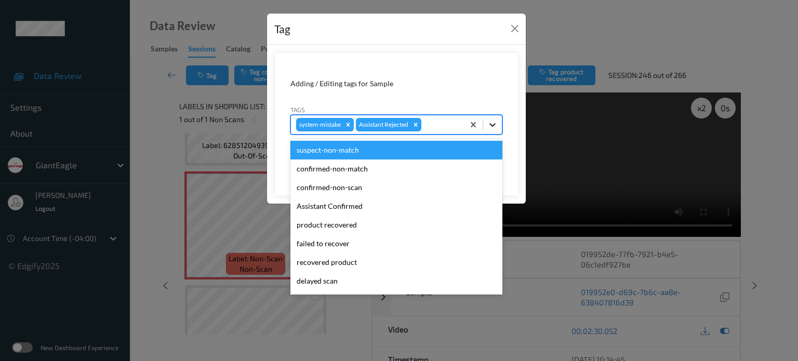
click at [496, 128] on icon at bounding box center [492, 124] width 10 height 10
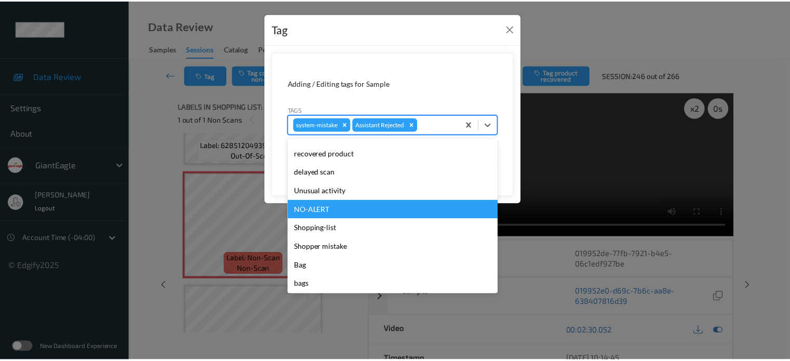
scroll to position [110, 0]
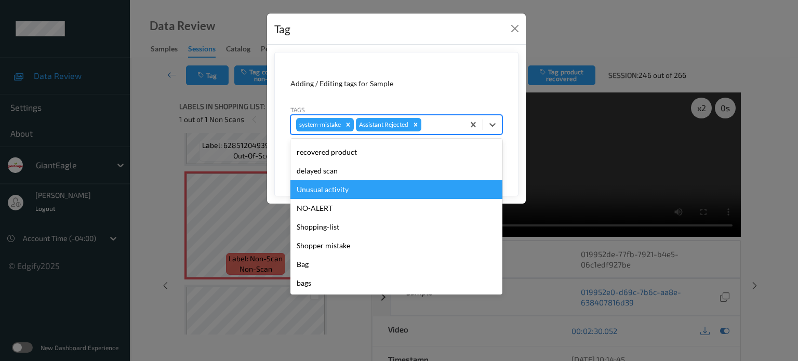
click at [316, 187] on div "Unusual activity" at bounding box center [396, 189] width 212 height 19
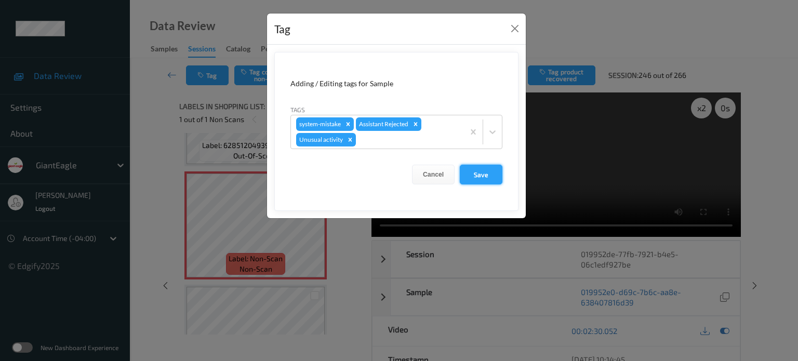
click at [486, 176] on button "Save" at bounding box center [481, 175] width 43 height 20
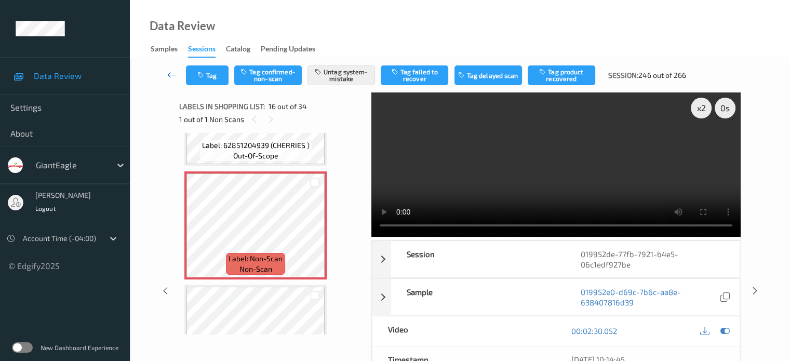
click at [169, 71] on icon at bounding box center [171, 75] width 9 height 10
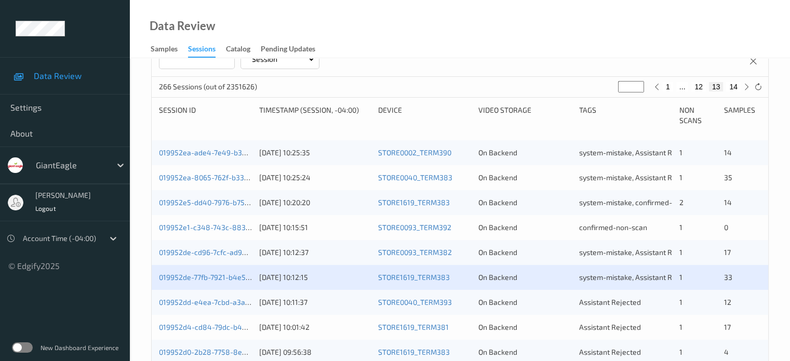
scroll to position [260, 0]
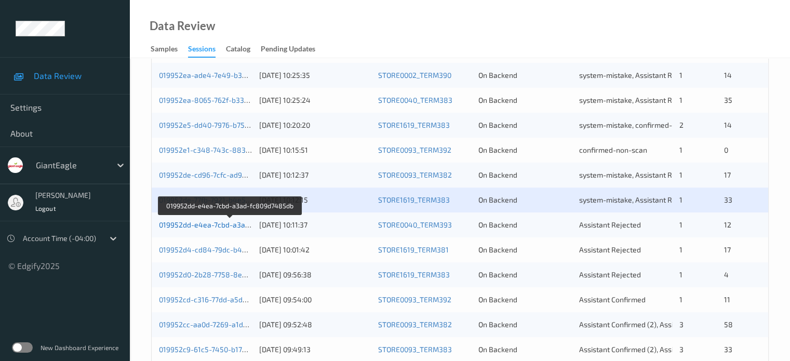
click at [226, 223] on link "019952dd-e4ea-7cbd-a3ad-fc809d7485db" at bounding box center [230, 224] width 142 height 9
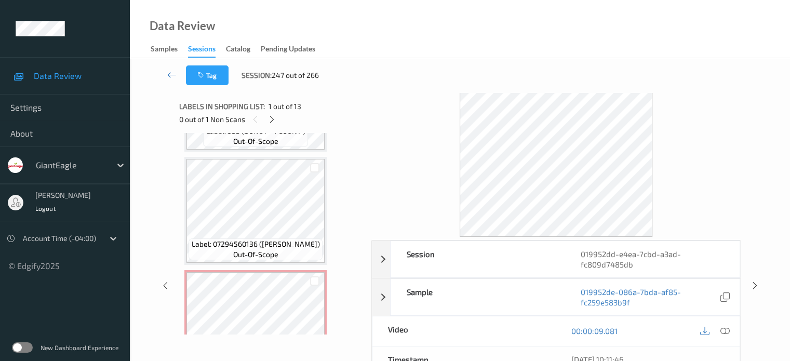
scroll to position [1140, 0]
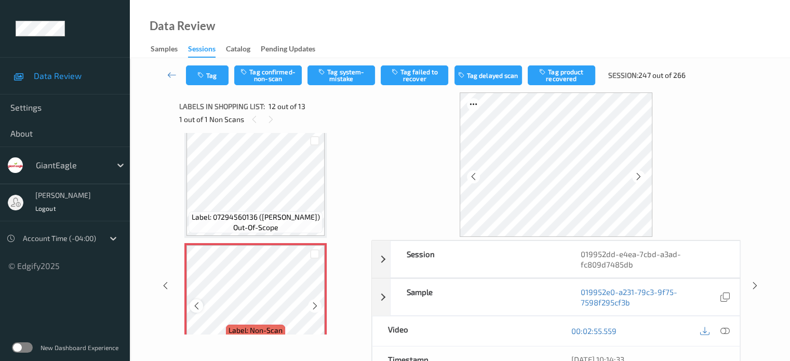
click at [196, 303] on icon at bounding box center [196, 305] width 9 height 9
click at [727, 329] on icon at bounding box center [724, 330] width 9 height 9
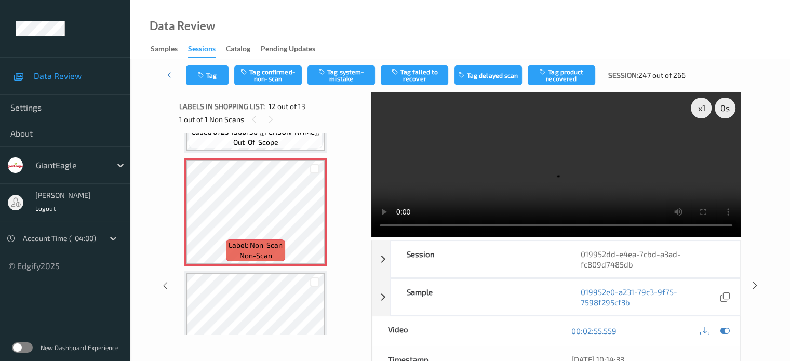
scroll to position [1223, 0]
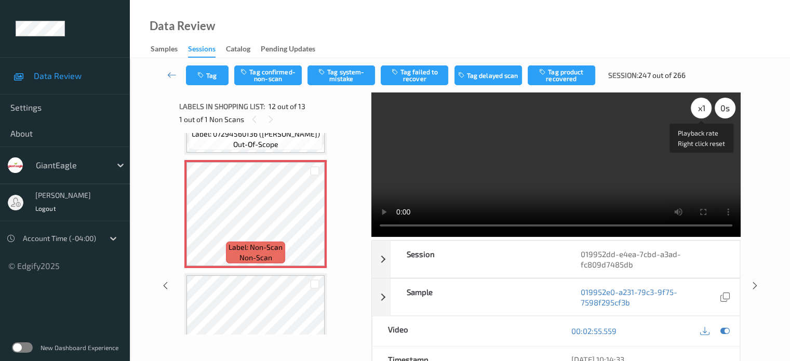
click at [704, 110] on div "x 1" at bounding box center [701, 108] width 21 height 21
click at [261, 78] on button "Tag confirmed-non-scan" at bounding box center [268, 75] width 68 height 20
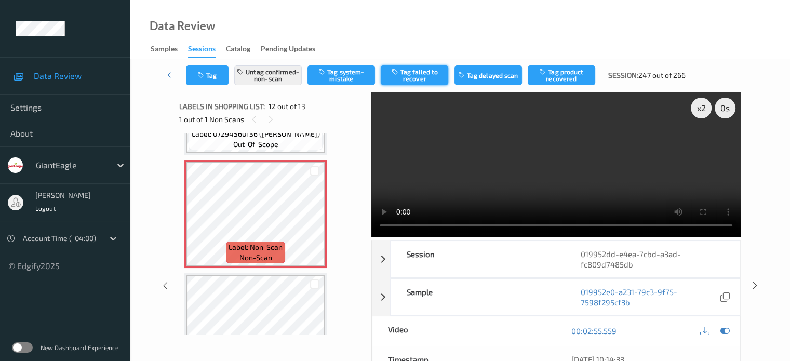
click at [430, 79] on button "Tag failed to recover" at bounding box center [415, 75] width 68 height 20
click at [200, 73] on icon "button" at bounding box center [201, 75] width 9 height 7
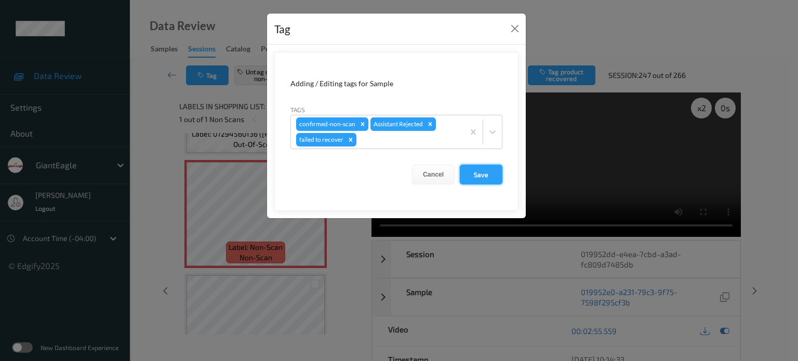
click at [481, 170] on button "Save" at bounding box center [481, 175] width 43 height 20
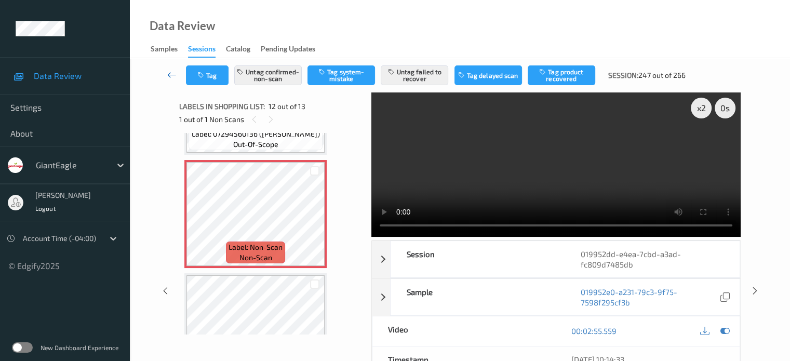
click at [171, 75] on icon at bounding box center [171, 75] width 9 height 10
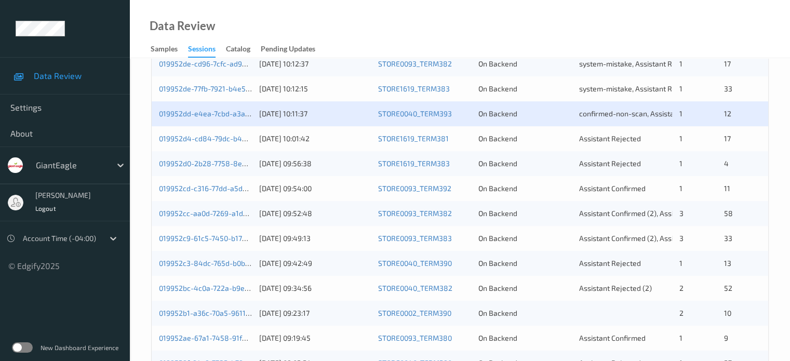
scroll to position [371, 0]
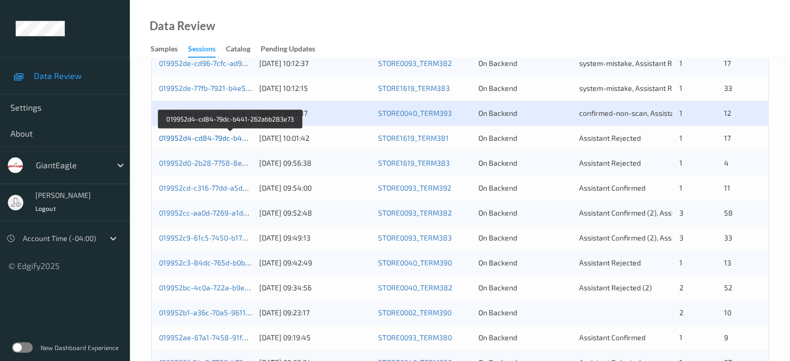
click at [228, 137] on link "019952d4-cd84-79dc-b441-262abb283e73" at bounding box center [231, 137] width 144 height 9
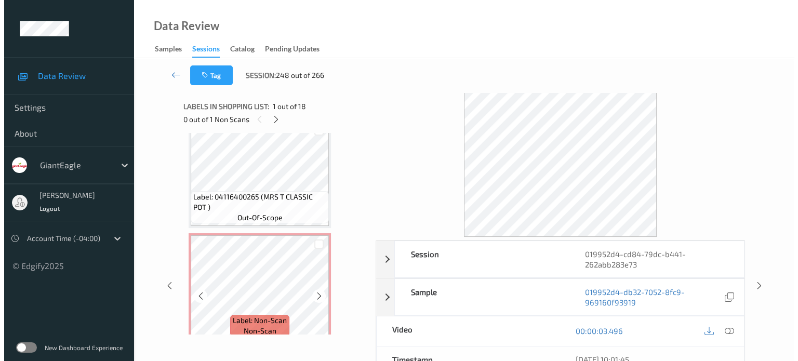
scroll to position [556, 0]
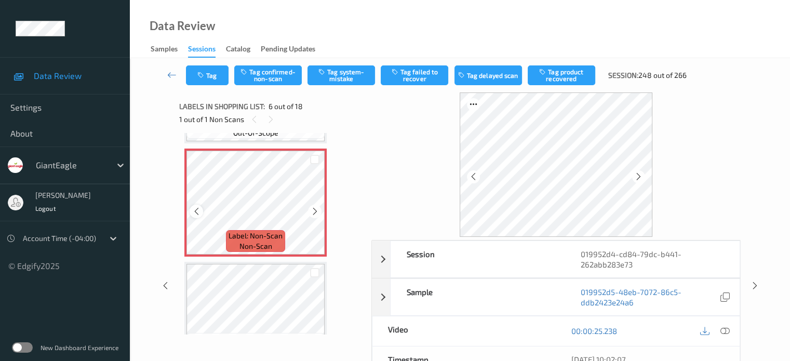
click at [197, 217] on div at bounding box center [196, 211] width 13 height 13
click at [724, 328] on icon at bounding box center [724, 330] width 9 height 9
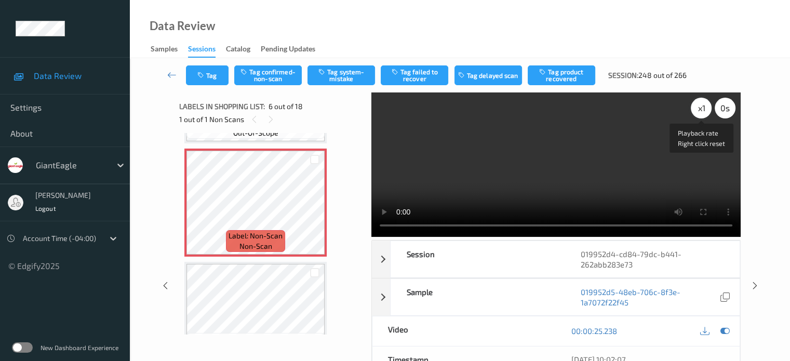
click at [709, 107] on div "x 1" at bounding box center [701, 108] width 21 height 21
click at [349, 78] on button "Tag system-mistake" at bounding box center [341, 75] width 68 height 20
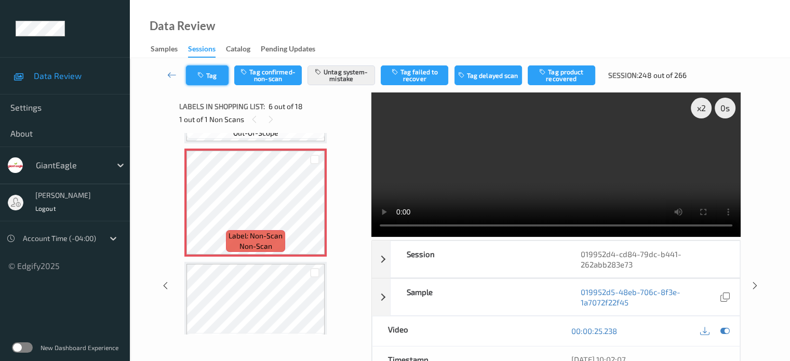
click at [204, 70] on button "Tag" at bounding box center [207, 75] width 43 height 20
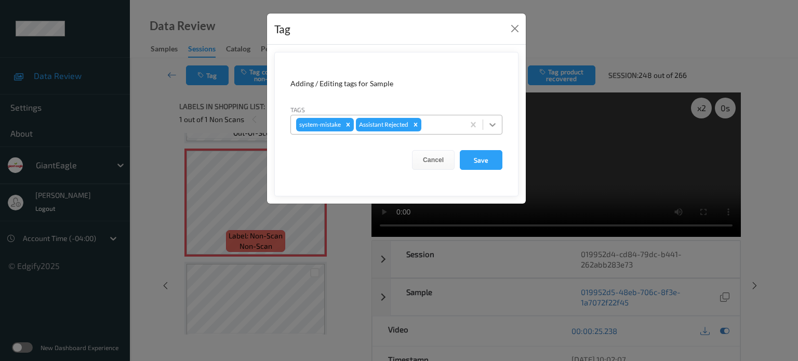
click at [493, 128] on icon at bounding box center [492, 124] width 10 height 10
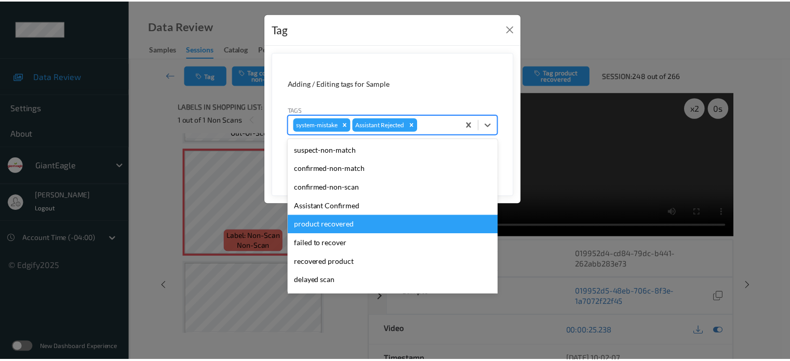
scroll to position [110, 0]
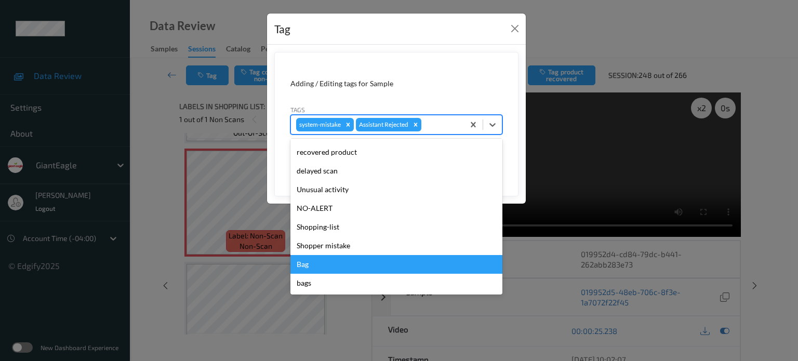
click at [305, 269] on div "Bag" at bounding box center [396, 264] width 212 height 19
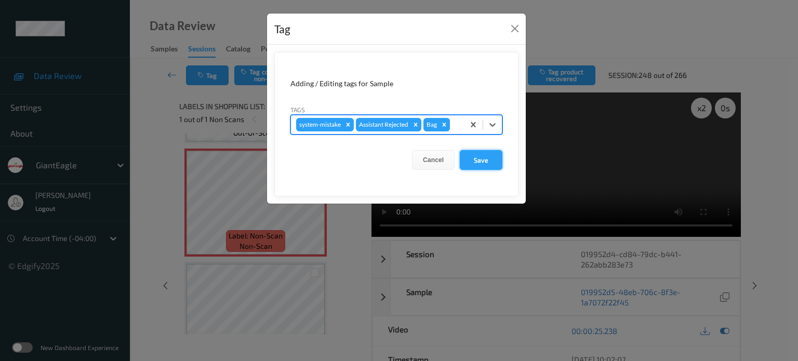
click at [494, 156] on button "Save" at bounding box center [481, 160] width 43 height 20
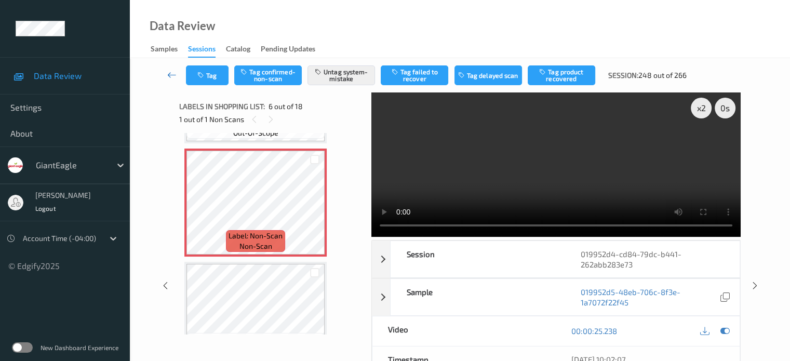
click at [168, 72] on icon at bounding box center [171, 75] width 9 height 10
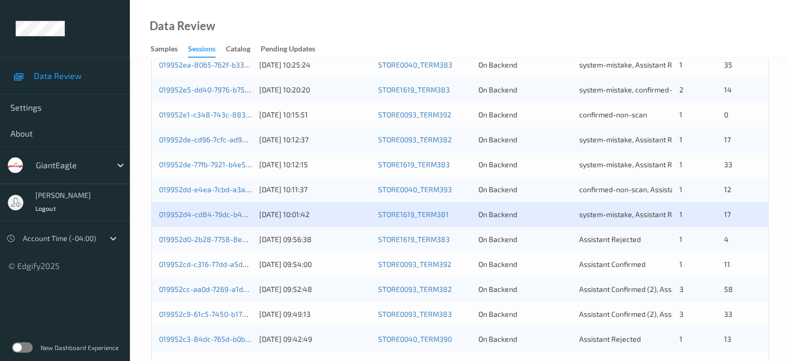
scroll to position [301, 0]
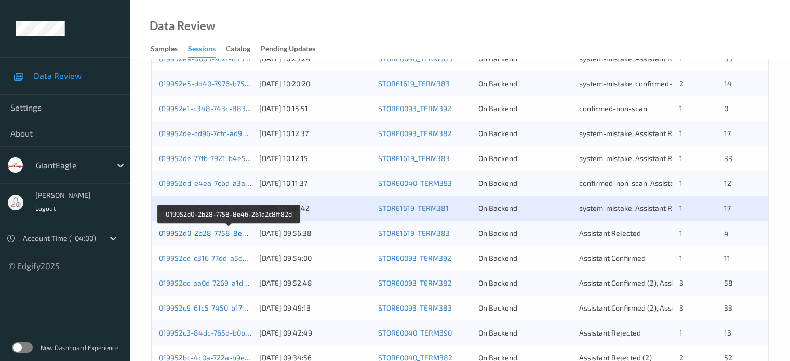
click at [224, 236] on link "019952d0-2b28-7758-8e46-261a2c8ff82d" at bounding box center [229, 232] width 141 height 9
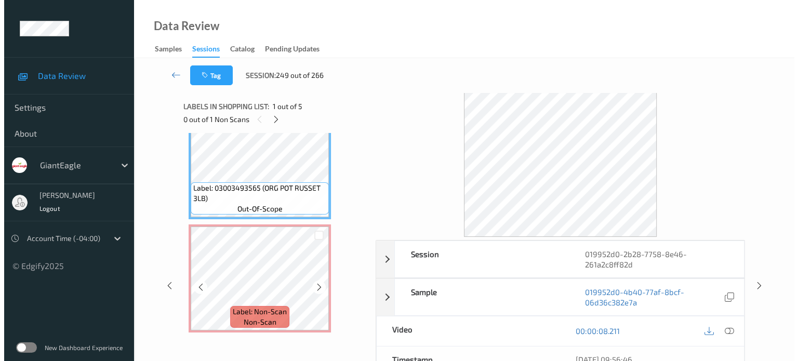
scroll to position [100, 0]
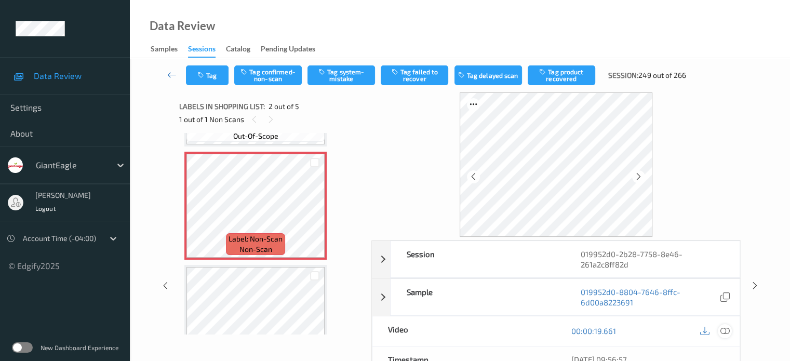
click at [722, 332] on icon at bounding box center [724, 330] width 9 height 9
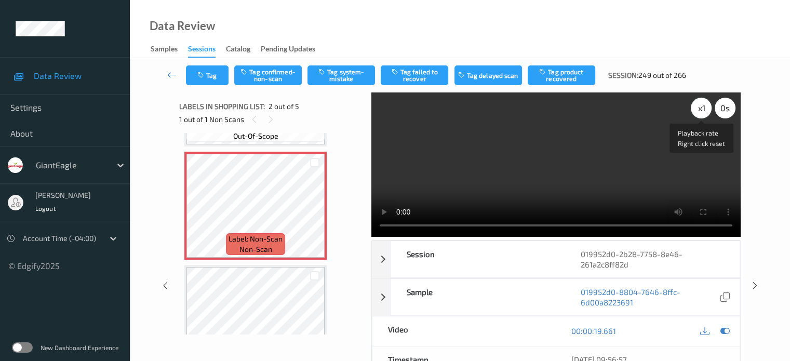
click at [702, 112] on div "x 1" at bounding box center [701, 108] width 21 height 21
click at [342, 79] on button "Tag system-mistake" at bounding box center [341, 75] width 68 height 20
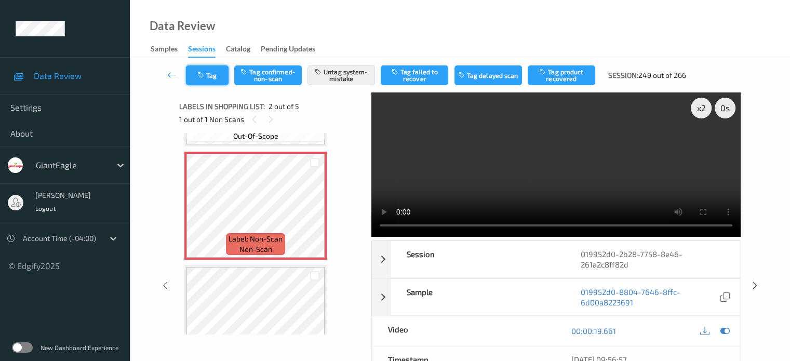
click at [216, 74] on button "Tag" at bounding box center [207, 75] width 43 height 20
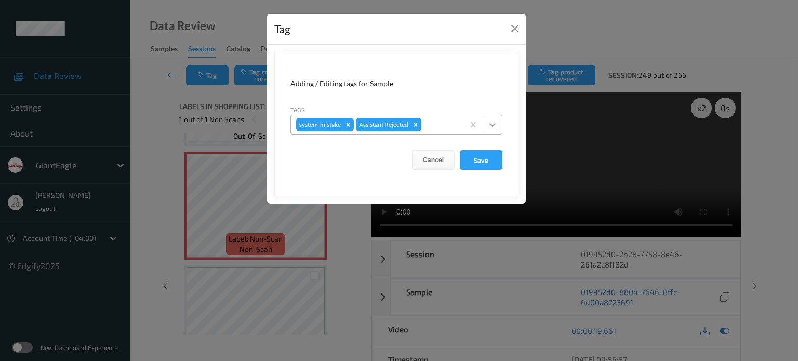
click at [488, 125] on icon at bounding box center [492, 124] width 10 height 10
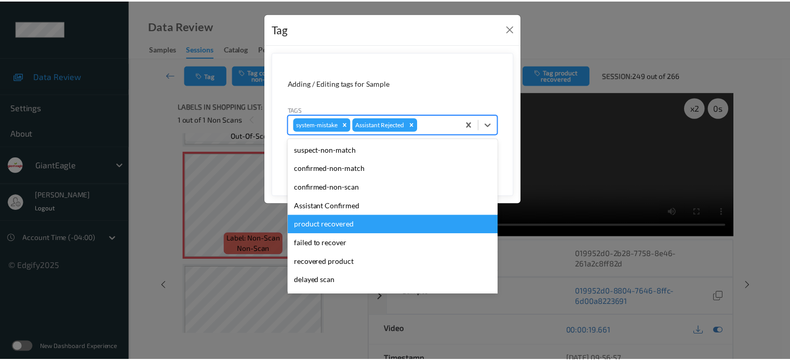
scroll to position [86, 0]
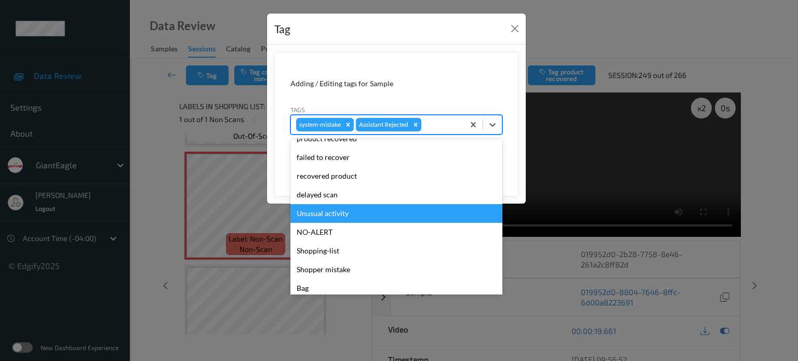
click at [328, 212] on div "Unusual activity" at bounding box center [396, 213] width 212 height 19
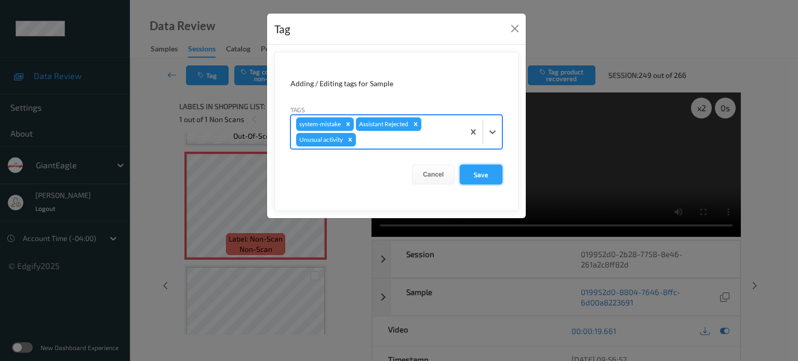
click at [482, 175] on button "Save" at bounding box center [481, 175] width 43 height 20
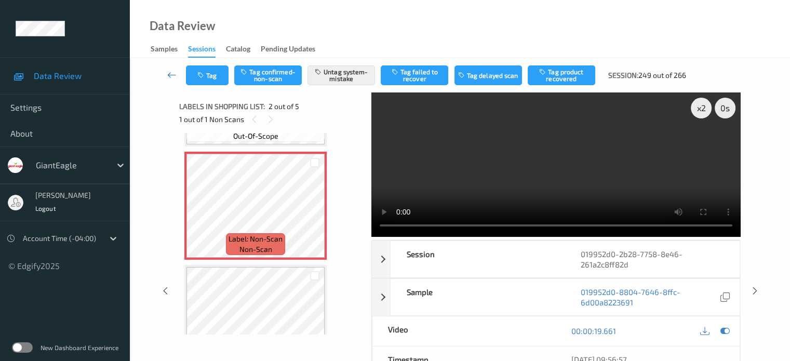
click at [168, 76] on icon at bounding box center [171, 75] width 9 height 10
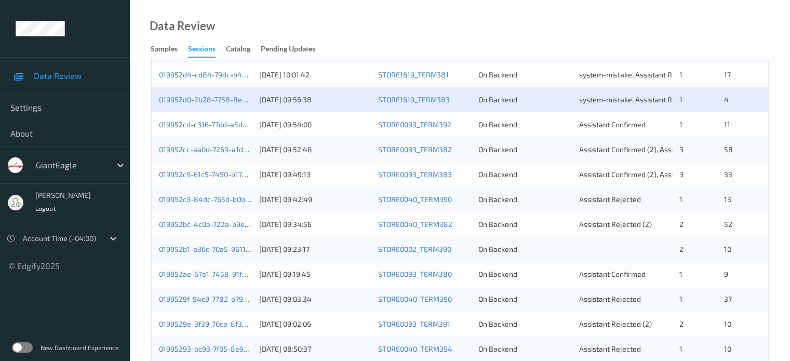
scroll to position [429, 0]
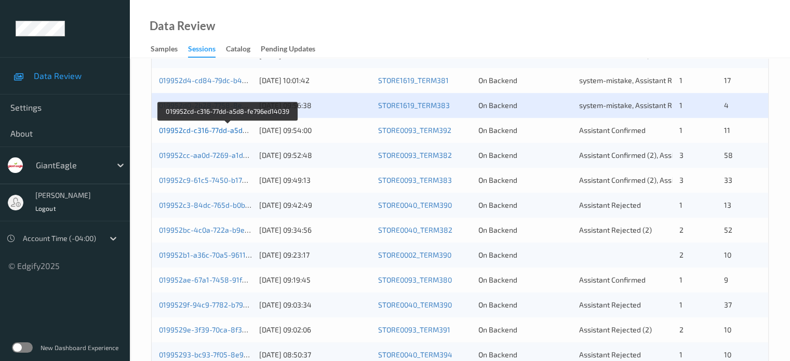
click at [193, 132] on link "019952cd-c316-77dd-a5d8-fe796ed14039" at bounding box center [228, 130] width 139 height 9
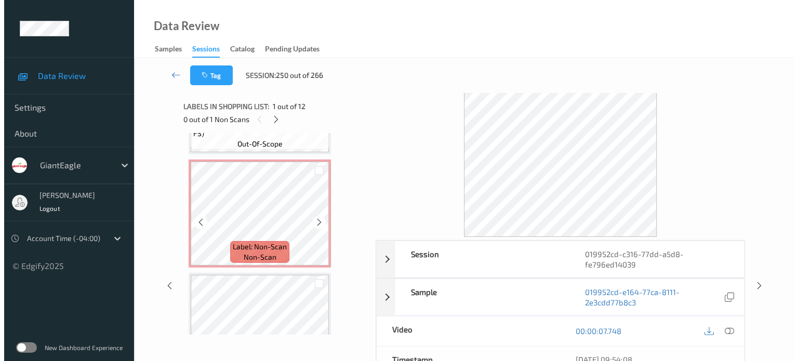
scroll to position [177, 0]
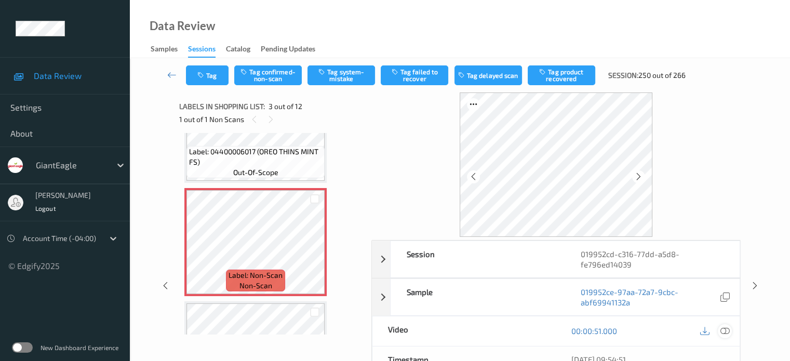
click at [724, 332] on icon at bounding box center [724, 330] width 9 height 9
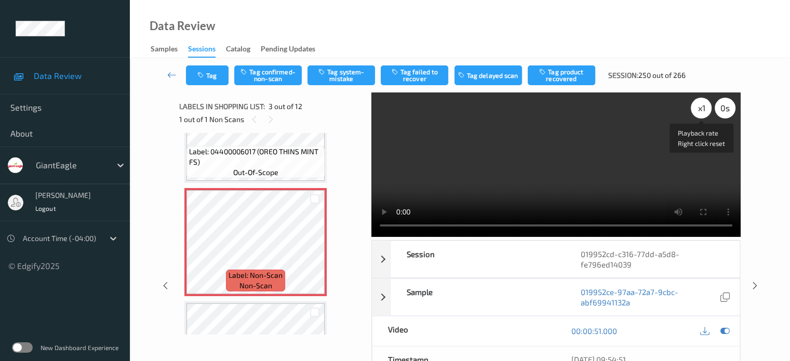
click at [699, 107] on div "x 1" at bounding box center [701, 108] width 21 height 21
click at [332, 70] on button "Tag system-mistake" at bounding box center [341, 75] width 68 height 20
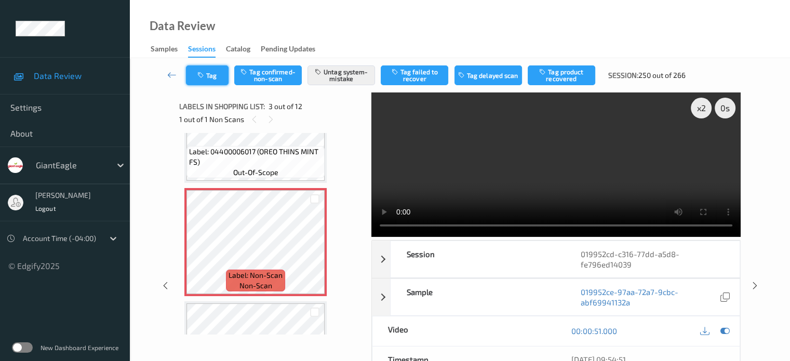
click at [216, 75] on button "Tag" at bounding box center [207, 75] width 43 height 20
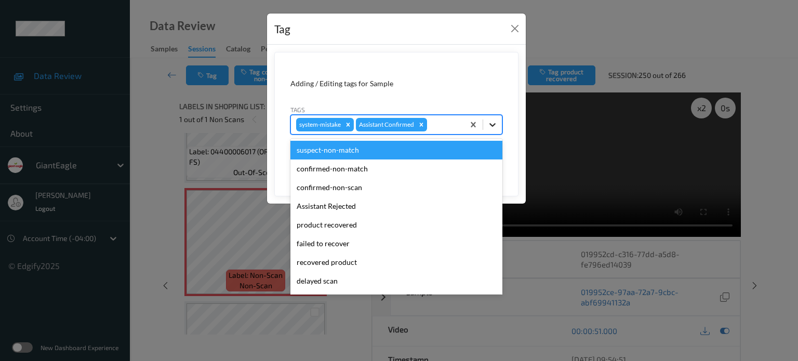
click at [489, 128] on icon at bounding box center [492, 124] width 10 height 10
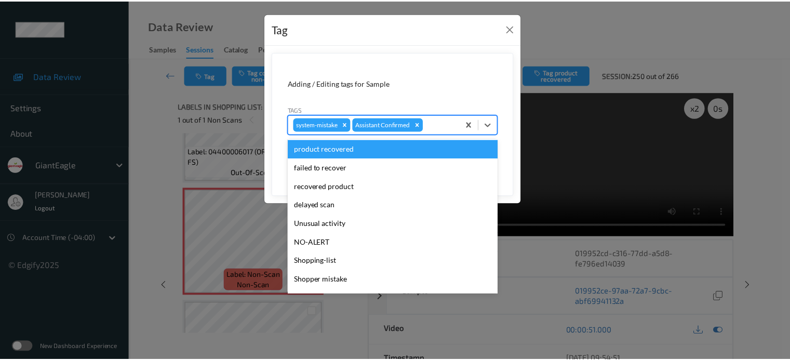
scroll to position [110, 0]
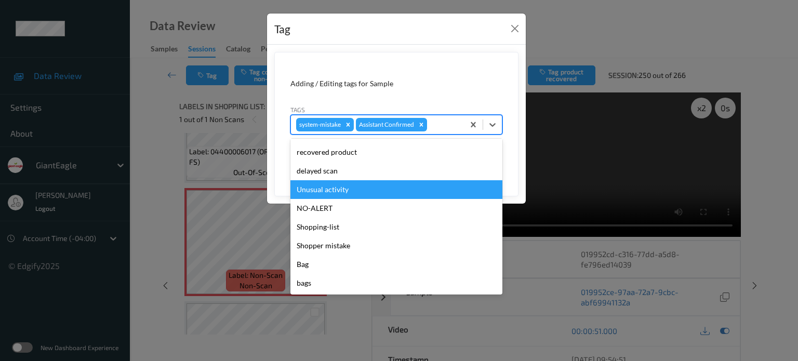
click at [322, 190] on div "Unusual activity" at bounding box center [396, 189] width 212 height 19
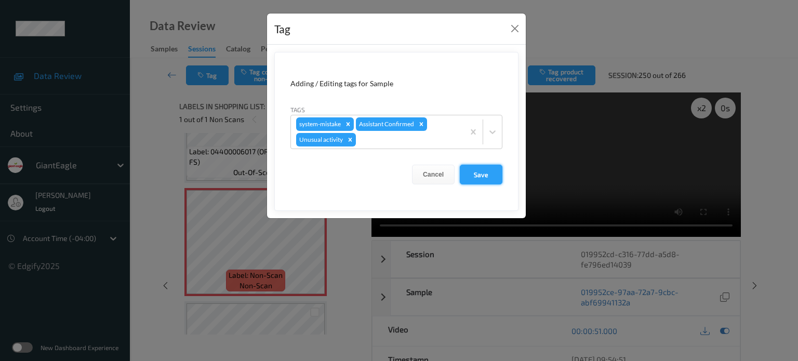
click at [483, 172] on button "Save" at bounding box center [481, 175] width 43 height 20
